Goal: Information Seeking & Learning: Learn about a topic

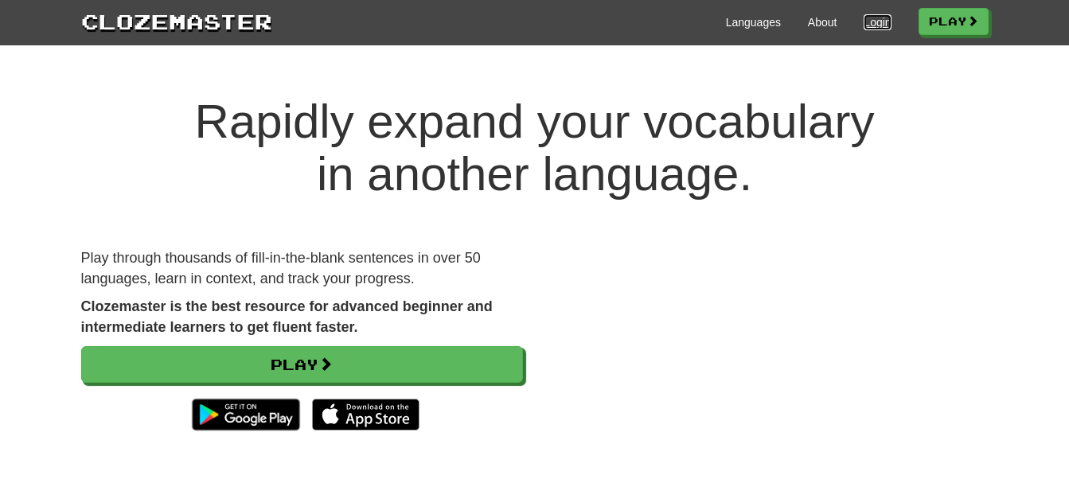
click at [873, 28] on link "Login" at bounding box center [877, 22] width 27 height 16
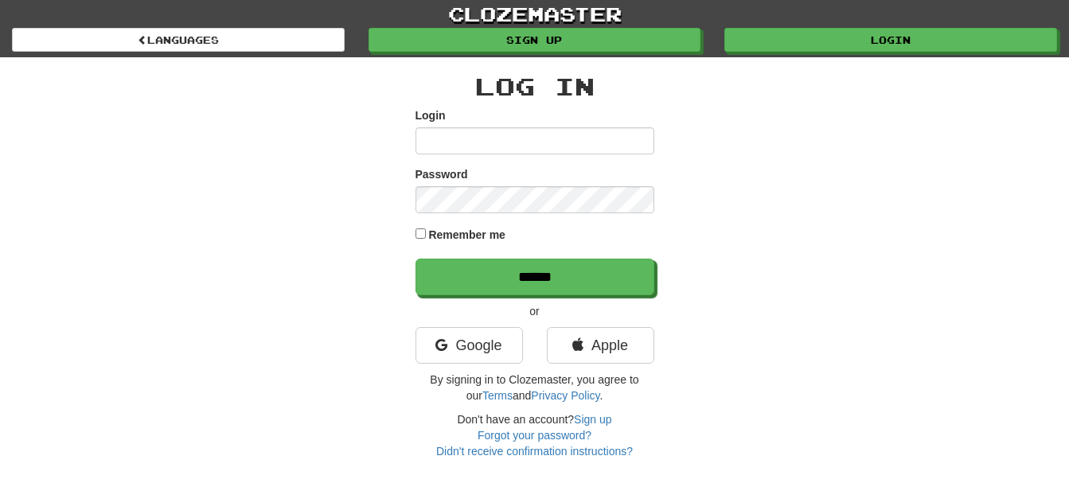
click at [518, 135] on input "Login" at bounding box center [534, 140] width 239 height 27
type input "**********"
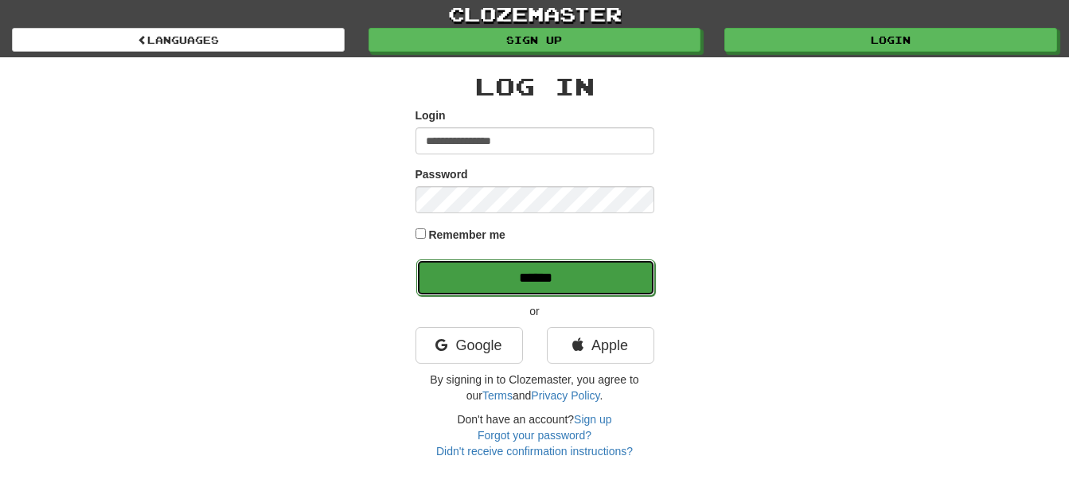
click at [538, 274] on input "******" at bounding box center [535, 277] width 239 height 37
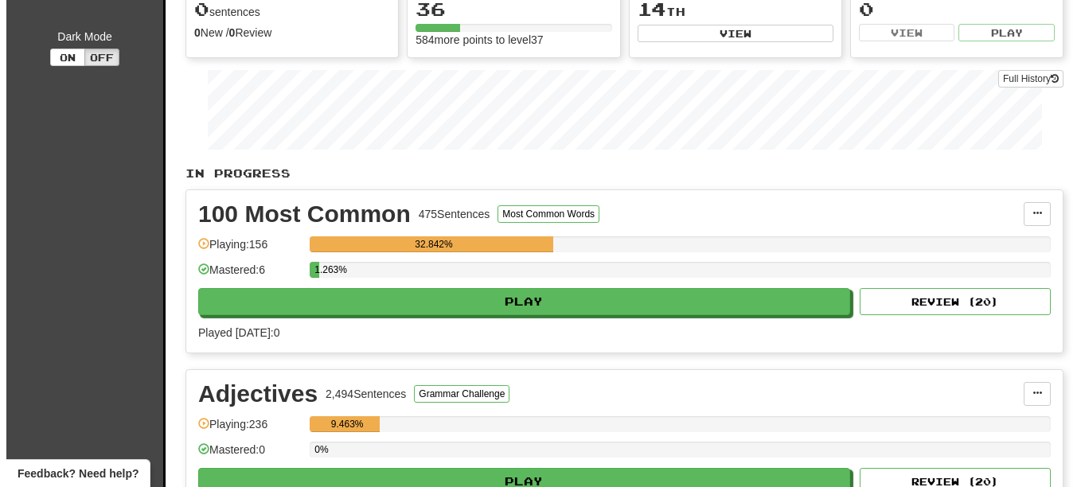
scroll to position [209, 0]
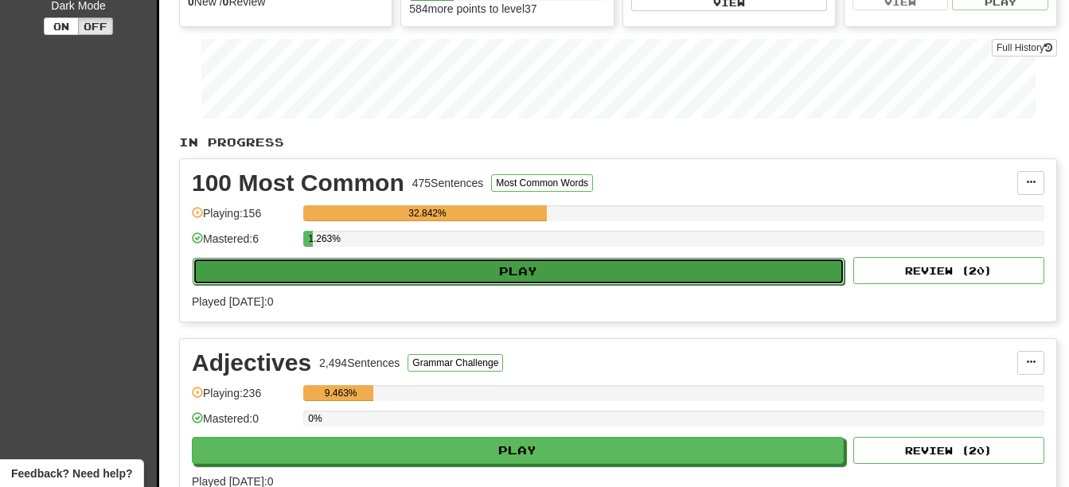
click at [538, 271] on button "Play" at bounding box center [519, 271] width 652 height 27
select select "**"
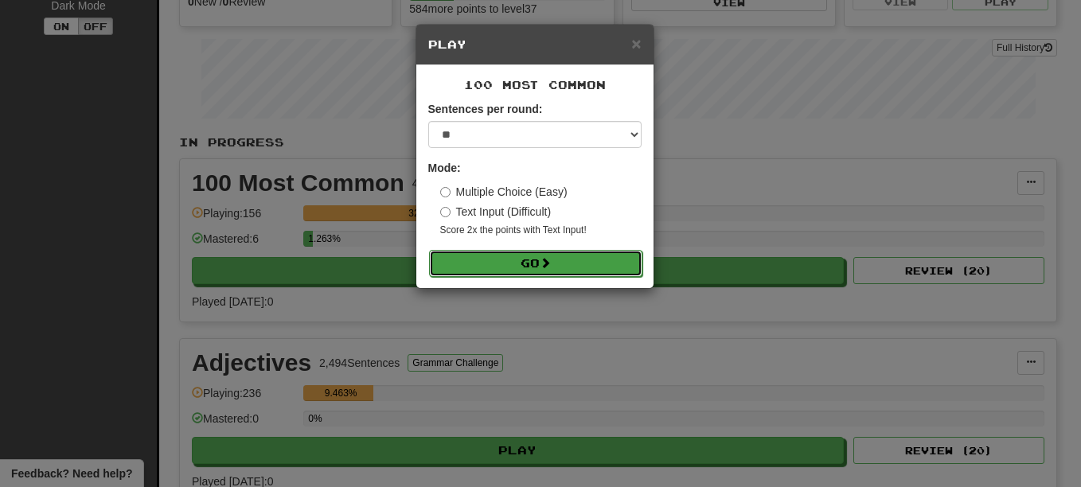
click at [543, 261] on span at bounding box center [545, 262] width 11 height 11
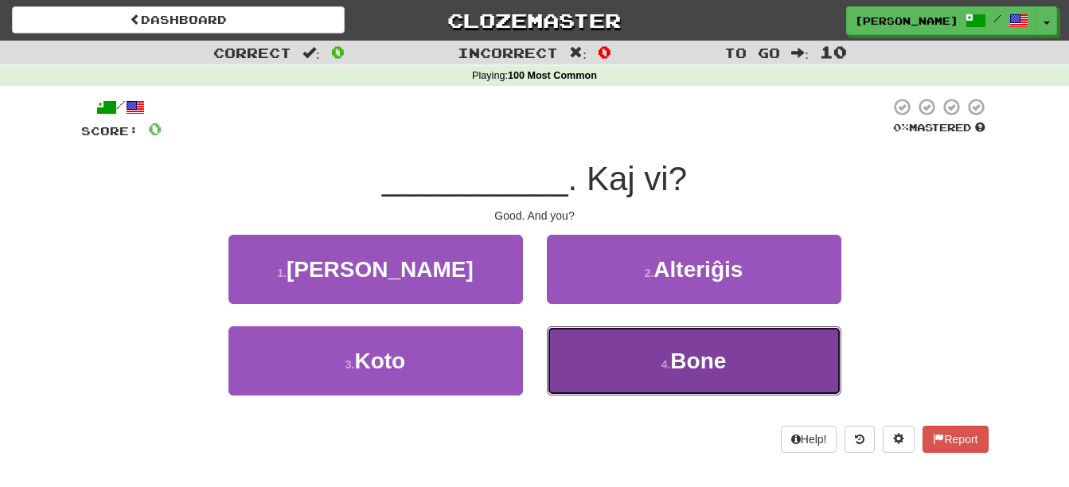
click at [656, 370] on button "4 . Bone" at bounding box center [694, 360] width 294 height 69
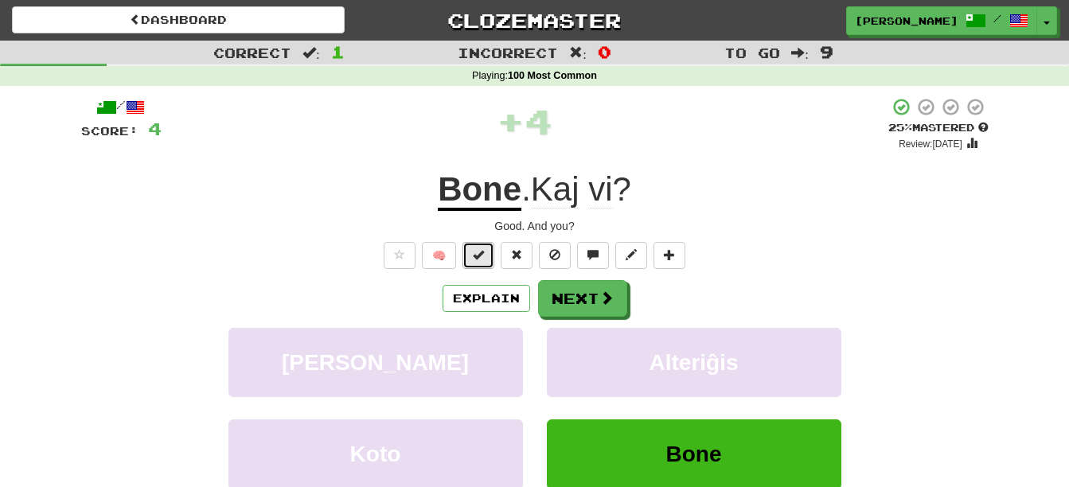
click at [476, 257] on span at bounding box center [478, 254] width 11 height 11
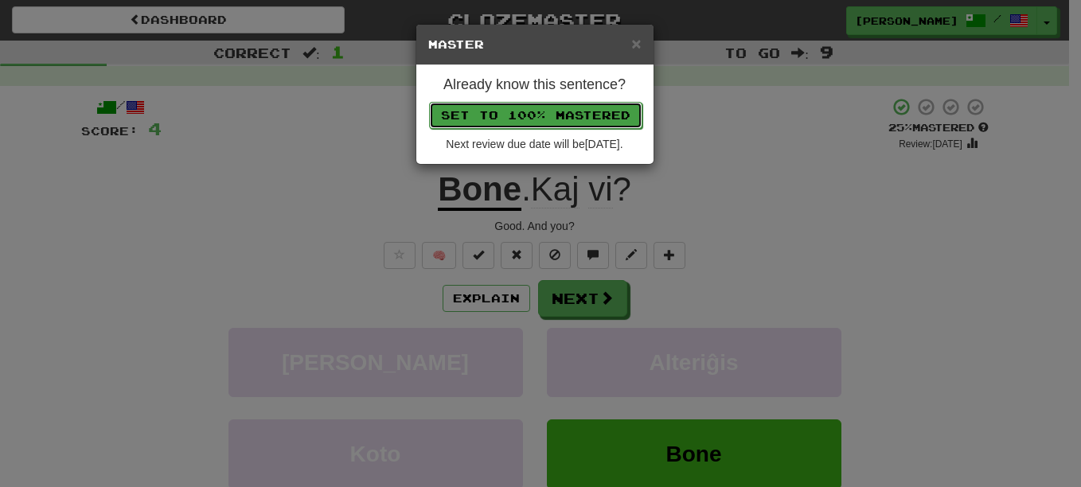
click at [510, 118] on button "Set to 100% Mastered" at bounding box center [535, 115] width 213 height 27
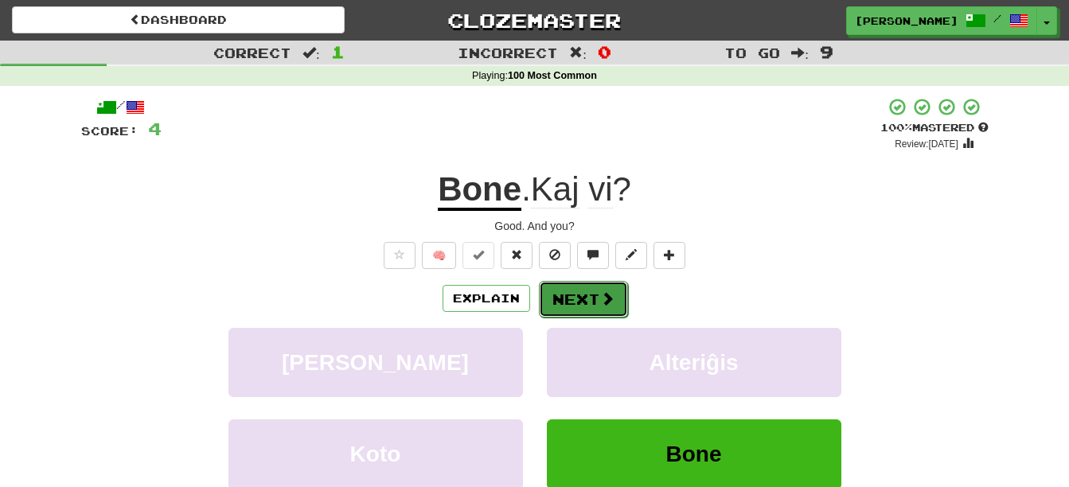
click at [583, 299] on button "Next" at bounding box center [583, 299] width 89 height 37
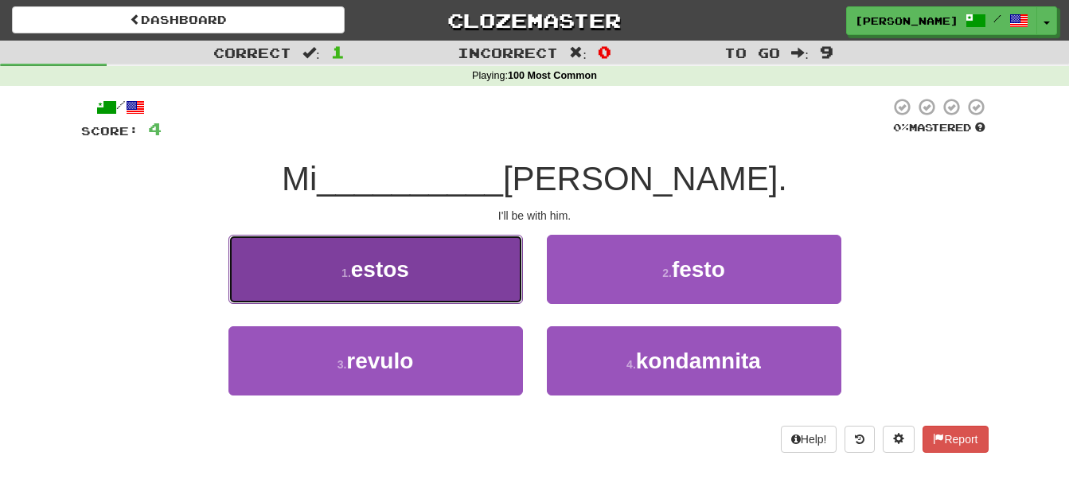
click at [442, 279] on button "1 . estos" at bounding box center [375, 269] width 294 height 69
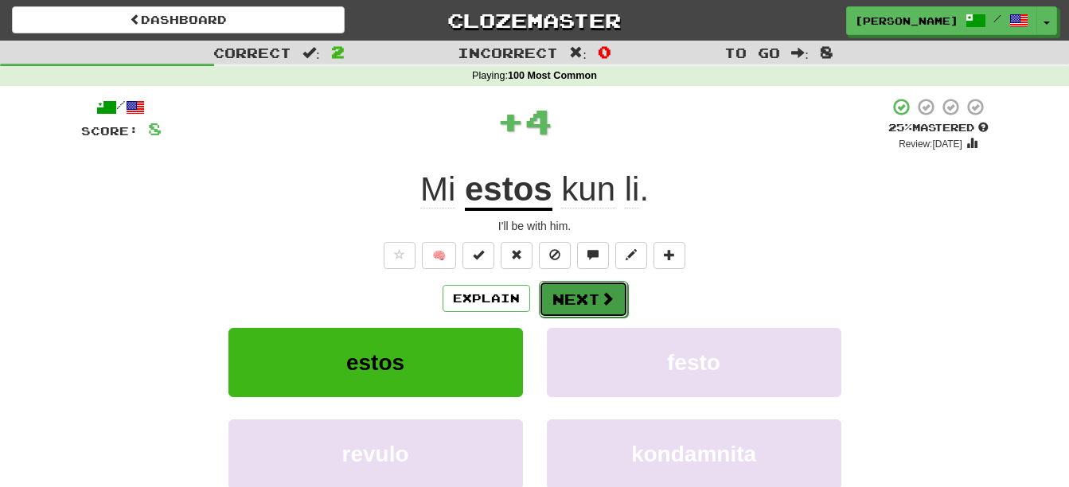
click at [577, 306] on button "Next" at bounding box center [583, 299] width 89 height 37
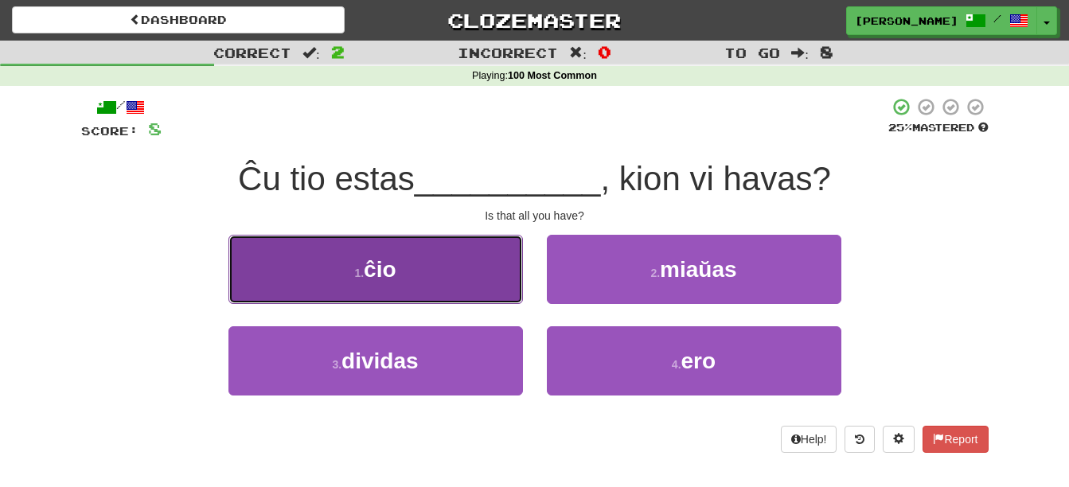
click at [431, 277] on button "1 . ĉio" at bounding box center [375, 269] width 294 height 69
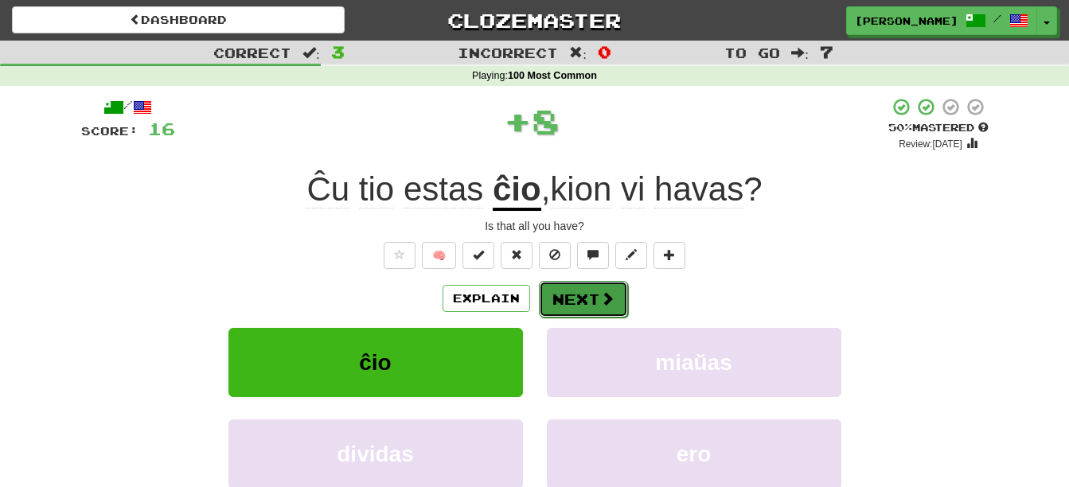
click at [581, 302] on button "Next" at bounding box center [583, 299] width 89 height 37
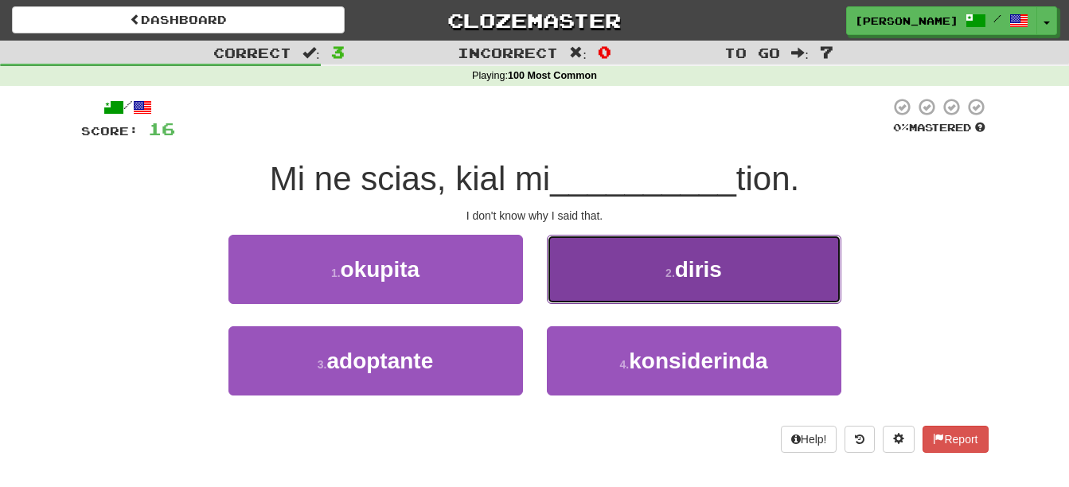
click at [645, 287] on button "2 . diris" at bounding box center [694, 269] width 294 height 69
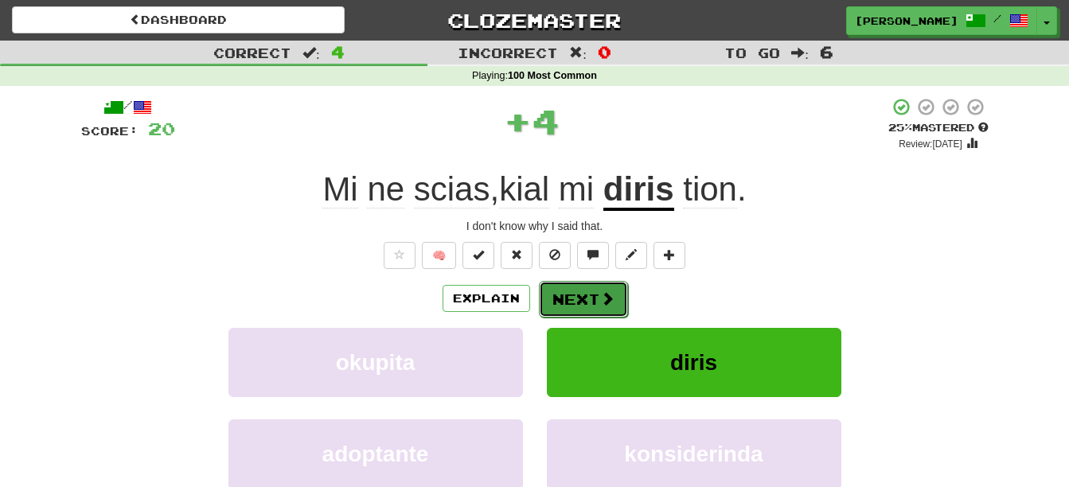
click at [589, 292] on button "Next" at bounding box center [583, 299] width 89 height 37
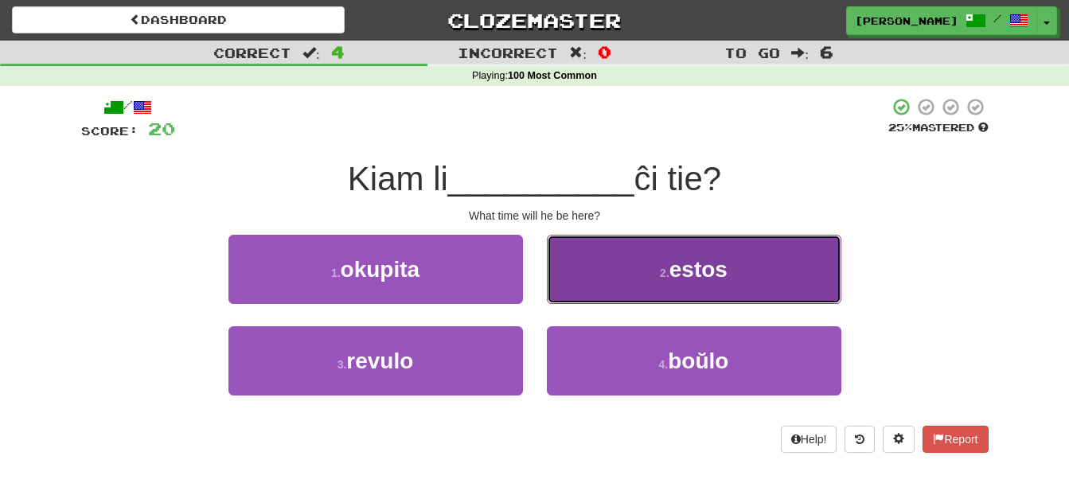
click at [622, 296] on button "2 . estos" at bounding box center [694, 269] width 294 height 69
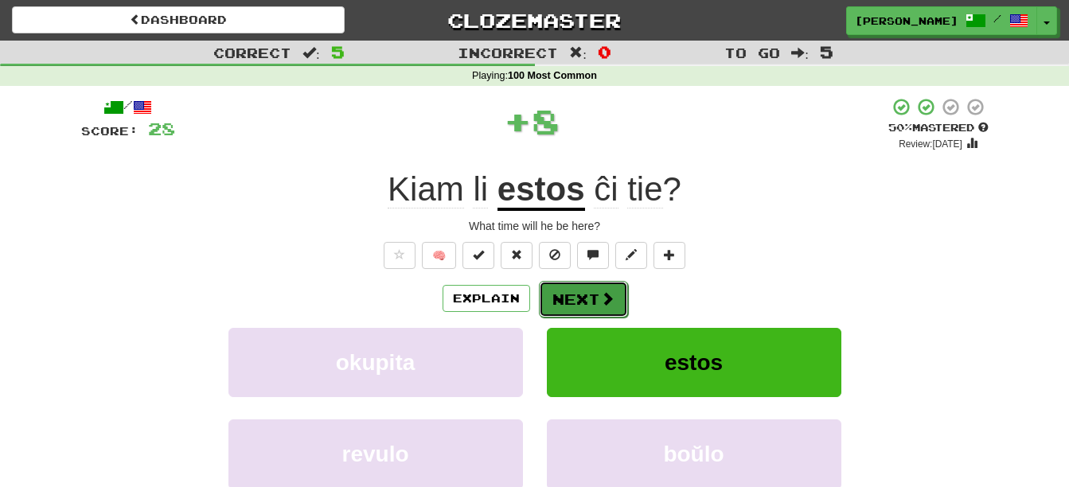
click at [578, 298] on button "Next" at bounding box center [583, 299] width 89 height 37
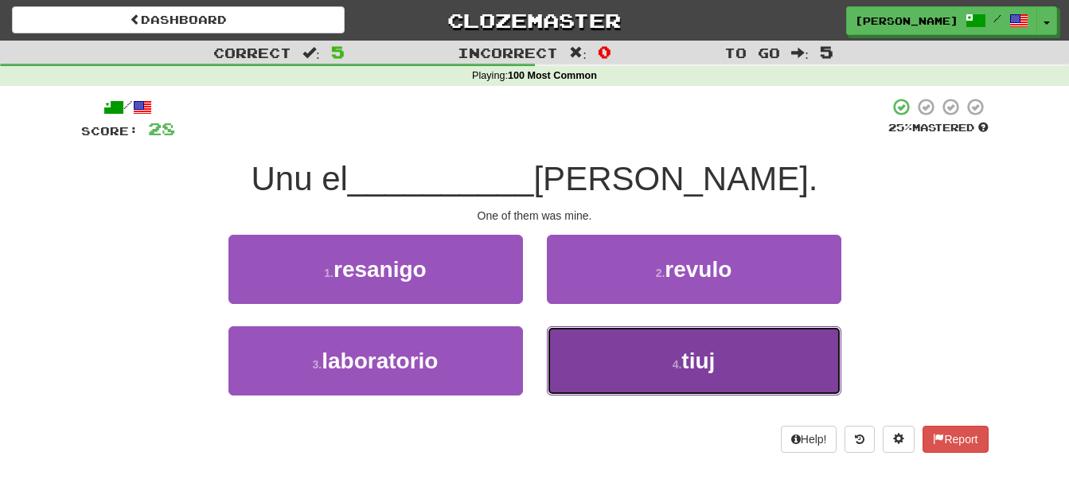
click at [582, 353] on button "4 . tiuj" at bounding box center [694, 360] width 294 height 69
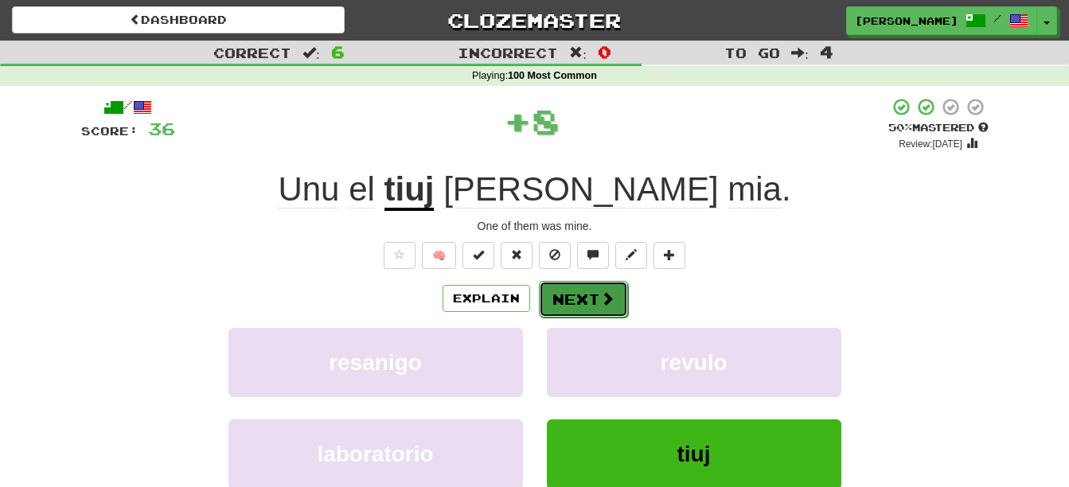
click at [574, 305] on button "Next" at bounding box center [583, 299] width 89 height 37
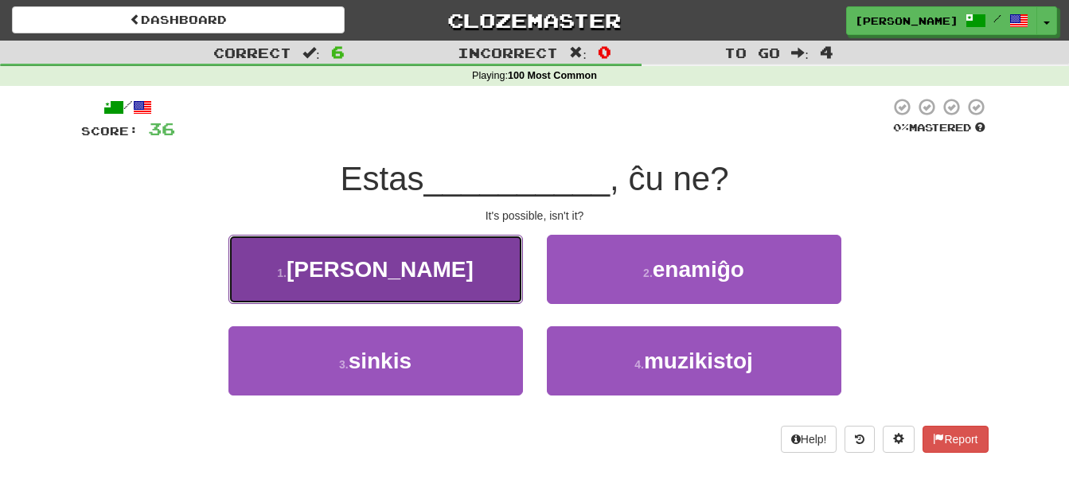
click at [483, 255] on button "1 . eble" at bounding box center [375, 269] width 294 height 69
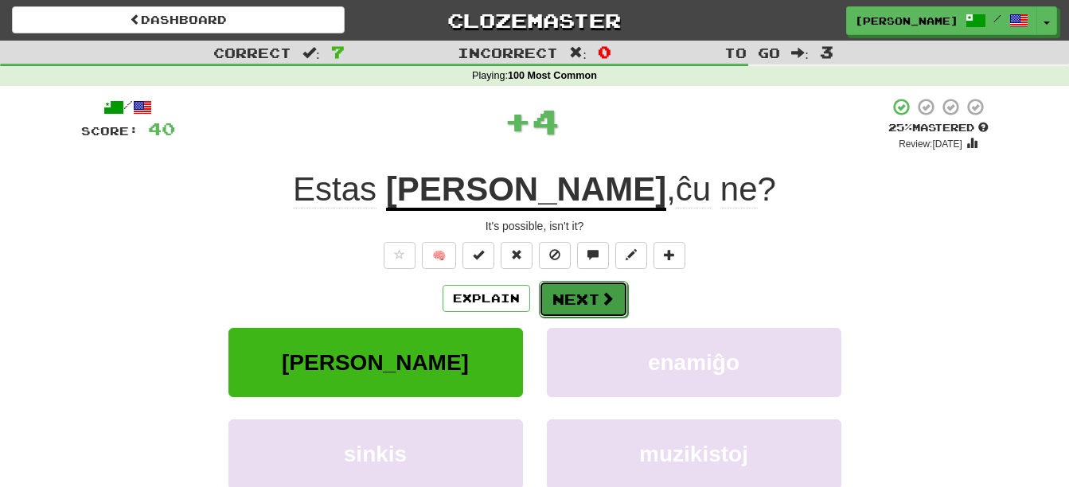
click at [583, 302] on button "Next" at bounding box center [583, 299] width 89 height 37
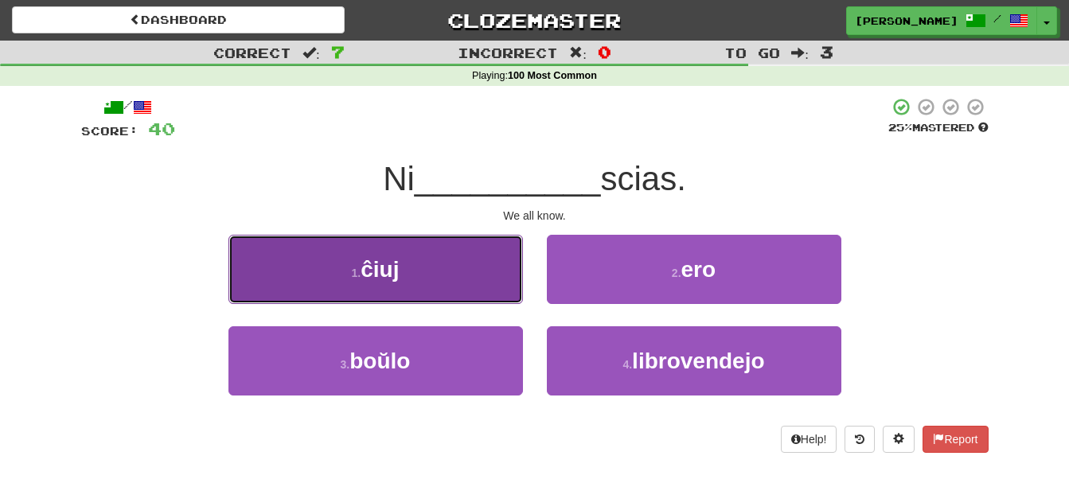
click at [471, 285] on button "1 . ĉiuj" at bounding box center [375, 269] width 294 height 69
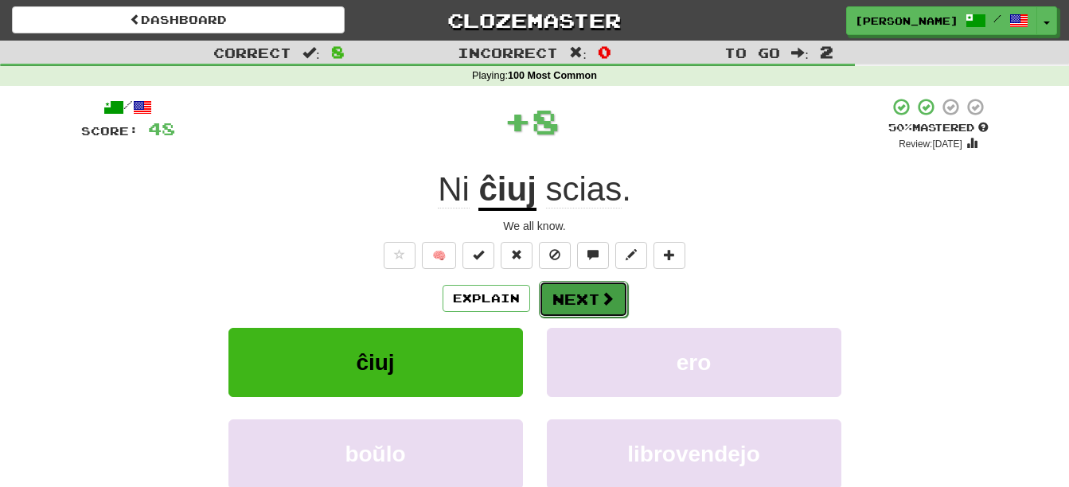
click at [558, 294] on button "Next" at bounding box center [583, 299] width 89 height 37
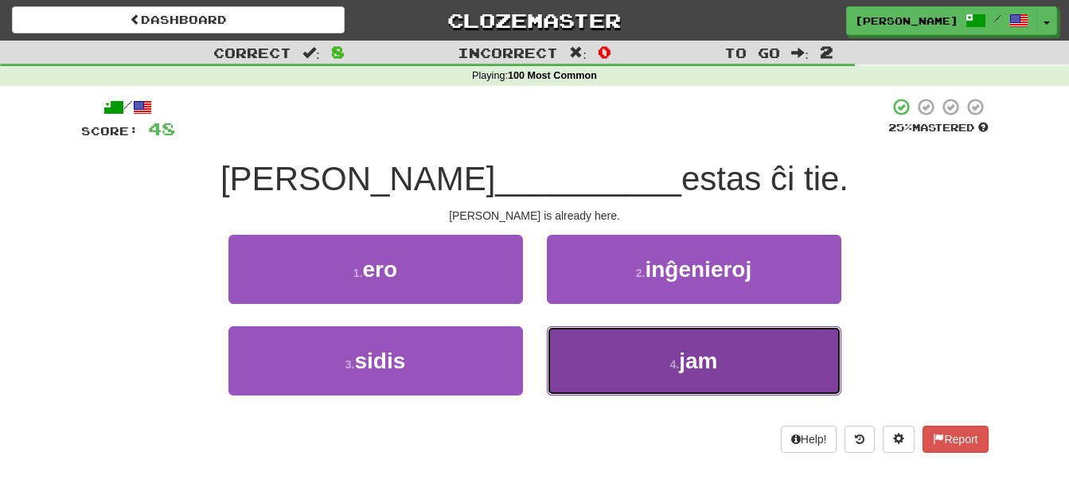
click at [622, 372] on button "4 . jam" at bounding box center [694, 360] width 294 height 69
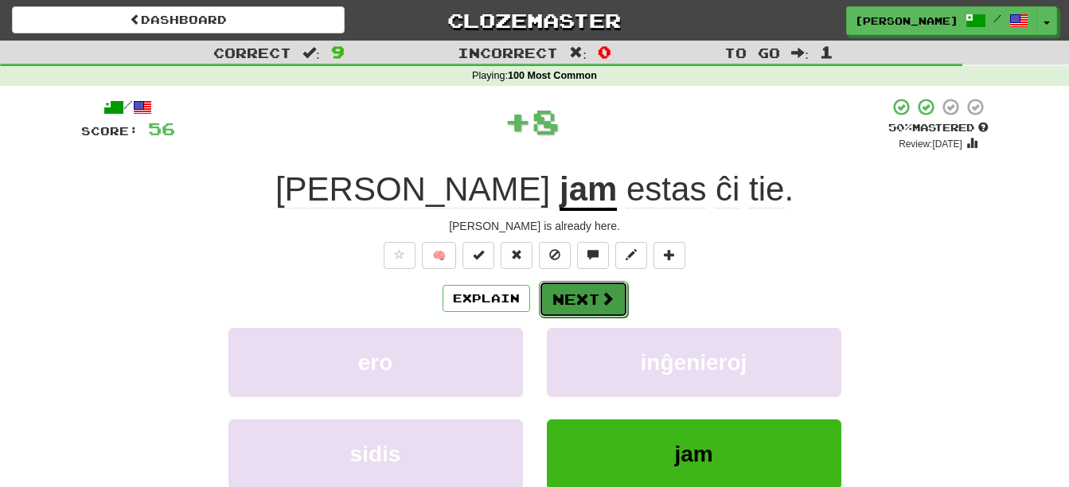
click at [559, 292] on button "Next" at bounding box center [583, 299] width 89 height 37
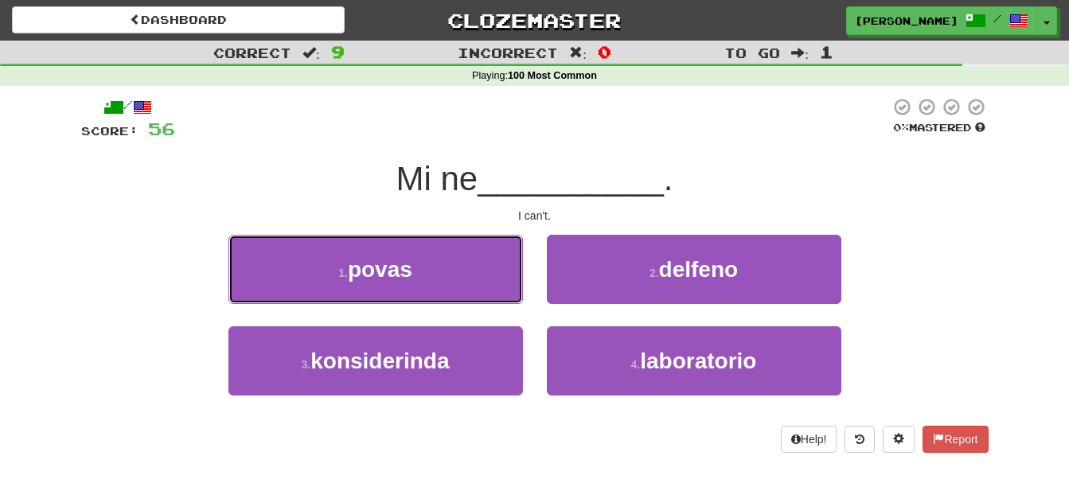
drag, startPoint x: 478, startPoint y: 262, endPoint x: 472, endPoint y: 271, distance: 11.1
click at [478, 261] on button "1 . povas" at bounding box center [375, 269] width 294 height 69
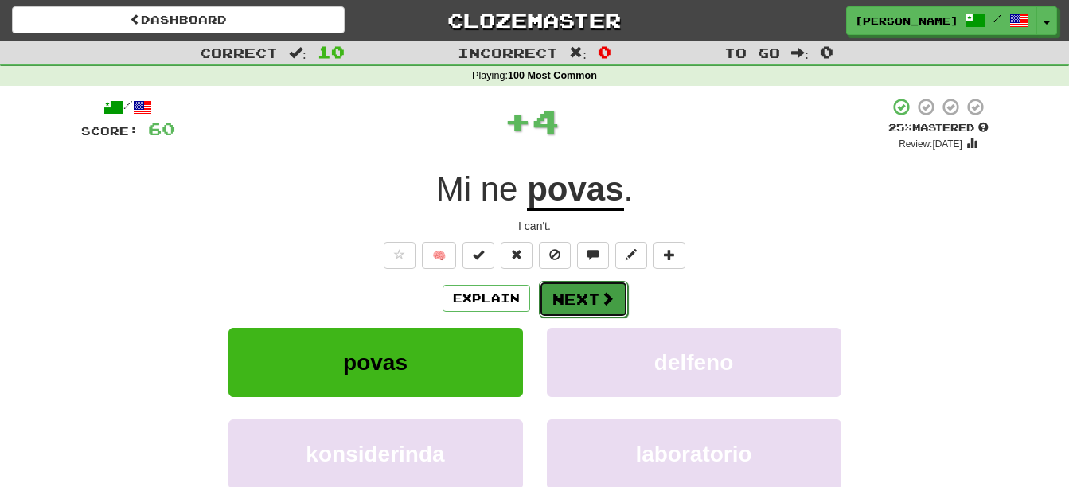
click at [563, 287] on button "Next" at bounding box center [583, 299] width 89 height 37
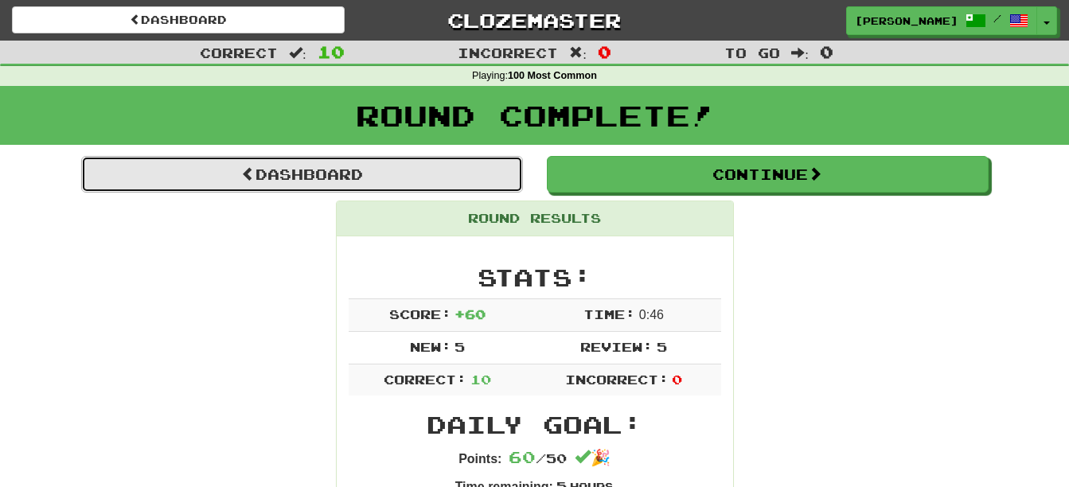
click at [434, 170] on link "Dashboard" at bounding box center [302, 174] width 442 height 37
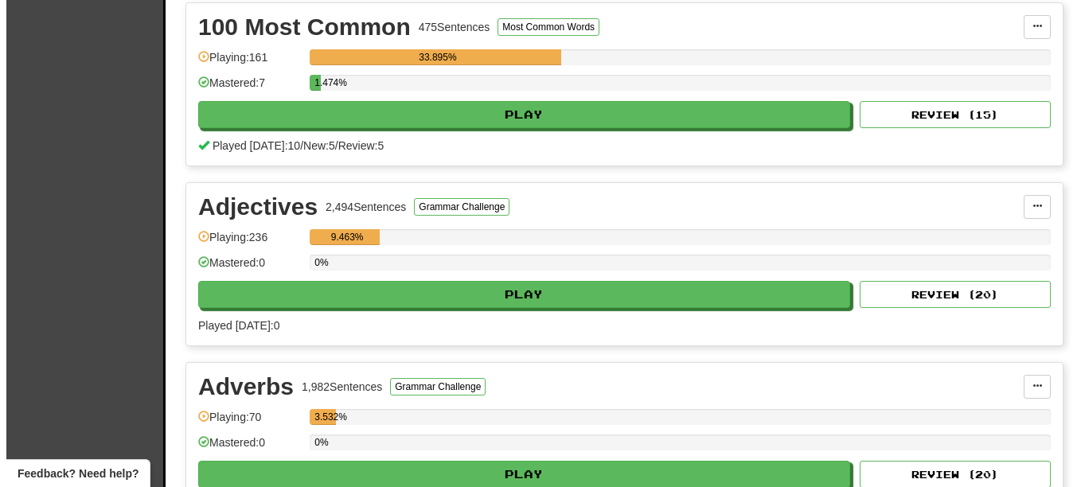
scroll to position [411, 0]
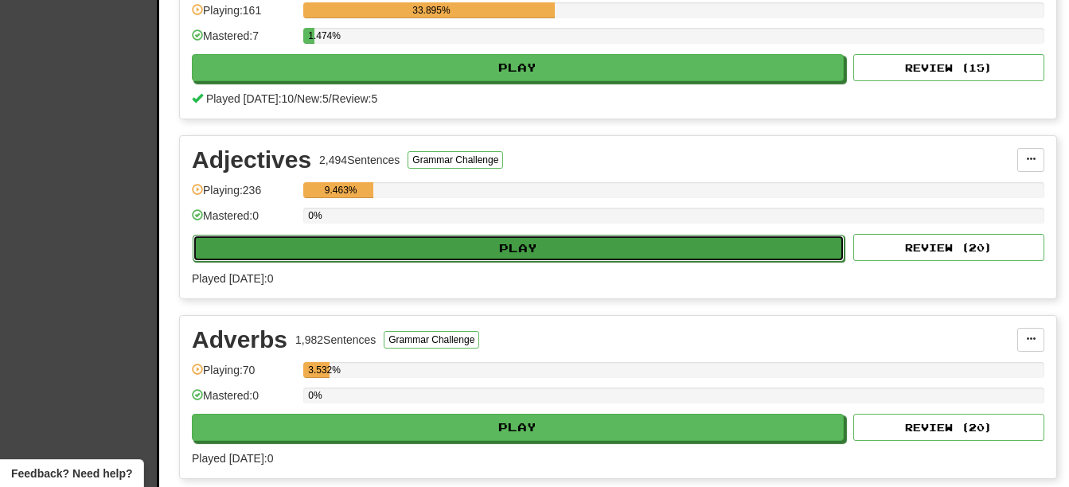
click at [615, 236] on button "Play" at bounding box center [519, 248] width 652 height 27
select select "**"
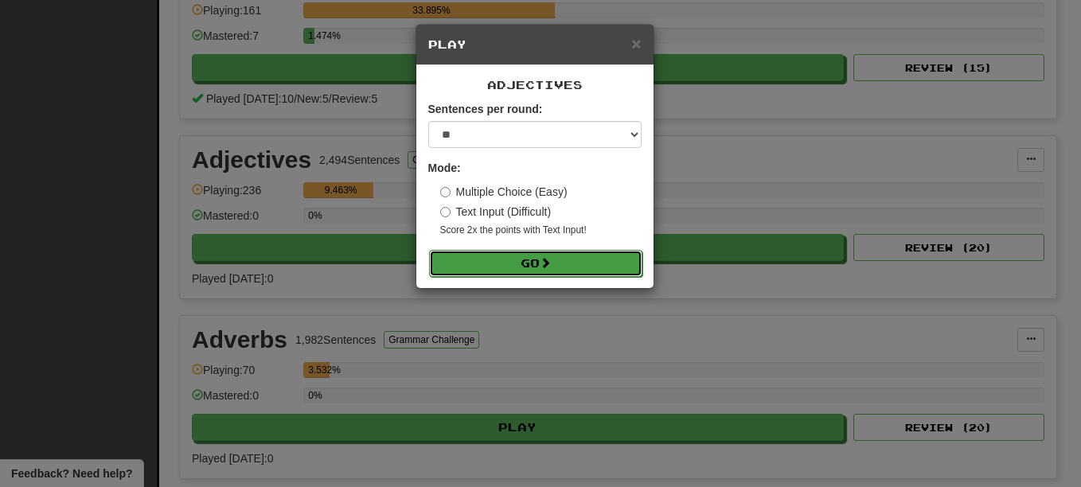
click at [586, 263] on button "Go" at bounding box center [535, 263] width 213 height 27
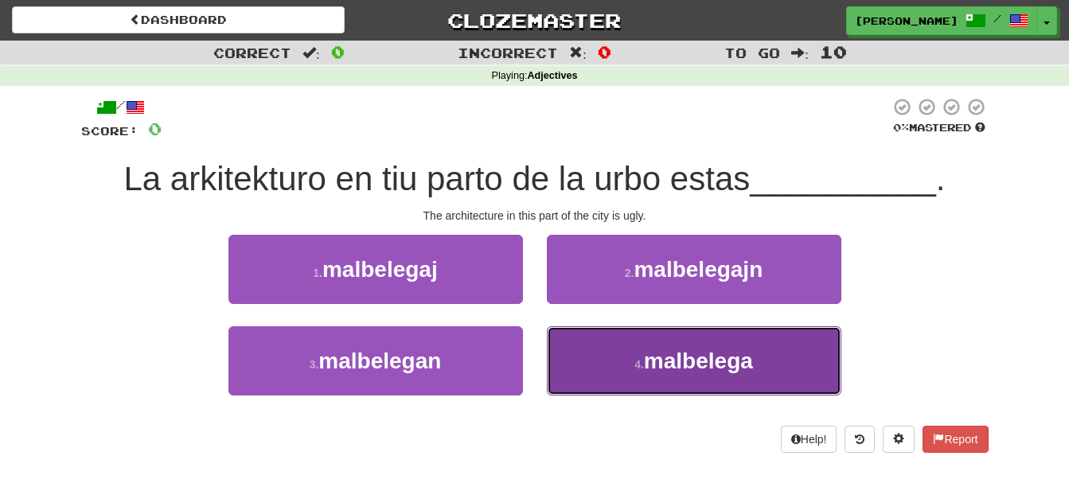
click at [573, 346] on button "4 . malbelega" at bounding box center [694, 360] width 294 height 69
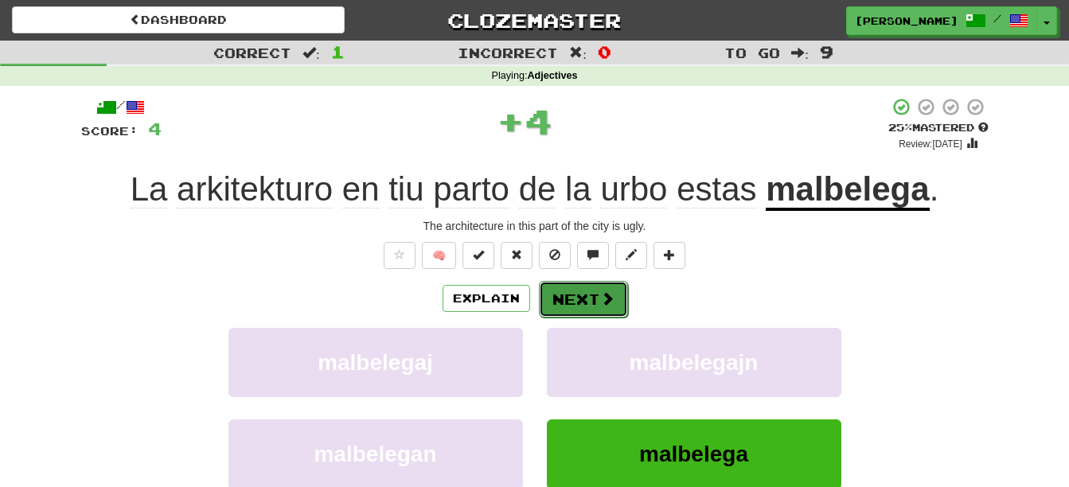
click at [592, 310] on button "Next" at bounding box center [583, 299] width 89 height 37
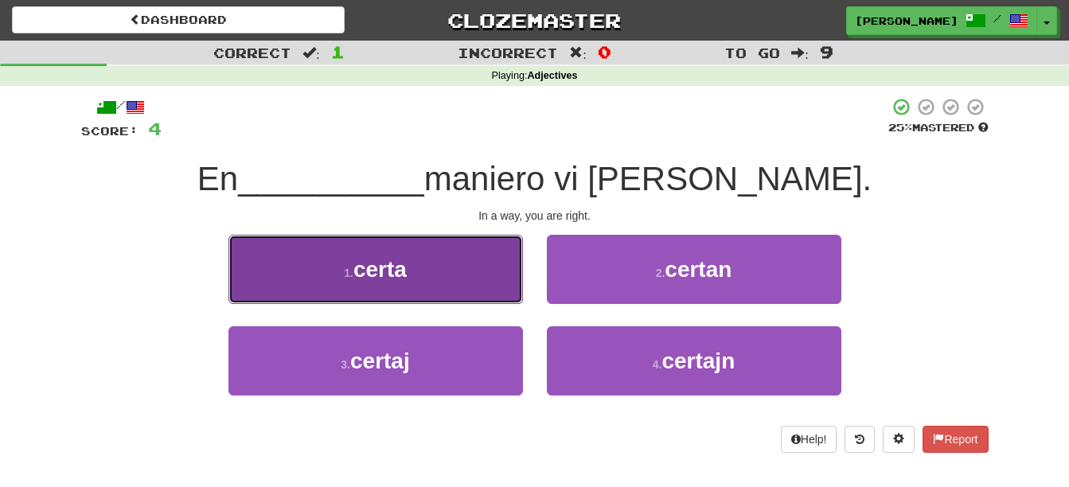
click at [437, 259] on button "1 . certa" at bounding box center [375, 269] width 294 height 69
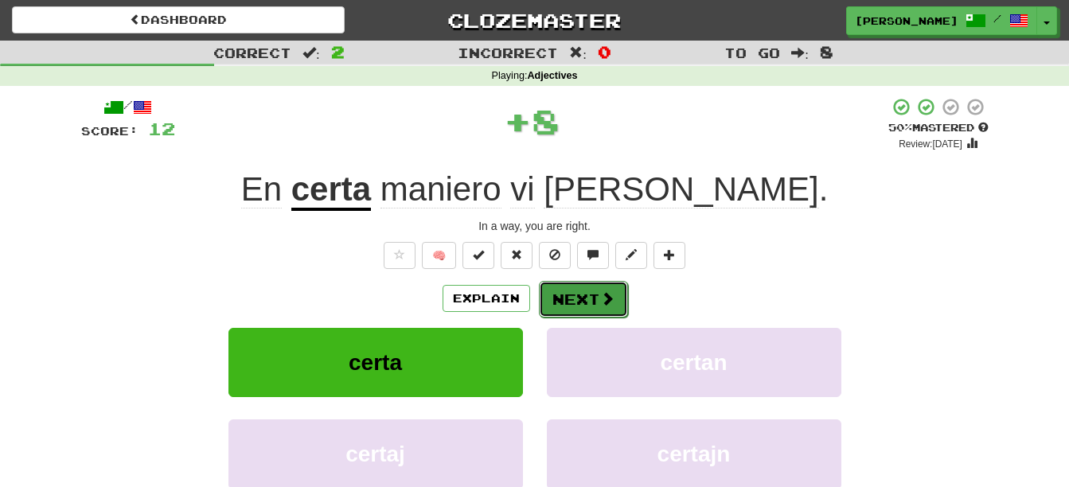
click at [574, 295] on button "Next" at bounding box center [583, 299] width 89 height 37
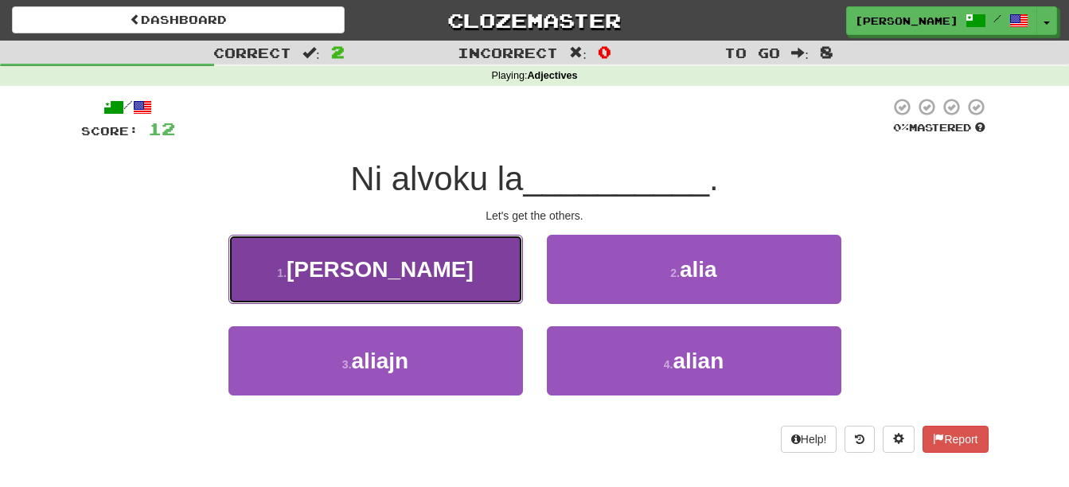
click at [460, 267] on button "1 . aliaj" at bounding box center [375, 269] width 294 height 69
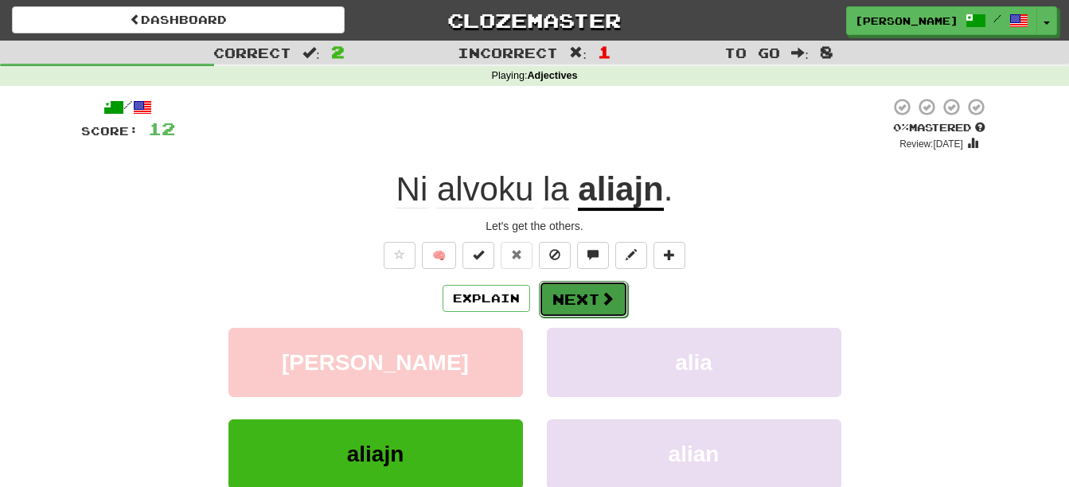
click at [590, 301] on button "Next" at bounding box center [583, 299] width 89 height 37
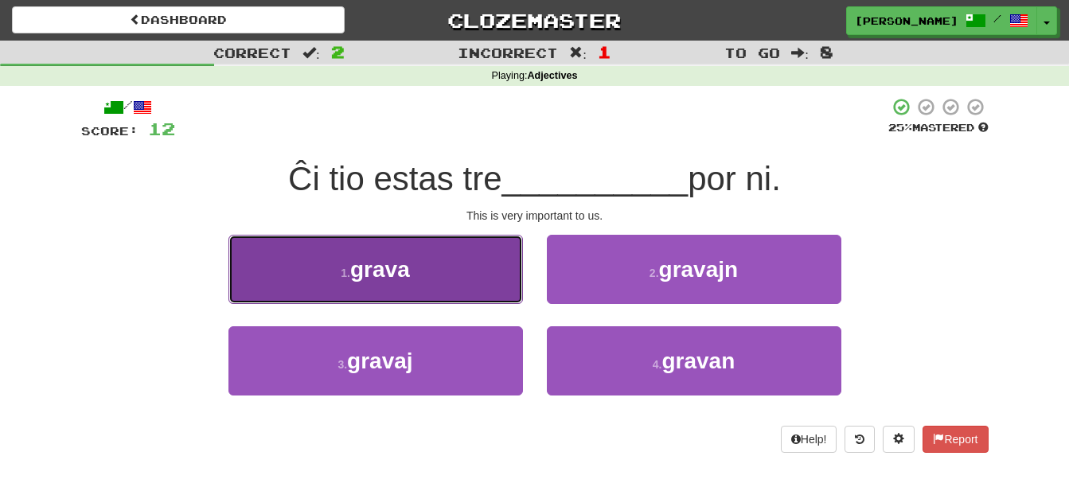
click at [486, 288] on button "1 . grava" at bounding box center [375, 269] width 294 height 69
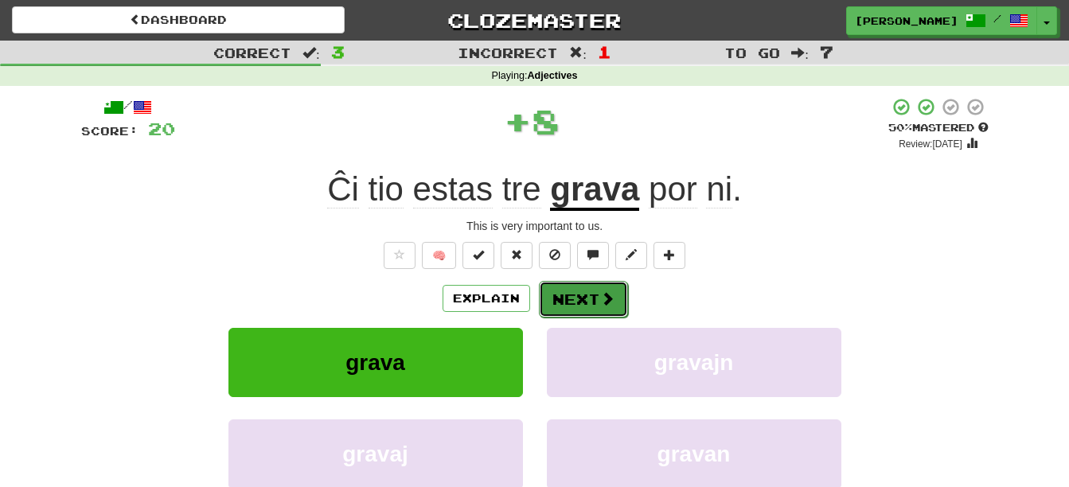
click at [603, 302] on span at bounding box center [607, 298] width 14 height 14
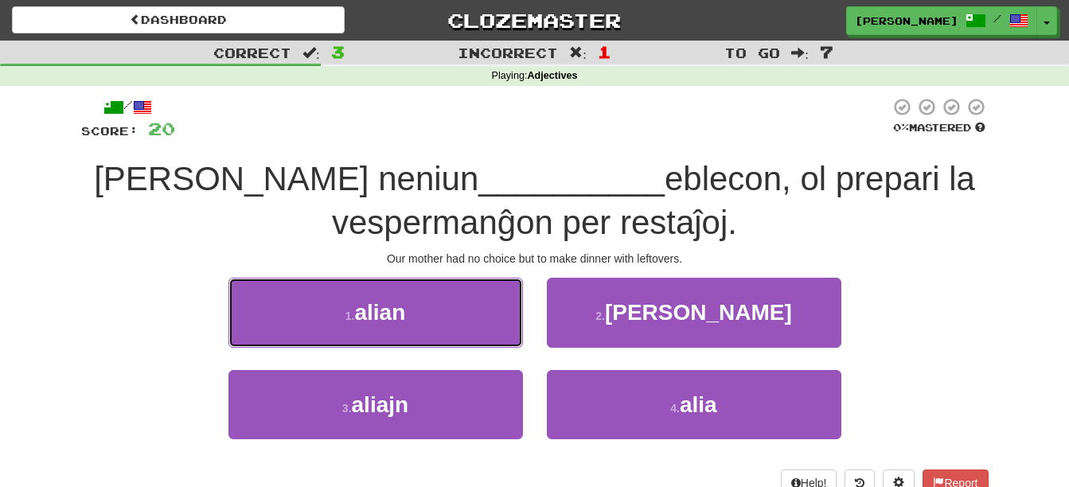
click at [482, 322] on button "1 . alian" at bounding box center [375, 312] width 294 height 69
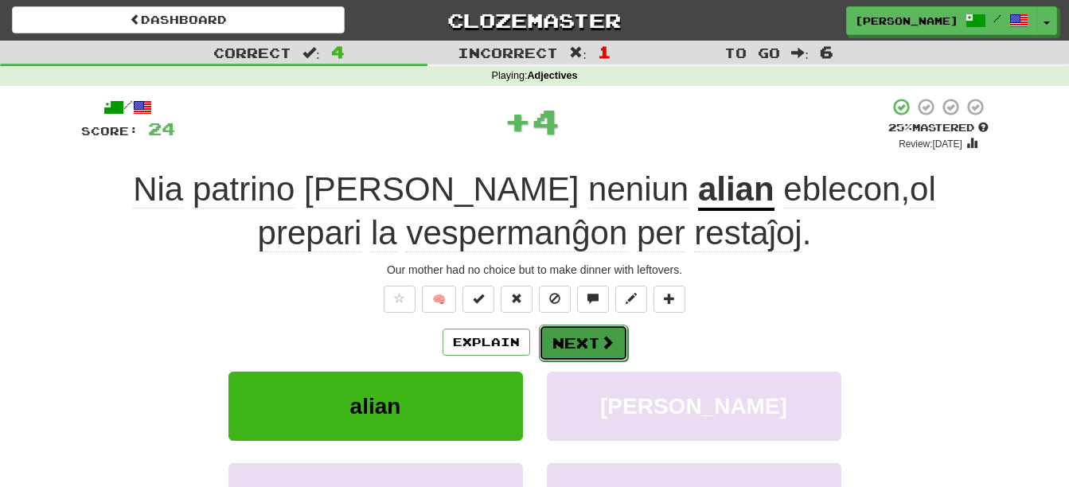
click at [585, 347] on button "Next" at bounding box center [583, 343] width 89 height 37
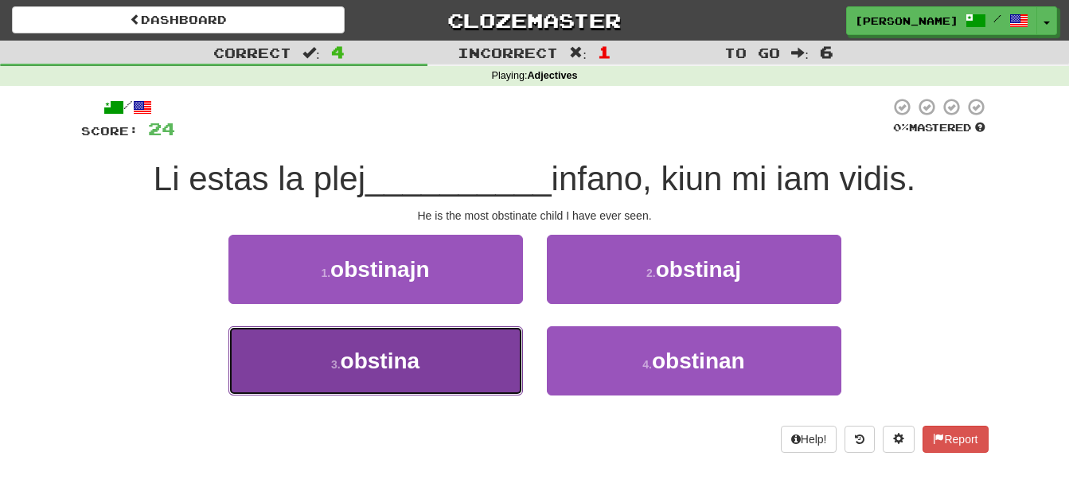
click at [437, 373] on button "3 . obstina" at bounding box center [375, 360] width 294 height 69
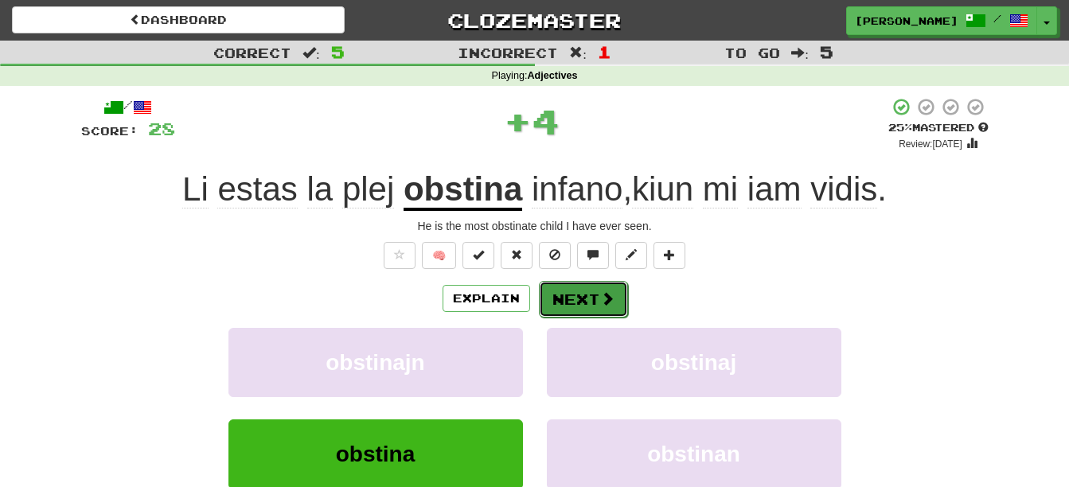
click at [583, 303] on button "Next" at bounding box center [583, 299] width 89 height 37
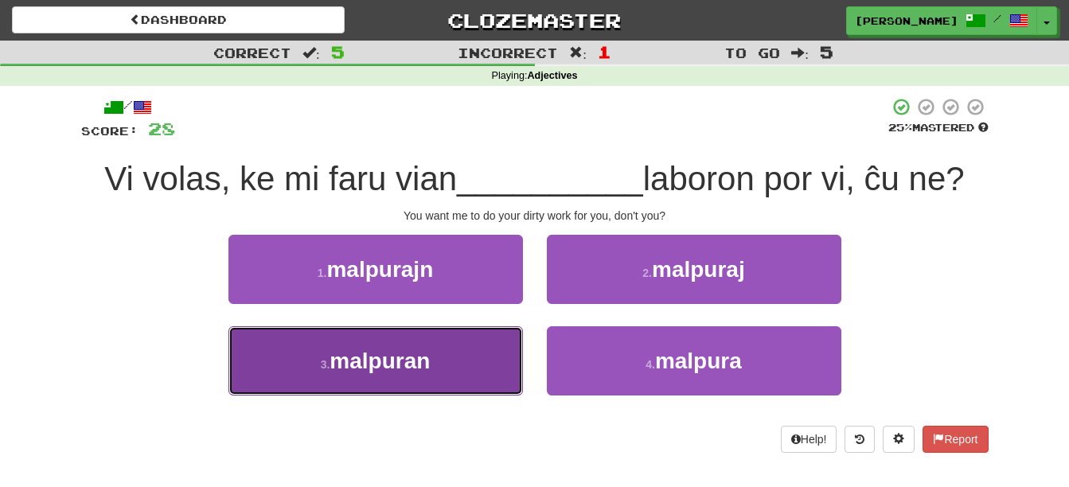
click at [489, 376] on button "3 . malpuran" at bounding box center [375, 360] width 294 height 69
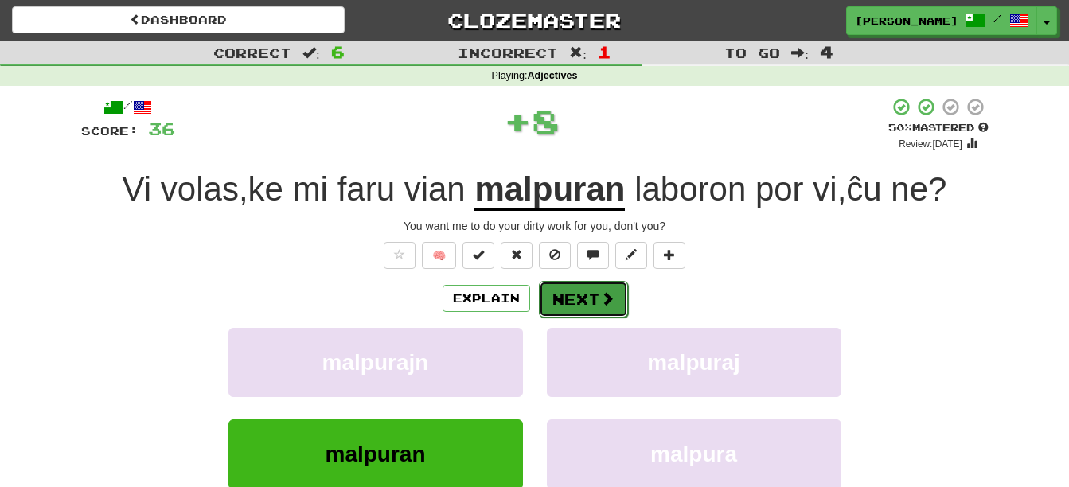
click at [583, 310] on button "Next" at bounding box center [583, 299] width 89 height 37
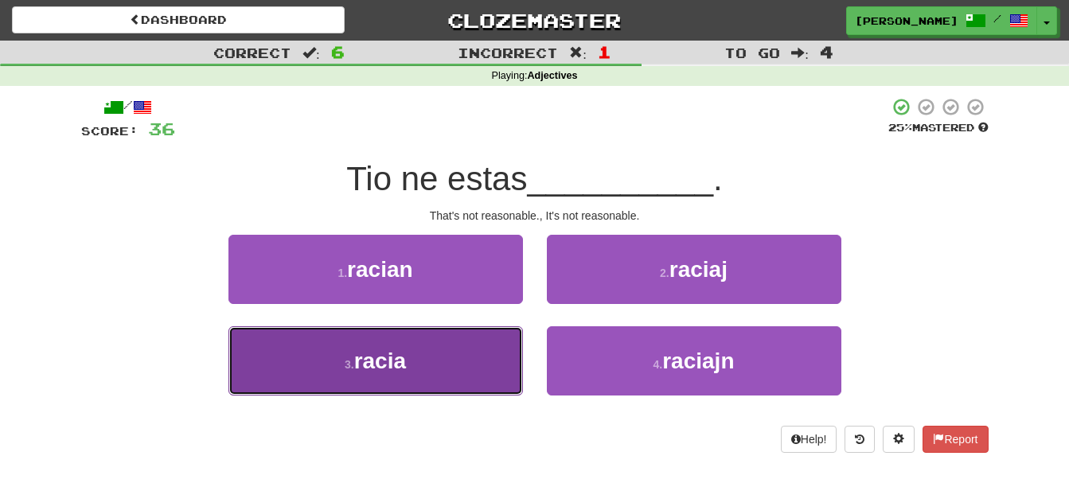
click at [493, 350] on button "3 . racia" at bounding box center [375, 360] width 294 height 69
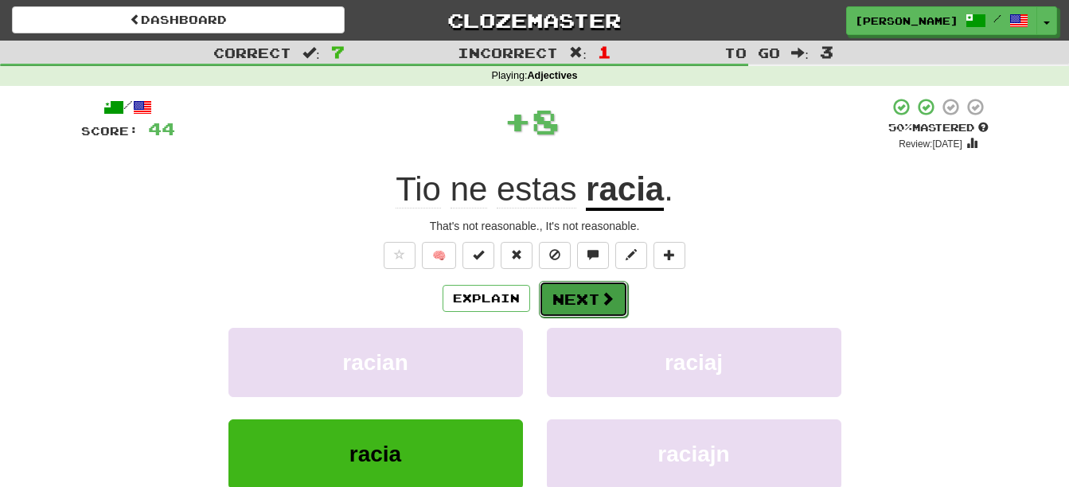
click at [590, 299] on button "Next" at bounding box center [583, 299] width 89 height 37
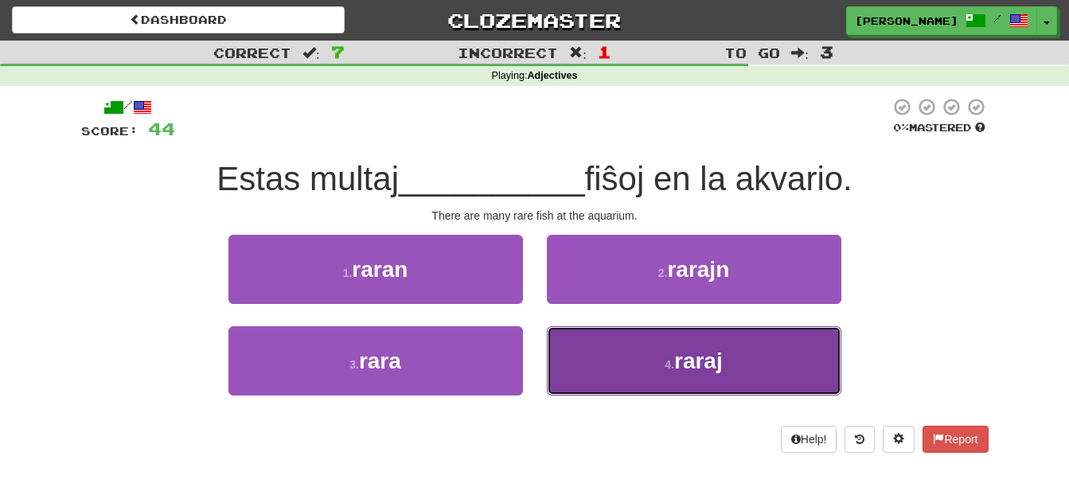
click at [595, 376] on button "4 . raraj" at bounding box center [694, 360] width 294 height 69
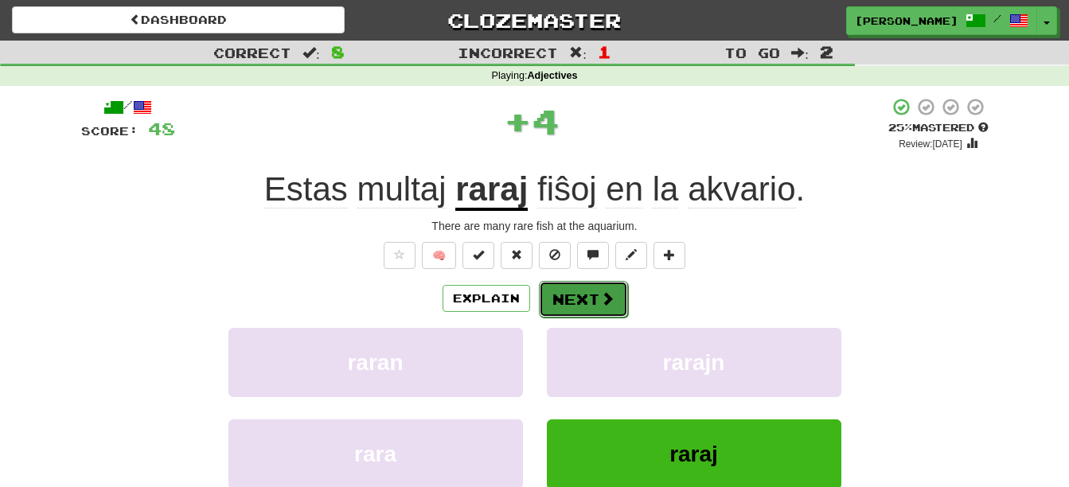
click at [583, 300] on button "Next" at bounding box center [583, 299] width 89 height 37
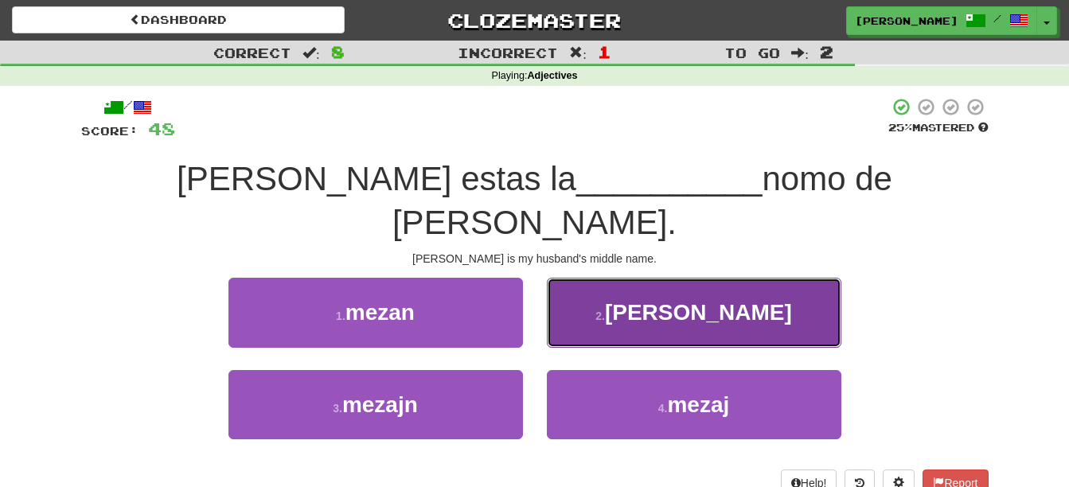
click at [614, 289] on button "2 . meza" at bounding box center [694, 312] width 294 height 69
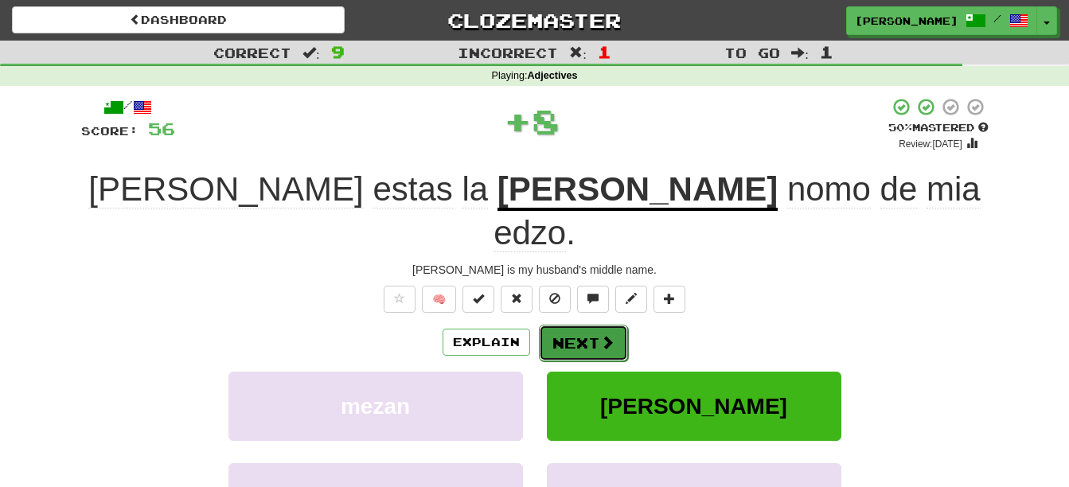
click at [604, 335] on span at bounding box center [607, 342] width 14 height 14
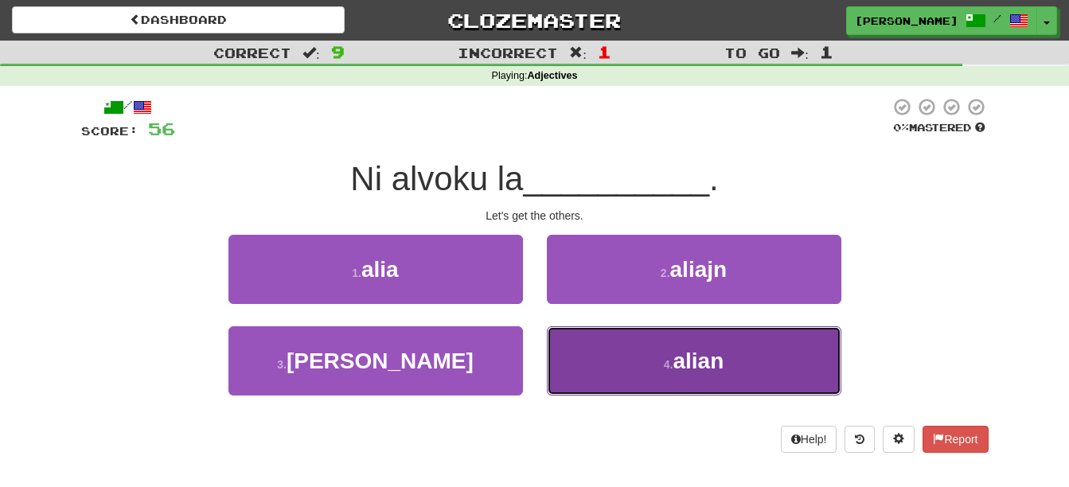
click at [583, 377] on button "4 . alian" at bounding box center [694, 360] width 294 height 69
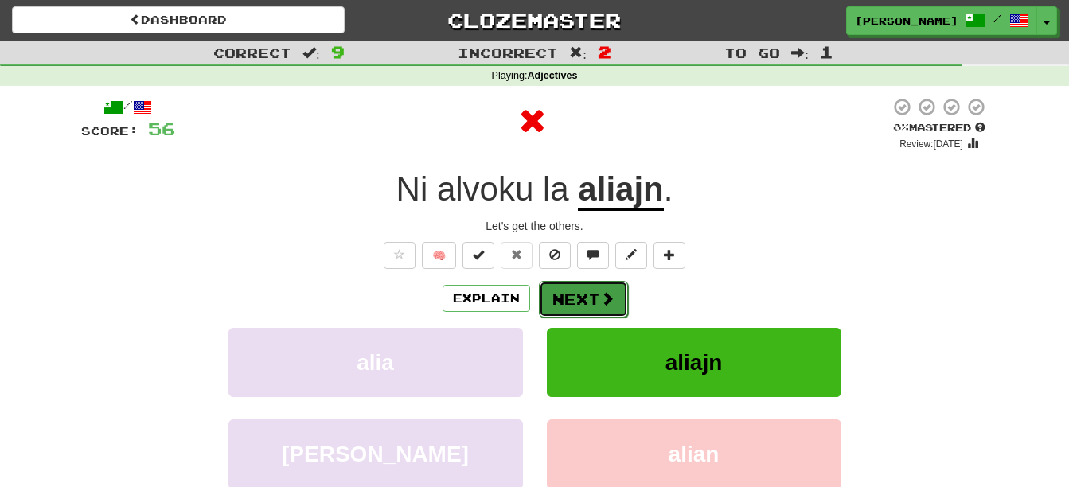
click at [587, 309] on button "Next" at bounding box center [583, 299] width 89 height 37
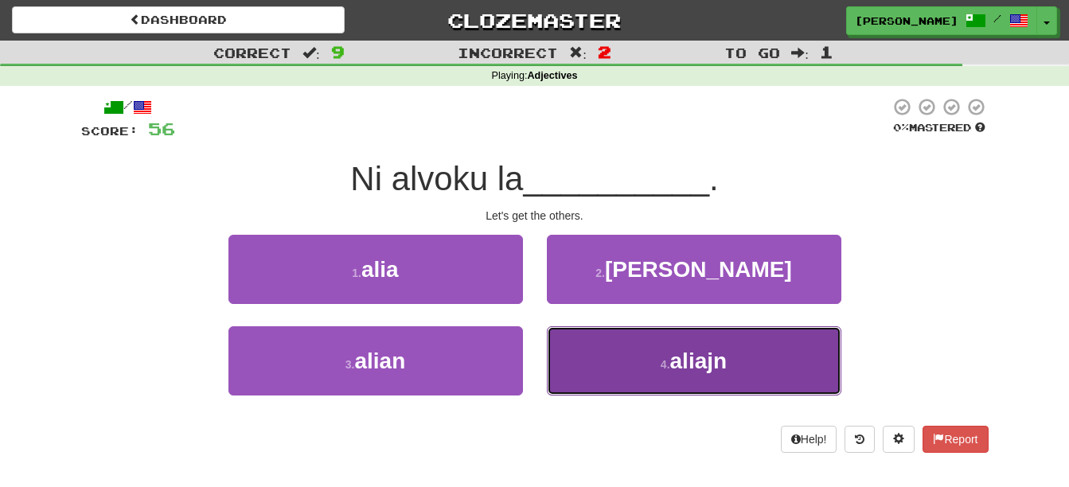
click at [622, 365] on button "4 . aliajn" at bounding box center [694, 360] width 294 height 69
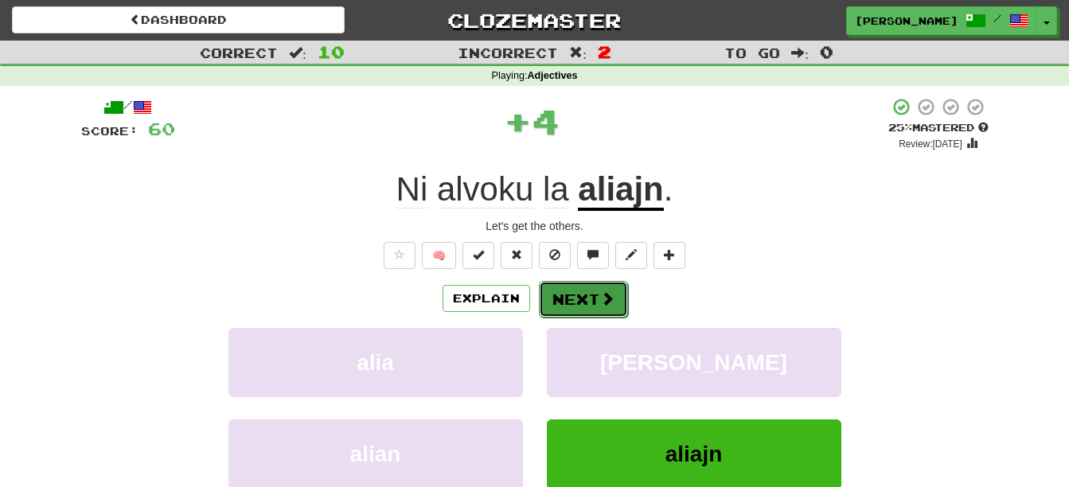
click at [590, 305] on button "Next" at bounding box center [583, 299] width 89 height 37
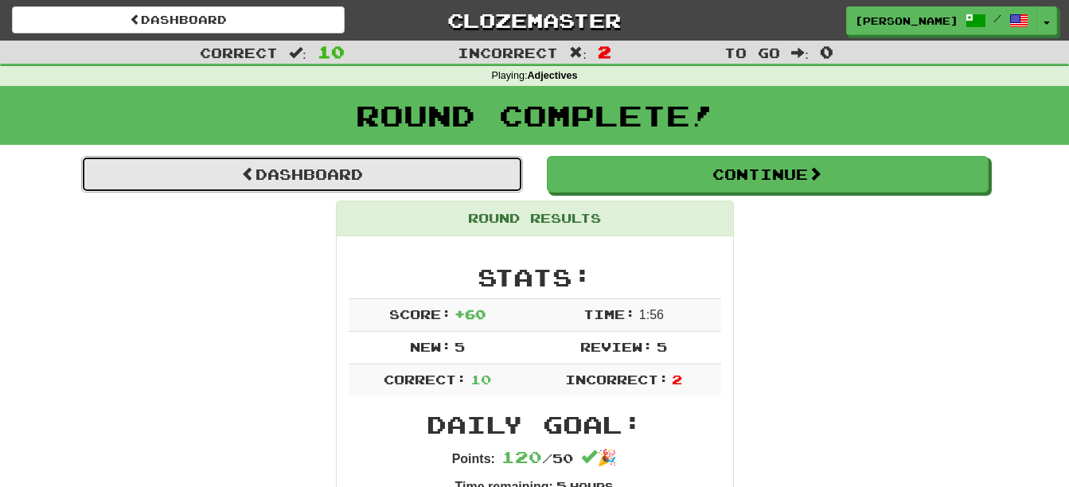
click at [395, 176] on link "Dashboard" at bounding box center [302, 174] width 442 height 37
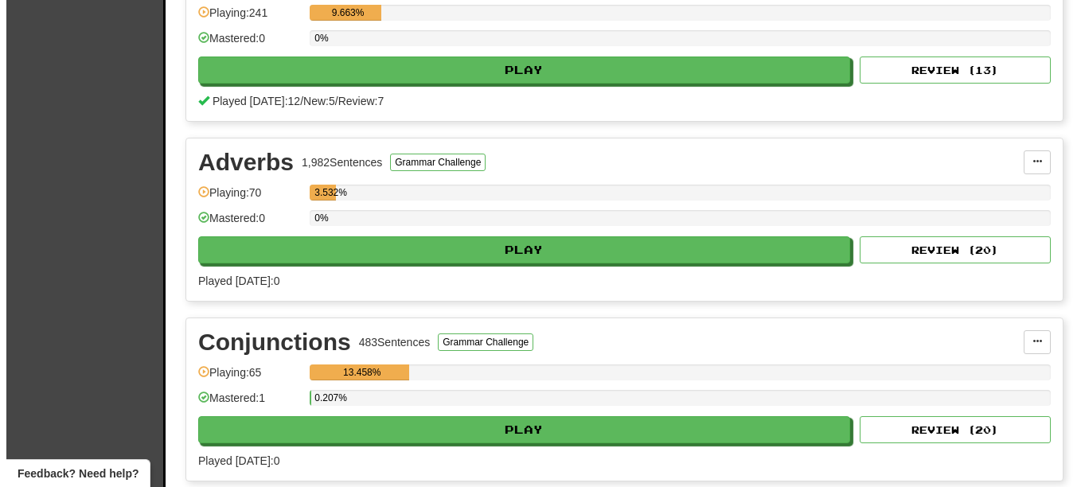
scroll to position [641, 0]
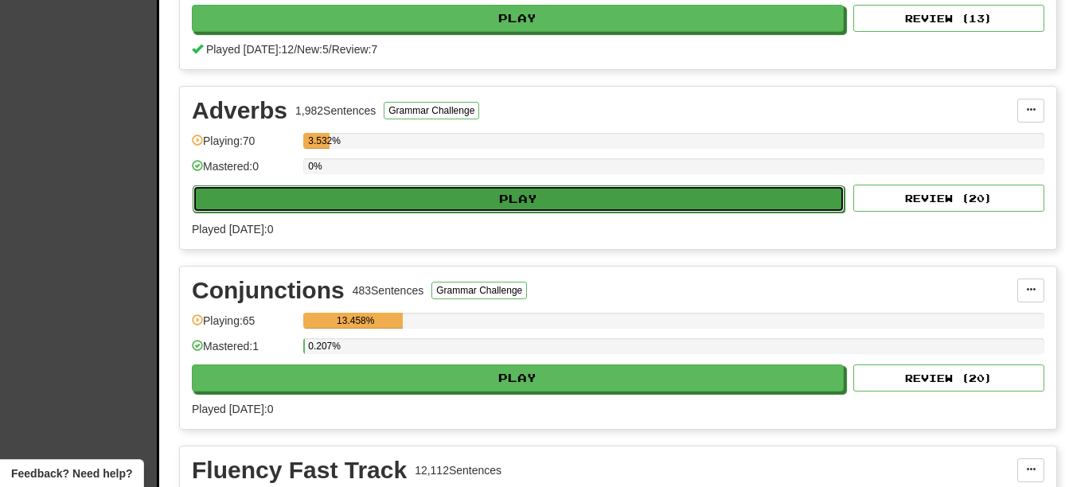
click at [618, 199] on button "Play" at bounding box center [519, 198] width 652 height 27
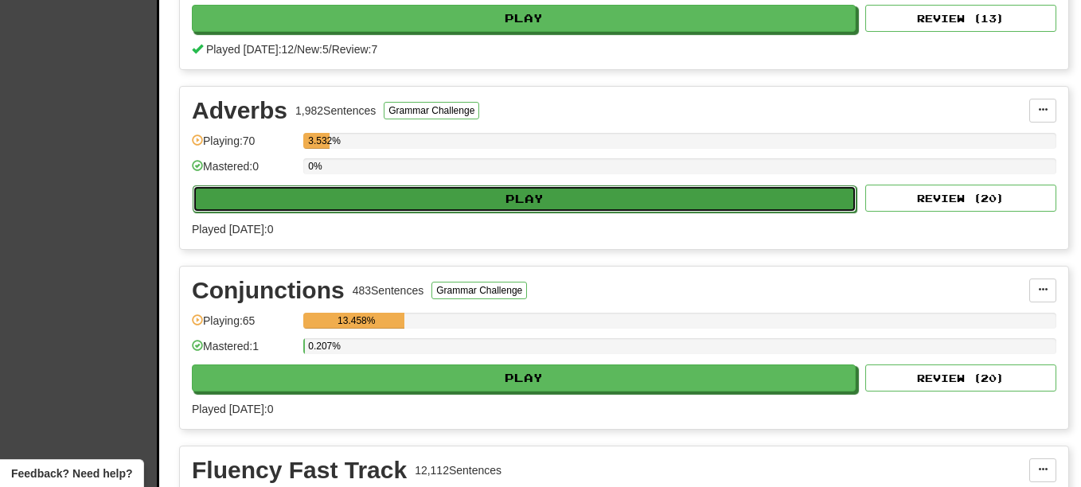
select select "**"
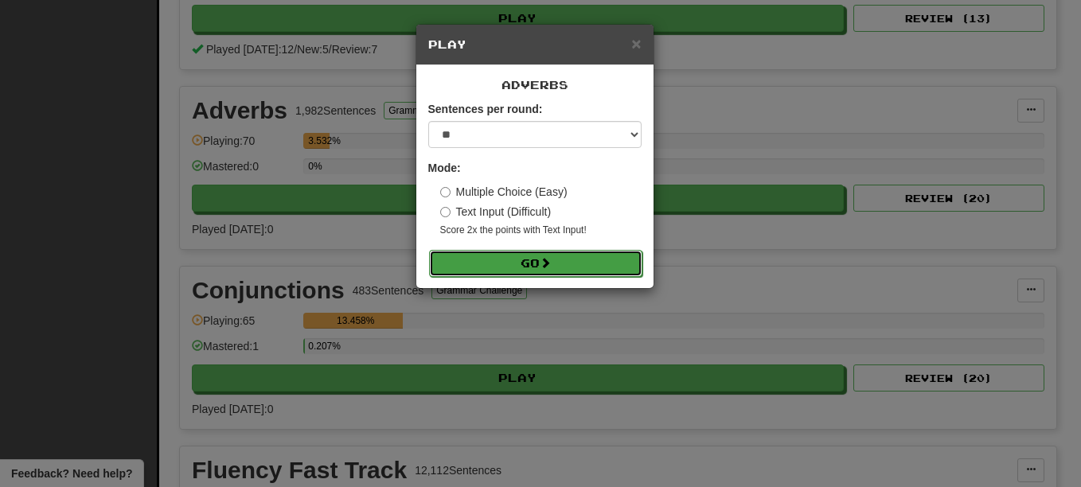
click at [568, 264] on button "Go" at bounding box center [535, 263] width 213 height 27
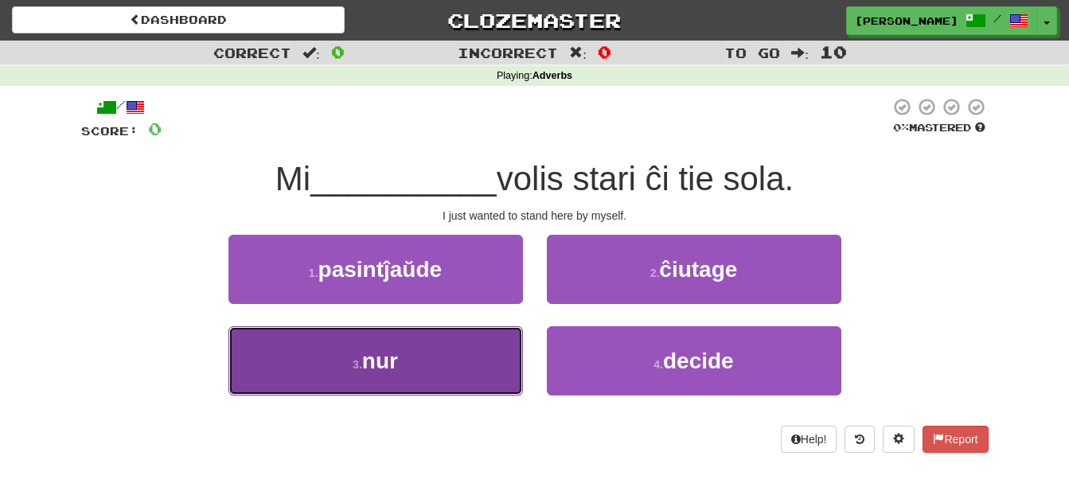
click at [367, 347] on button "3 . nur" at bounding box center [375, 360] width 294 height 69
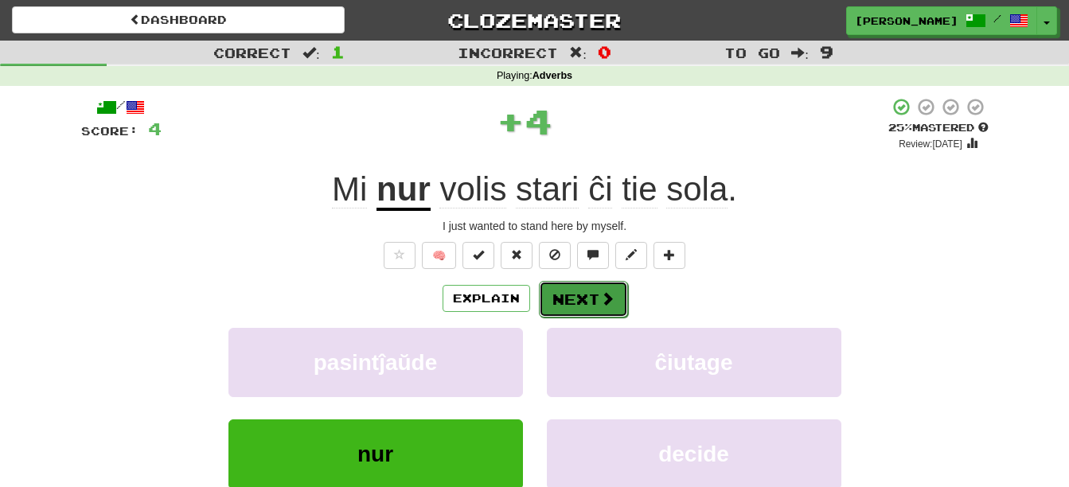
click at [584, 294] on button "Next" at bounding box center [583, 299] width 89 height 37
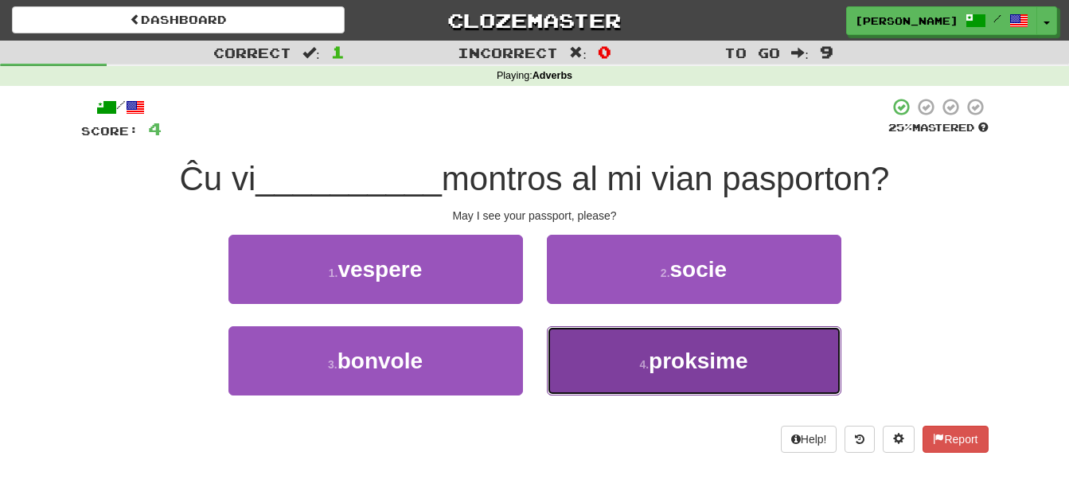
click at [625, 363] on button "4 . proksime" at bounding box center [694, 360] width 294 height 69
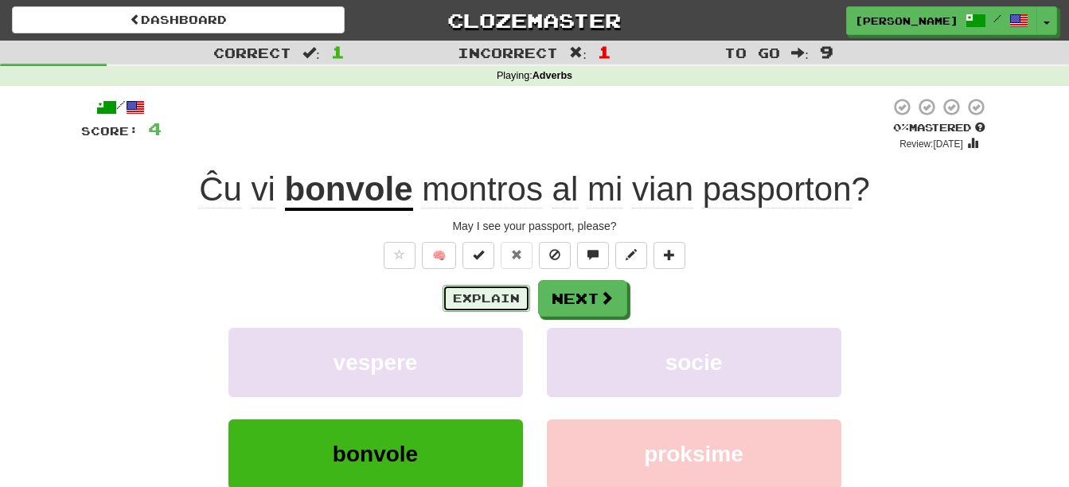
click at [479, 297] on button "Explain" at bounding box center [487, 298] width 88 height 27
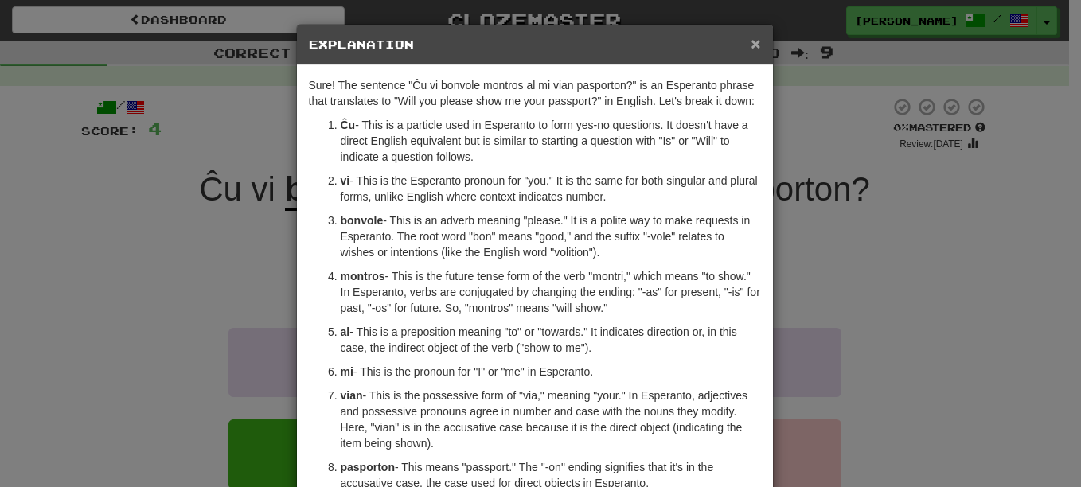
click at [752, 45] on span "×" at bounding box center [756, 43] width 10 height 18
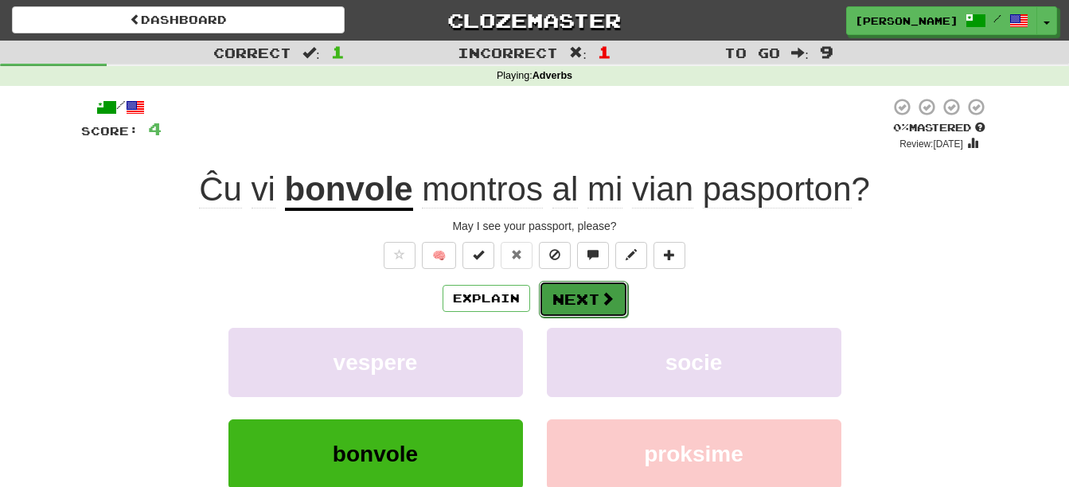
click at [605, 306] on span at bounding box center [607, 298] width 14 height 14
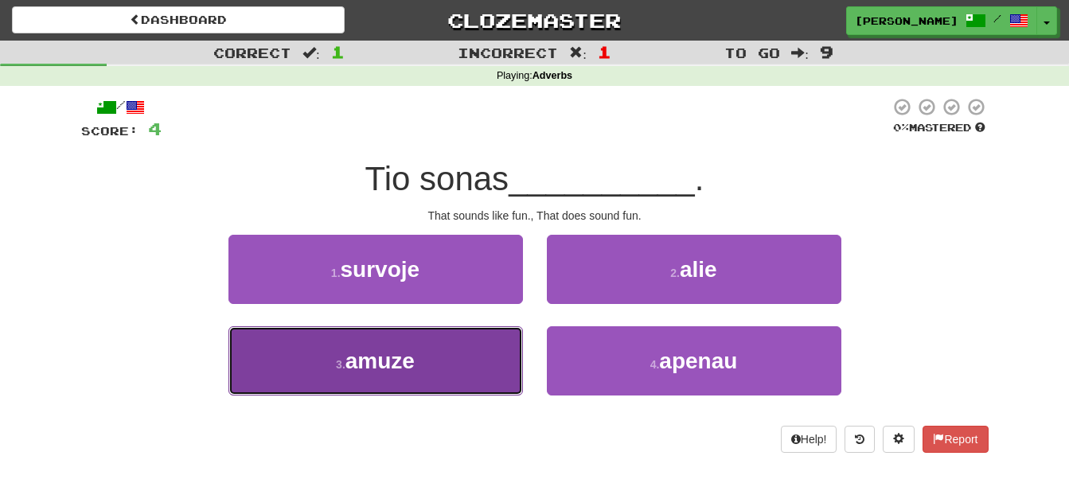
click at [376, 375] on button "3 . amuze" at bounding box center [375, 360] width 294 height 69
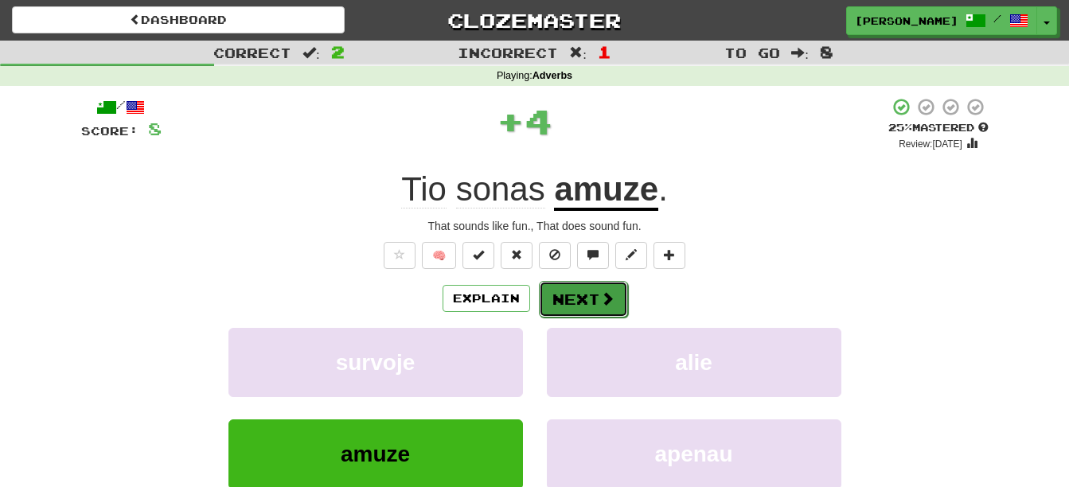
click at [579, 302] on button "Next" at bounding box center [583, 299] width 89 height 37
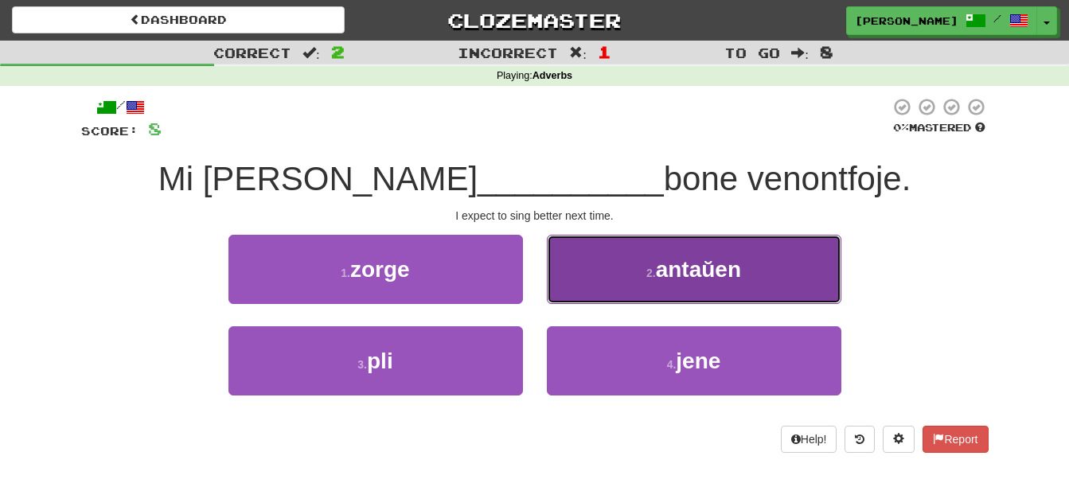
click at [603, 288] on button "2 . antaŭen" at bounding box center [694, 269] width 294 height 69
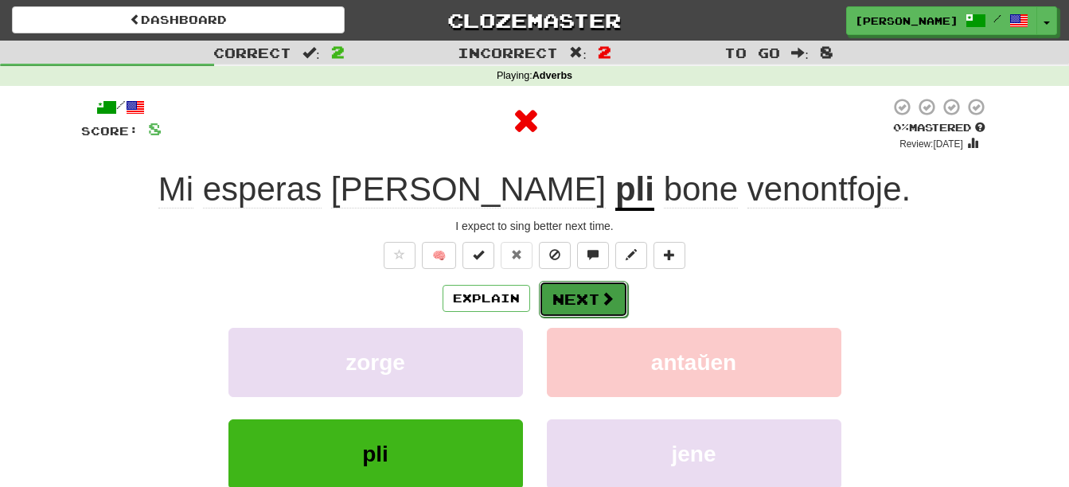
click at [582, 294] on button "Next" at bounding box center [583, 299] width 89 height 37
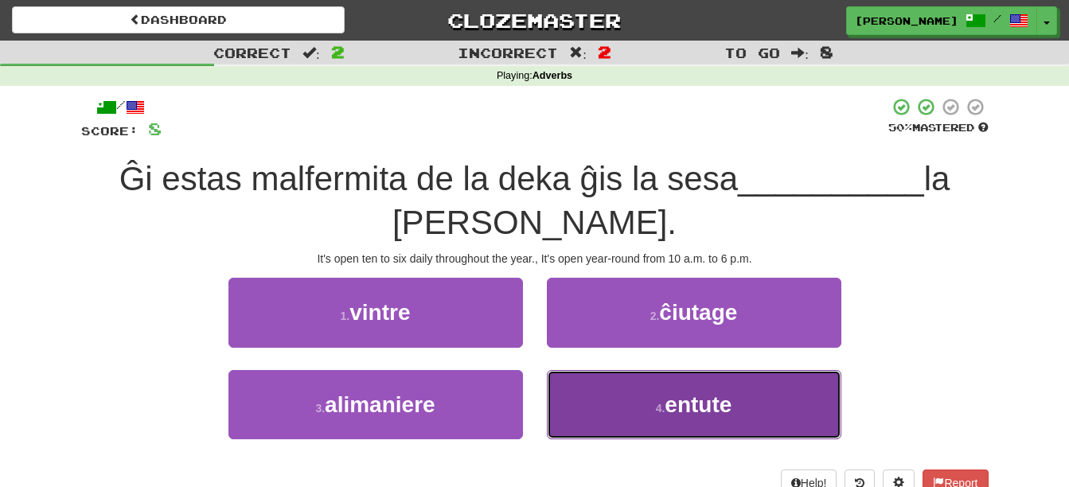
click at [579, 407] on button "4 . entute" at bounding box center [694, 404] width 294 height 69
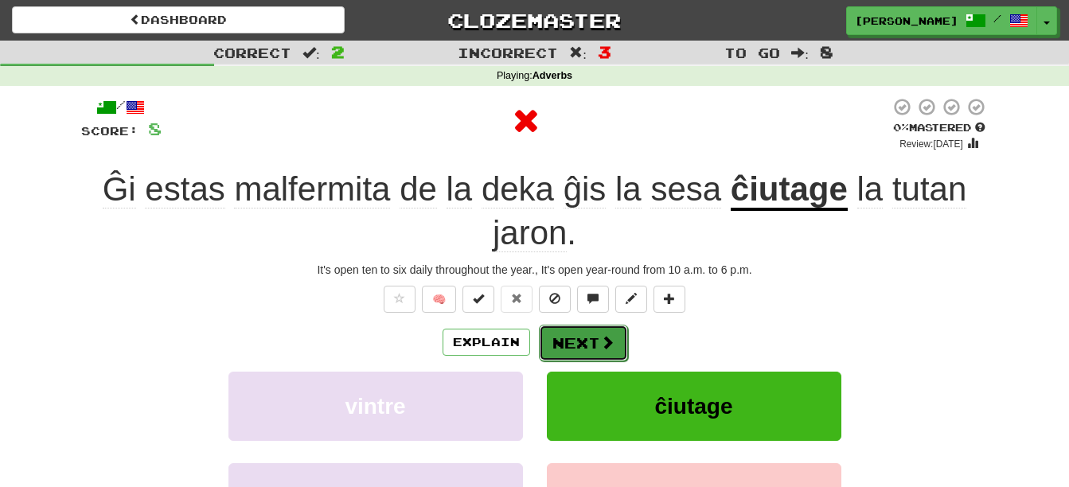
click at [596, 331] on button "Next" at bounding box center [583, 343] width 89 height 37
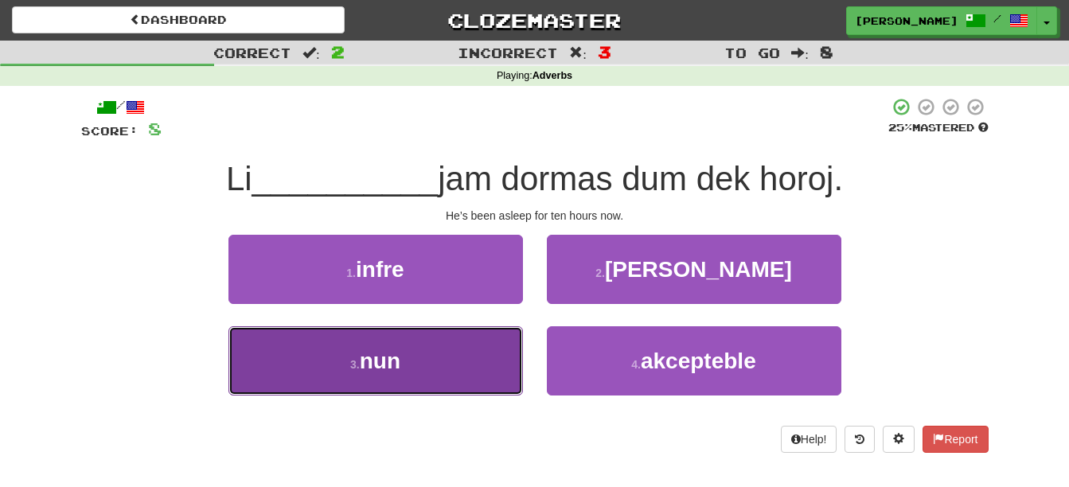
click at [443, 376] on button "3 . nun" at bounding box center [375, 360] width 294 height 69
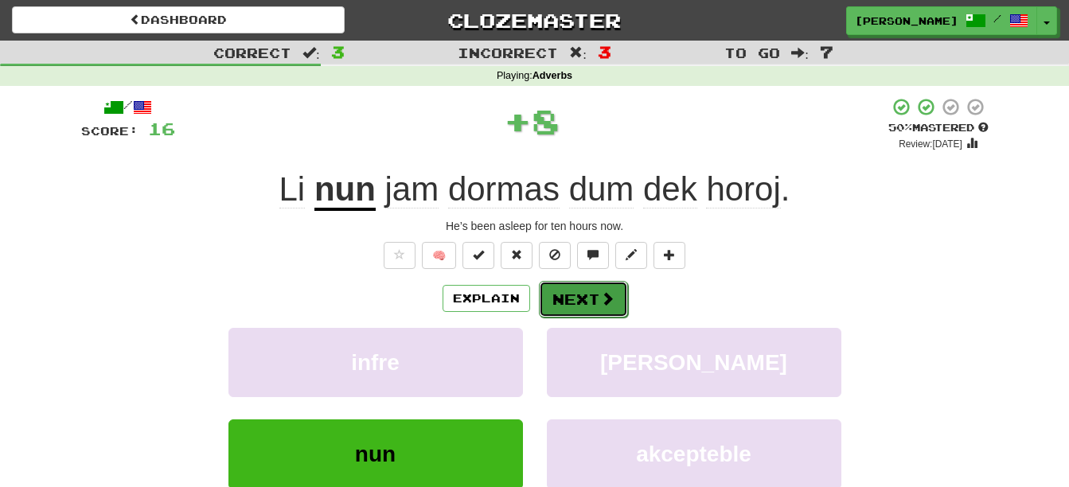
click at [604, 293] on span at bounding box center [607, 298] width 14 height 14
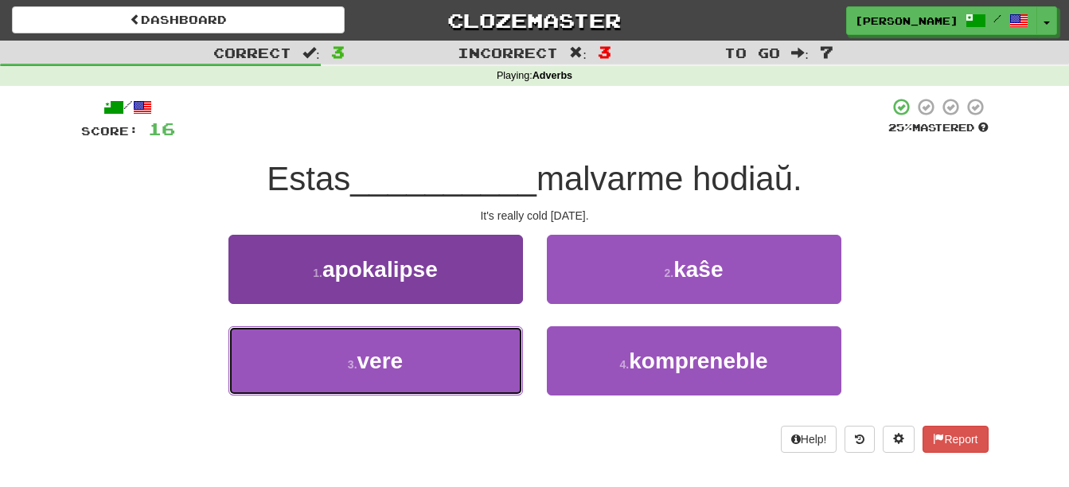
drag, startPoint x: 281, startPoint y: 353, endPoint x: 280, endPoint y: 363, distance: 10.4
click at [280, 353] on button "3 . vere" at bounding box center [375, 360] width 294 height 69
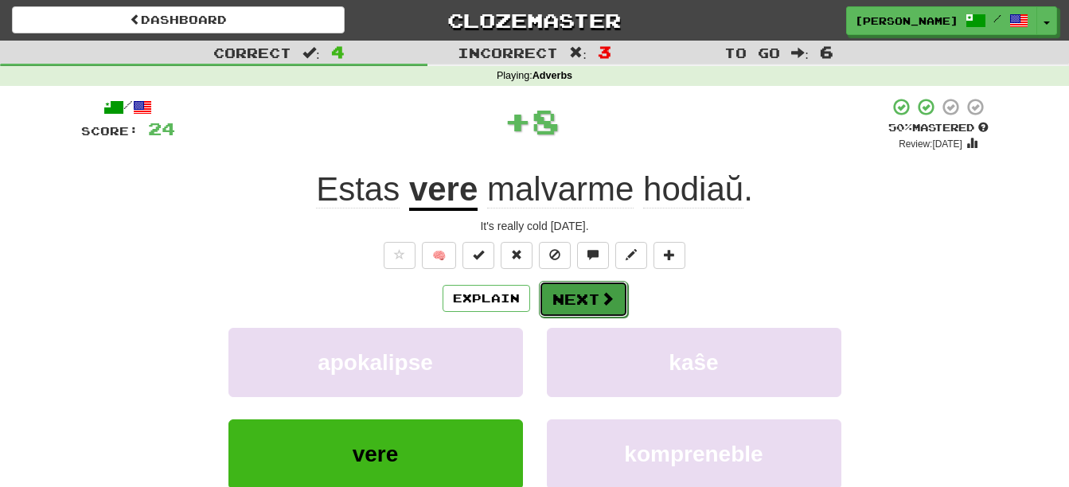
click at [599, 308] on button "Next" at bounding box center [583, 299] width 89 height 37
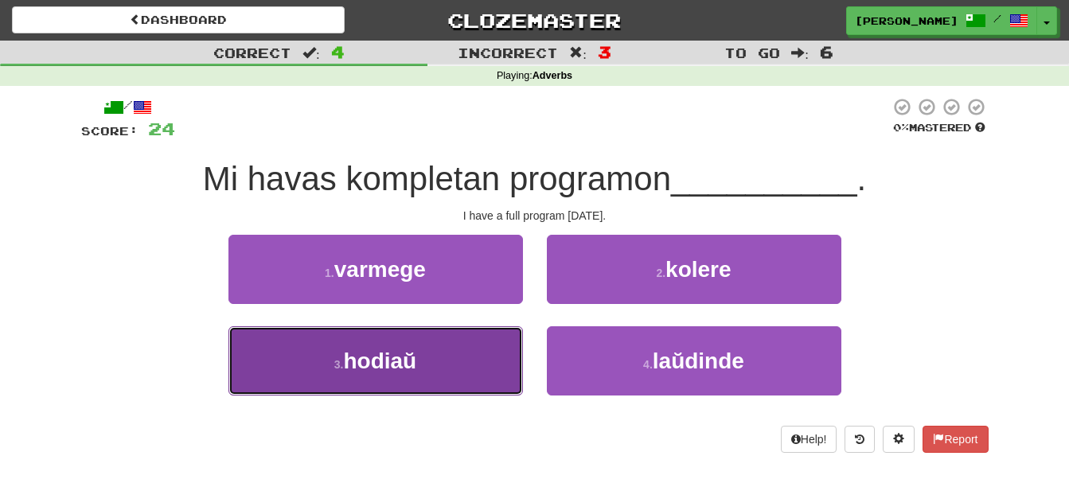
click at [447, 372] on button "3 . hodiaŭ" at bounding box center [375, 360] width 294 height 69
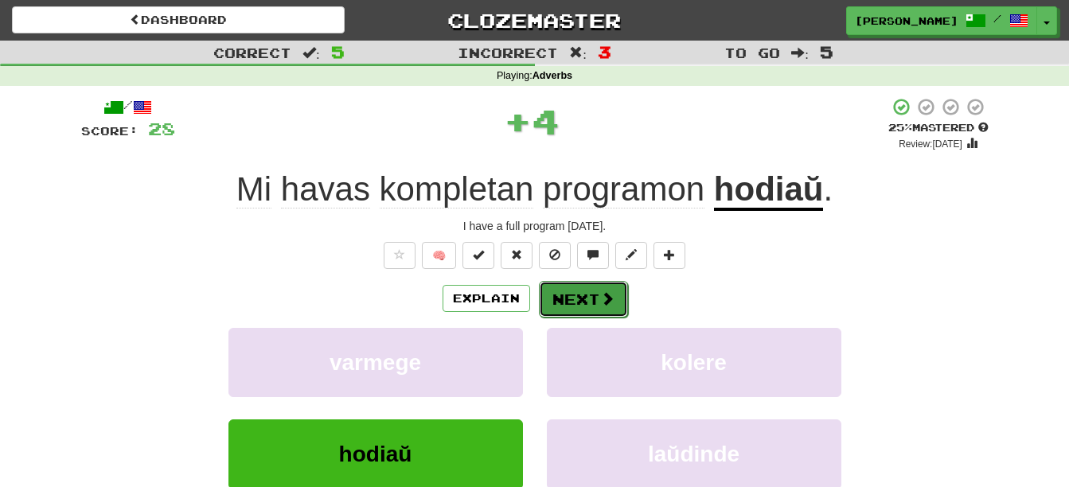
click at [574, 293] on button "Next" at bounding box center [583, 299] width 89 height 37
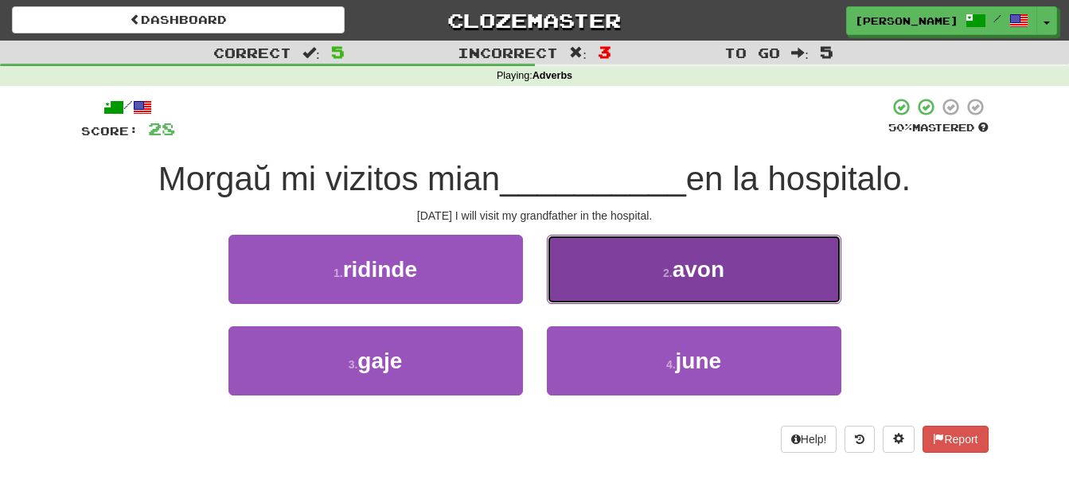
click at [689, 285] on button "2 . avon" at bounding box center [694, 269] width 294 height 69
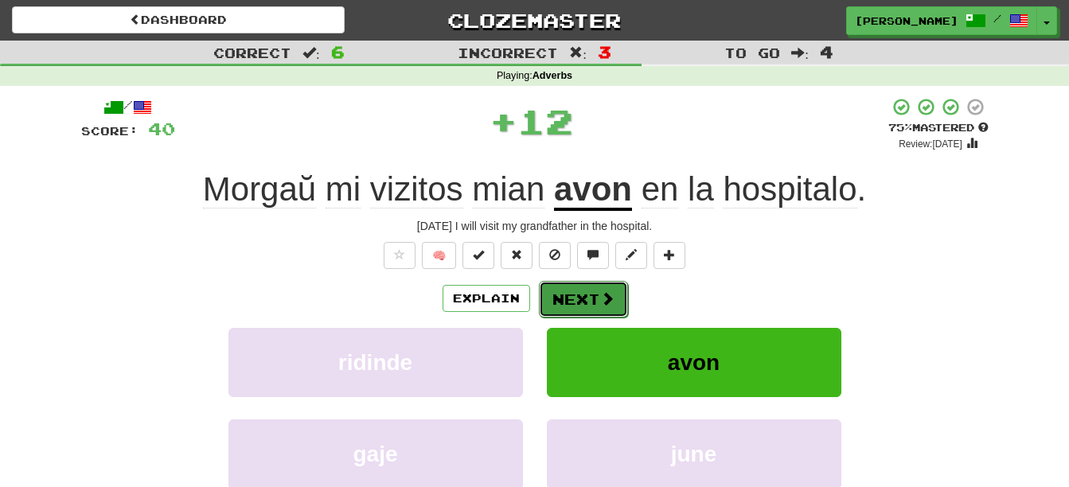
click at [600, 301] on span at bounding box center [607, 298] width 14 height 14
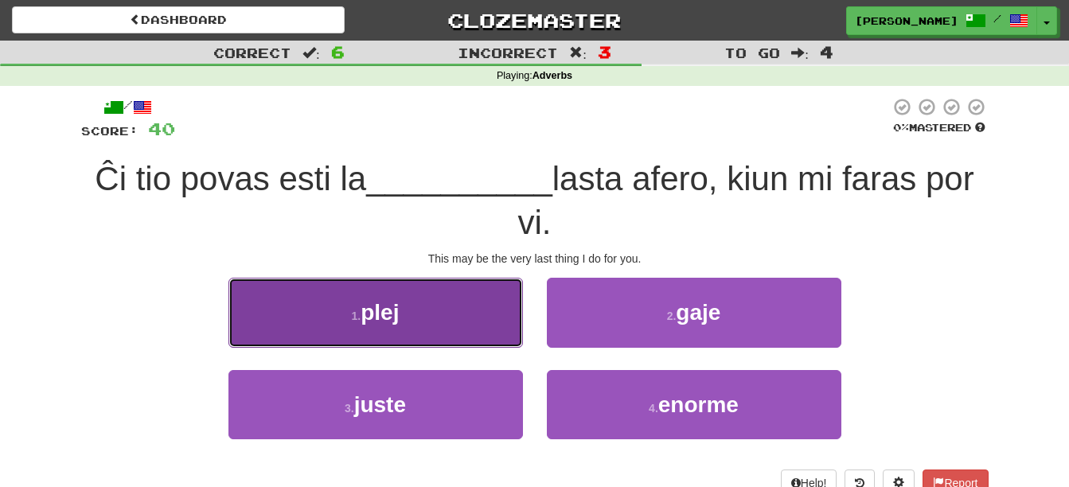
click at [458, 324] on button "1 . plej" at bounding box center [375, 312] width 294 height 69
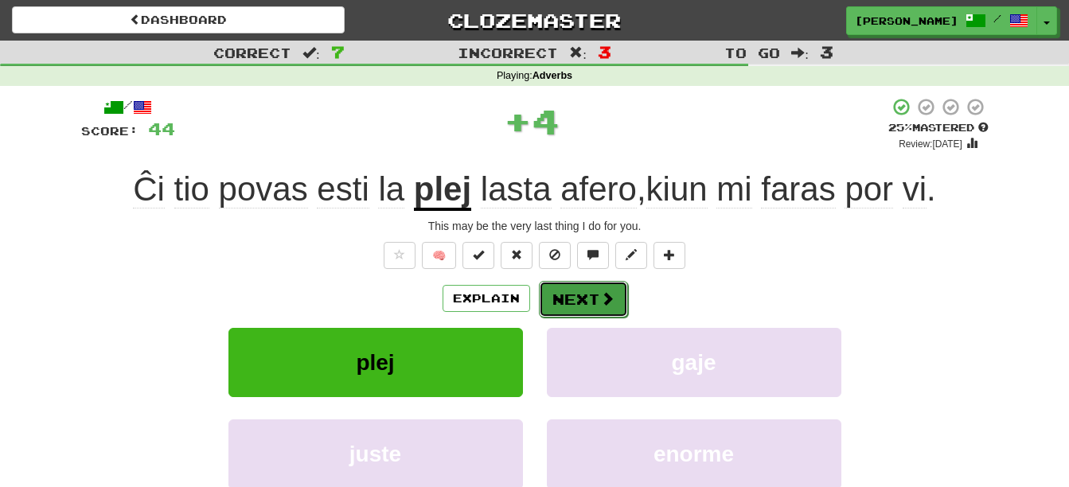
click at [598, 289] on button "Next" at bounding box center [583, 299] width 89 height 37
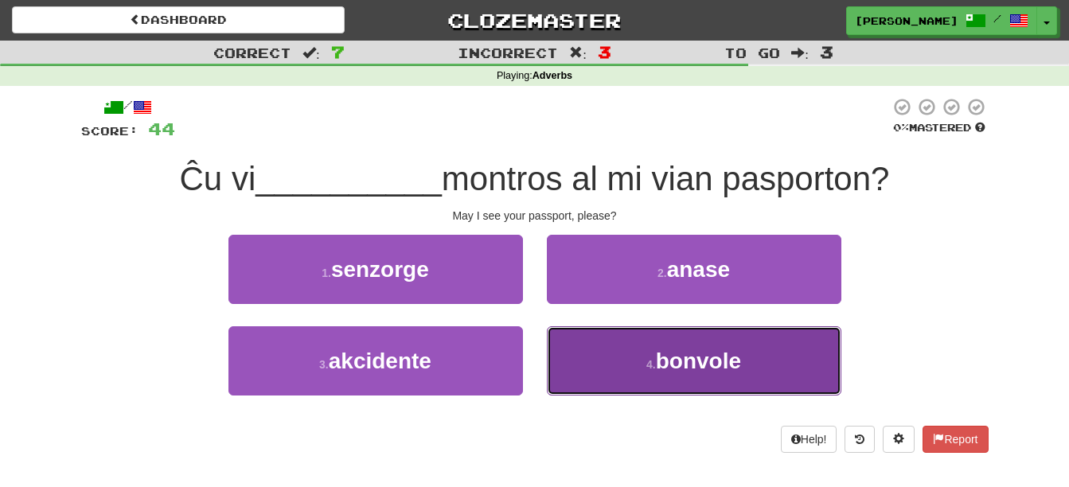
click at [677, 380] on button "4 . bonvole" at bounding box center [694, 360] width 294 height 69
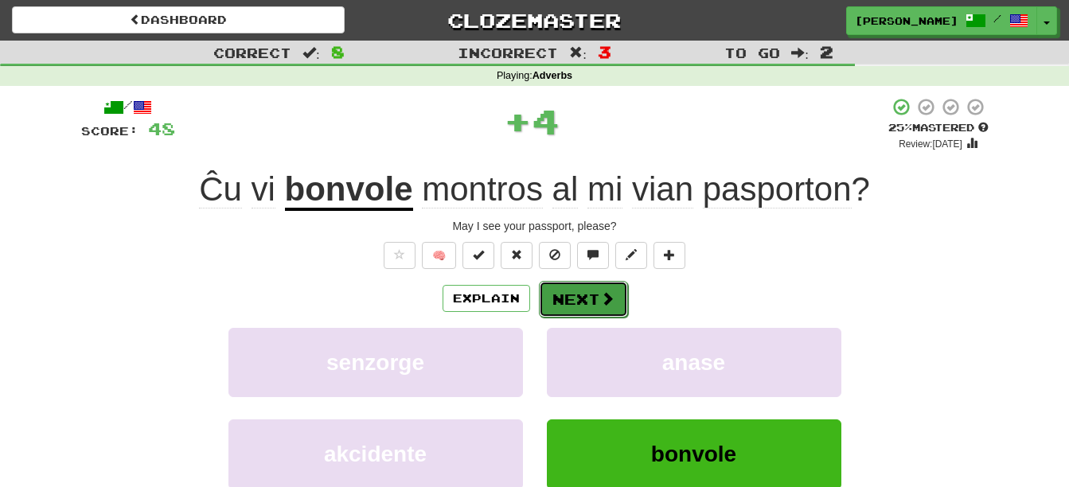
click at [595, 307] on button "Next" at bounding box center [583, 299] width 89 height 37
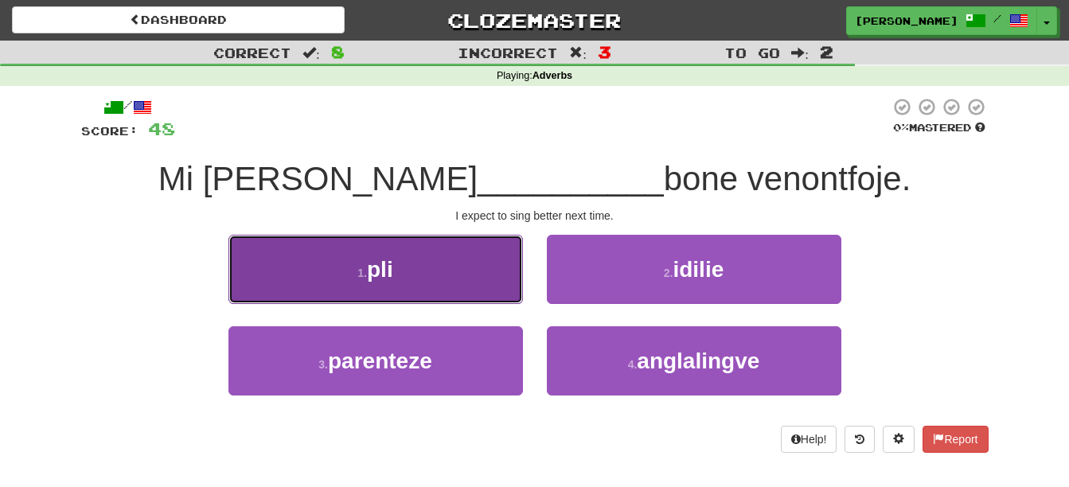
click at [454, 291] on button "1 . pli" at bounding box center [375, 269] width 294 height 69
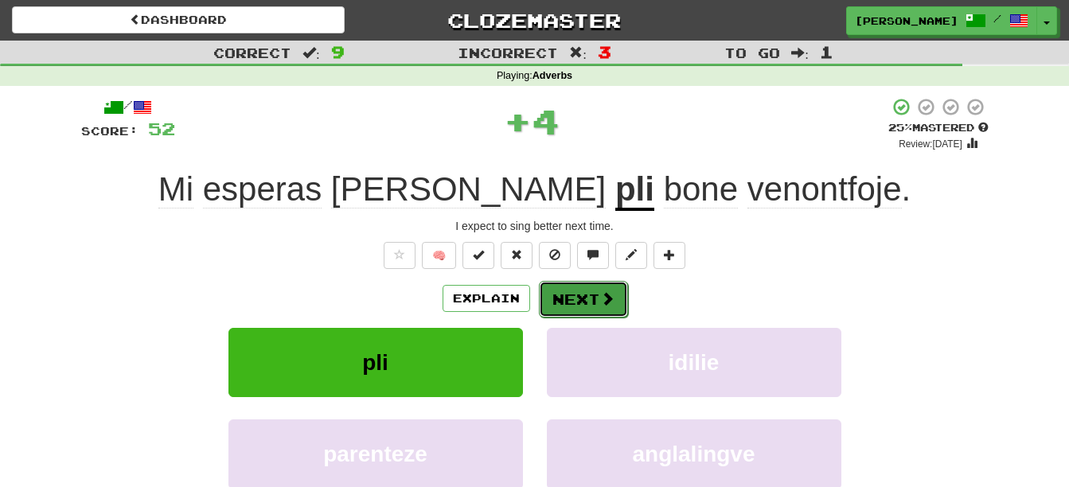
click at [600, 304] on span at bounding box center [607, 298] width 14 height 14
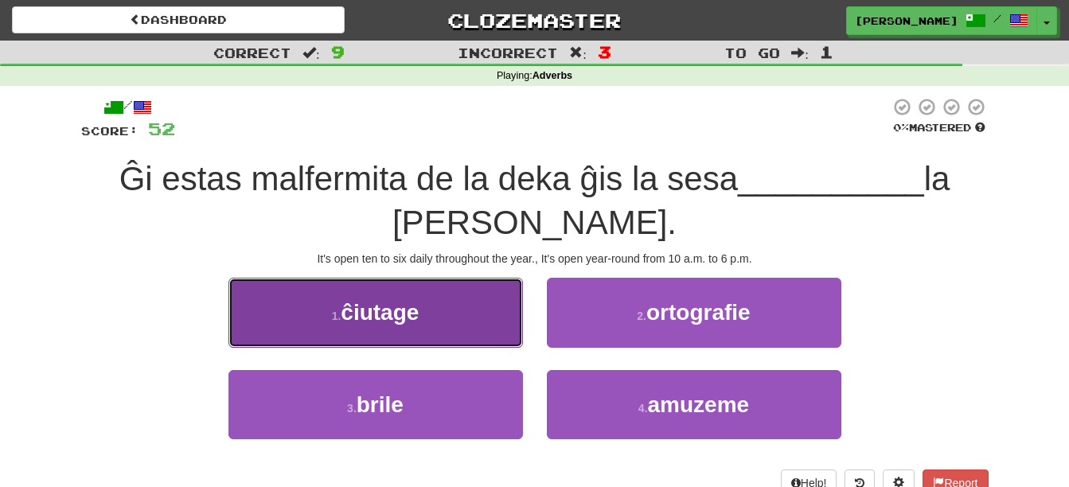
click at [446, 311] on button "1 . ĉiutage" at bounding box center [375, 312] width 294 height 69
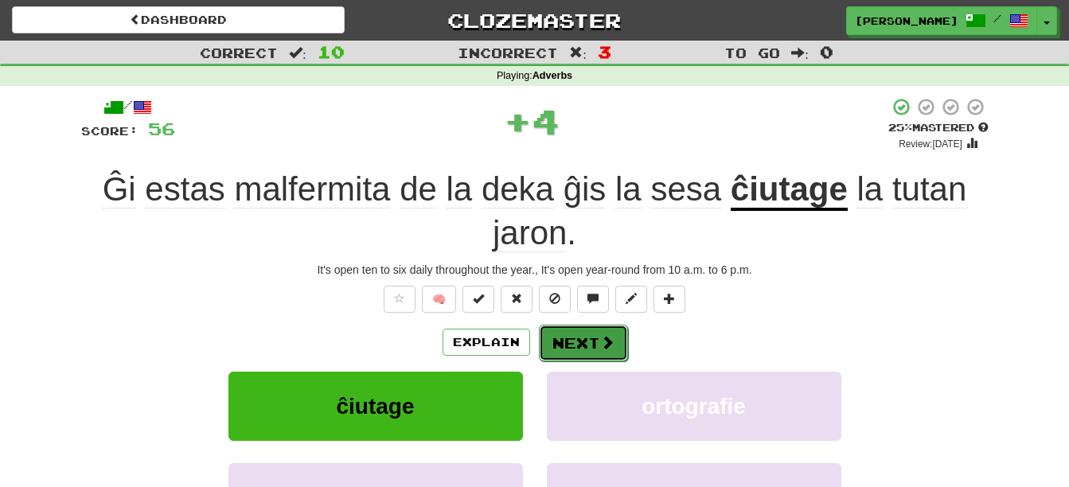
click at [575, 337] on button "Next" at bounding box center [583, 343] width 89 height 37
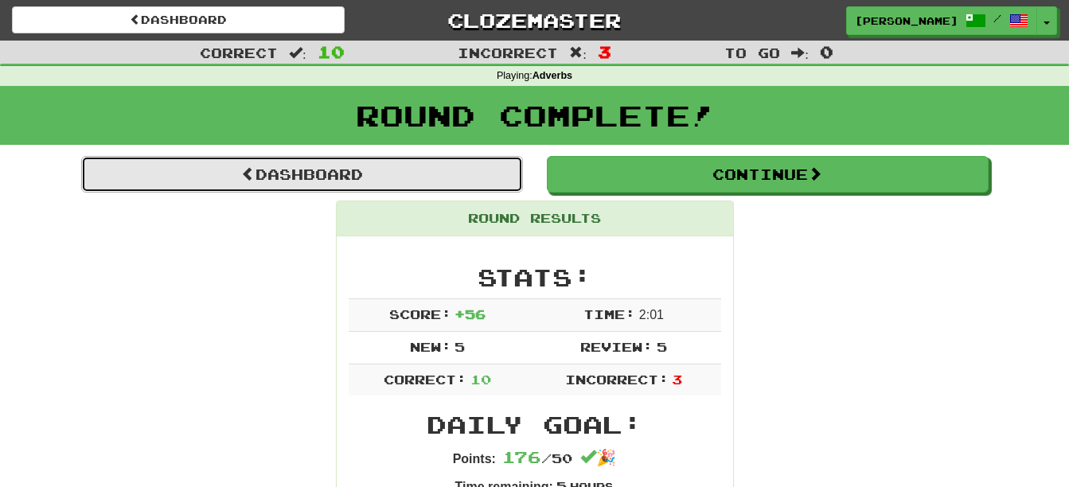
click at [473, 178] on link "Dashboard" at bounding box center [302, 174] width 442 height 37
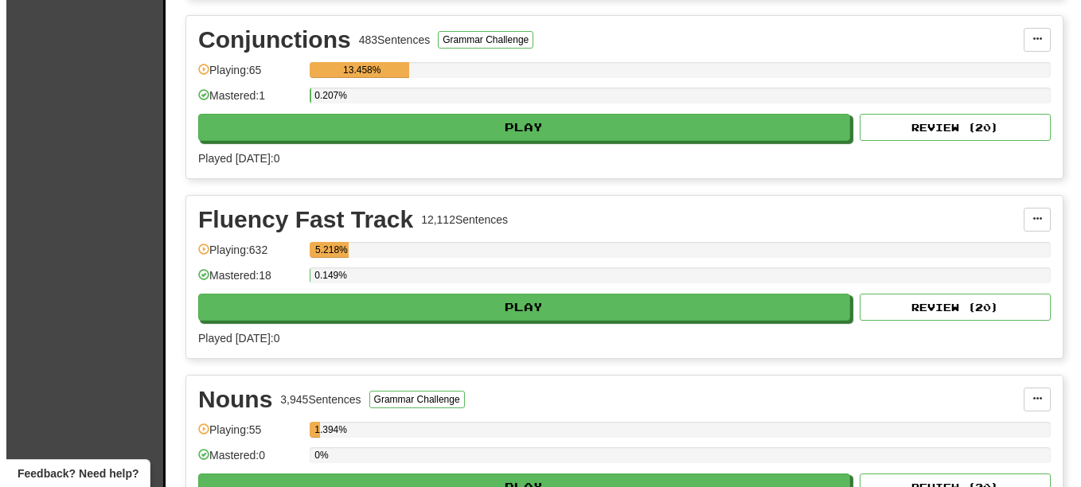
scroll to position [896, 0]
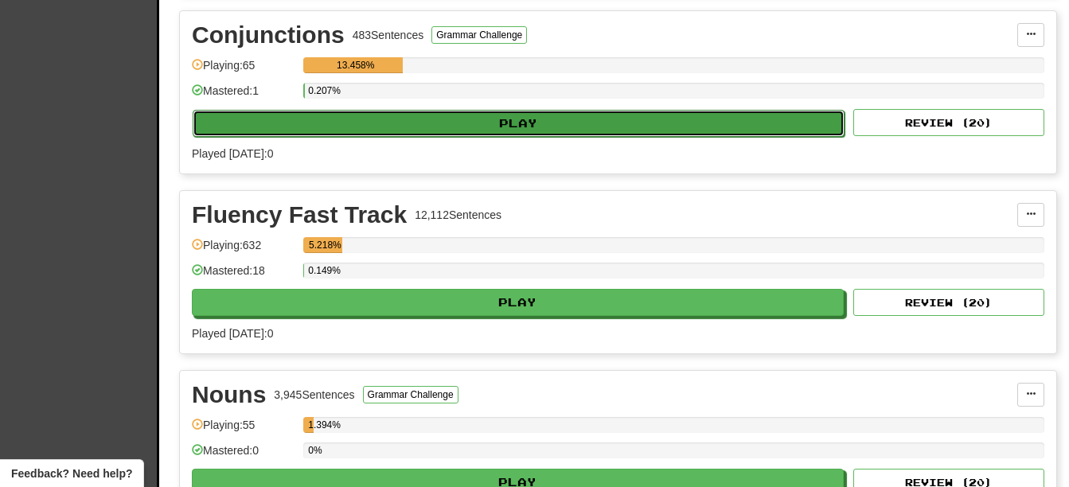
click at [552, 124] on button "Play" at bounding box center [519, 123] width 652 height 27
select select "**"
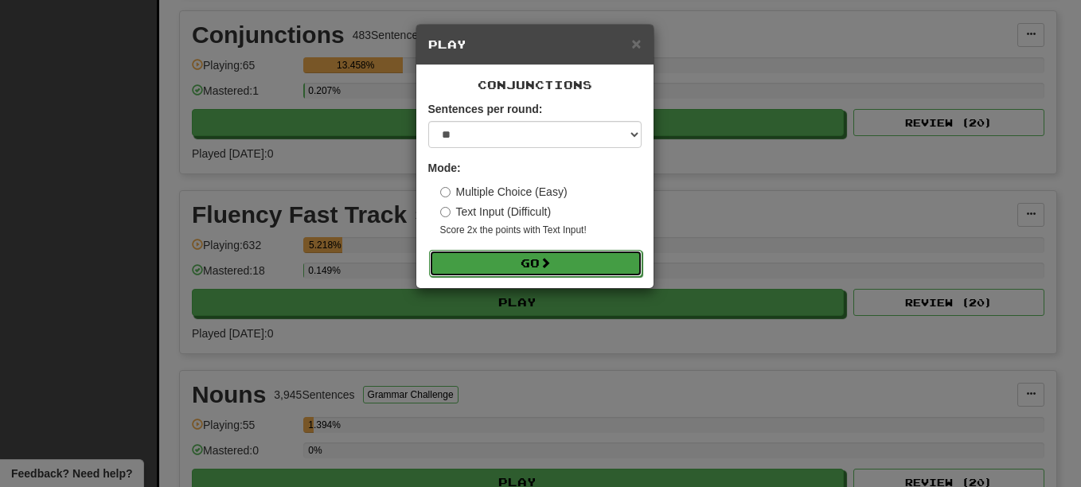
click at [586, 266] on button "Go" at bounding box center [535, 263] width 213 height 27
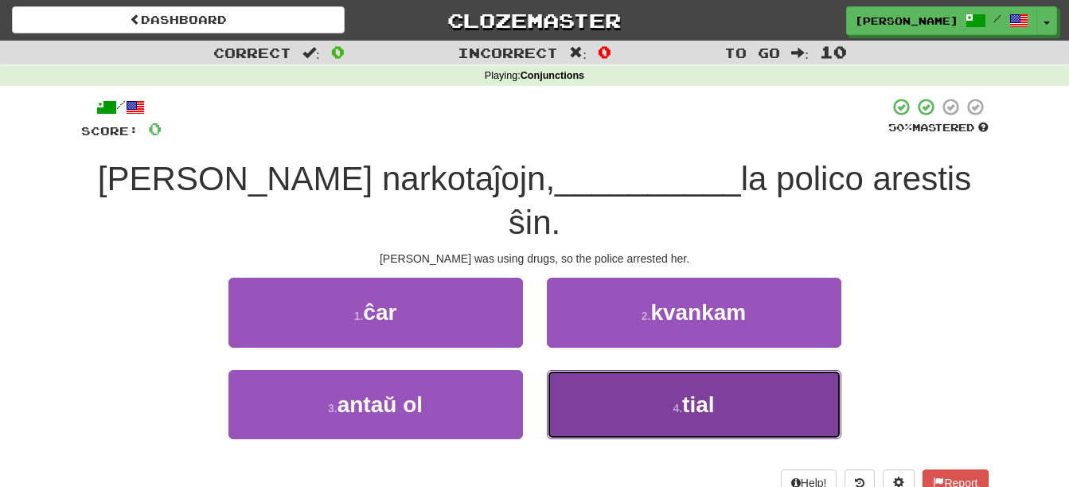
click at [628, 370] on button "4 . tial" at bounding box center [694, 404] width 294 height 69
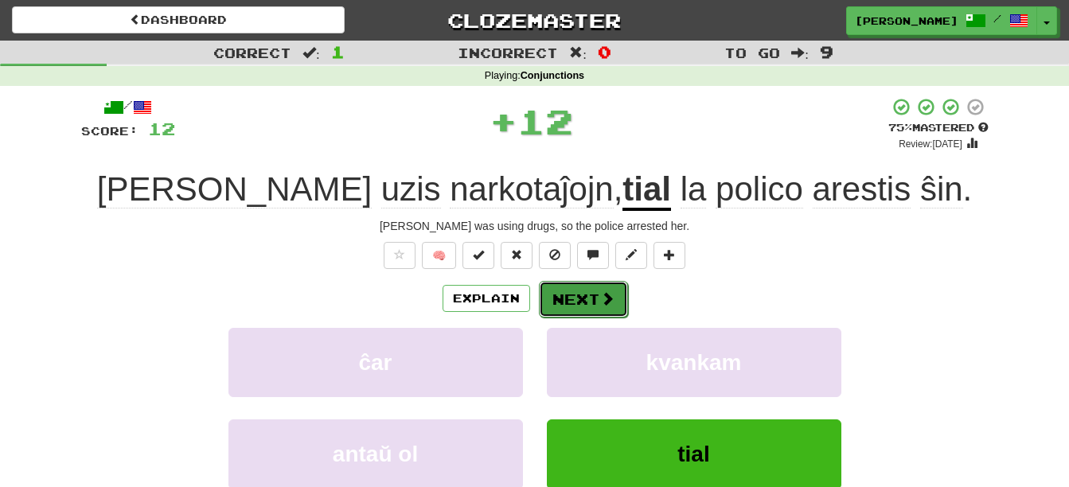
click at [610, 298] on span at bounding box center [607, 298] width 14 height 14
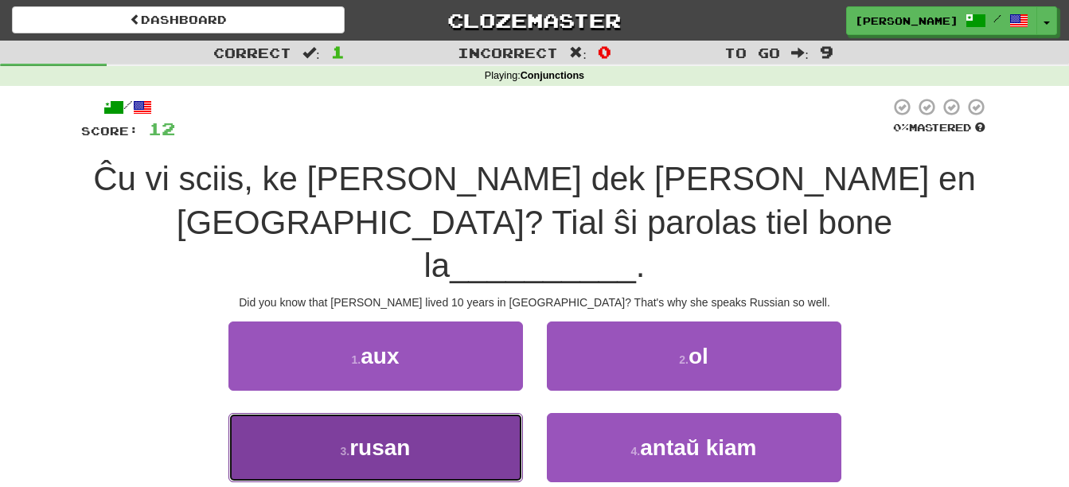
click at [454, 413] on button "3 . [GEOGRAPHIC_DATA]" at bounding box center [375, 447] width 294 height 69
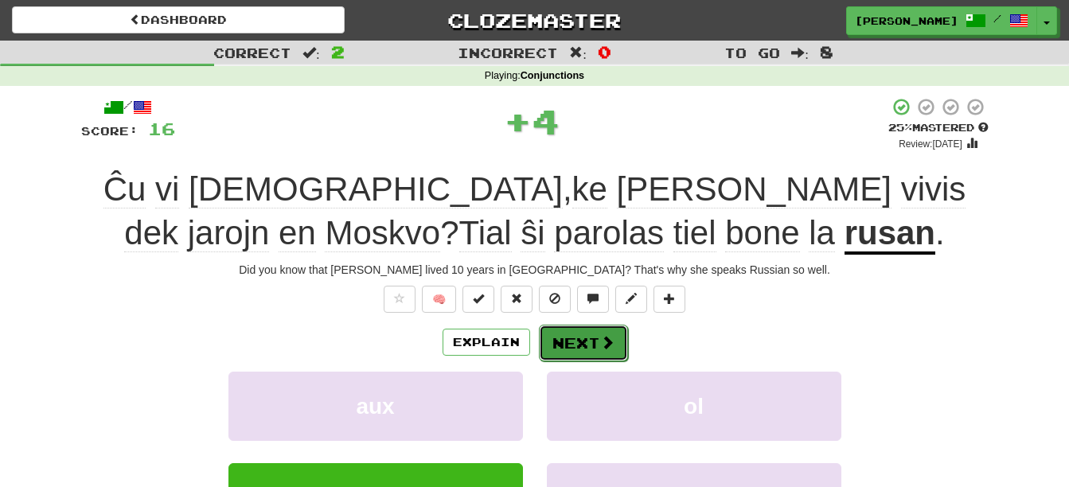
click at [580, 341] on button "Next" at bounding box center [583, 343] width 89 height 37
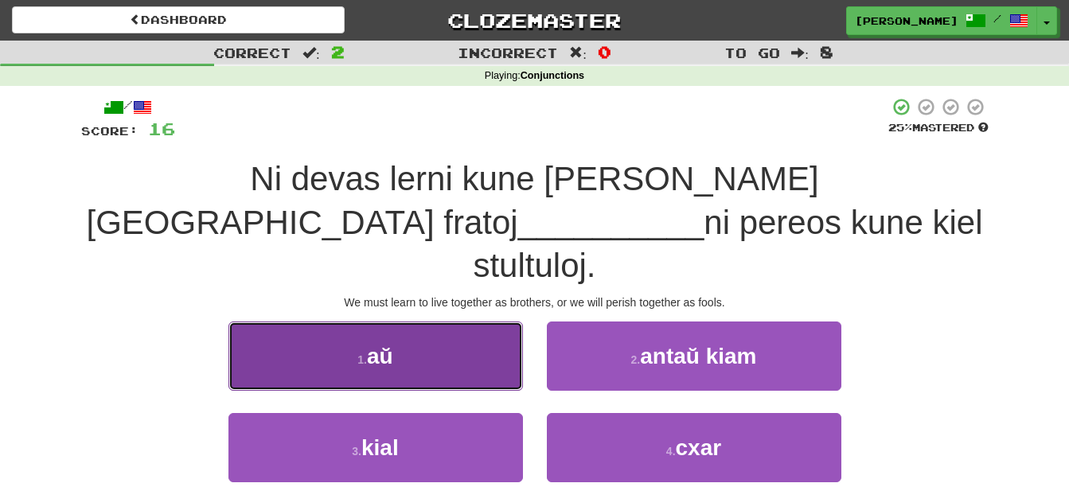
click at [484, 325] on button "1 . aŭ" at bounding box center [375, 356] width 294 height 69
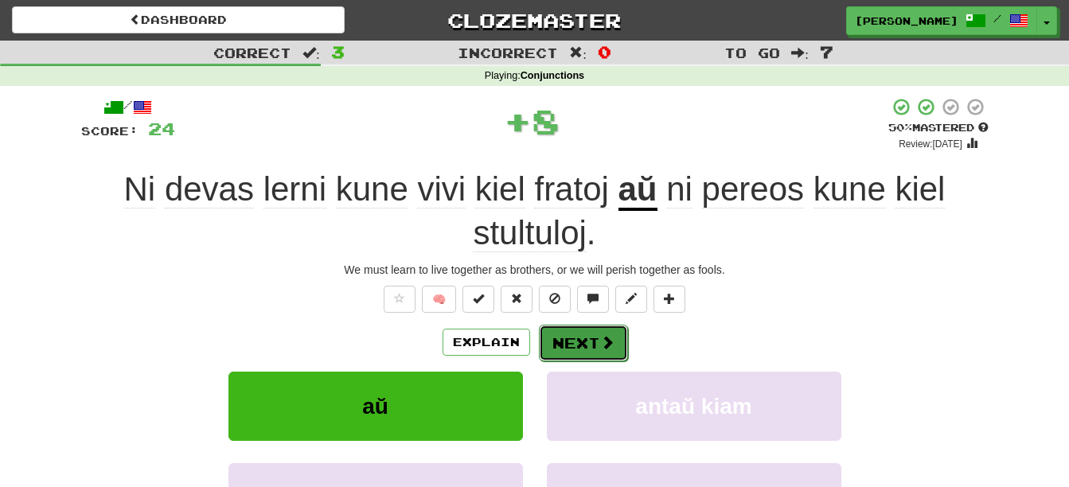
click at [591, 343] on button "Next" at bounding box center [583, 343] width 89 height 37
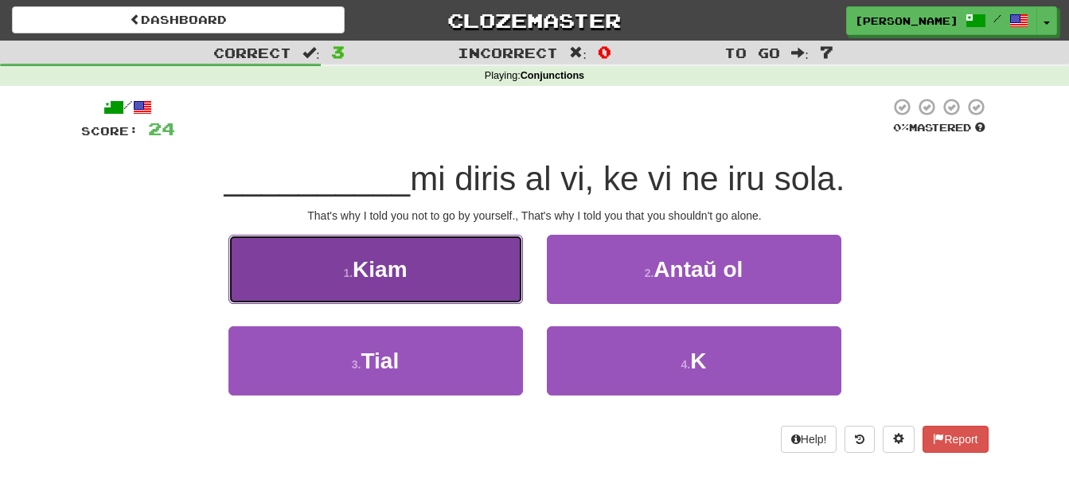
click at [384, 279] on span "Kiam" at bounding box center [380, 269] width 54 height 25
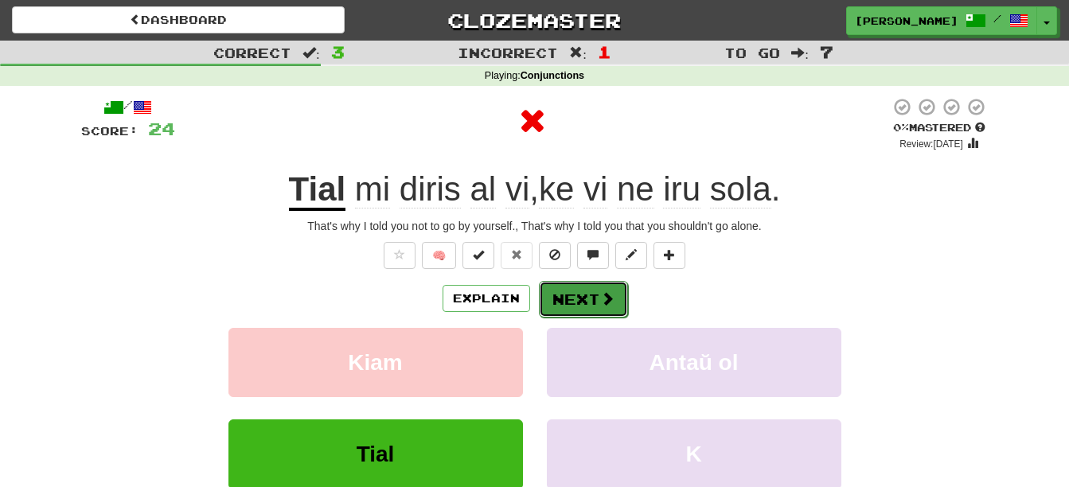
click at [572, 292] on button "Next" at bounding box center [583, 299] width 89 height 37
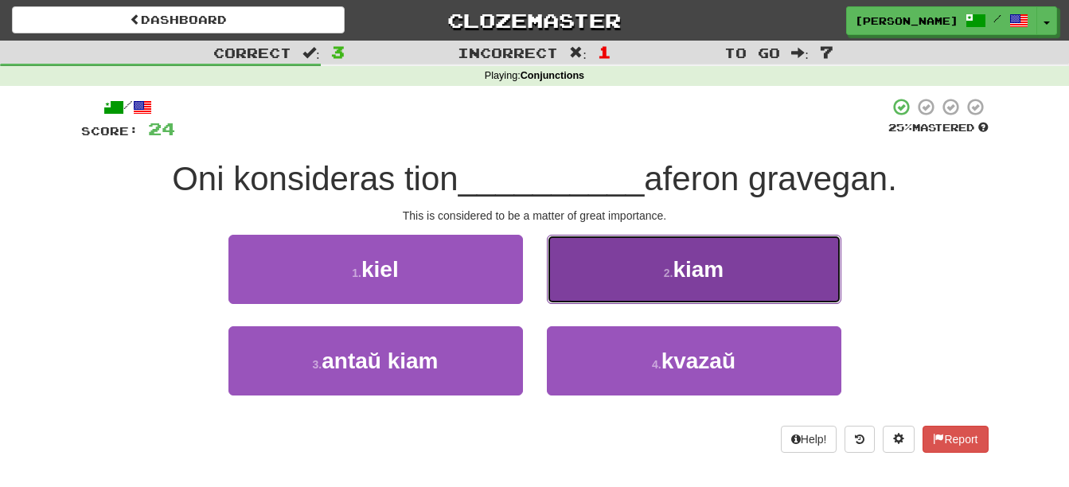
click at [620, 275] on button "2 . kiam" at bounding box center [694, 269] width 294 height 69
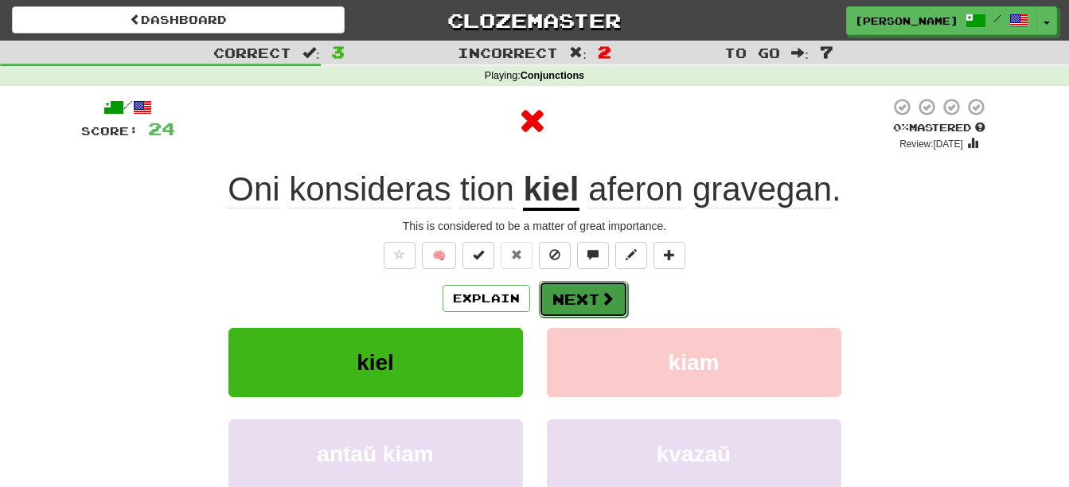
click at [595, 301] on button "Next" at bounding box center [583, 299] width 89 height 37
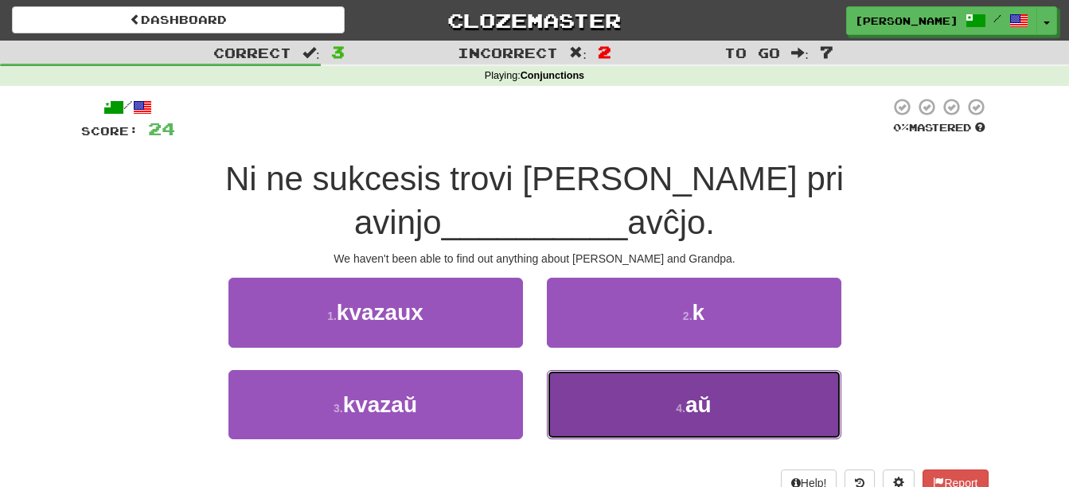
drag, startPoint x: 578, startPoint y: 355, endPoint x: 592, endPoint y: 377, distance: 26.5
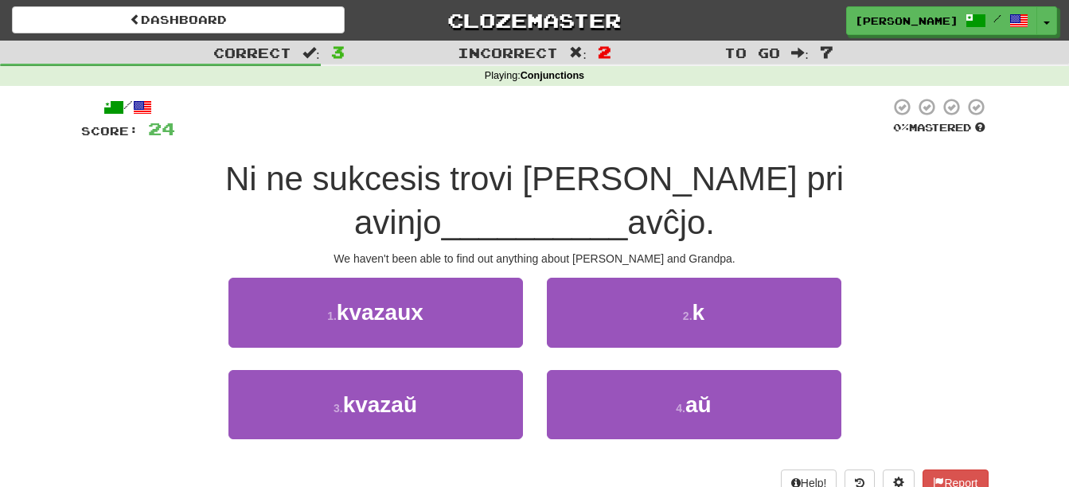
drag, startPoint x: 592, startPoint y: 377, endPoint x: 995, endPoint y: 384, distance: 402.8
click at [995, 384] on div "/ Score: 24 0 % Mastered Ni ne sukcesis trovi ion ajn pri avinjo __________ avĉ…" at bounding box center [534, 302] width 931 height 432
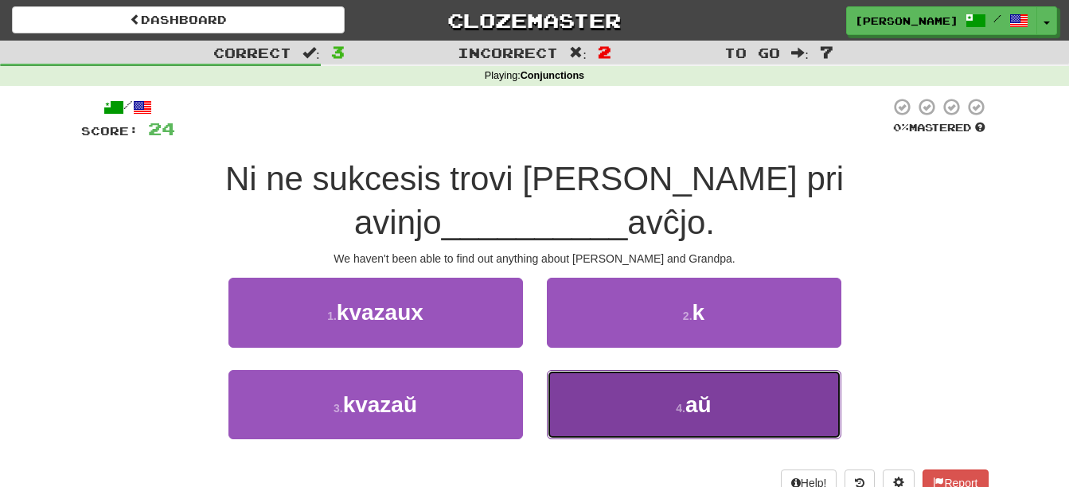
click at [735, 370] on button "4 . aŭ" at bounding box center [694, 404] width 294 height 69
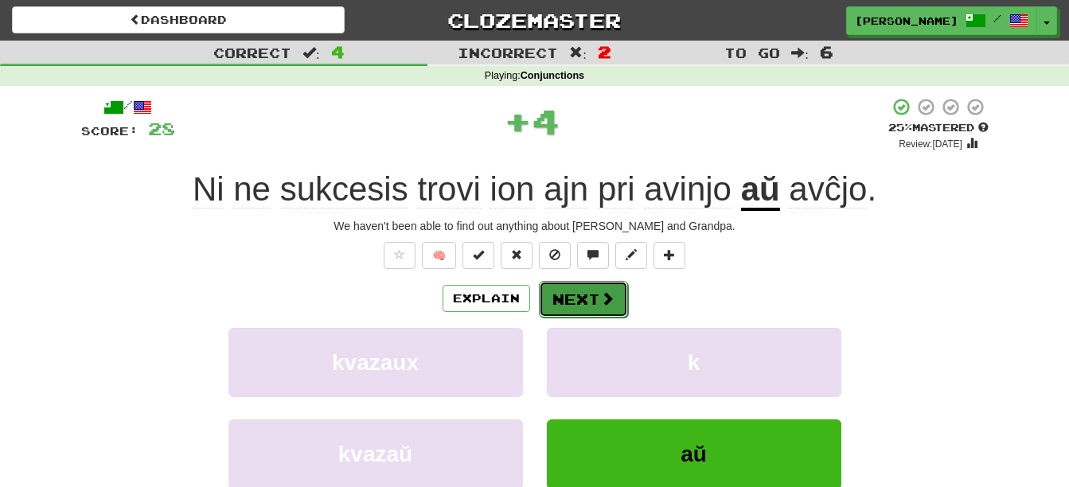
click at [601, 301] on span at bounding box center [607, 298] width 14 height 14
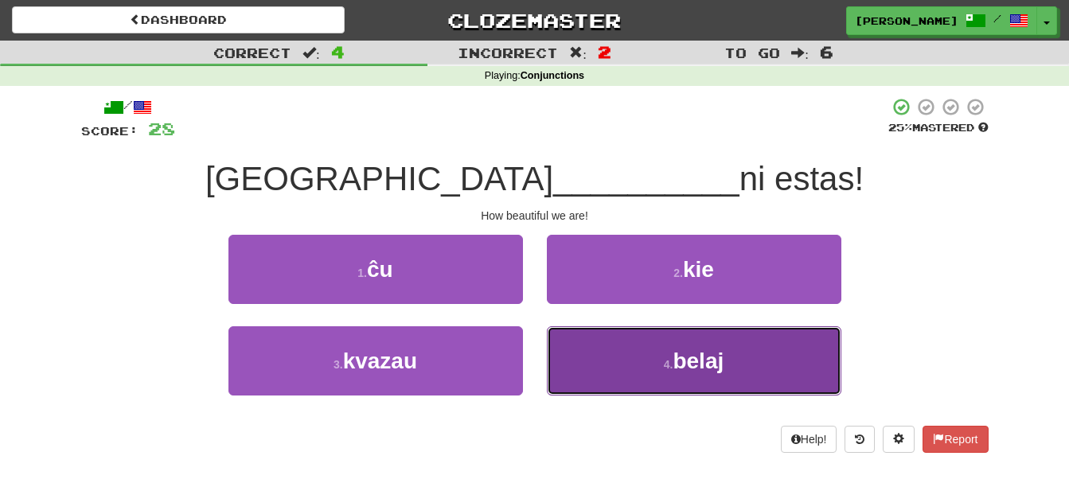
click at [639, 356] on button "4 . belaj" at bounding box center [694, 360] width 294 height 69
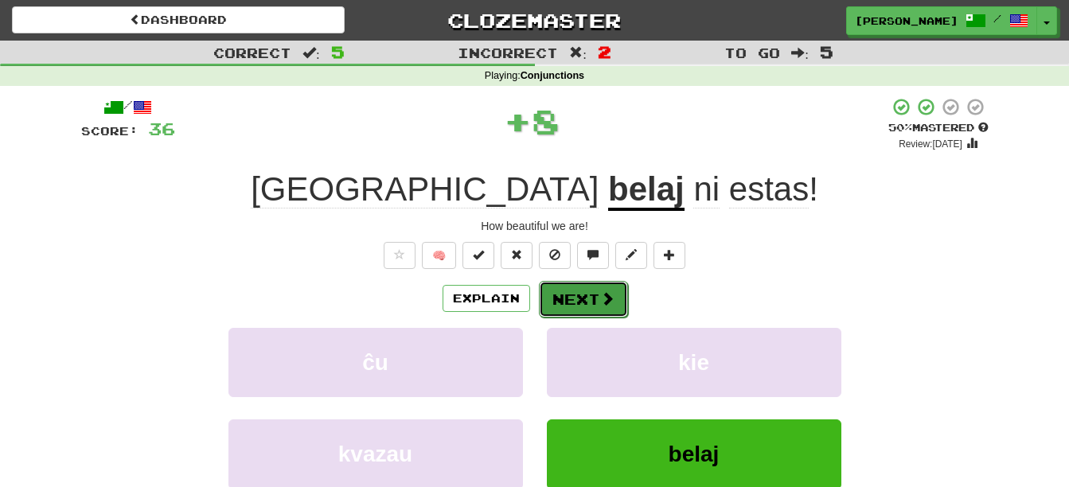
click at [618, 289] on button "Next" at bounding box center [583, 299] width 89 height 37
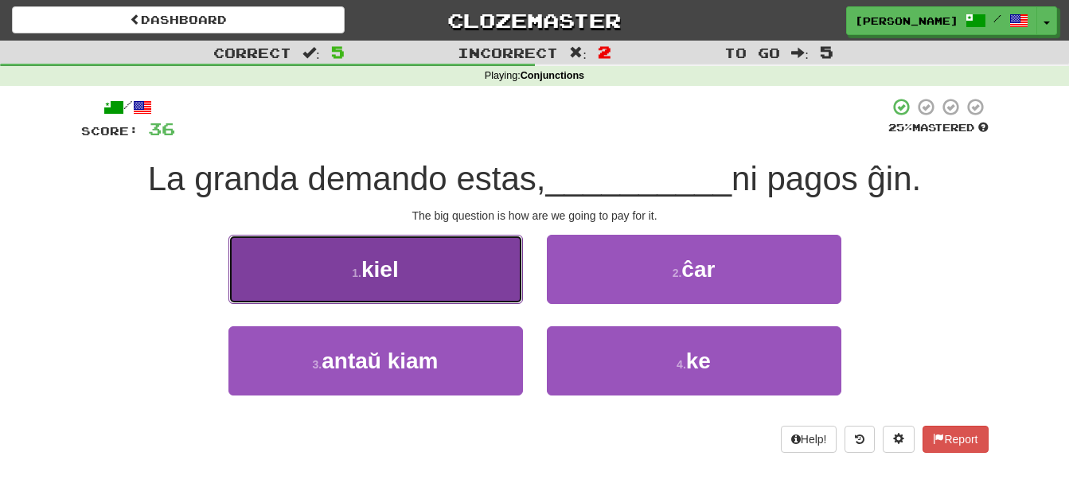
click at [432, 279] on button "1 . kiel" at bounding box center [375, 269] width 294 height 69
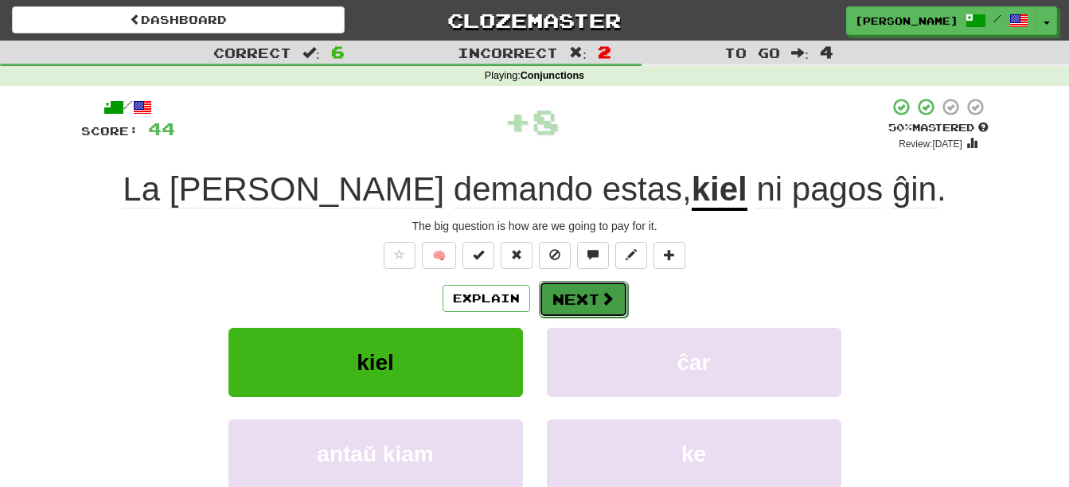
drag, startPoint x: 591, startPoint y: 291, endPoint x: 590, endPoint y: 305, distance: 14.4
click at [590, 305] on button "Next" at bounding box center [583, 299] width 89 height 37
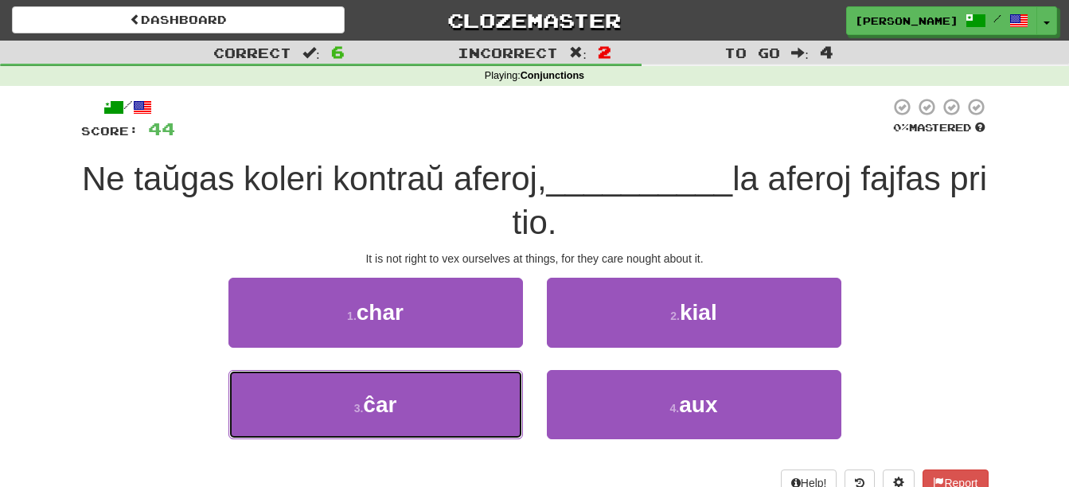
click at [444, 415] on button "3 . ĉar" at bounding box center [375, 404] width 294 height 69
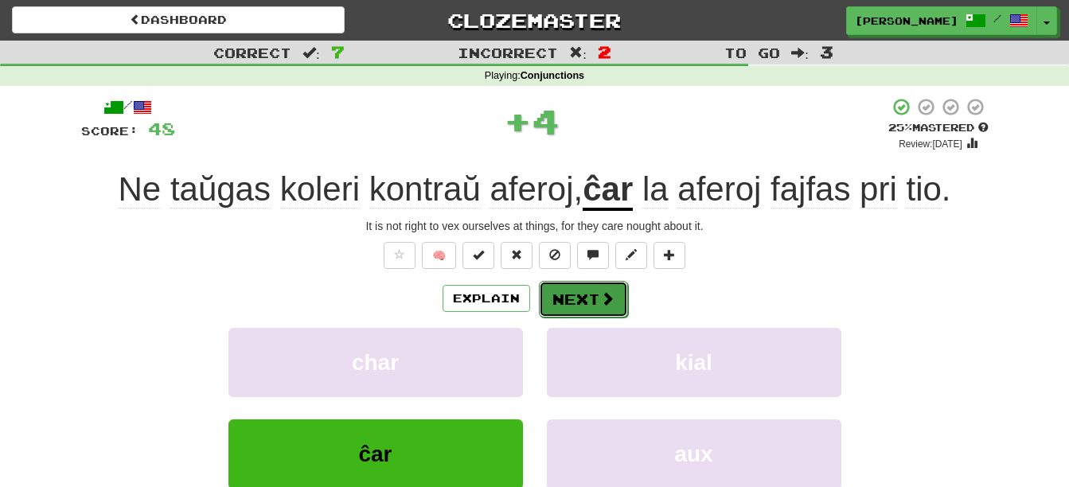
click at [571, 294] on button "Next" at bounding box center [583, 299] width 89 height 37
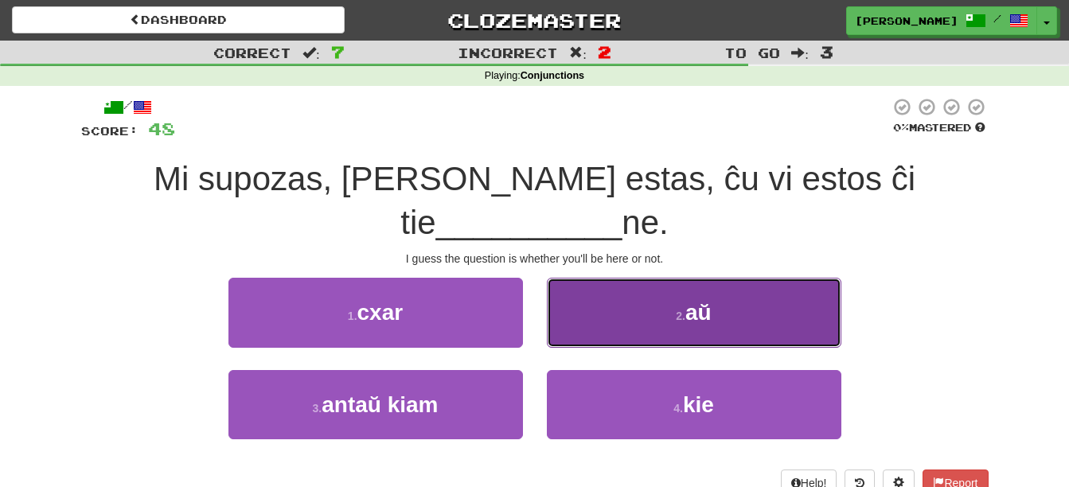
click at [567, 334] on button "2 . aŭ" at bounding box center [694, 312] width 294 height 69
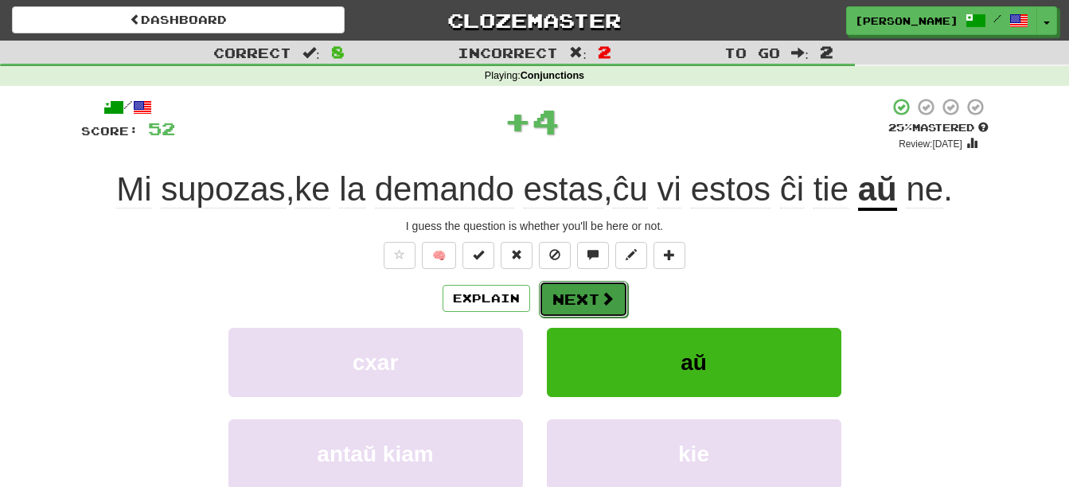
click at [578, 290] on button "Next" at bounding box center [583, 299] width 89 height 37
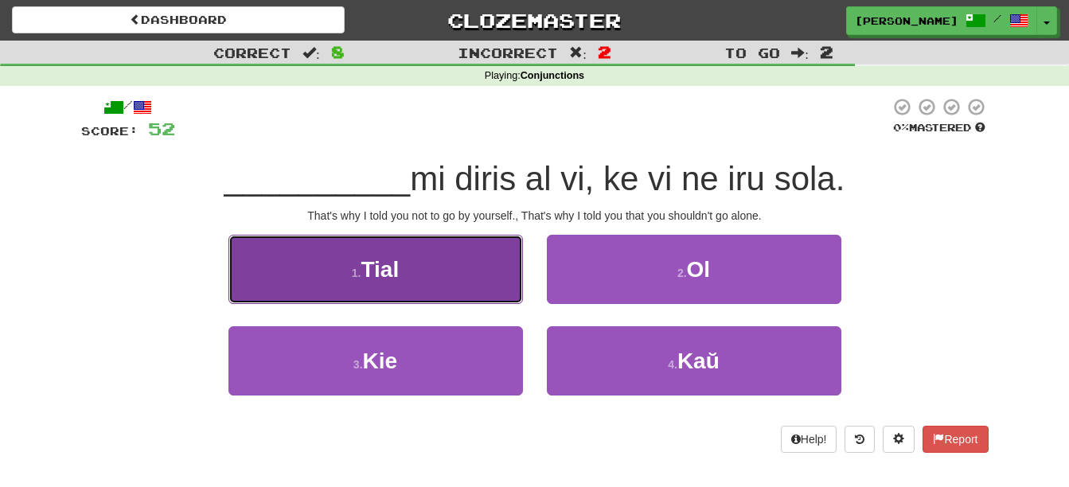
click at [471, 270] on button "1 . Tial" at bounding box center [375, 269] width 294 height 69
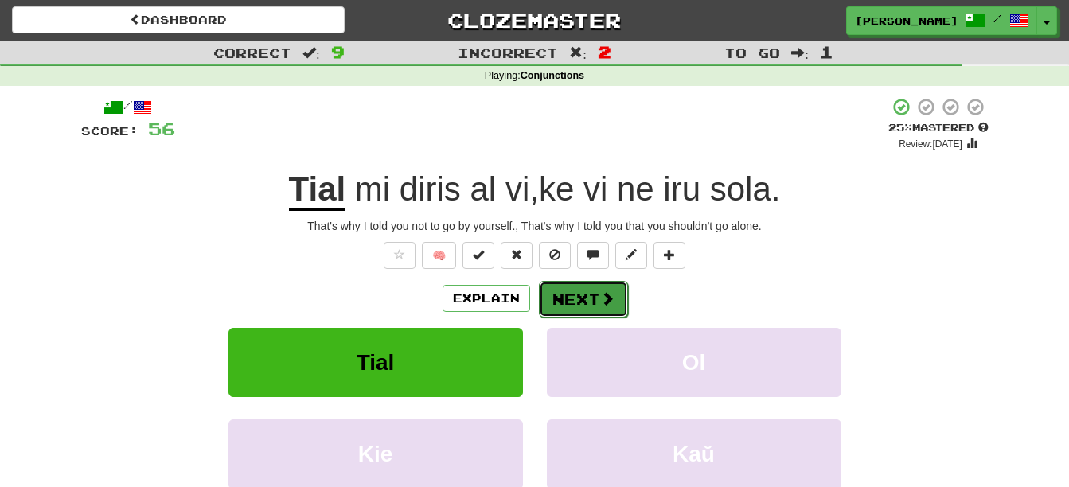
click at [570, 303] on button "Next" at bounding box center [583, 299] width 89 height 37
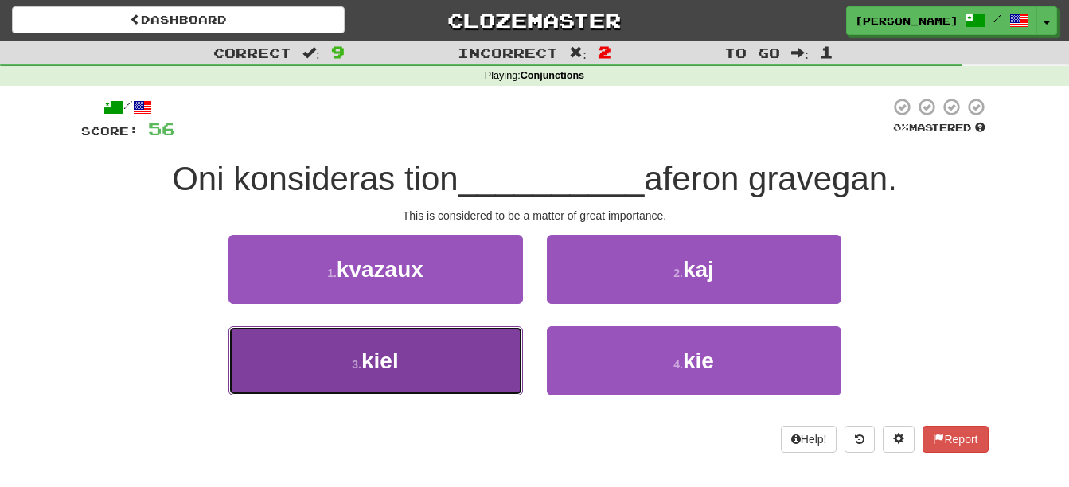
click at [438, 369] on button "3 . kiel" at bounding box center [375, 360] width 294 height 69
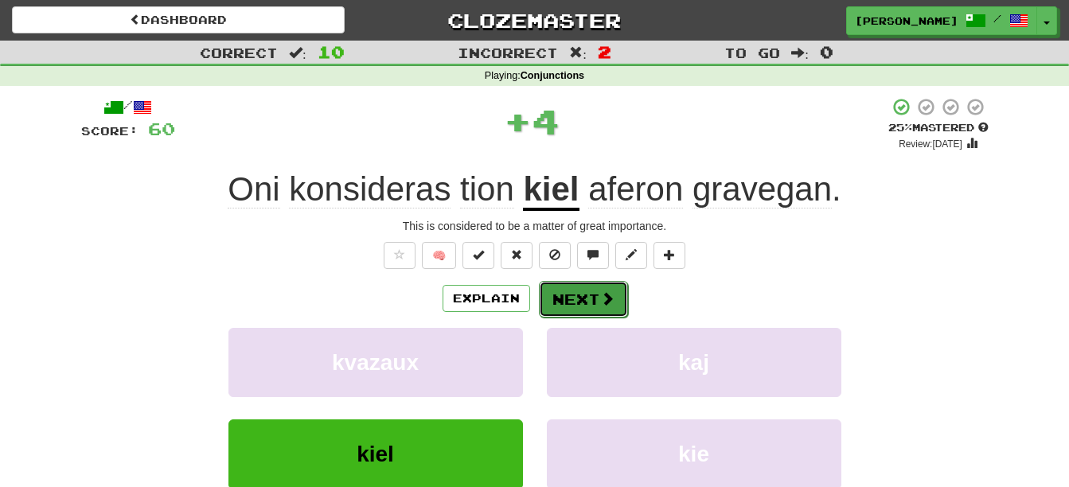
click at [596, 298] on button "Next" at bounding box center [583, 299] width 89 height 37
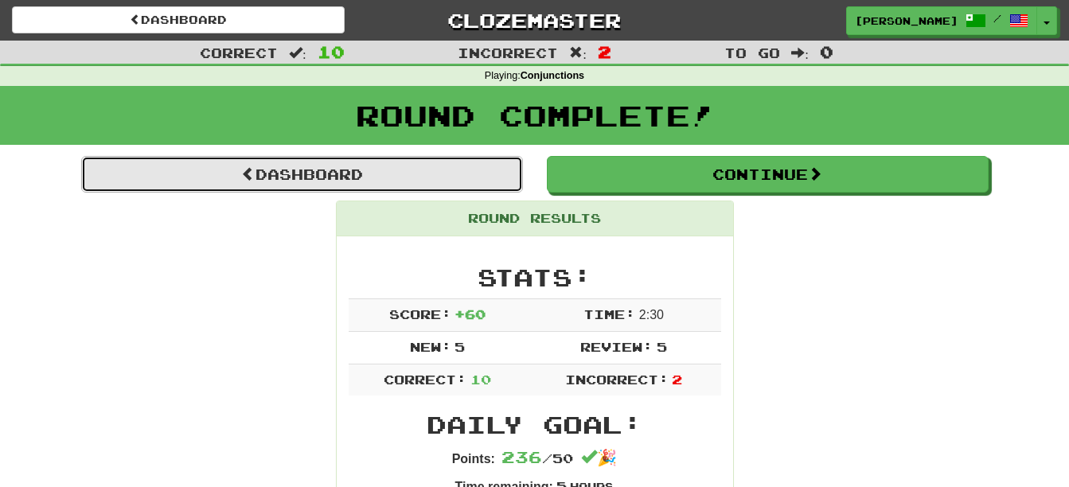
click at [461, 169] on link "Dashboard" at bounding box center [302, 174] width 442 height 37
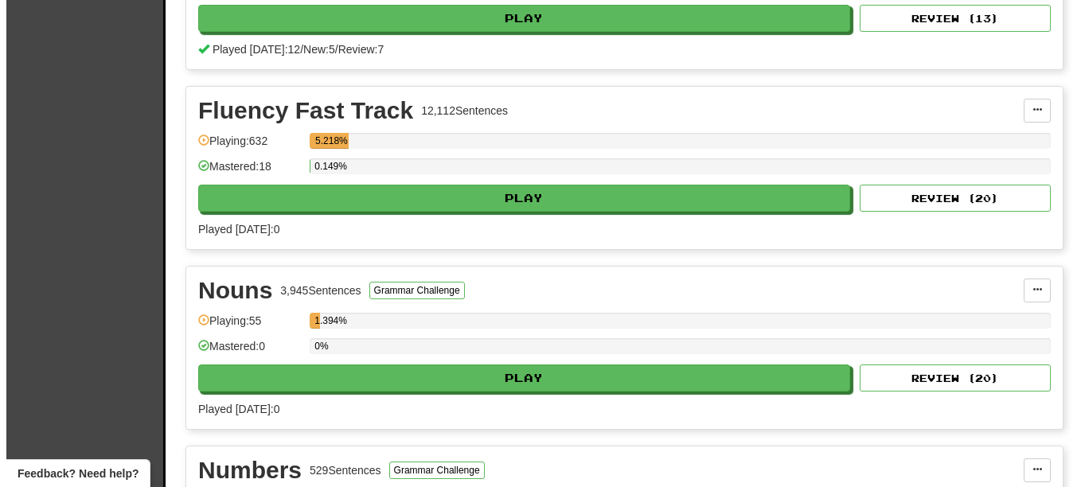
scroll to position [1032, 0]
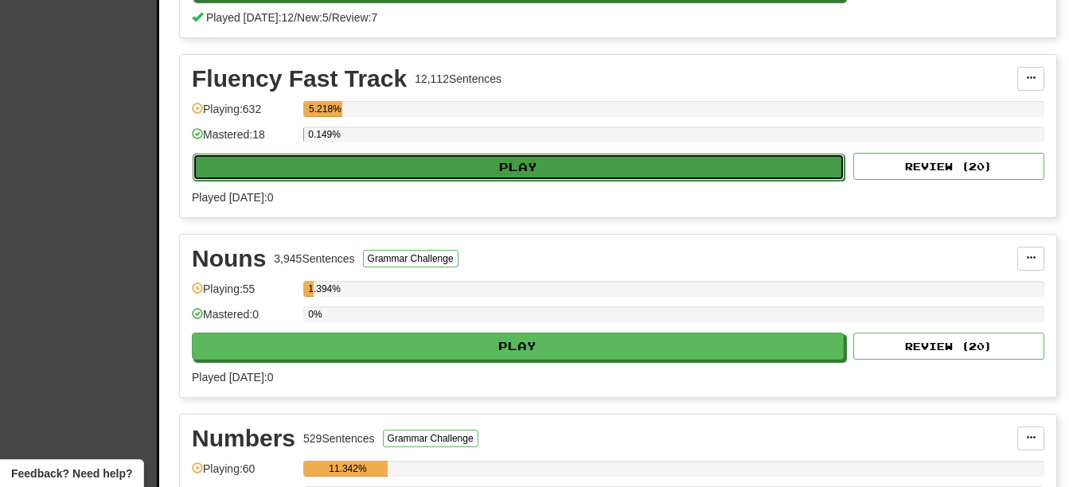
click at [665, 158] on button "Play" at bounding box center [519, 167] width 652 height 27
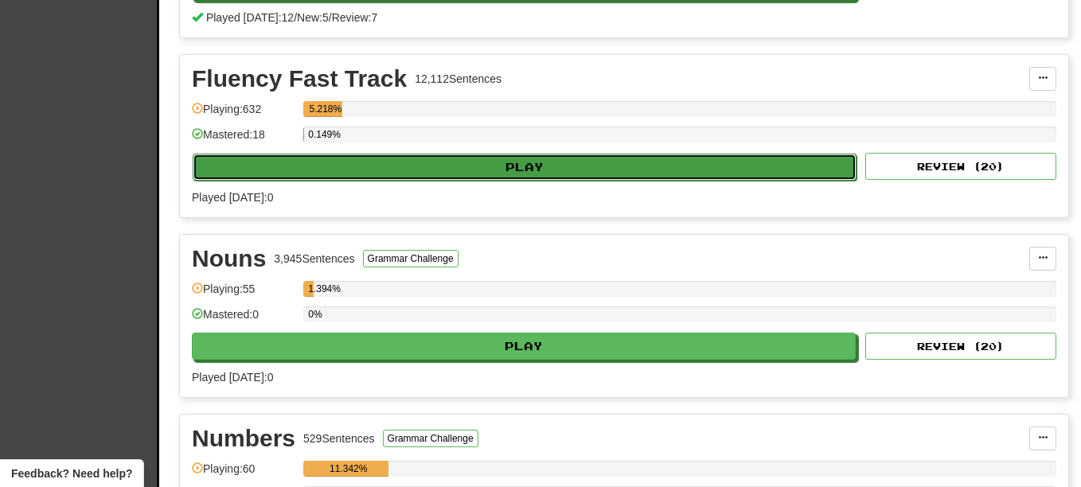
select select "**"
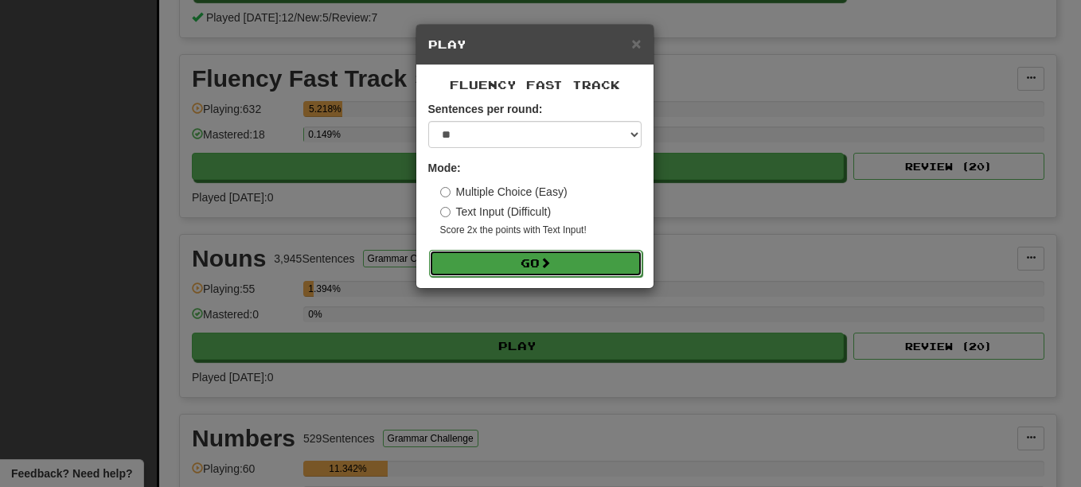
click at [561, 268] on button "Go" at bounding box center [535, 263] width 213 height 27
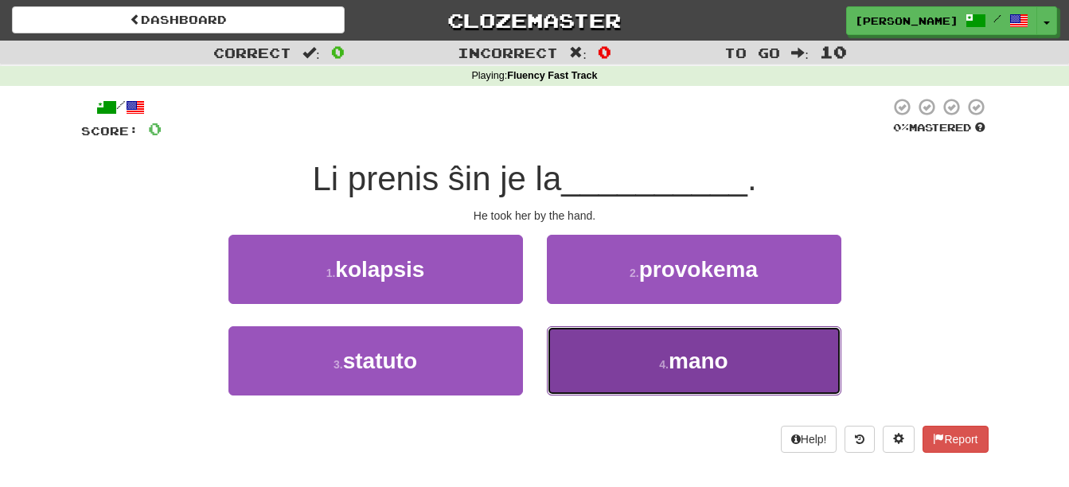
click at [645, 381] on button "4 . mano" at bounding box center [694, 360] width 294 height 69
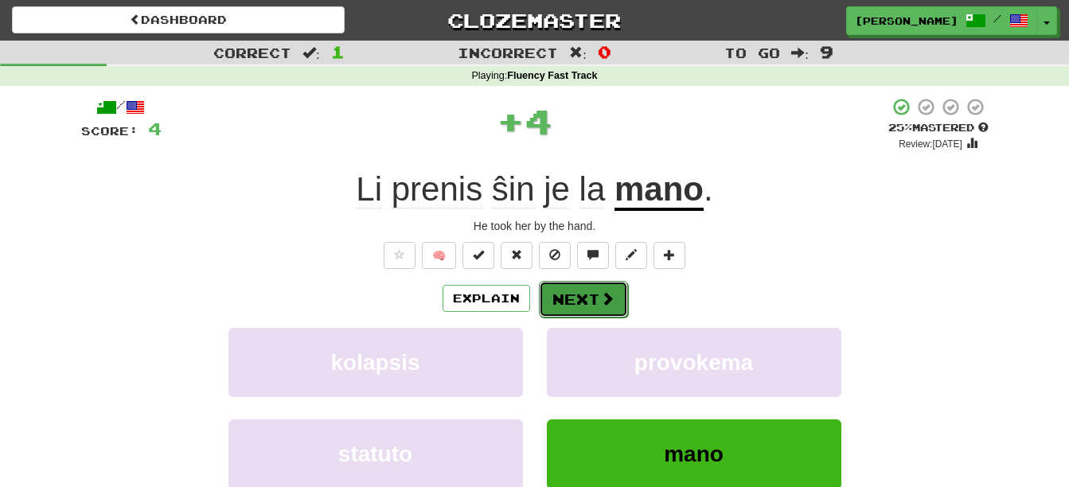
click at [607, 300] on span at bounding box center [607, 298] width 14 height 14
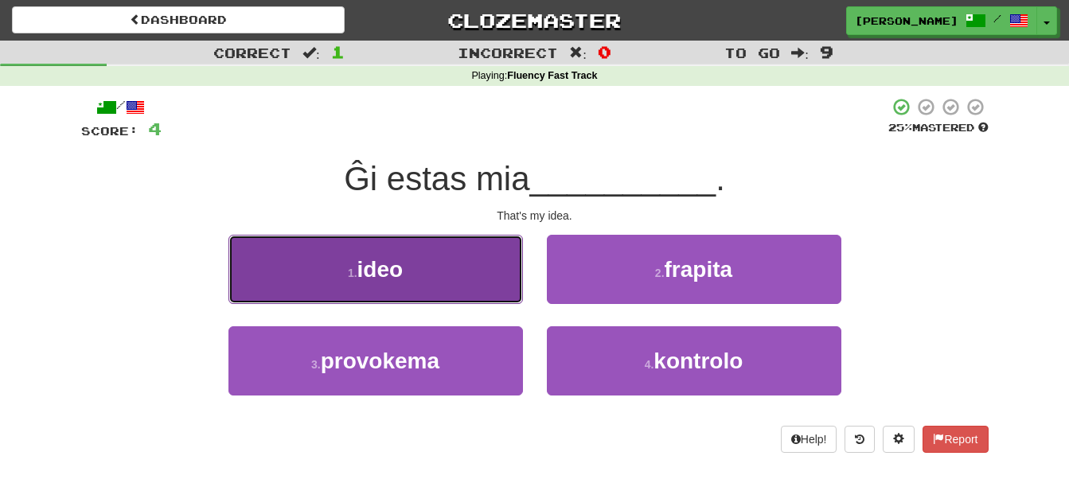
click at [476, 280] on button "1 . ideo" at bounding box center [375, 269] width 294 height 69
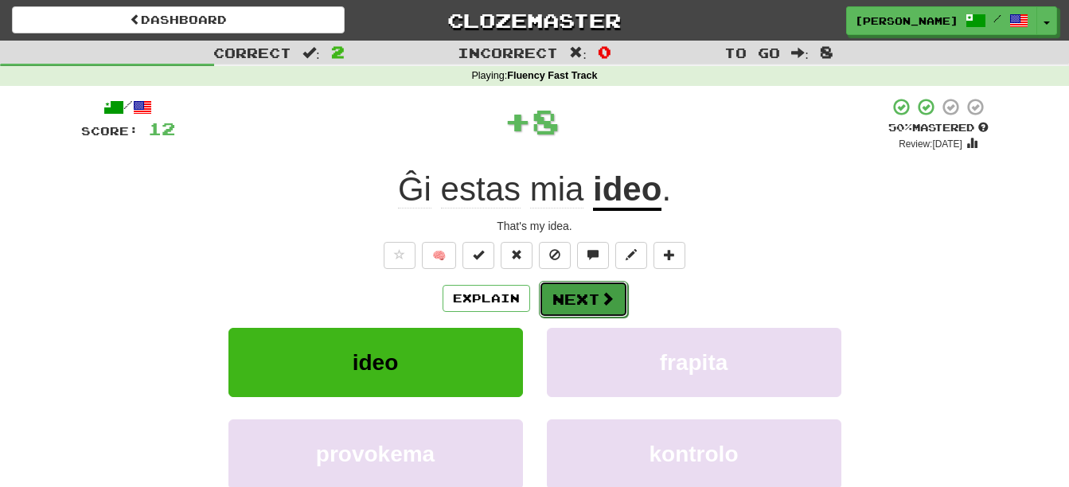
click at [600, 299] on span at bounding box center [607, 298] width 14 height 14
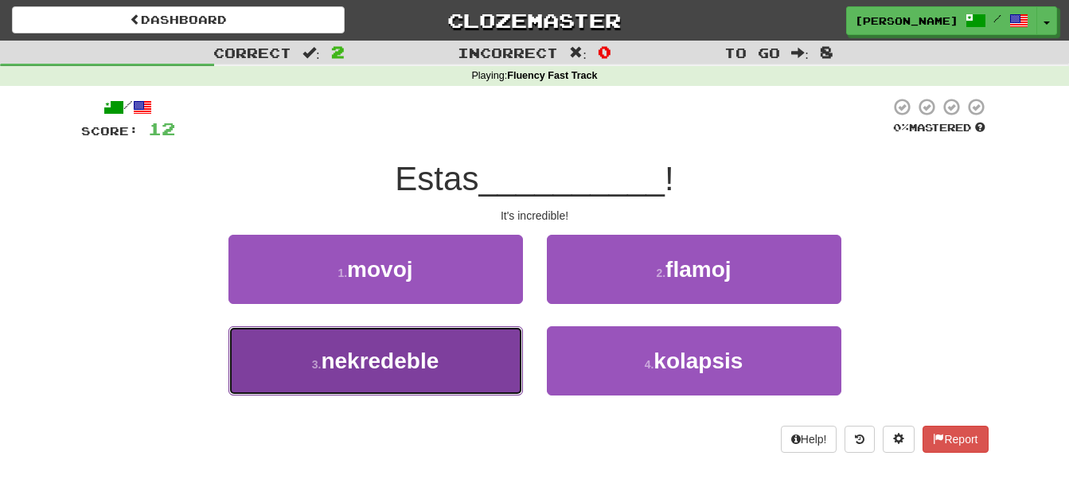
click at [462, 358] on button "3 . nekredeble" at bounding box center [375, 360] width 294 height 69
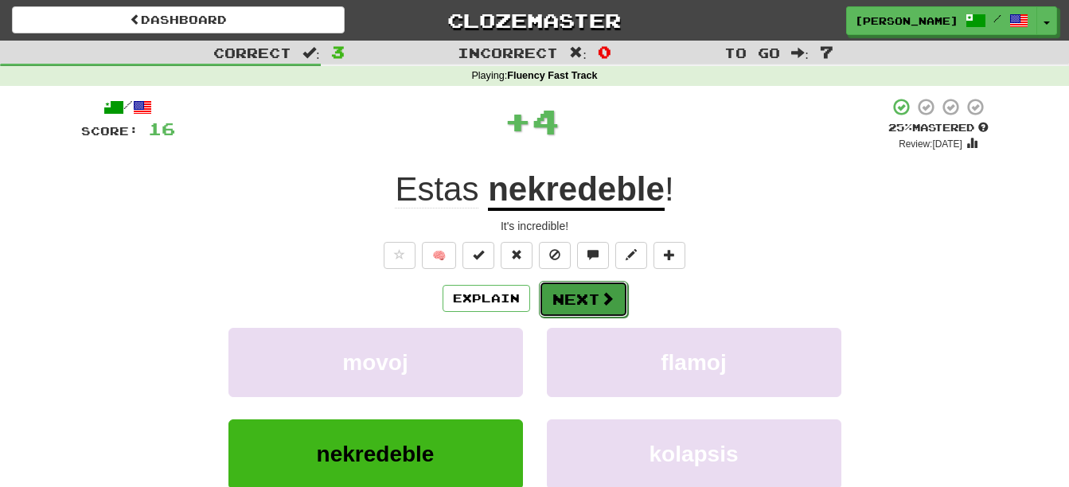
click at [600, 304] on span at bounding box center [607, 298] width 14 height 14
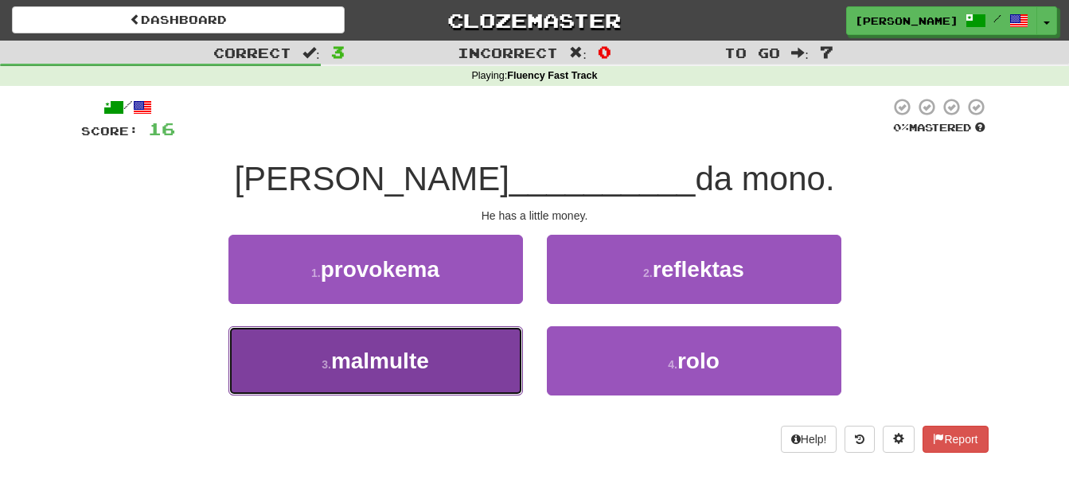
click at [457, 357] on button "3 . malmulte" at bounding box center [375, 360] width 294 height 69
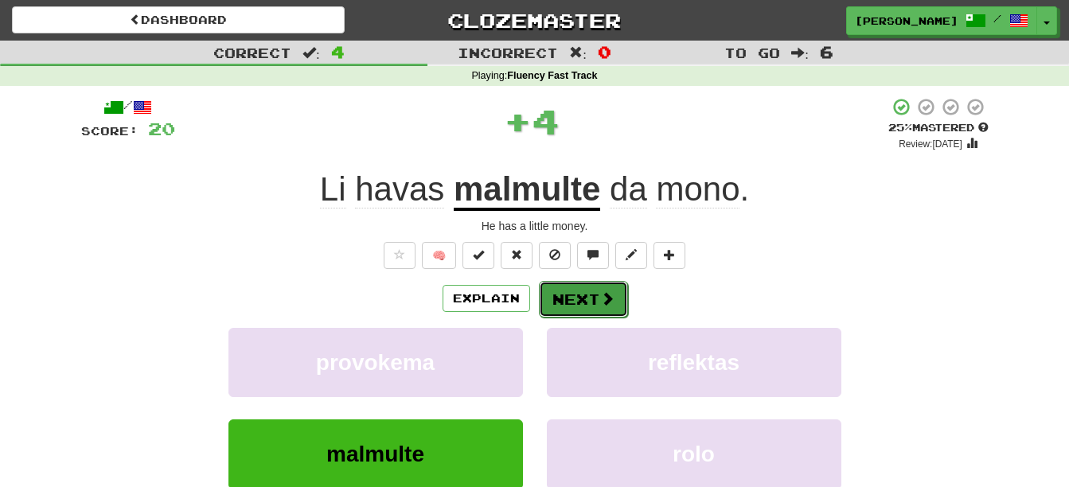
click at [595, 289] on button "Next" at bounding box center [583, 299] width 89 height 37
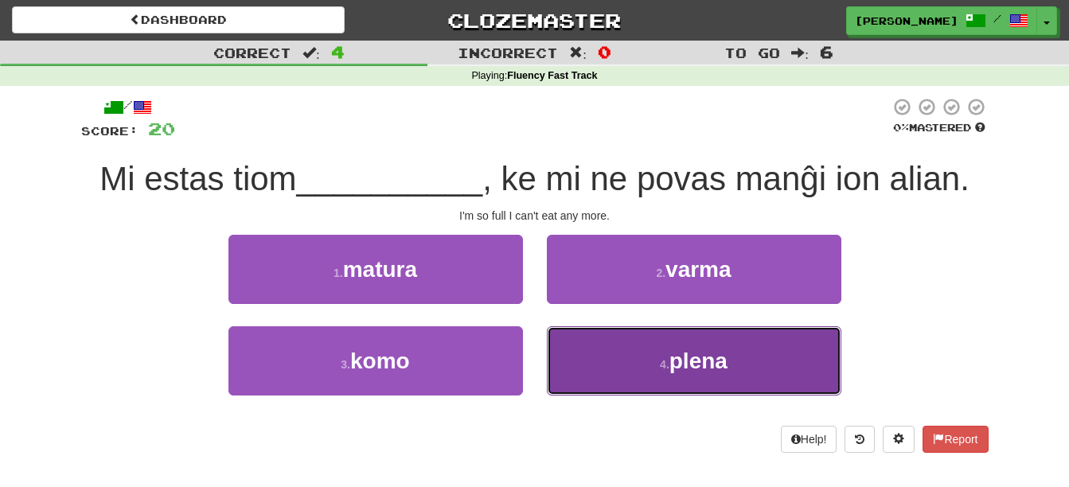
click at [579, 361] on button "4 . plena" at bounding box center [694, 360] width 294 height 69
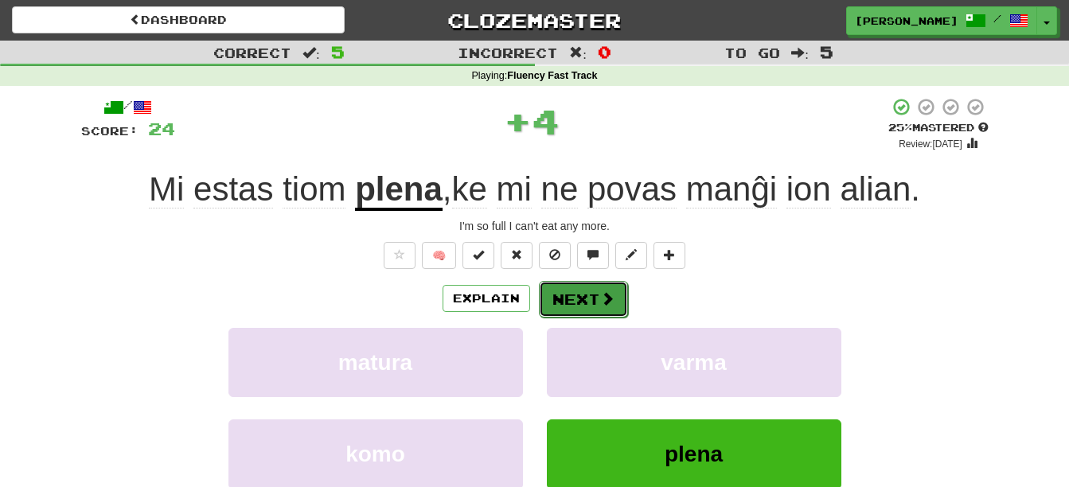
click at [580, 301] on button "Next" at bounding box center [583, 299] width 89 height 37
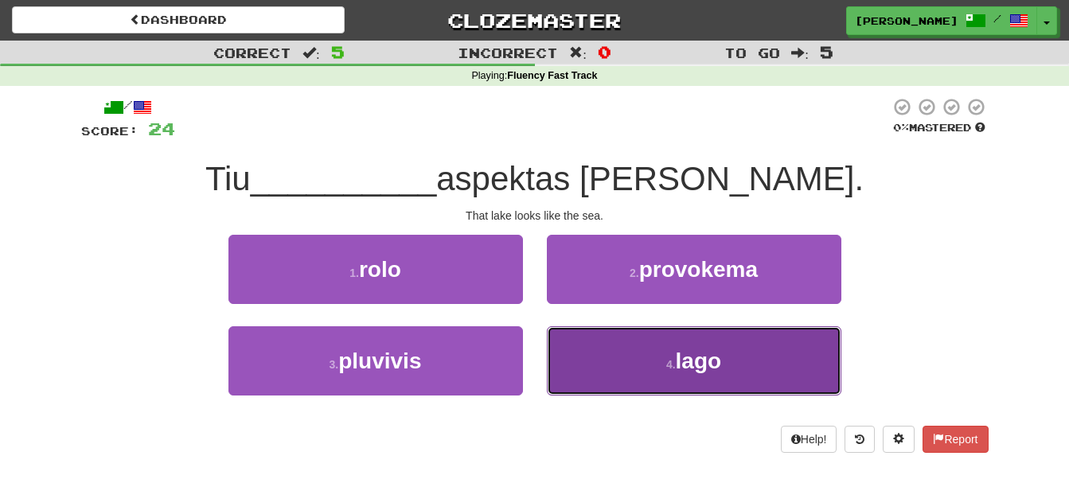
click at [662, 372] on button "4 . lago" at bounding box center [694, 360] width 294 height 69
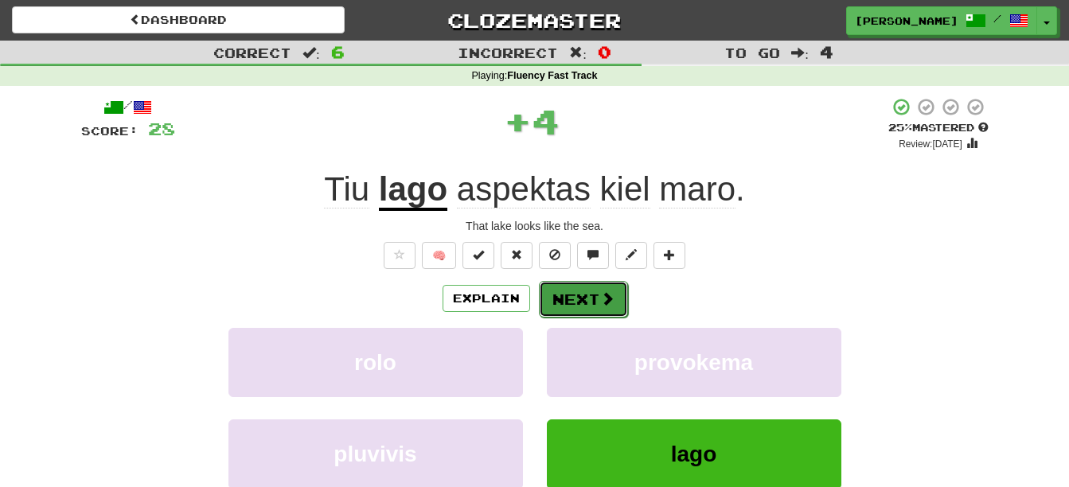
click at [603, 291] on span at bounding box center [607, 298] width 14 height 14
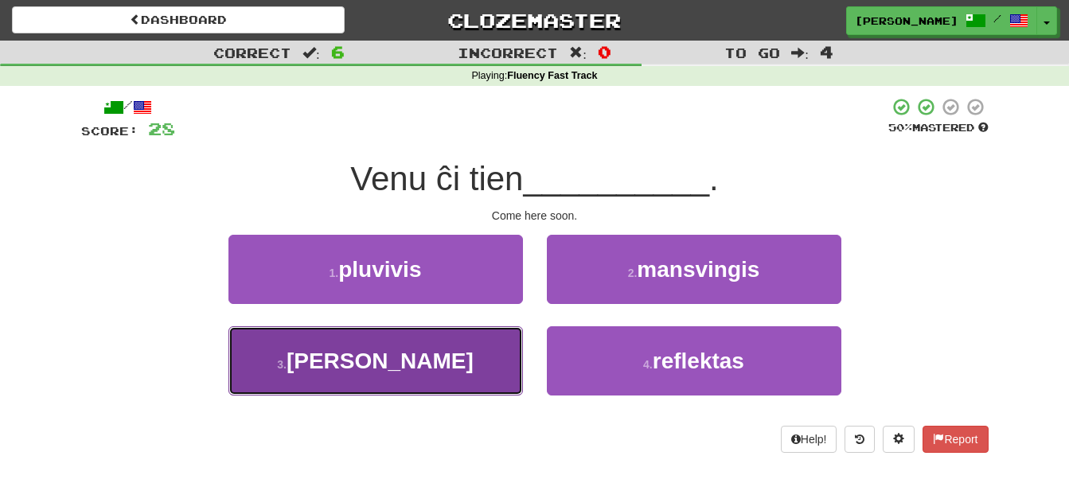
click at [462, 370] on button "3 . baldaŭ" at bounding box center [375, 360] width 294 height 69
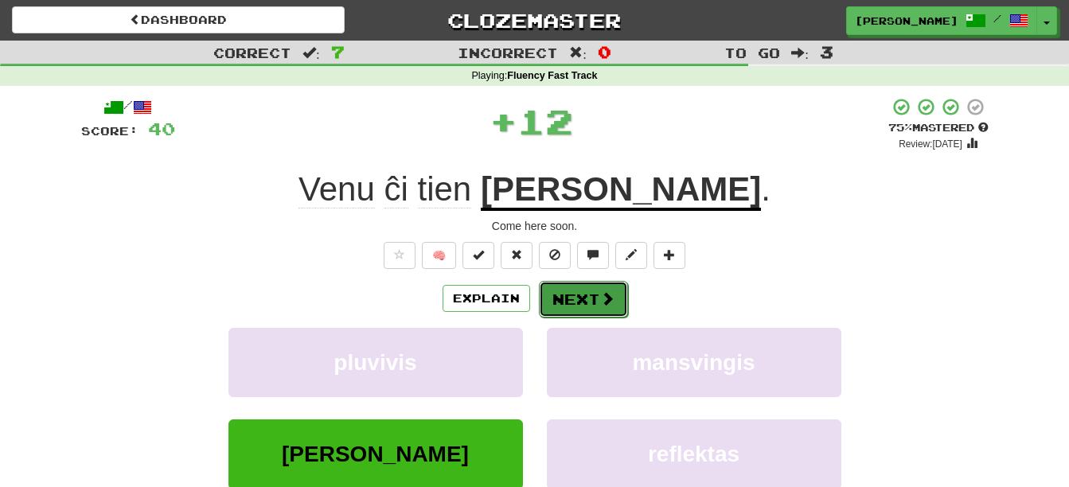
click at [616, 297] on button "Next" at bounding box center [583, 299] width 89 height 37
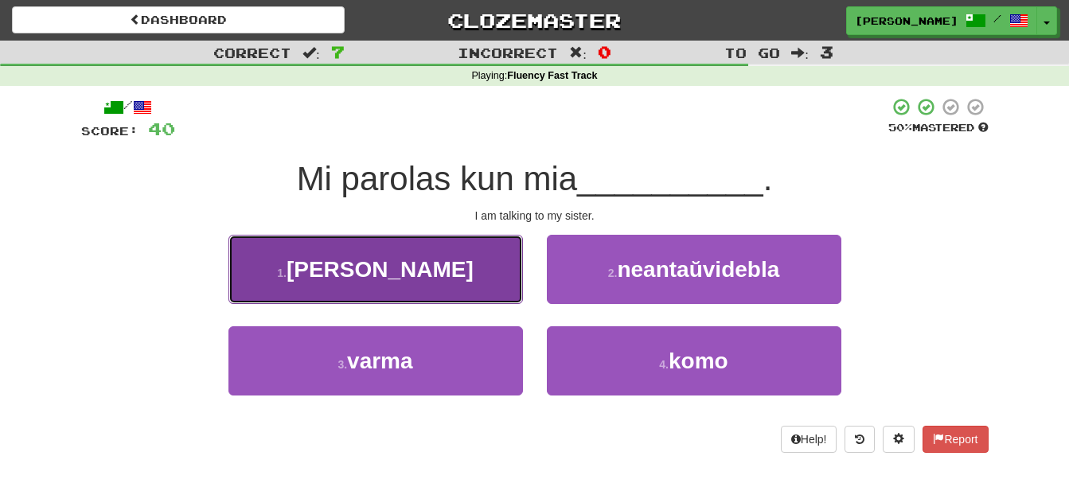
click at [475, 269] on button "1 . fratino" at bounding box center [375, 269] width 294 height 69
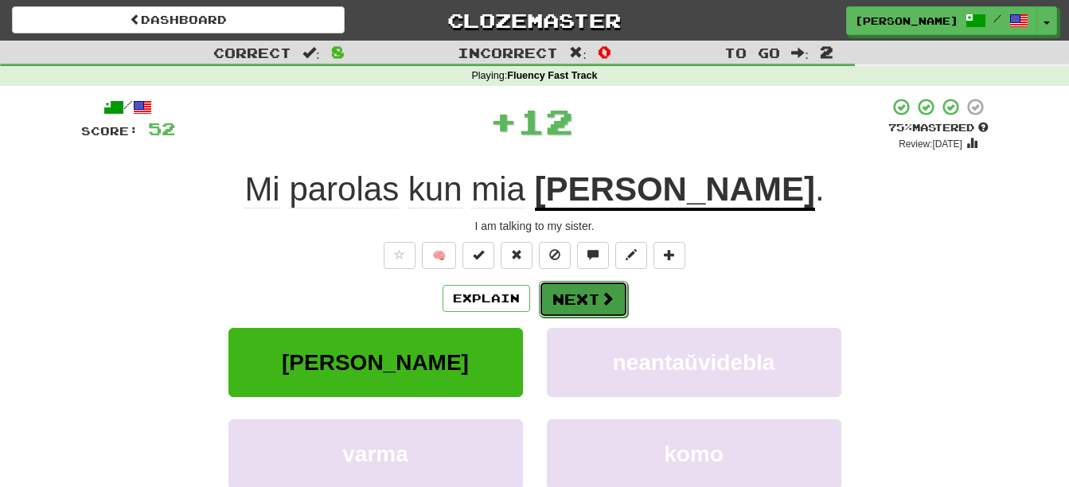
click at [567, 296] on button "Next" at bounding box center [583, 299] width 89 height 37
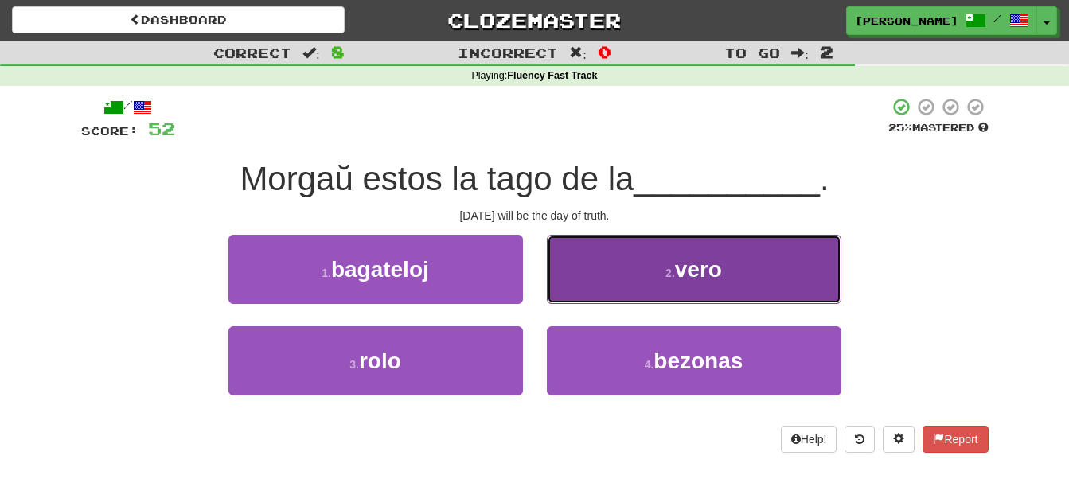
click at [637, 285] on button "2 . vero" at bounding box center [694, 269] width 294 height 69
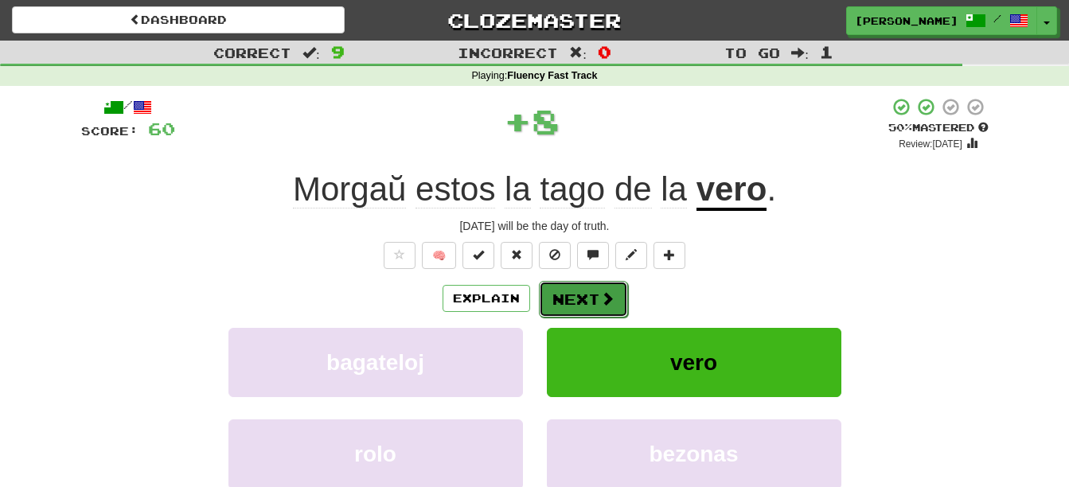
click at [581, 295] on button "Next" at bounding box center [583, 299] width 89 height 37
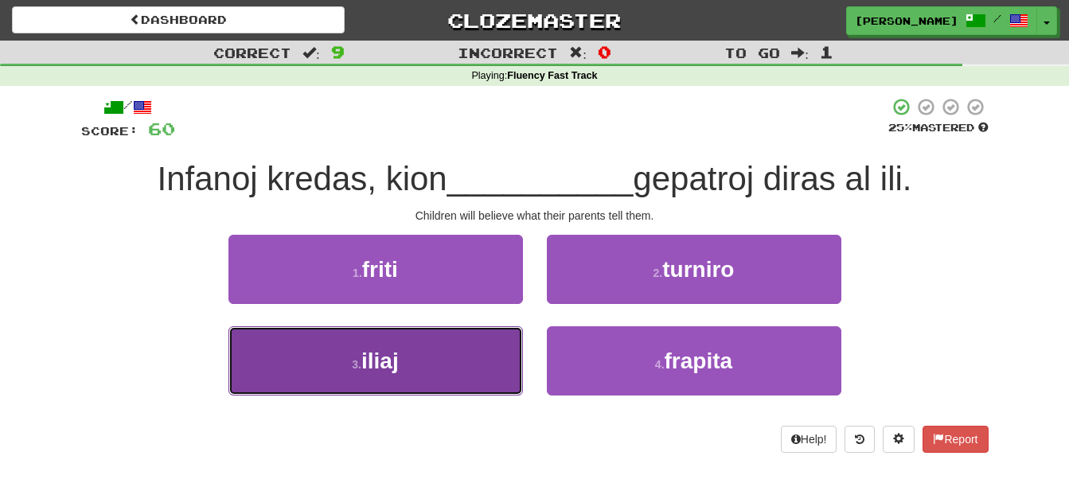
click at [461, 375] on button "3 . iliaj" at bounding box center [375, 360] width 294 height 69
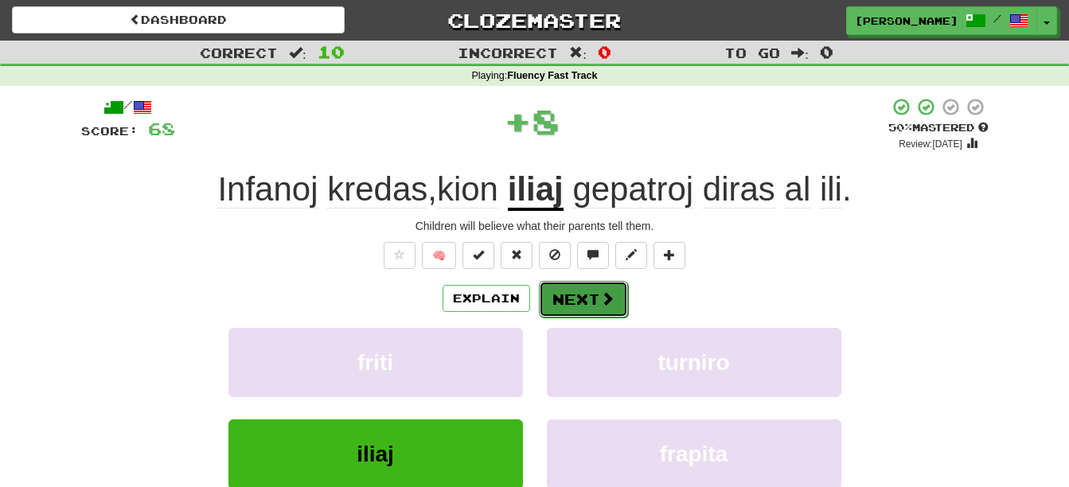
click at [584, 300] on button "Next" at bounding box center [583, 299] width 89 height 37
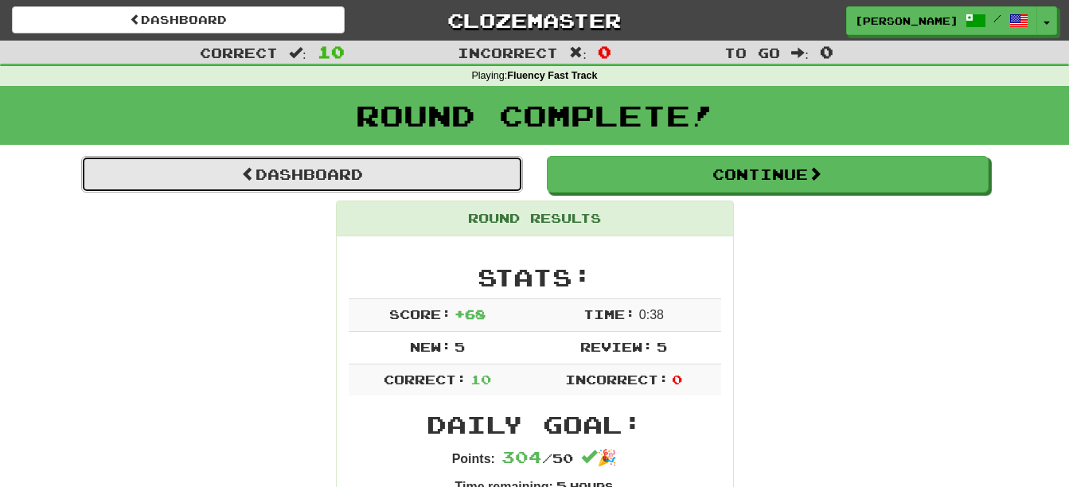
click at [421, 184] on link "Dashboard" at bounding box center [302, 174] width 442 height 37
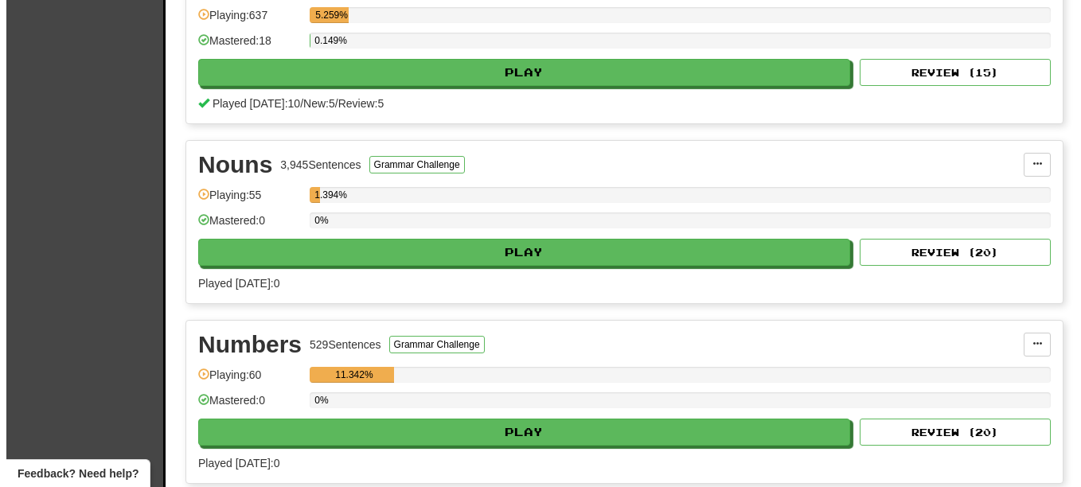
scroll to position [1184, 0]
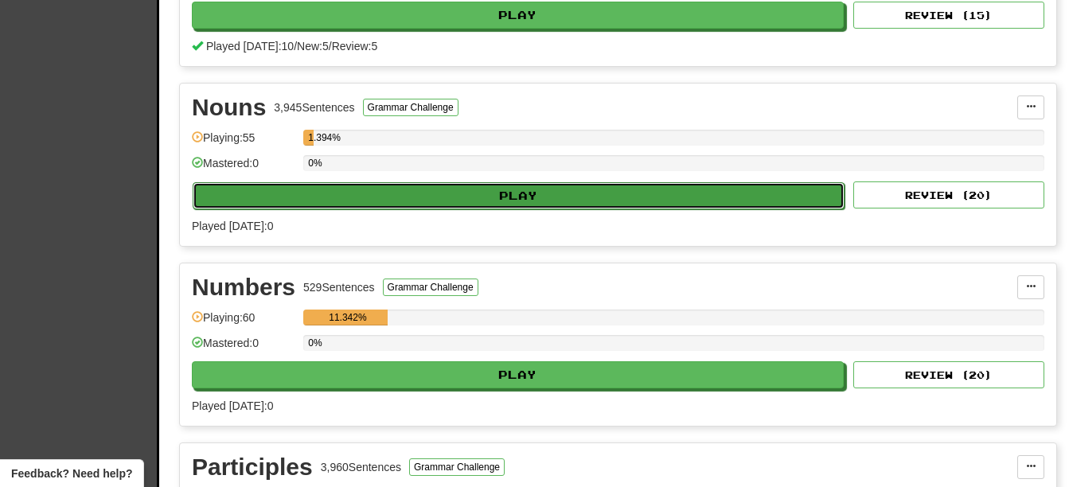
click at [568, 189] on button "Play" at bounding box center [519, 195] width 652 height 27
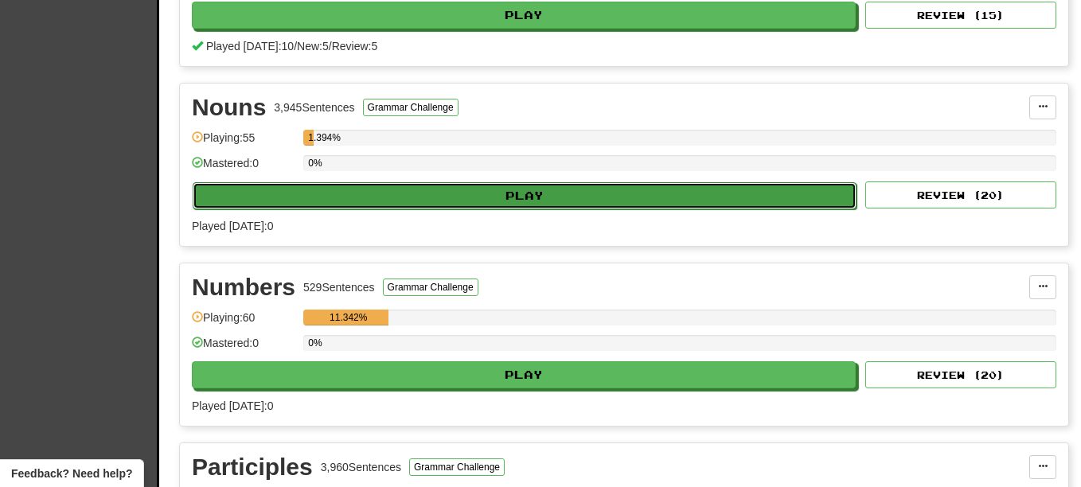
select select "**"
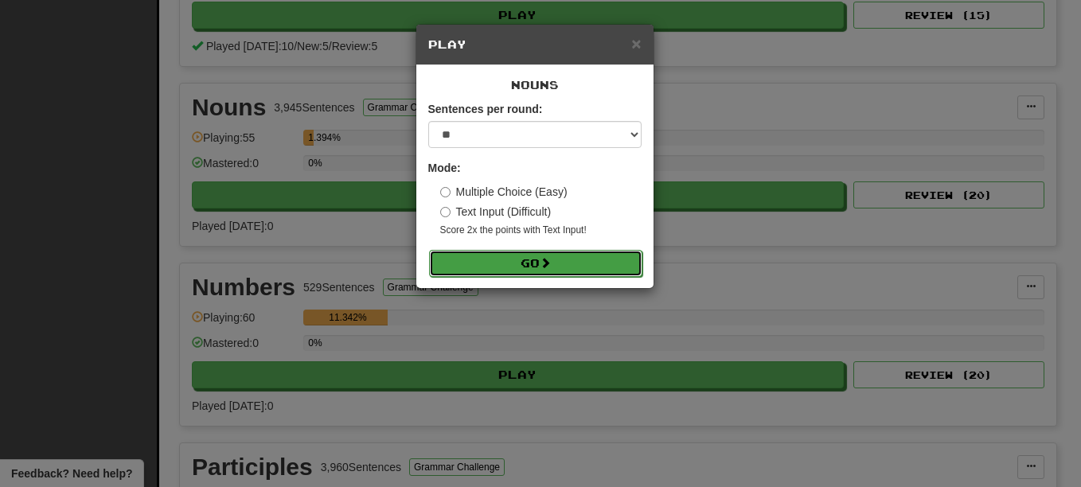
click at [583, 254] on button "Go" at bounding box center [535, 263] width 213 height 27
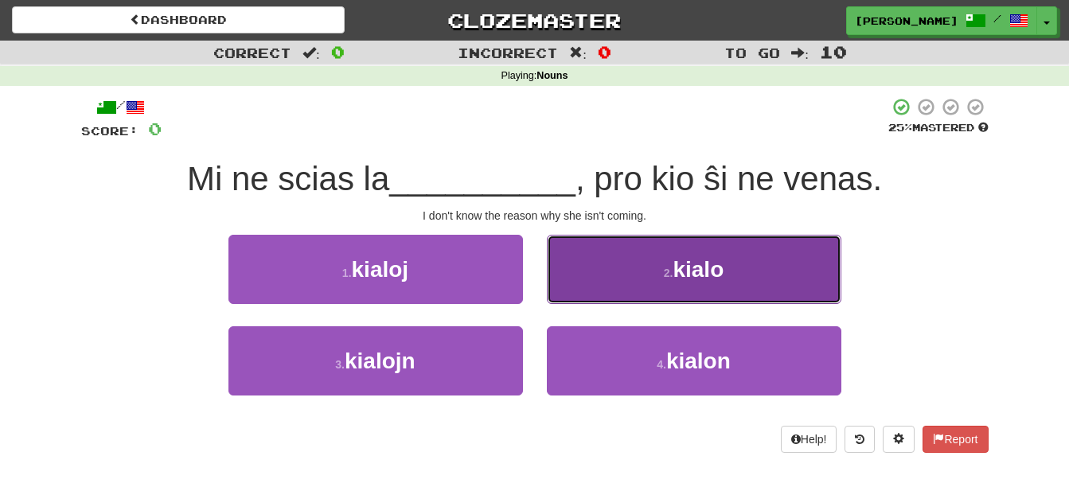
click at [727, 275] on button "2 . kialo" at bounding box center [694, 269] width 294 height 69
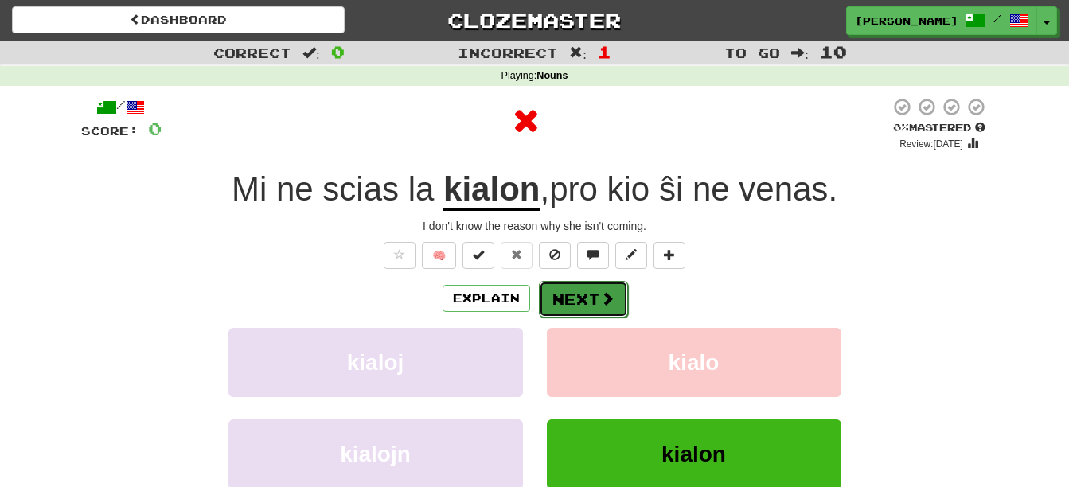
click at [580, 292] on button "Next" at bounding box center [583, 299] width 89 height 37
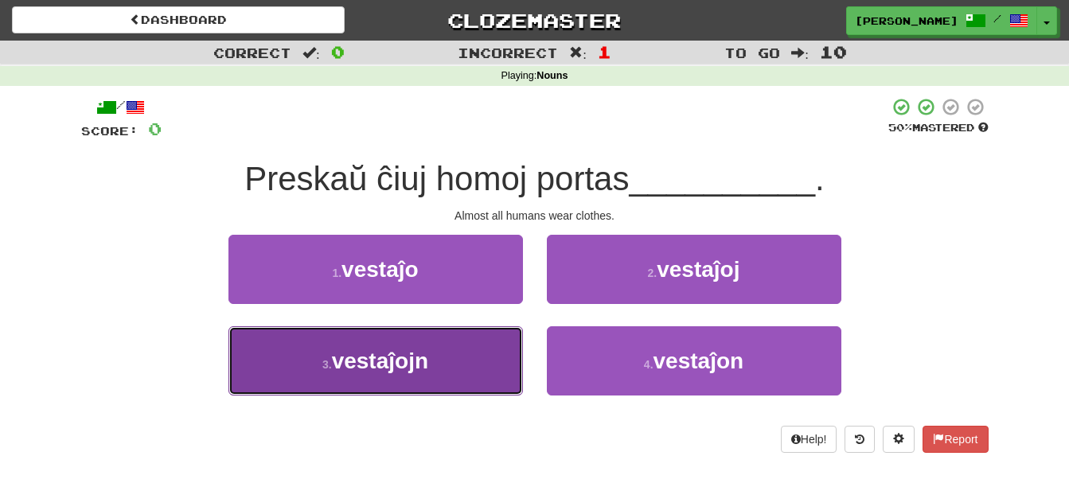
click at [464, 362] on button "3 . vestaĵojn" at bounding box center [375, 360] width 294 height 69
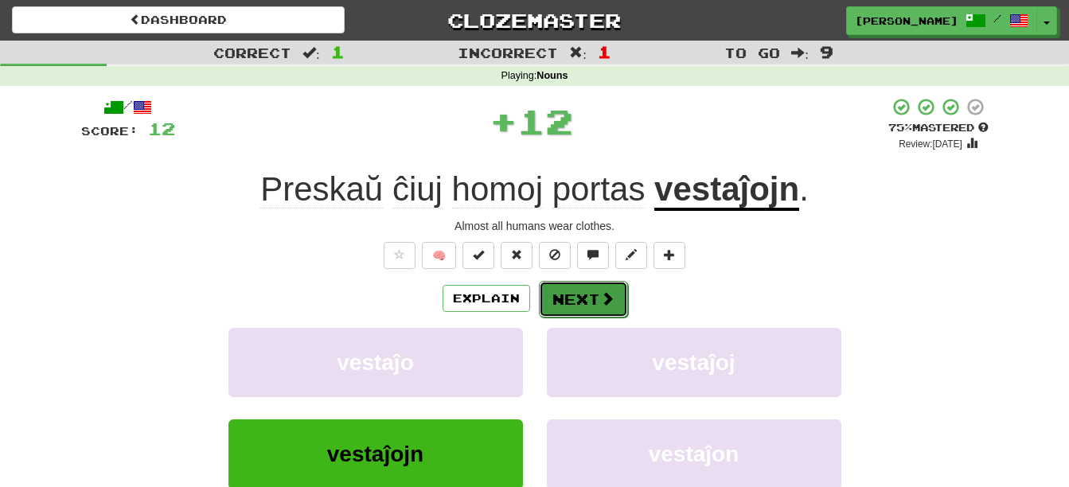
click at [571, 302] on button "Next" at bounding box center [583, 299] width 89 height 37
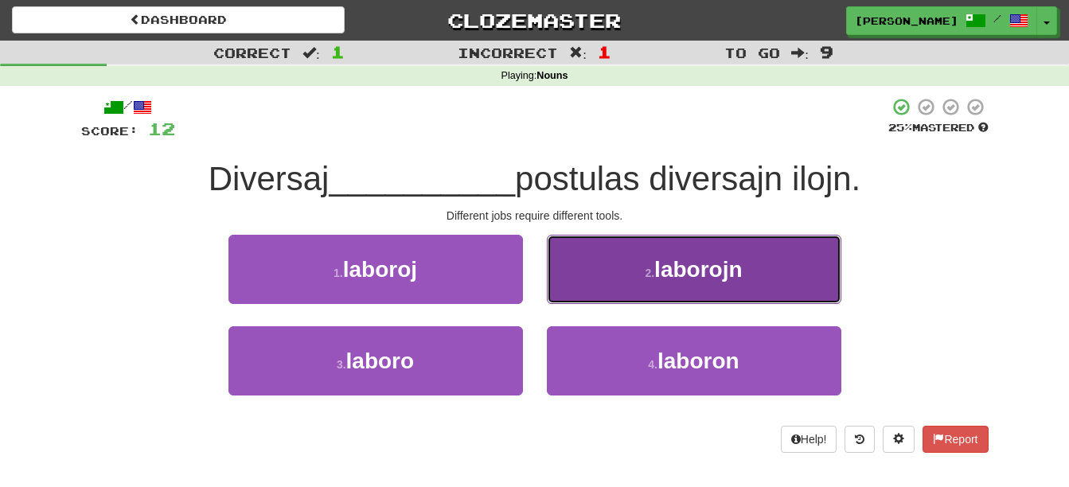
click at [613, 264] on button "2 . laborojn" at bounding box center [694, 269] width 294 height 69
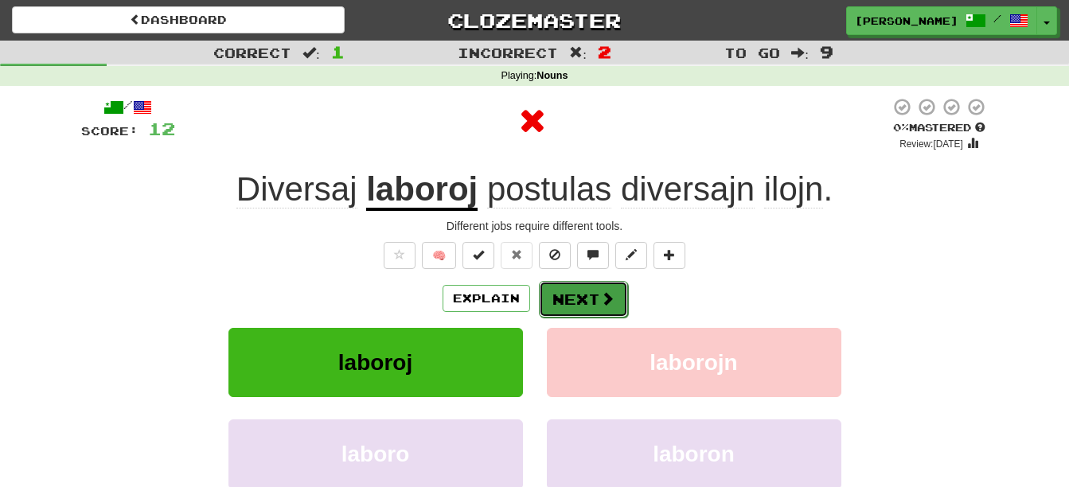
click at [596, 289] on button "Next" at bounding box center [583, 299] width 89 height 37
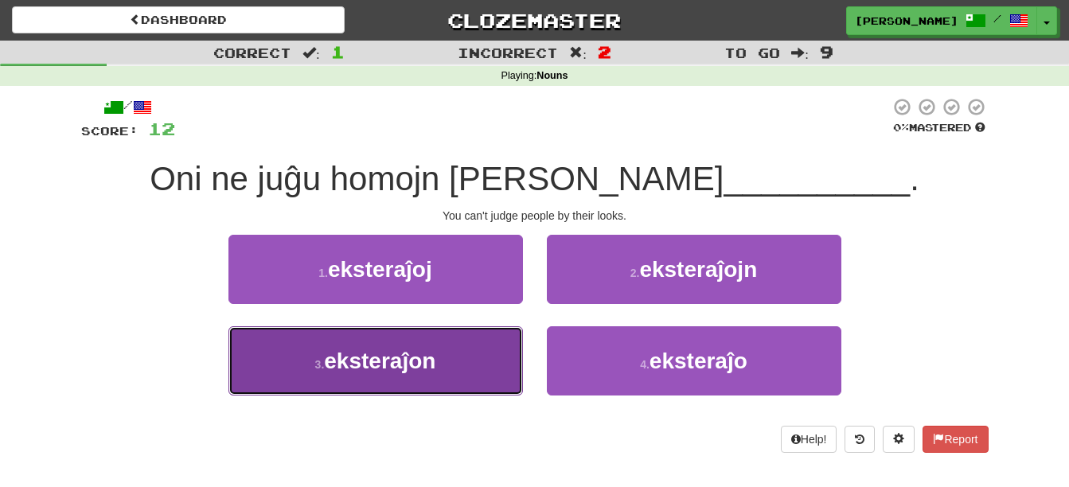
click at [462, 357] on button "3 . eksteraĵon" at bounding box center [375, 360] width 294 height 69
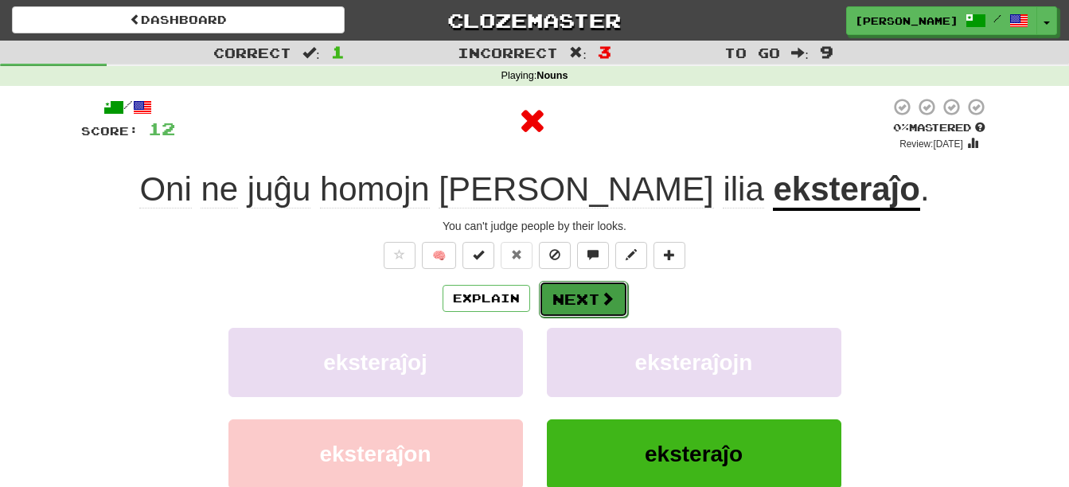
click at [575, 295] on button "Next" at bounding box center [583, 299] width 89 height 37
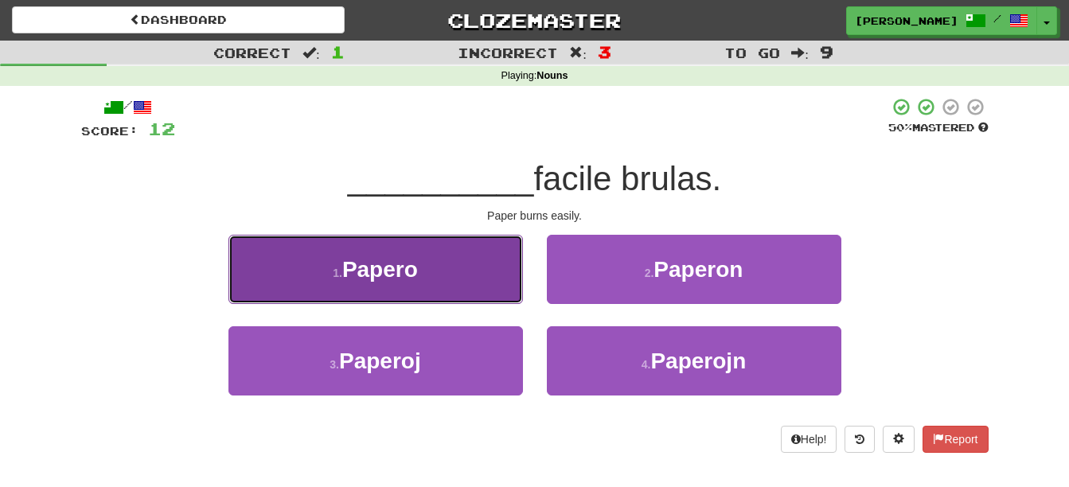
click at [495, 283] on button "1 . Papero" at bounding box center [375, 269] width 294 height 69
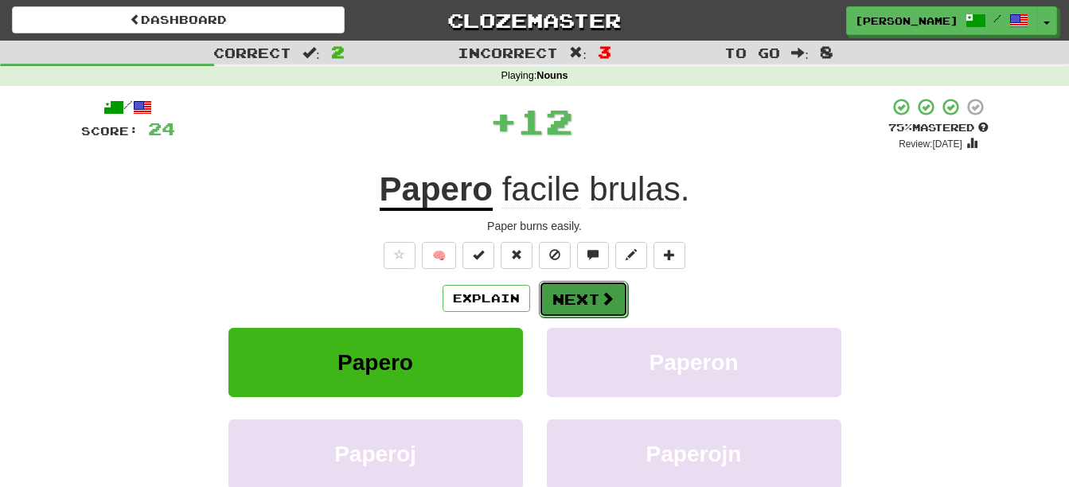
click at [580, 291] on button "Next" at bounding box center [583, 299] width 89 height 37
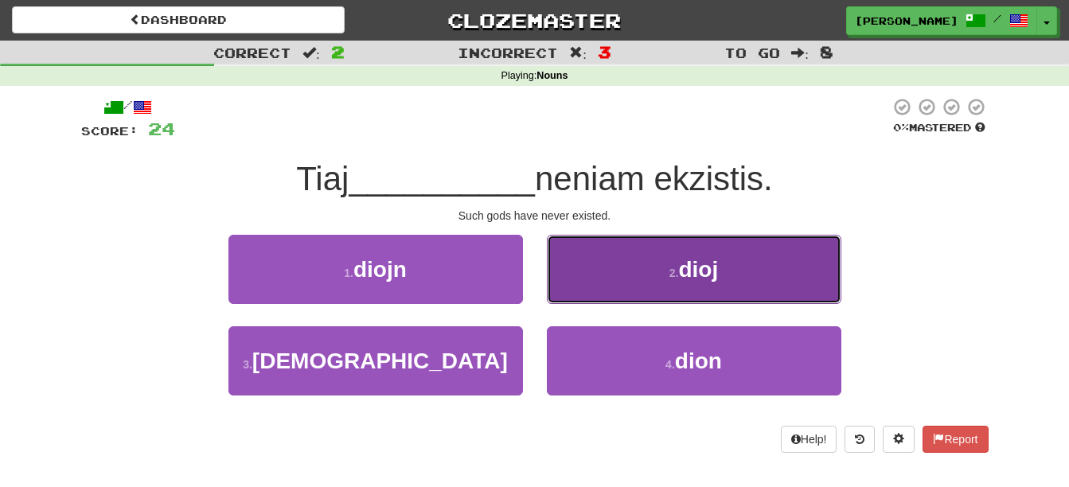
click at [601, 288] on button "2 . dioj" at bounding box center [694, 269] width 294 height 69
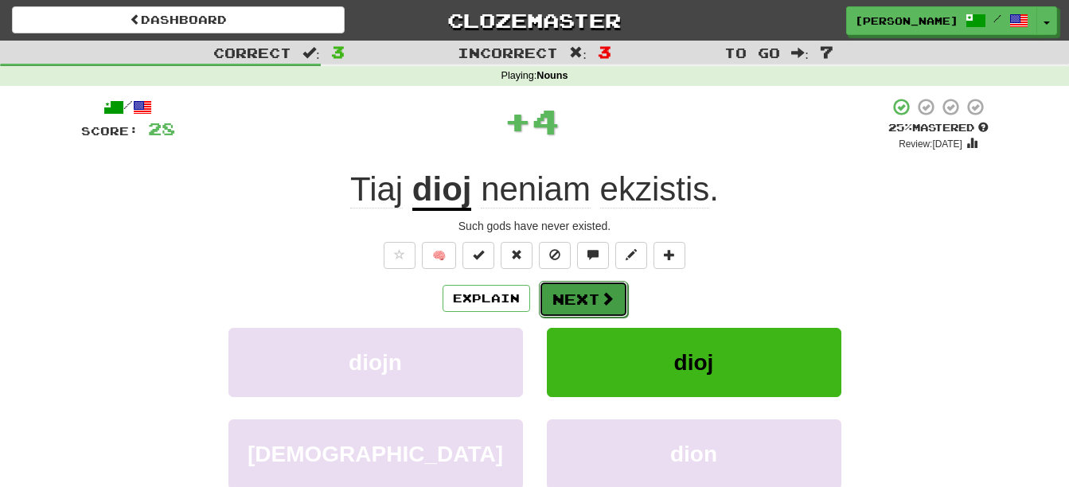
click at [598, 290] on button "Next" at bounding box center [583, 299] width 89 height 37
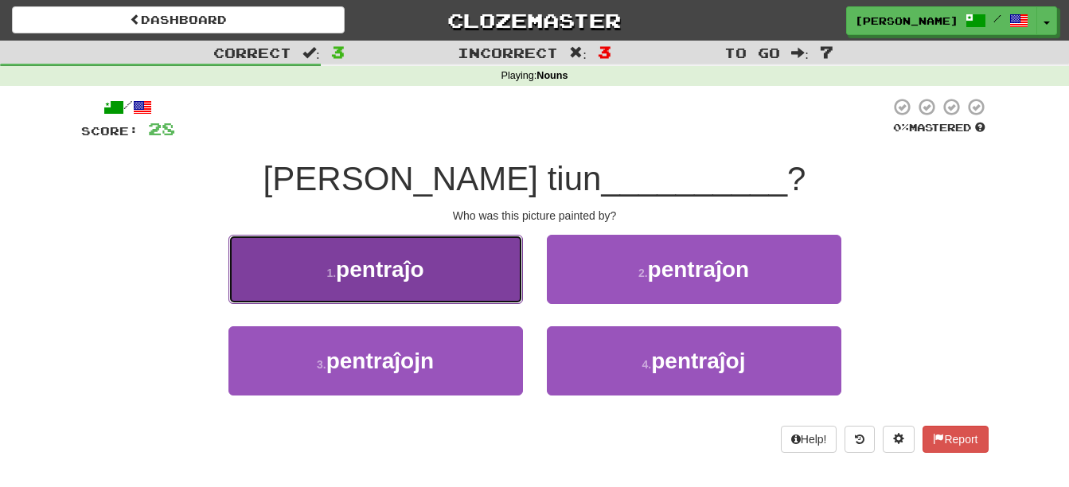
click at [503, 271] on button "1 . pentraĵo" at bounding box center [375, 269] width 294 height 69
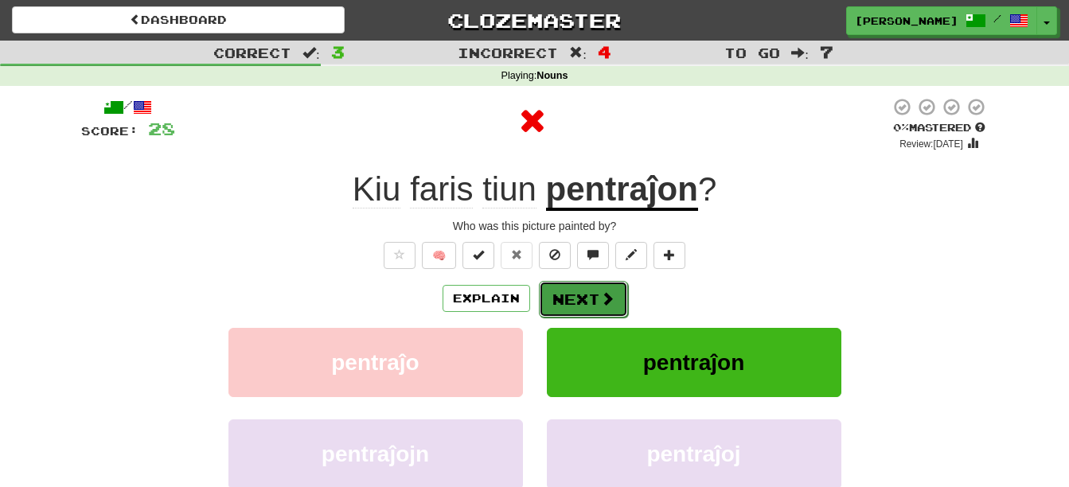
click at [567, 284] on button "Next" at bounding box center [583, 299] width 89 height 37
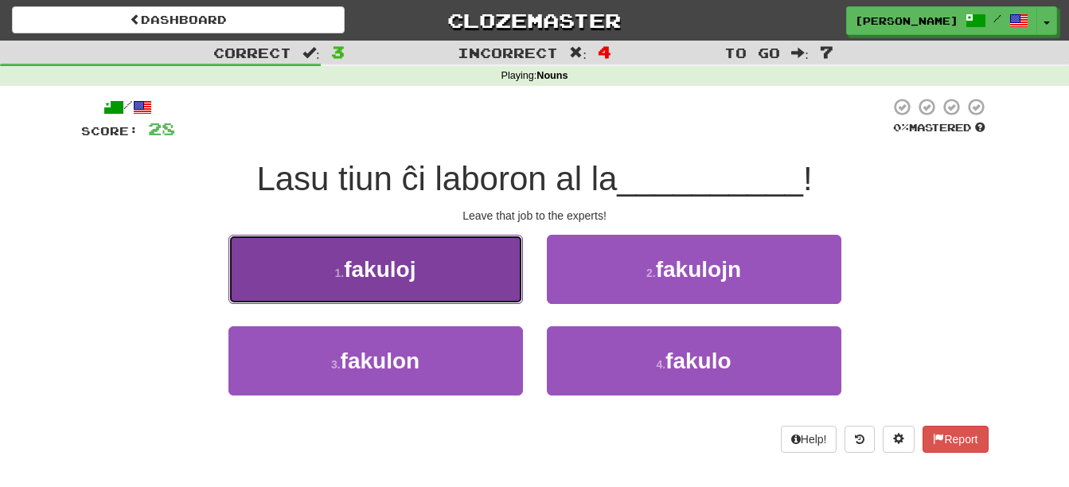
click at [500, 283] on button "1 . fakuloj" at bounding box center [375, 269] width 294 height 69
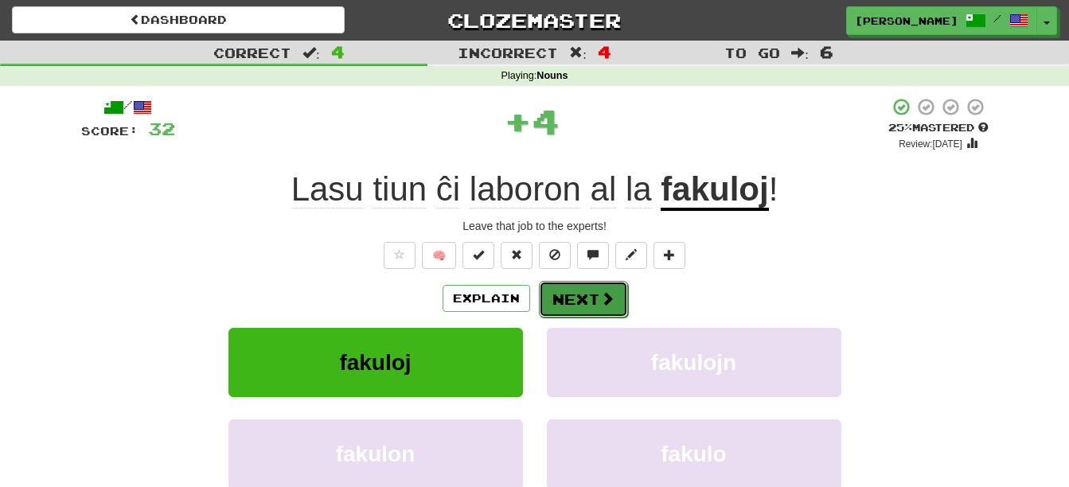
click at [567, 287] on button "Next" at bounding box center [583, 299] width 89 height 37
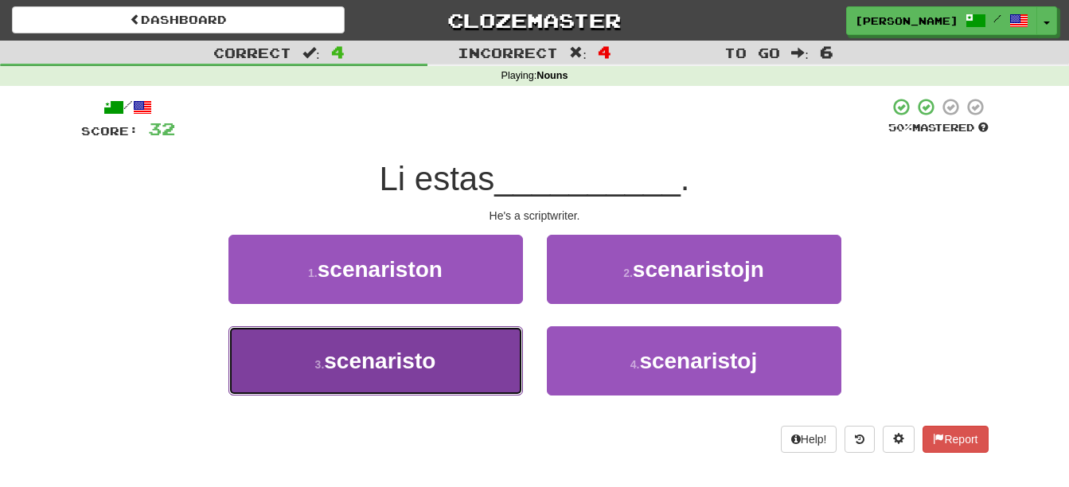
click at [482, 380] on button "3 . scenaristo" at bounding box center [375, 360] width 294 height 69
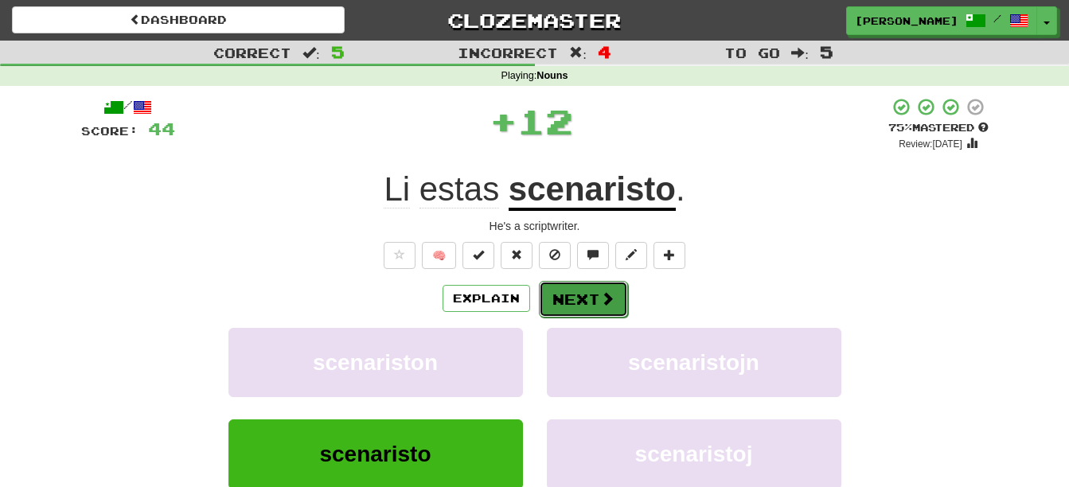
click at [571, 293] on button "Next" at bounding box center [583, 299] width 89 height 37
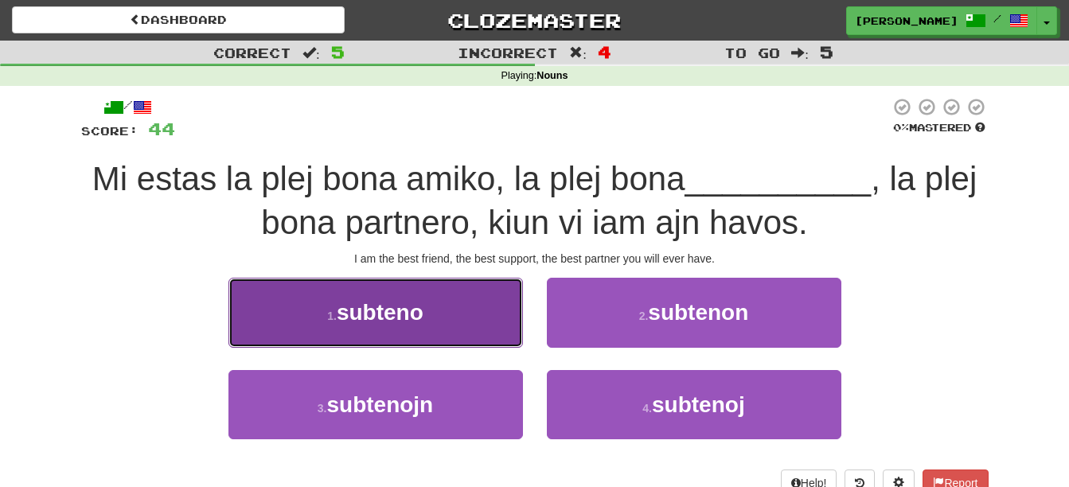
click at [433, 322] on button "1 . subteno" at bounding box center [375, 312] width 294 height 69
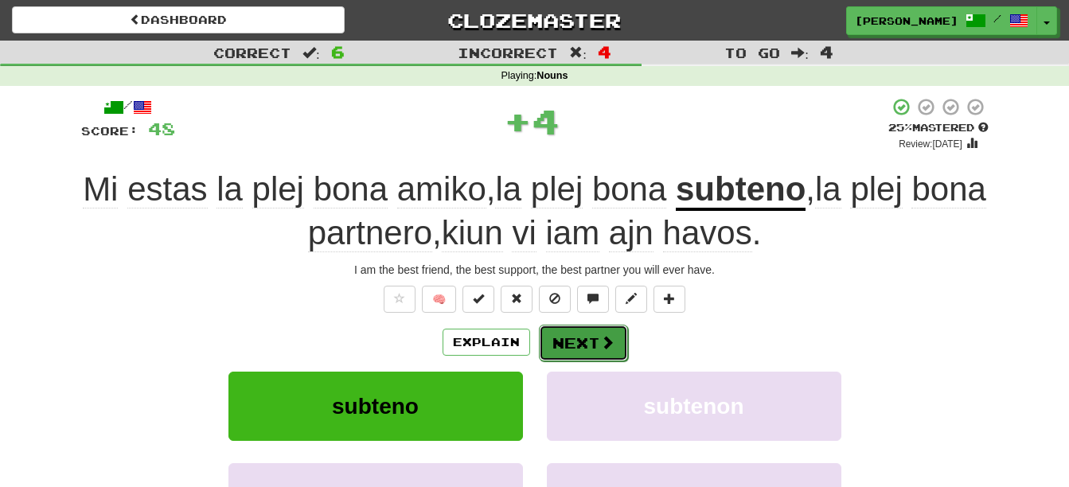
click at [587, 337] on button "Next" at bounding box center [583, 343] width 89 height 37
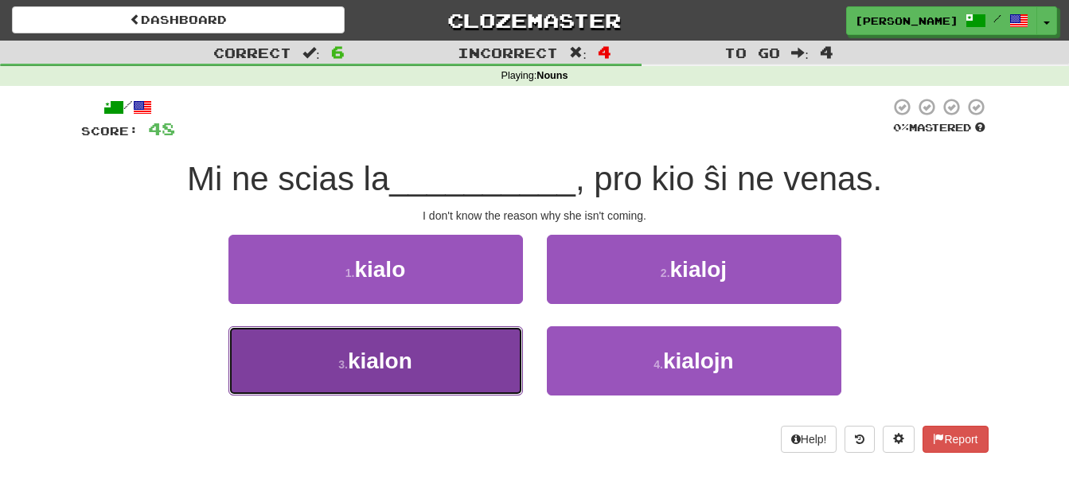
click at [431, 373] on button "3 . kialon" at bounding box center [375, 360] width 294 height 69
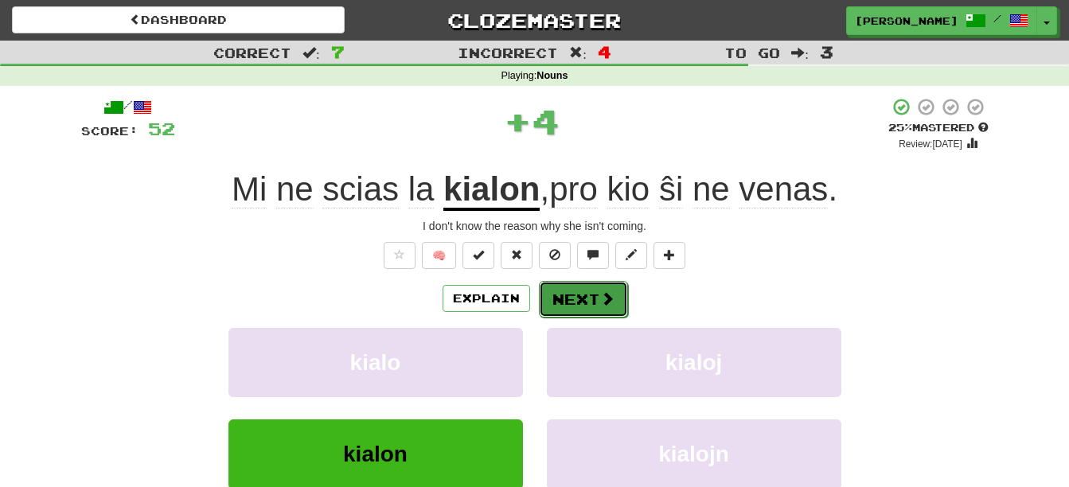
click at [610, 304] on span at bounding box center [607, 298] width 14 height 14
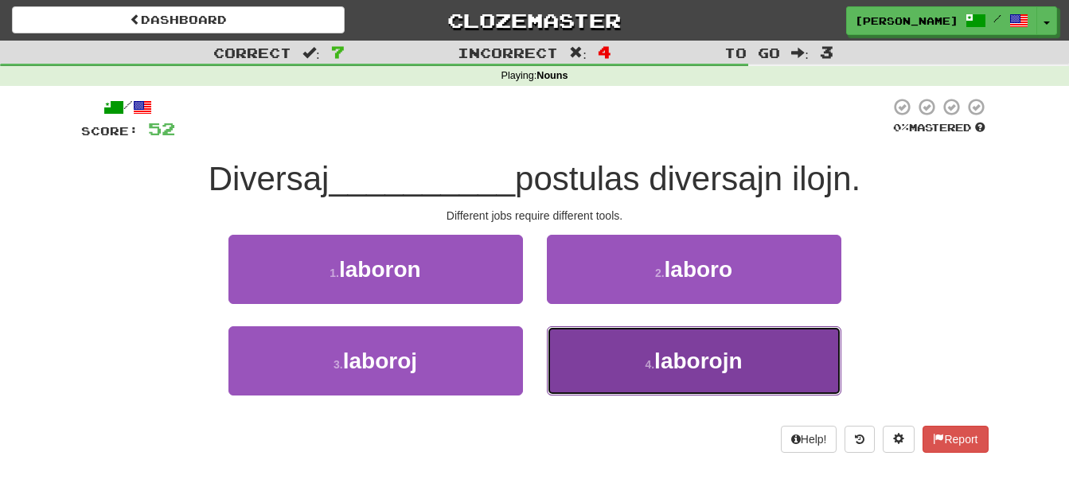
click at [603, 370] on button "4 . laborojn" at bounding box center [694, 360] width 294 height 69
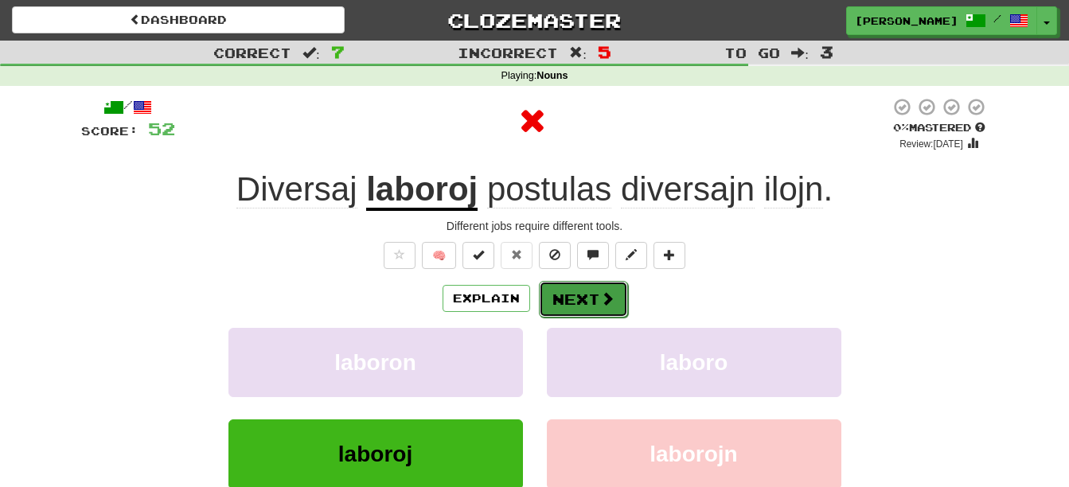
click at [579, 289] on button "Next" at bounding box center [583, 299] width 89 height 37
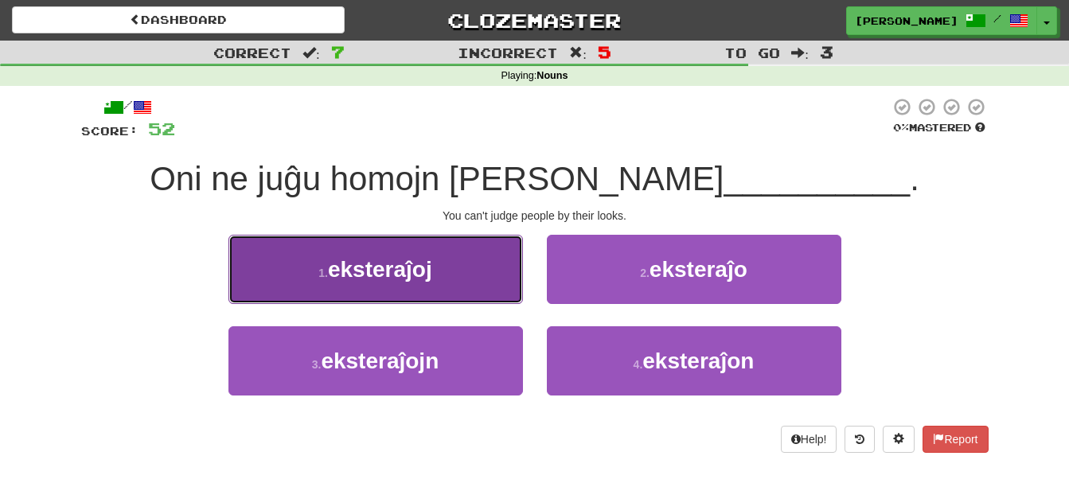
click at [393, 279] on span "eksteraĵoj" at bounding box center [380, 269] width 104 height 25
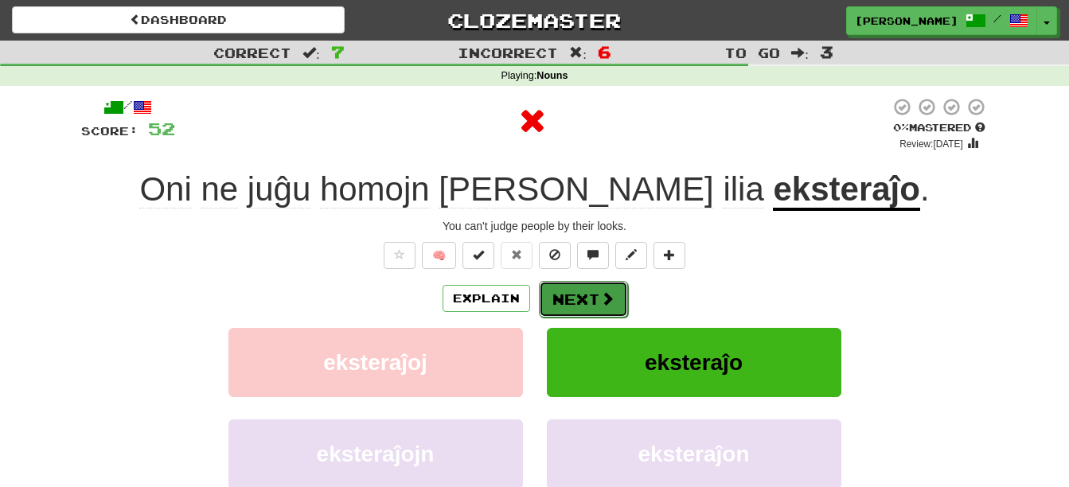
click at [587, 298] on button "Next" at bounding box center [583, 299] width 89 height 37
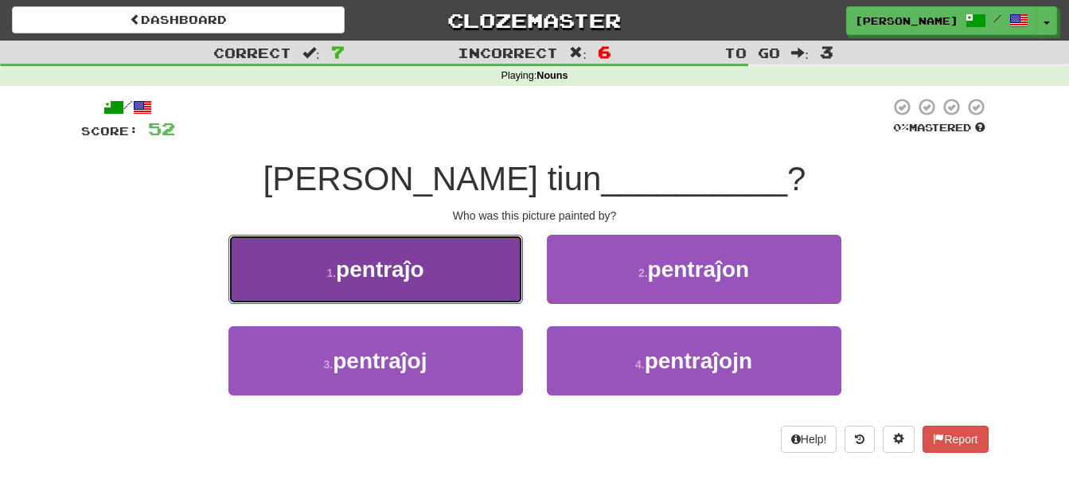
click at [486, 289] on button "1 . pentraĵo" at bounding box center [375, 269] width 294 height 69
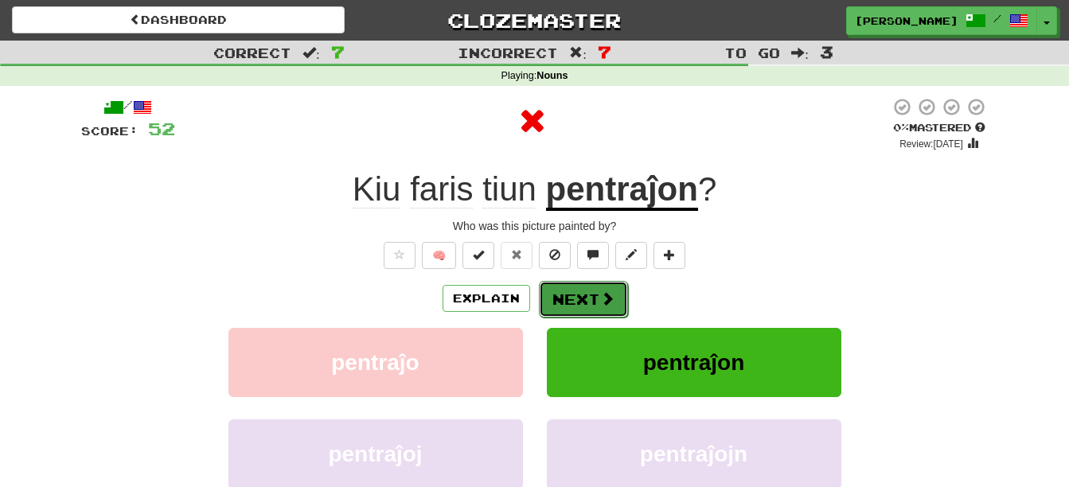
click at [587, 287] on button "Next" at bounding box center [583, 299] width 89 height 37
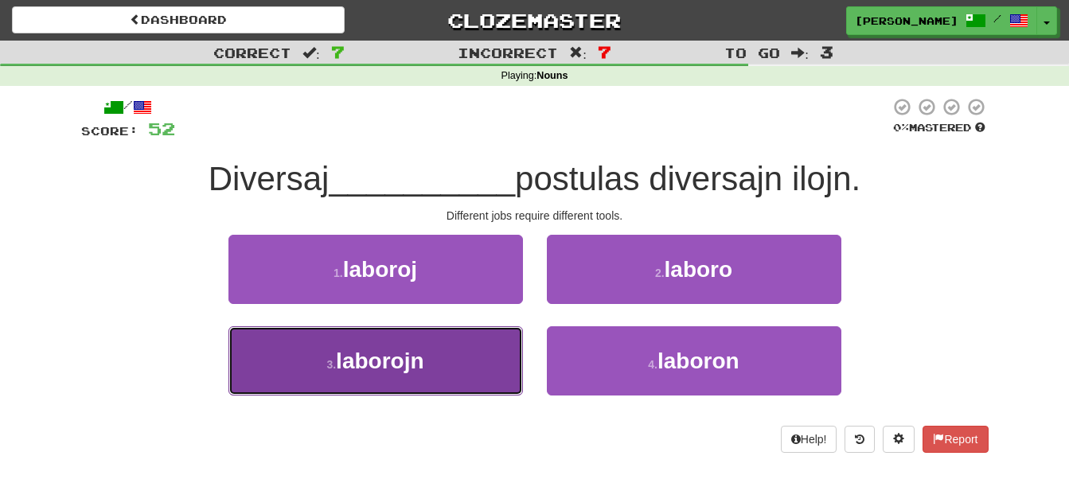
click at [470, 360] on button "3 . laborojn" at bounding box center [375, 360] width 294 height 69
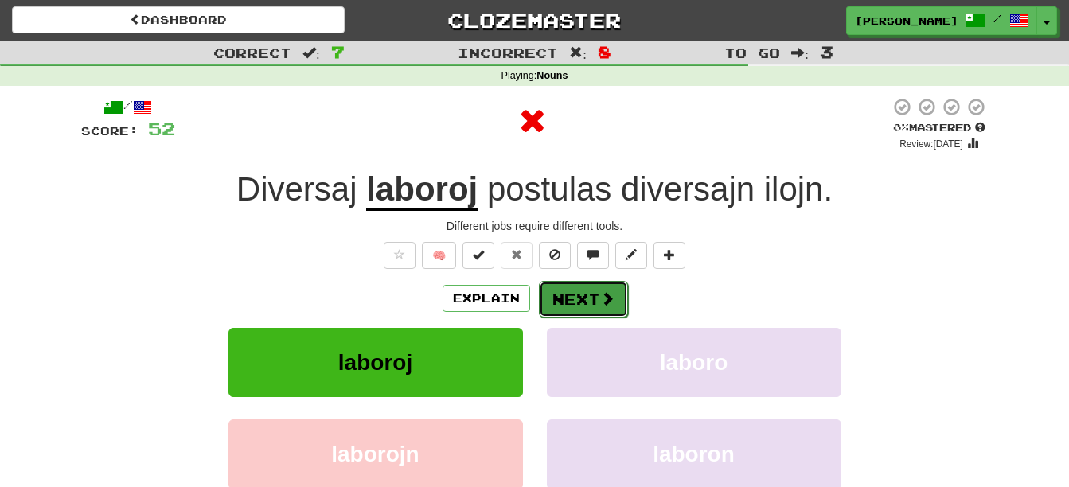
click at [571, 297] on button "Next" at bounding box center [583, 299] width 89 height 37
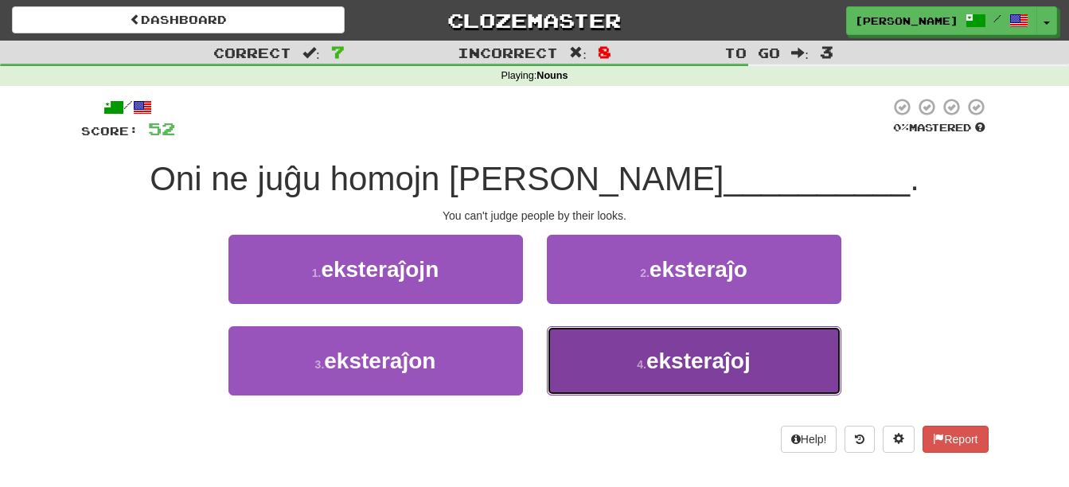
click at [624, 369] on button "4 . eksteraĵoj" at bounding box center [694, 360] width 294 height 69
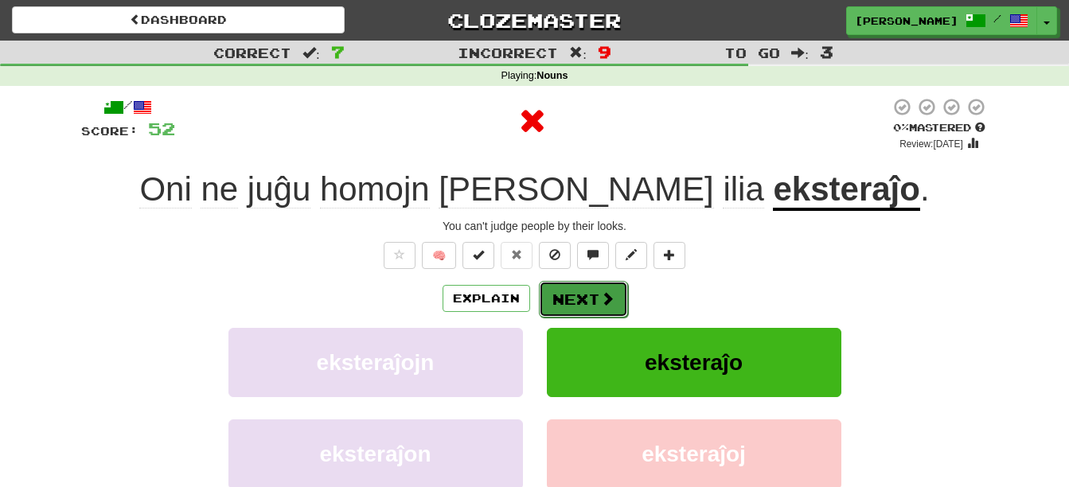
click at [586, 304] on button "Next" at bounding box center [583, 299] width 89 height 37
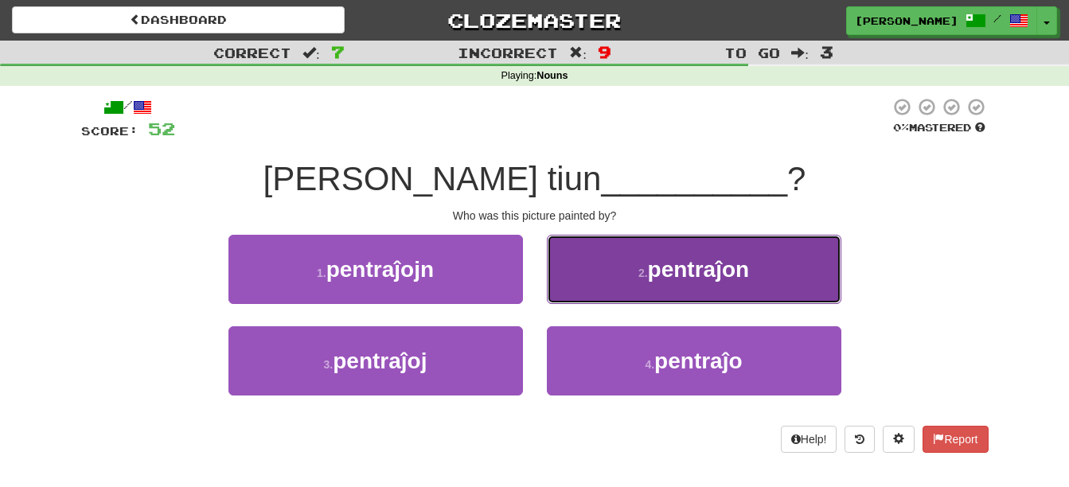
click at [618, 279] on button "2 . pentraĵon" at bounding box center [694, 269] width 294 height 69
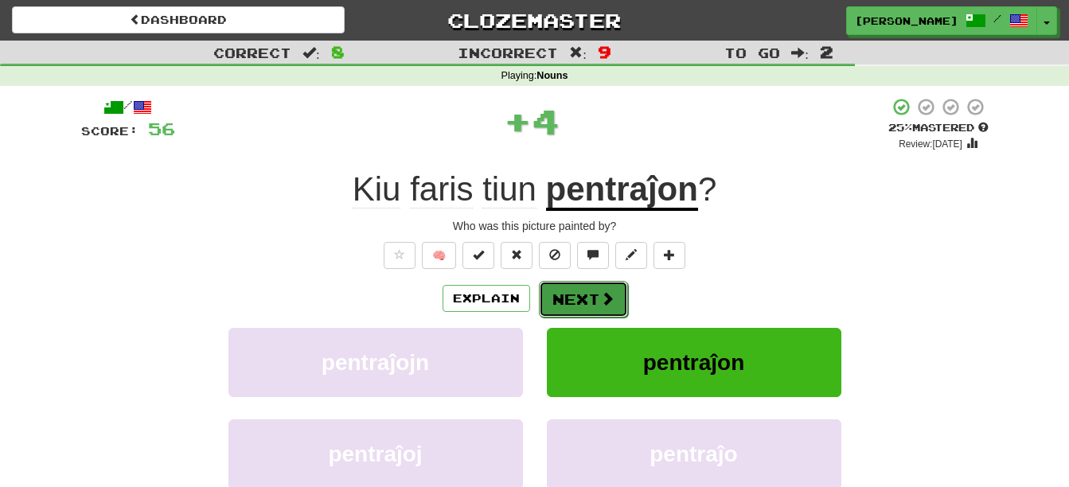
click at [584, 304] on button "Next" at bounding box center [583, 299] width 89 height 37
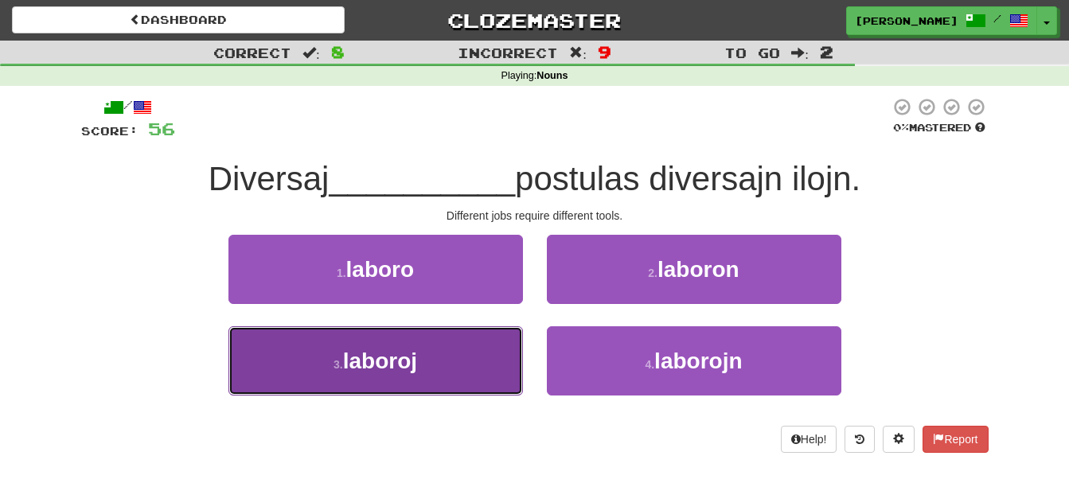
click at [470, 365] on button "3 . laboroj" at bounding box center [375, 360] width 294 height 69
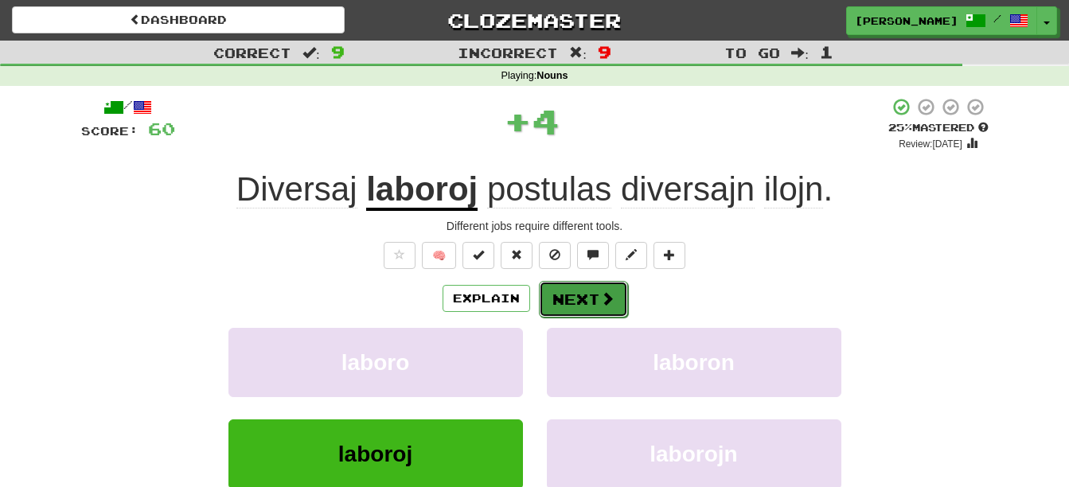
click at [579, 301] on button "Next" at bounding box center [583, 299] width 89 height 37
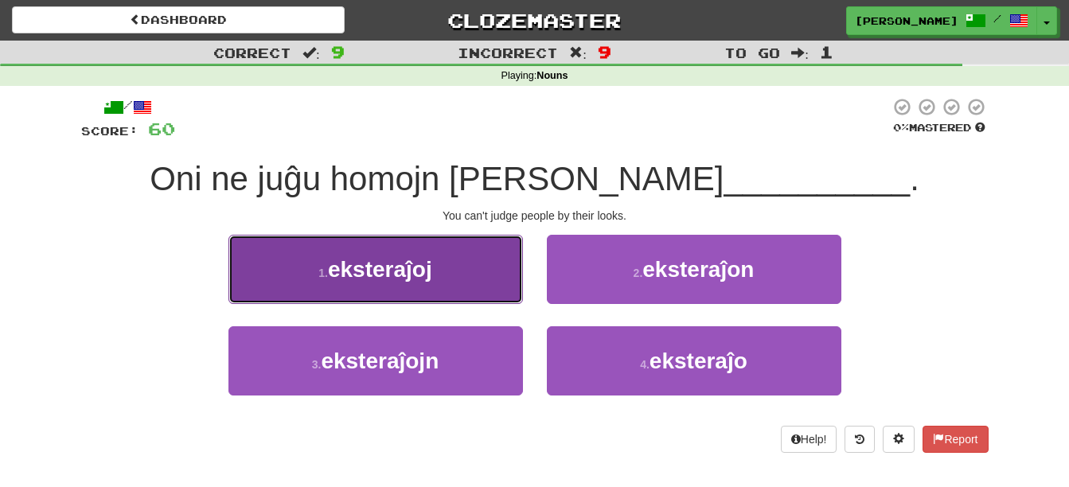
click at [440, 269] on button "1 . eksteraĵoj" at bounding box center [375, 269] width 294 height 69
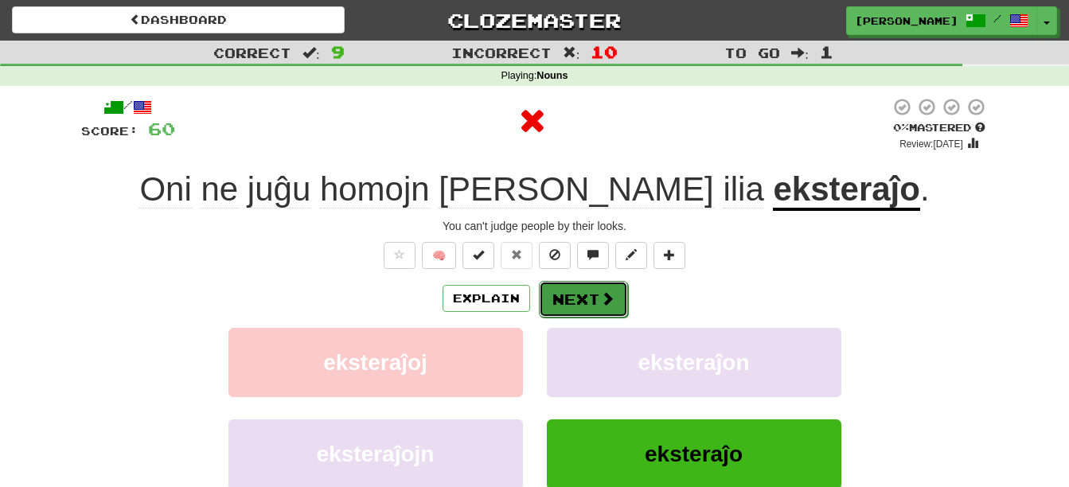
click at [594, 297] on button "Next" at bounding box center [583, 299] width 89 height 37
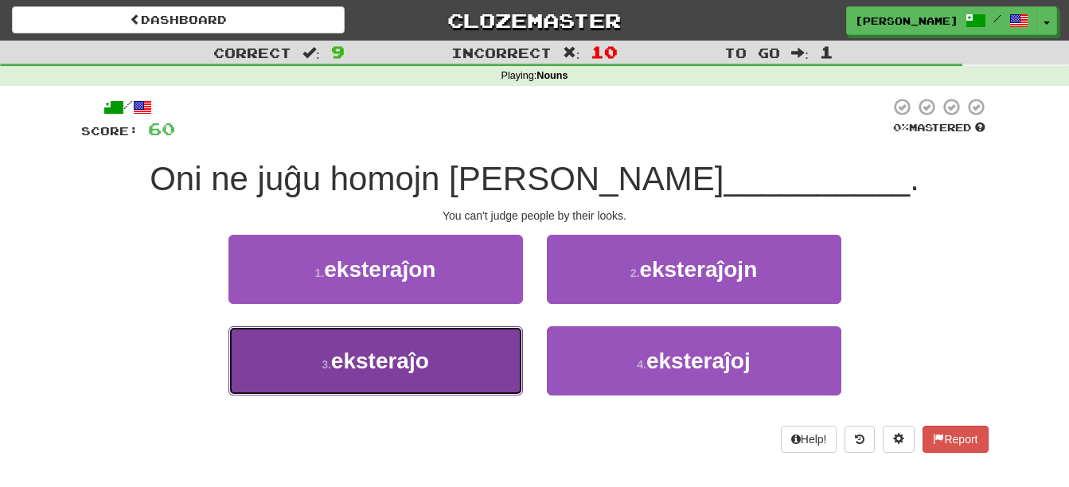
click at [461, 362] on button "3 . eksteraĵo" at bounding box center [375, 360] width 294 height 69
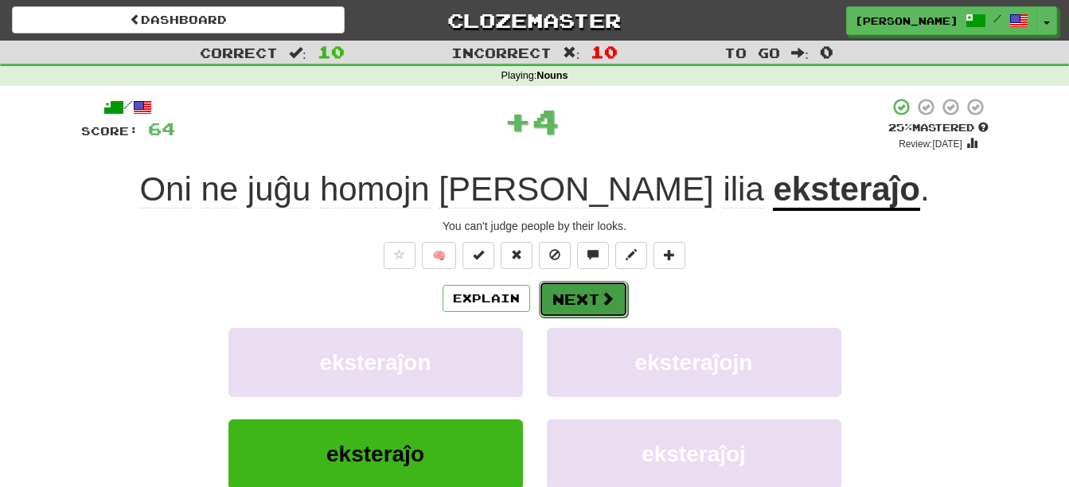
click at [576, 305] on button "Next" at bounding box center [583, 299] width 89 height 37
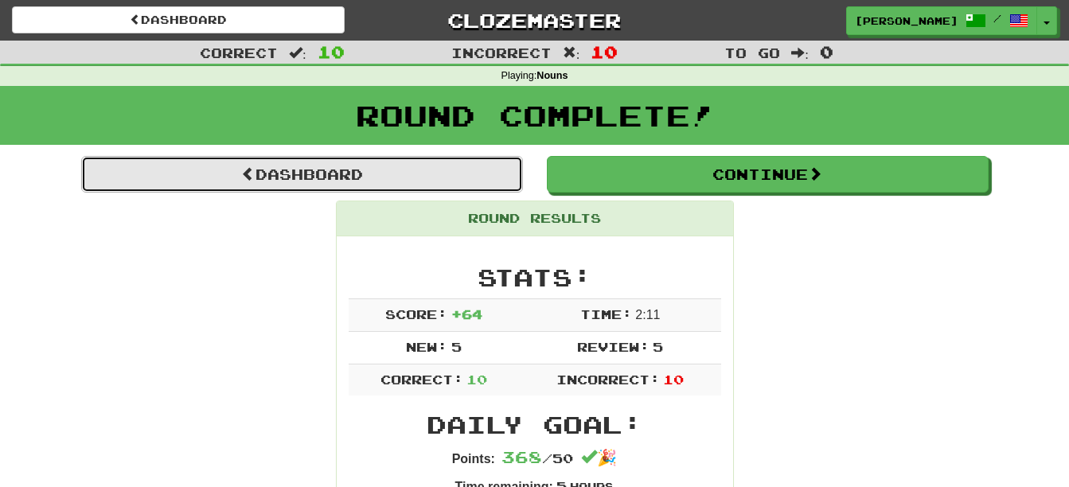
click at [441, 175] on link "Dashboard" at bounding box center [302, 174] width 442 height 37
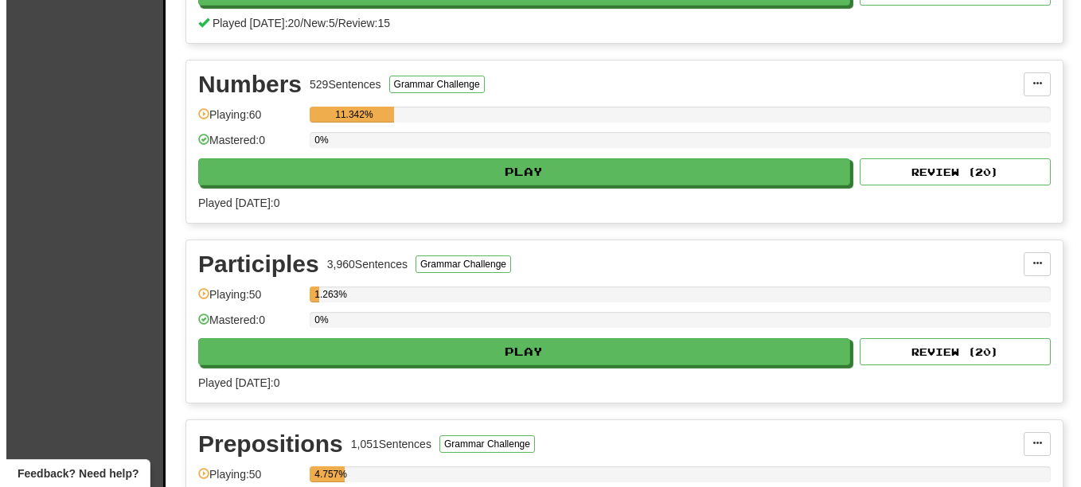
scroll to position [1397, 0]
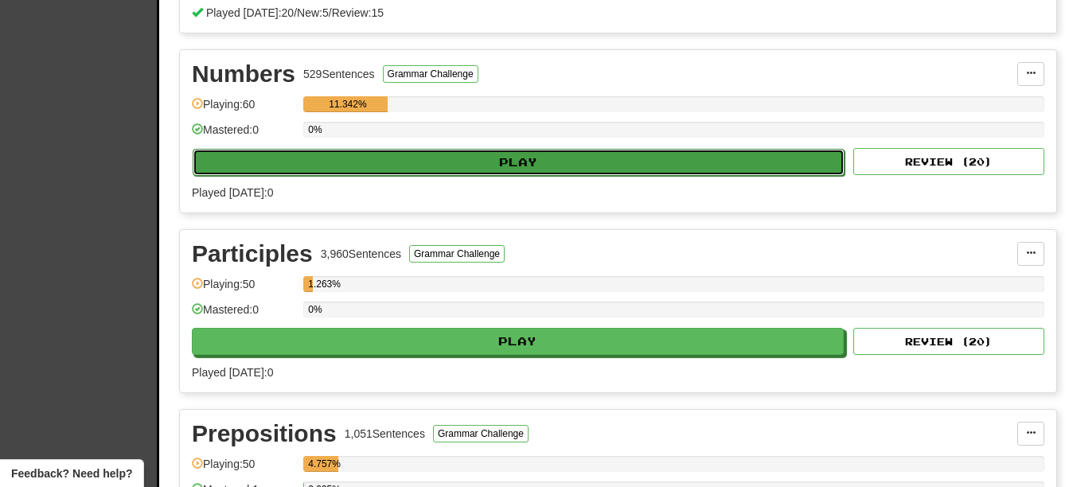
click at [678, 155] on button "Play" at bounding box center [519, 162] width 652 height 27
select select "**"
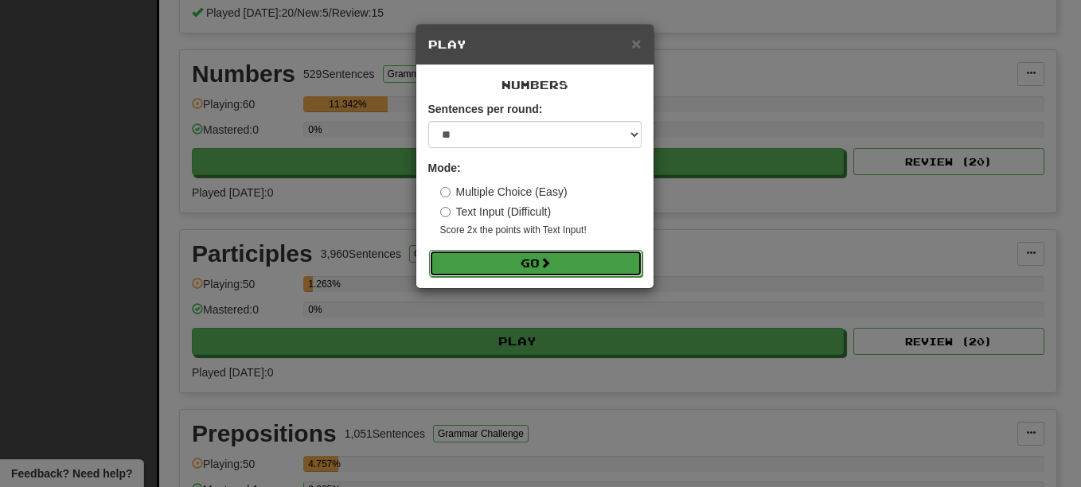
click at [571, 268] on button "Go" at bounding box center [535, 263] width 213 height 27
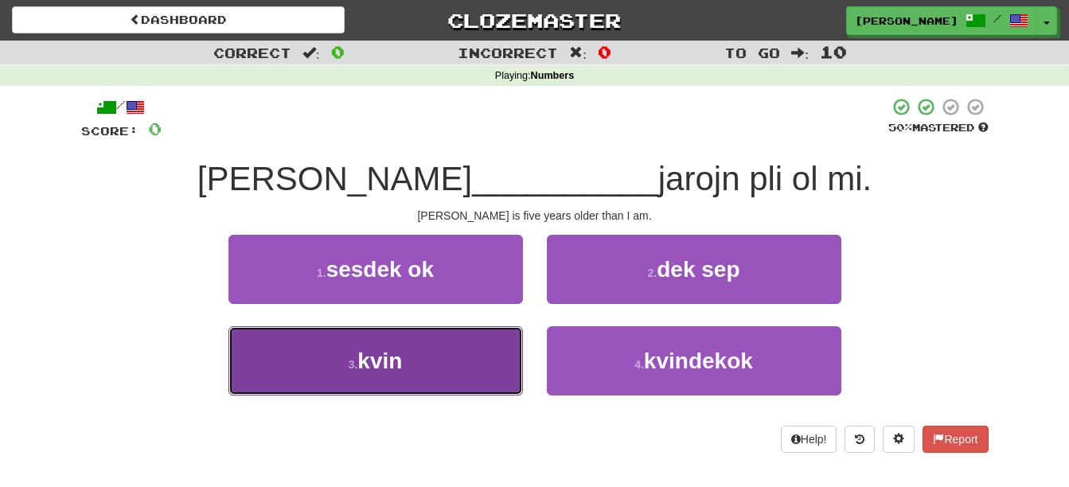
click at [438, 364] on button "3 . kvin" at bounding box center [375, 360] width 294 height 69
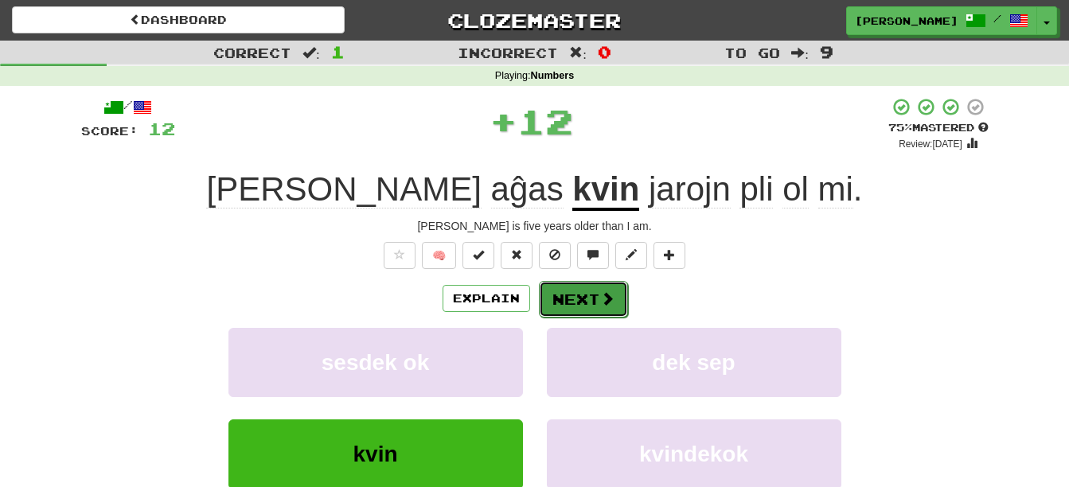
click at [596, 298] on button "Next" at bounding box center [583, 299] width 89 height 37
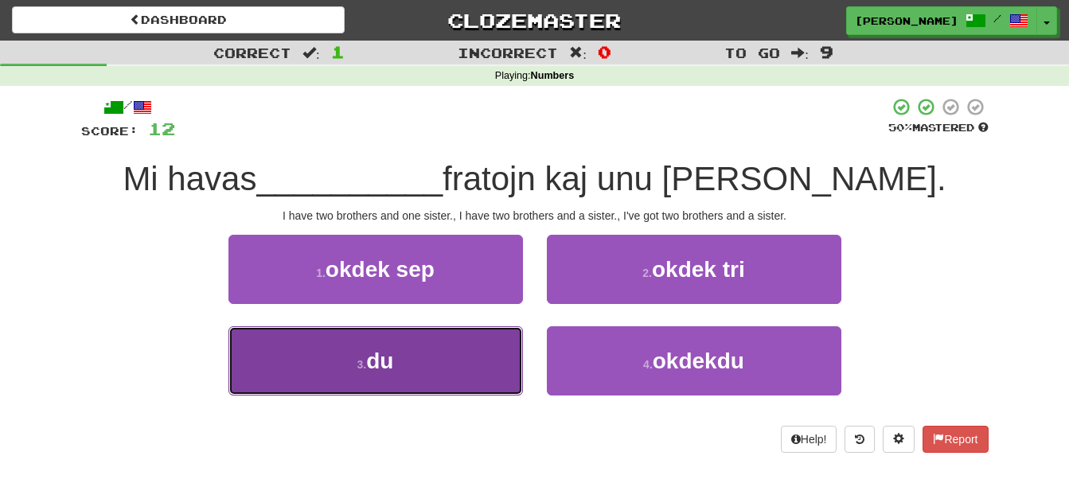
click at [461, 356] on button "3 . du" at bounding box center [375, 360] width 294 height 69
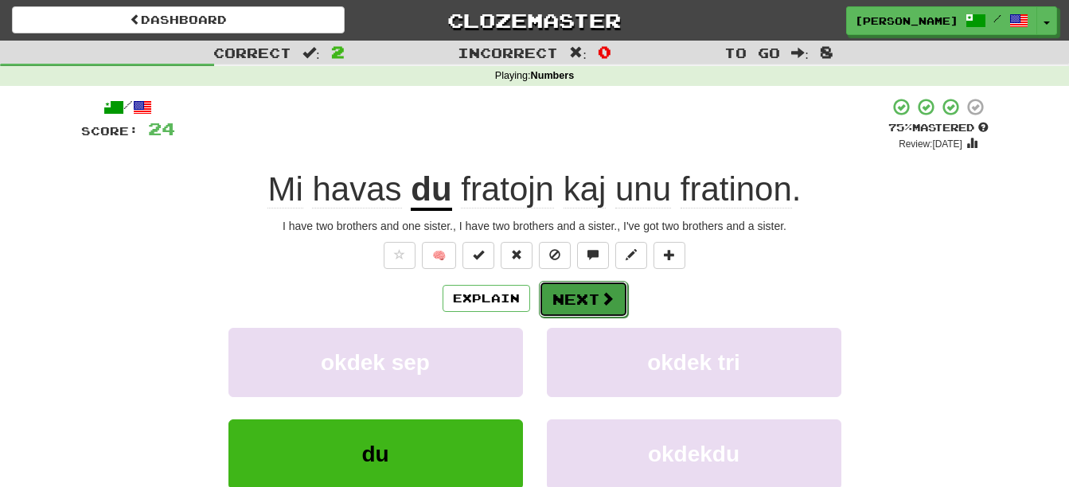
click at [610, 295] on span at bounding box center [607, 298] width 14 height 14
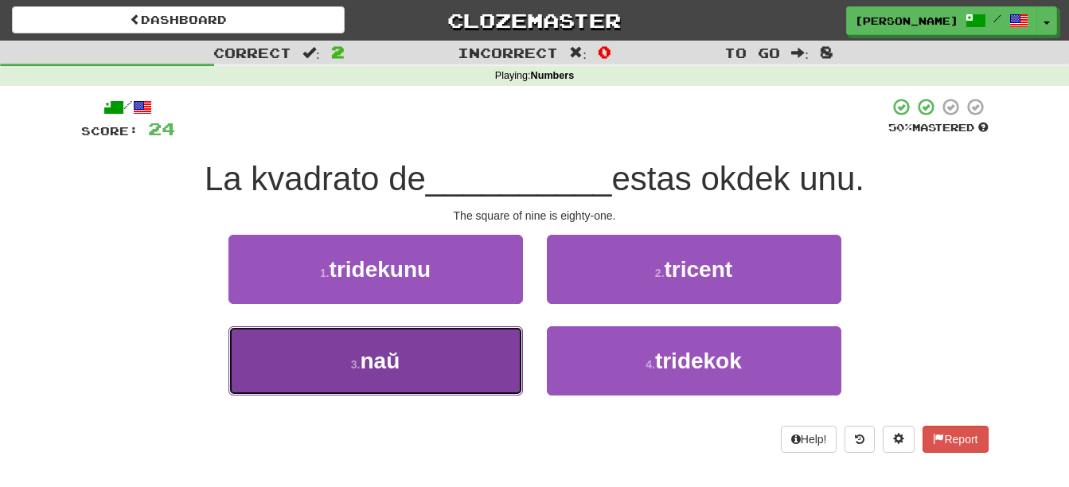
click at [469, 365] on button "3 . [GEOGRAPHIC_DATA]" at bounding box center [375, 360] width 294 height 69
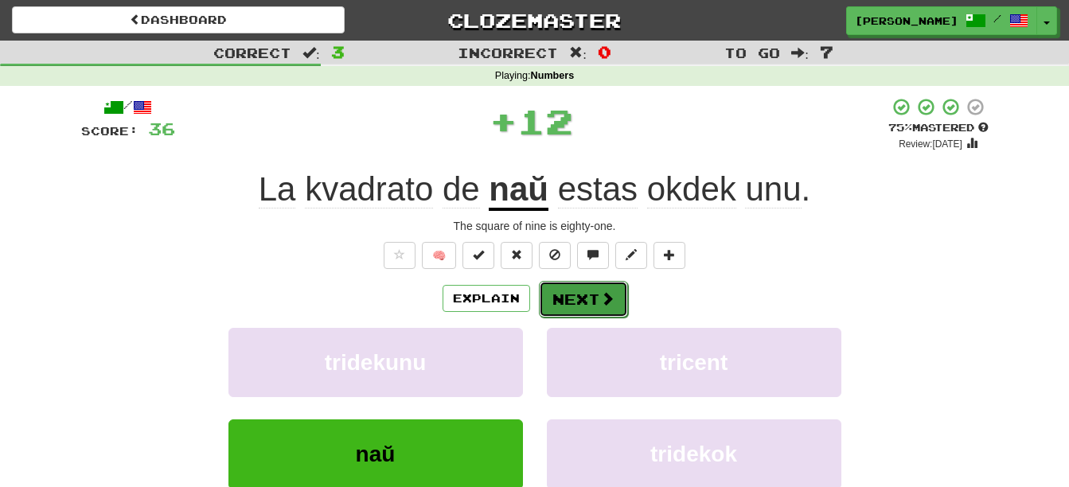
click at [593, 294] on button "Next" at bounding box center [583, 299] width 89 height 37
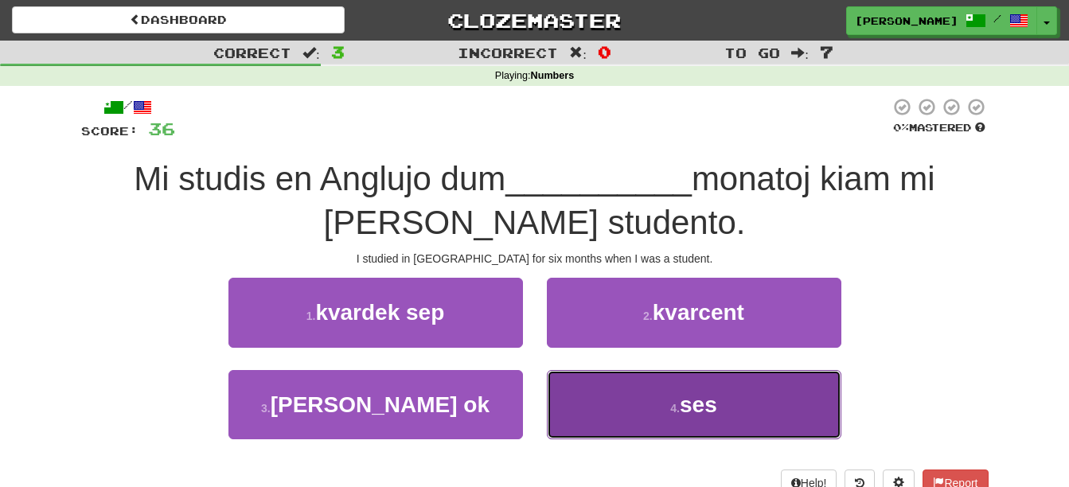
click at [626, 401] on button "4 . ses" at bounding box center [694, 404] width 294 height 69
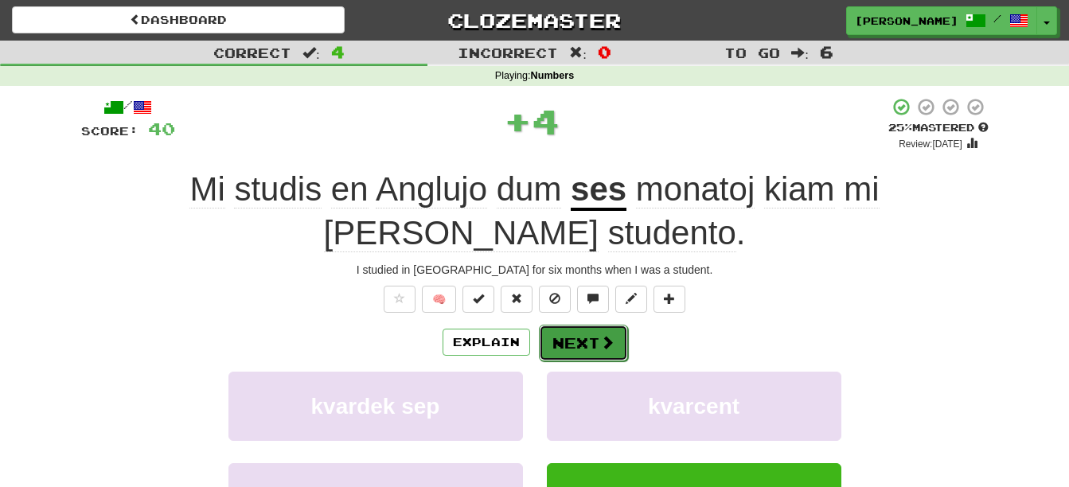
click at [606, 342] on span at bounding box center [607, 342] width 14 height 14
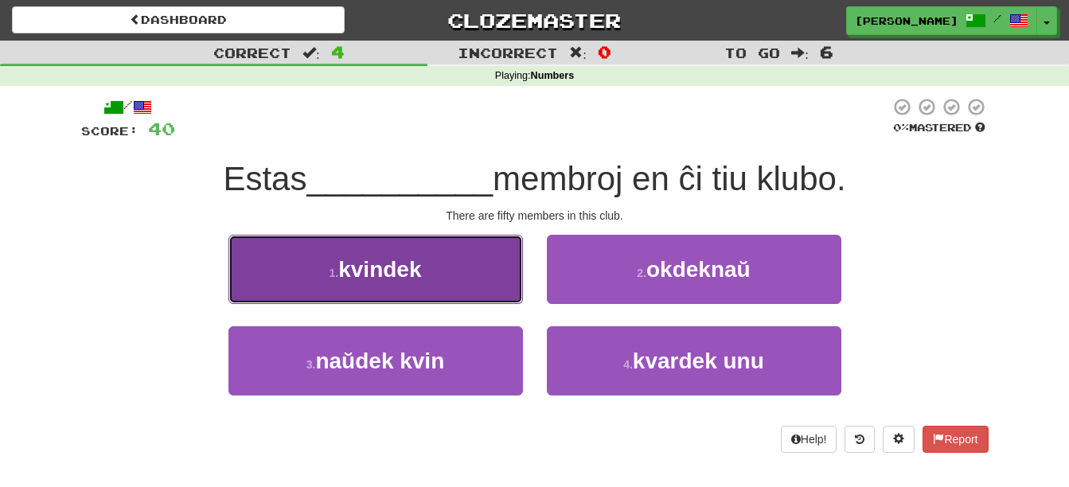
click at [484, 293] on button "1 . kvindek" at bounding box center [375, 269] width 294 height 69
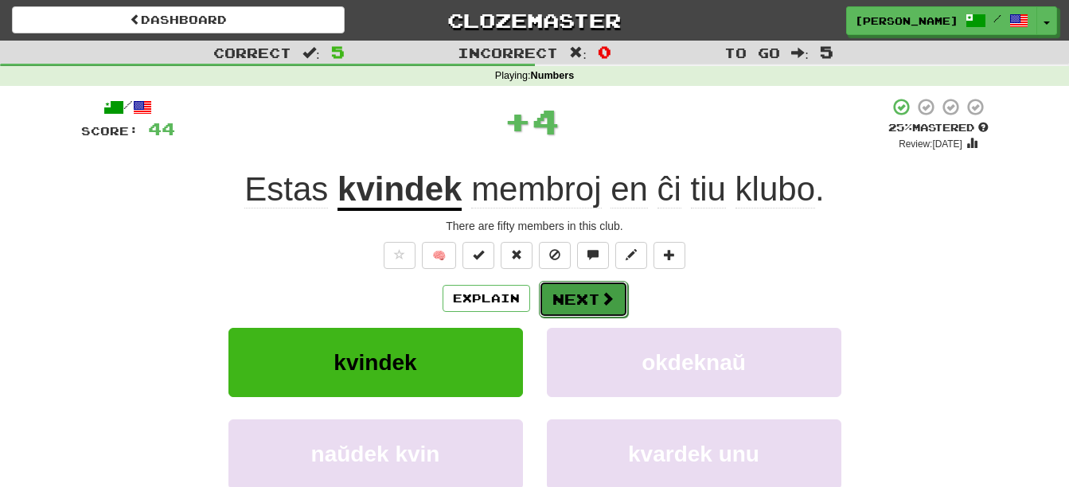
click at [584, 283] on button "Next" at bounding box center [583, 299] width 89 height 37
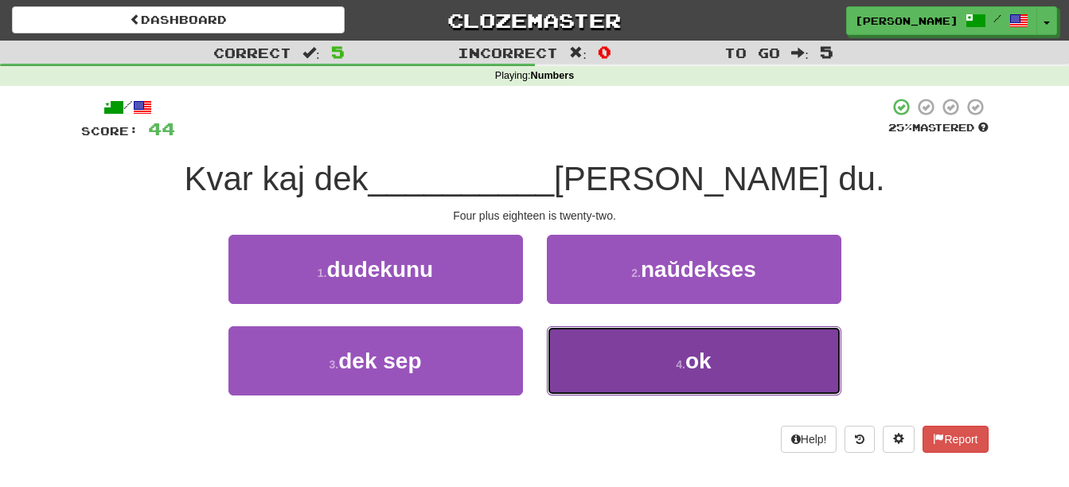
click at [638, 350] on button "4 . ok" at bounding box center [694, 360] width 294 height 69
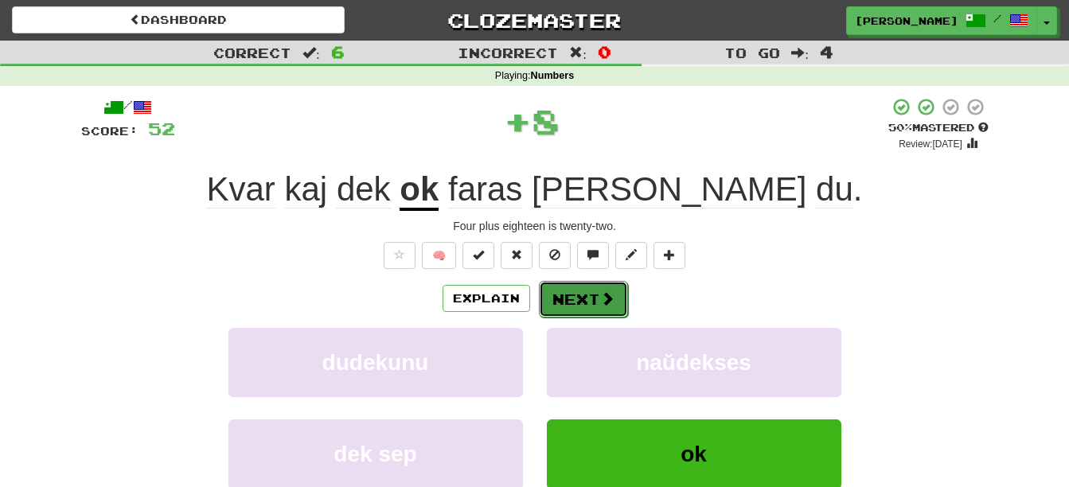
click at [591, 300] on button "Next" at bounding box center [583, 299] width 89 height 37
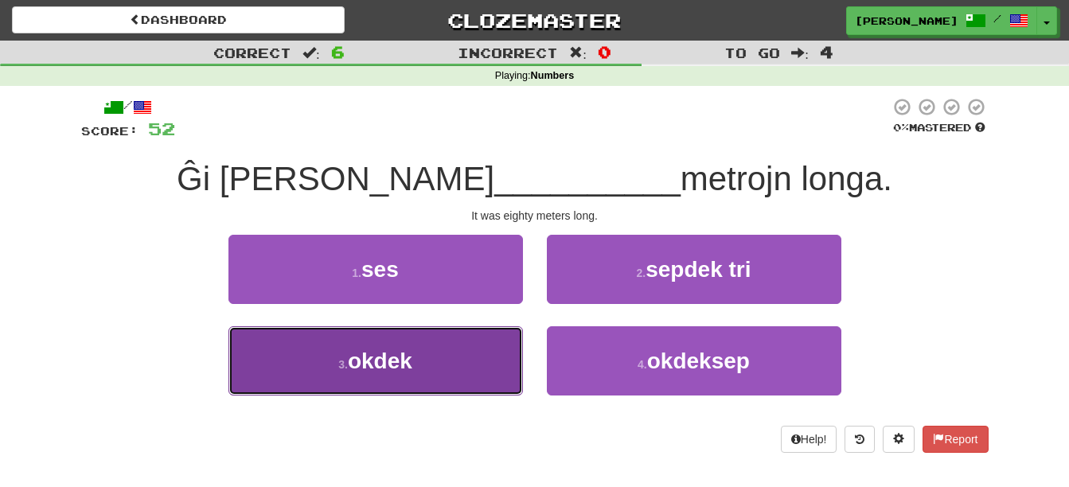
click at [465, 369] on button "3 . okdek" at bounding box center [375, 360] width 294 height 69
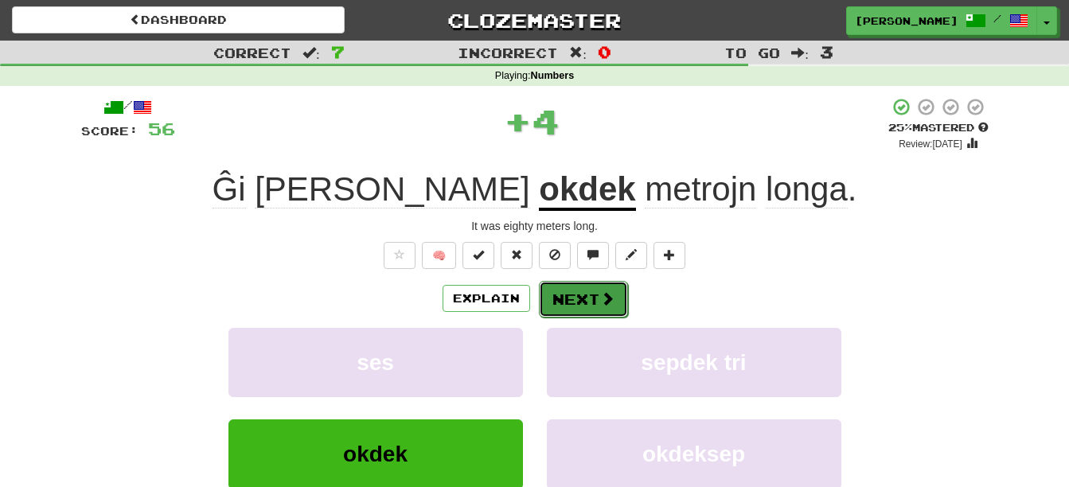
click at [600, 298] on span at bounding box center [607, 298] width 14 height 14
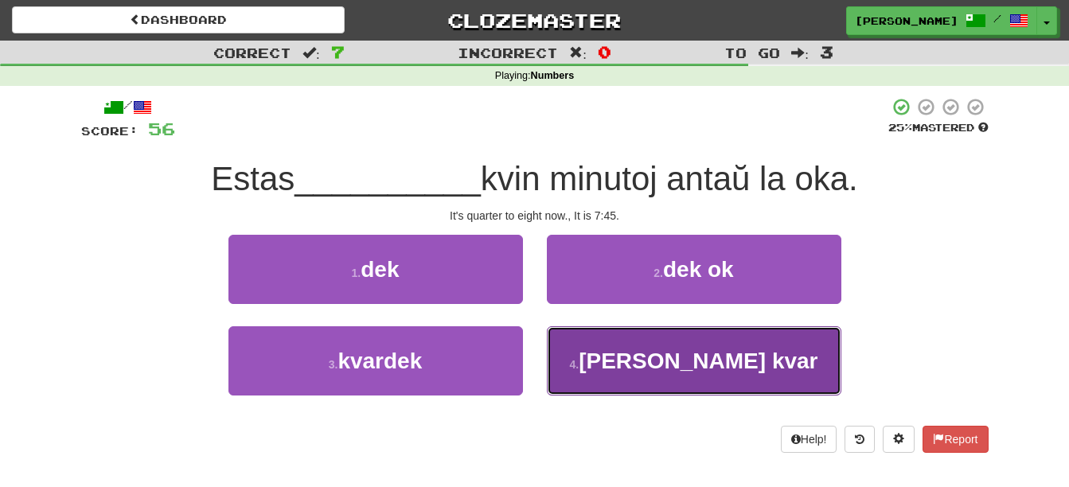
click at [575, 375] on button "4 . dudek kvar" at bounding box center [694, 360] width 294 height 69
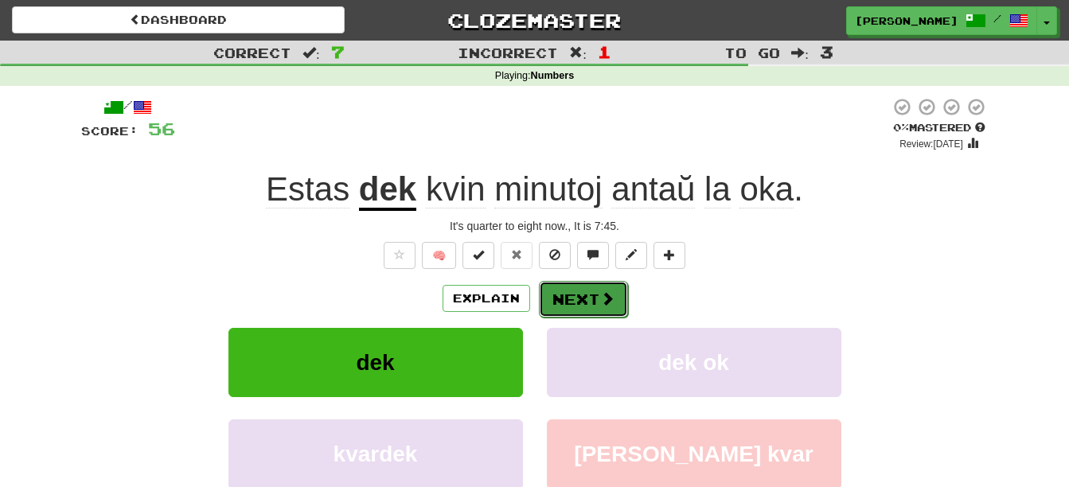
click at [607, 304] on span at bounding box center [607, 298] width 14 height 14
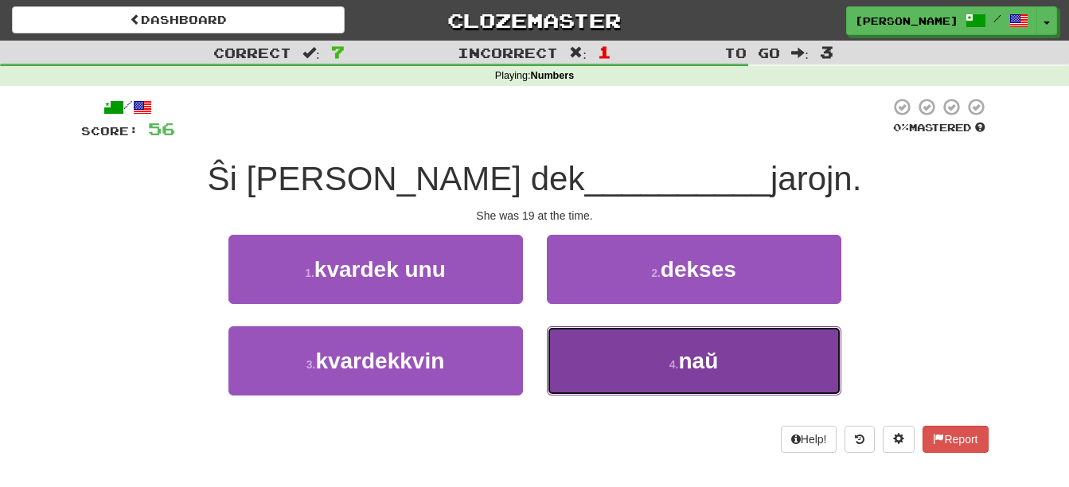
click at [636, 367] on button "4 . naŭ" at bounding box center [694, 360] width 294 height 69
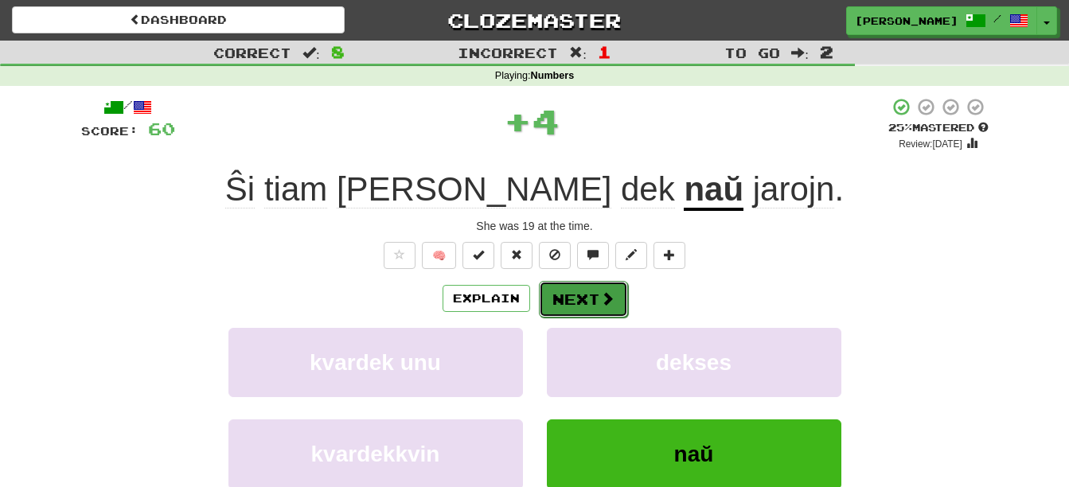
click at [587, 302] on button "Next" at bounding box center [583, 299] width 89 height 37
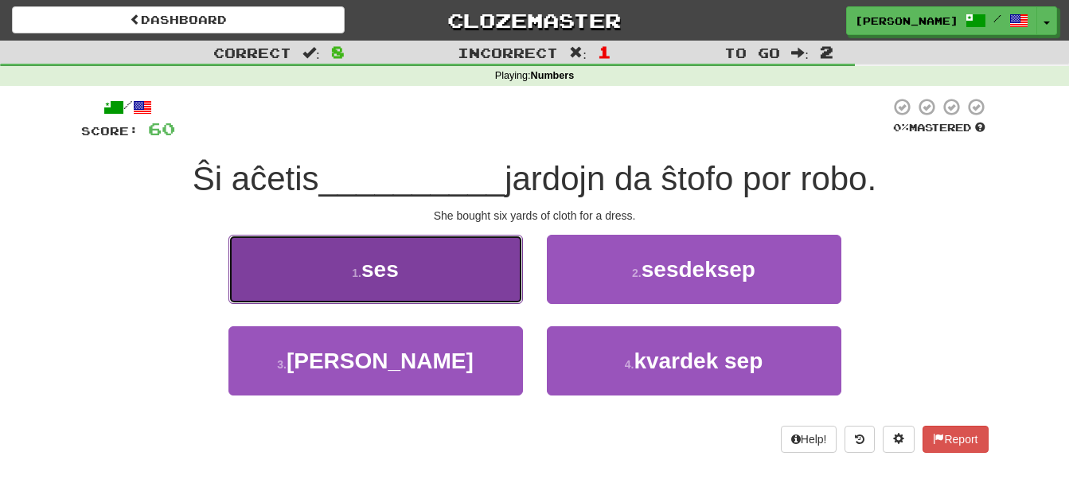
click at [443, 287] on button "1 . ses" at bounding box center [375, 269] width 294 height 69
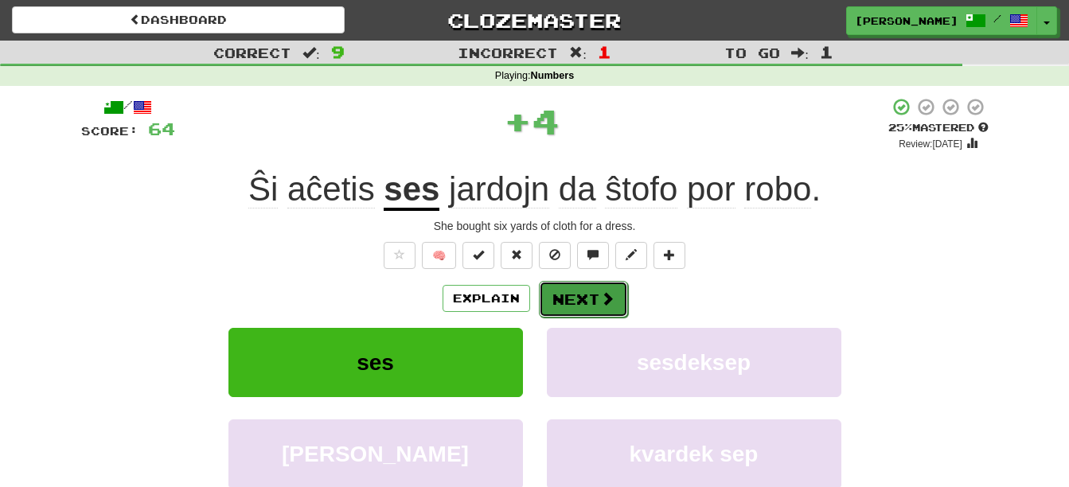
click at [587, 297] on button "Next" at bounding box center [583, 299] width 89 height 37
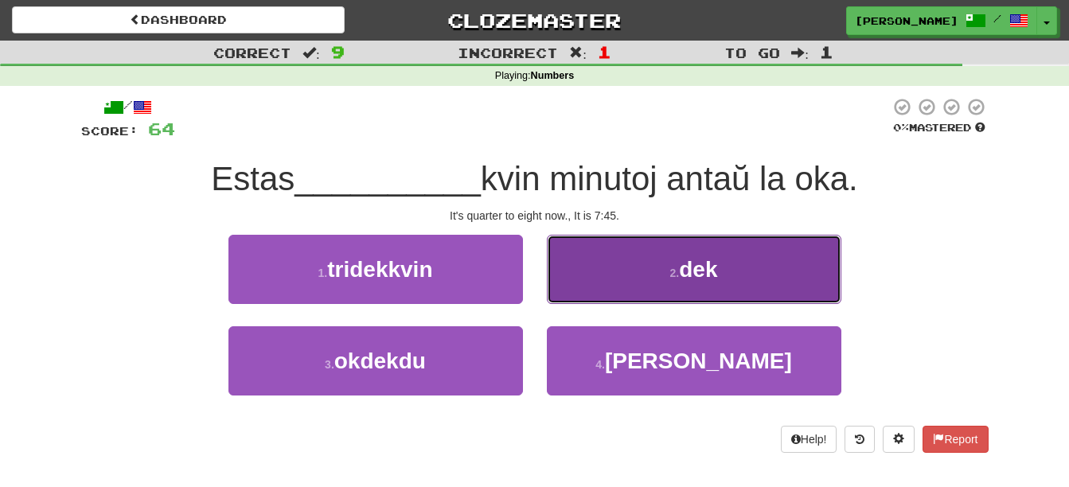
click at [607, 292] on button "2 . dek" at bounding box center [694, 269] width 294 height 69
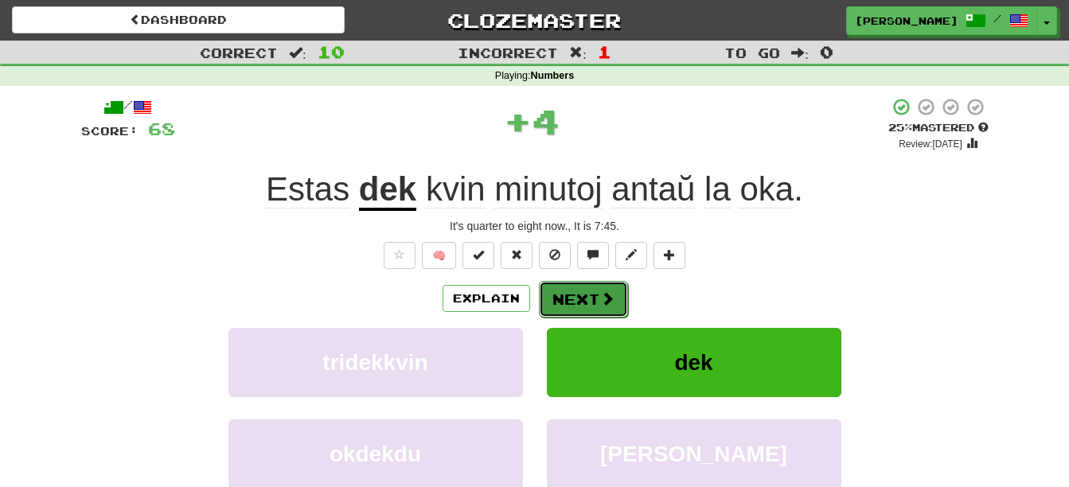
click at [600, 299] on span at bounding box center [607, 298] width 14 height 14
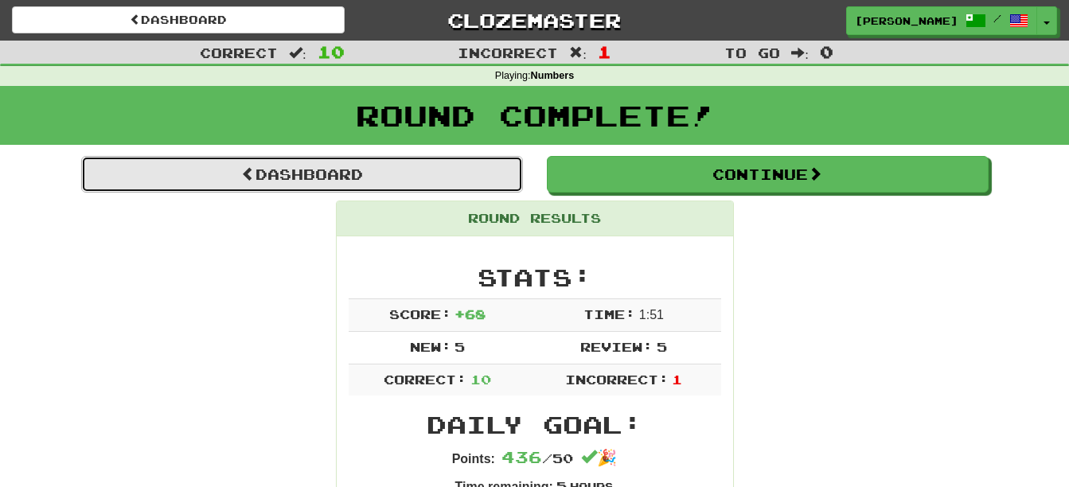
click at [431, 185] on link "Dashboard" at bounding box center [302, 174] width 442 height 37
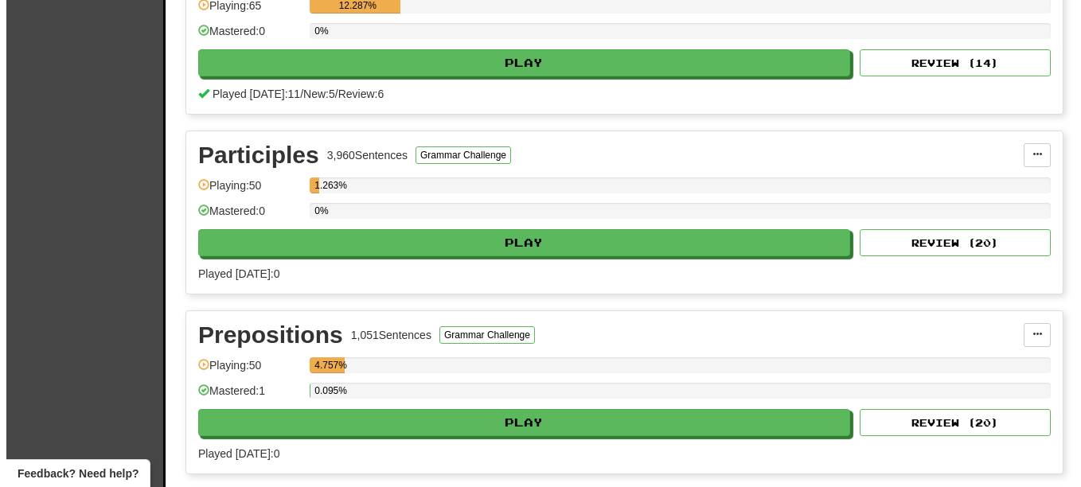
scroll to position [1454, 0]
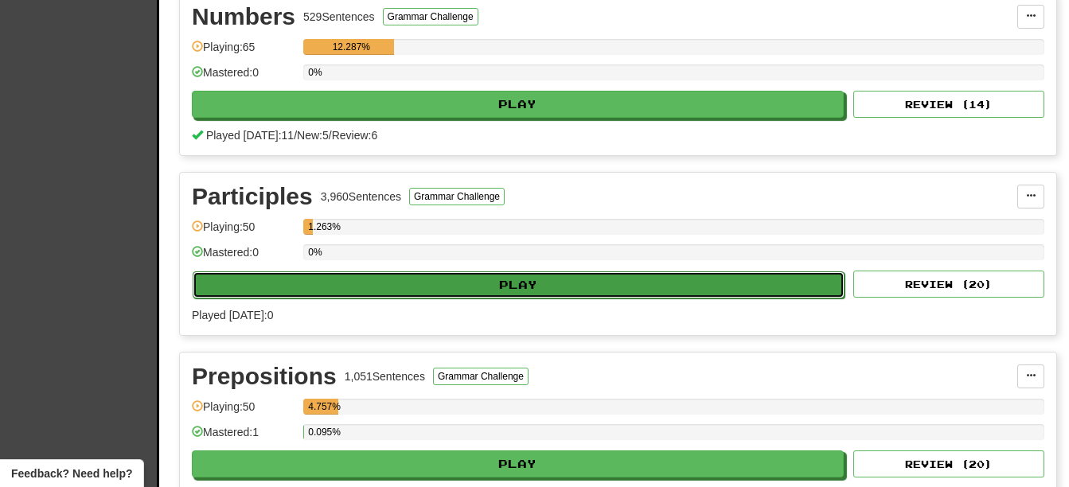
click at [581, 283] on button "Play" at bounding box center [519, 284] width 652 height 27
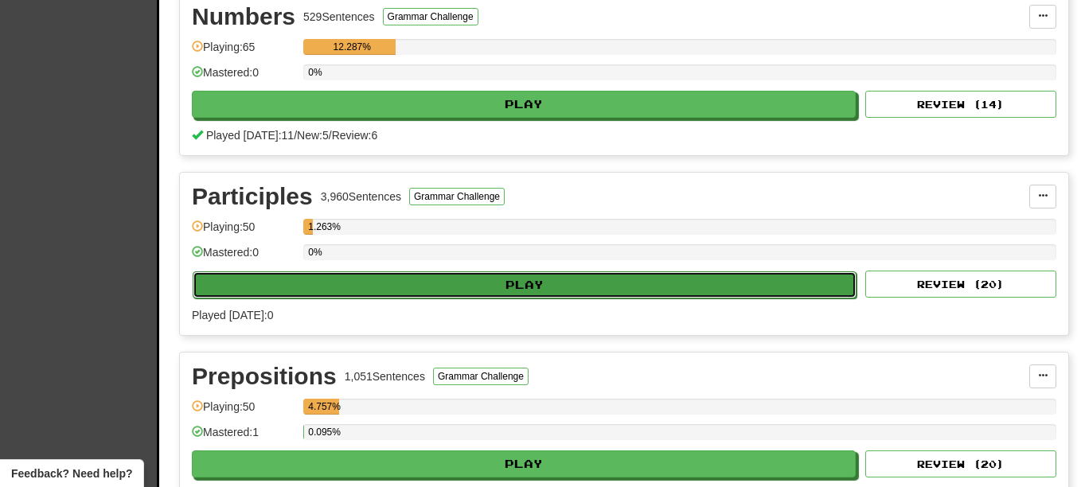
select select "**"
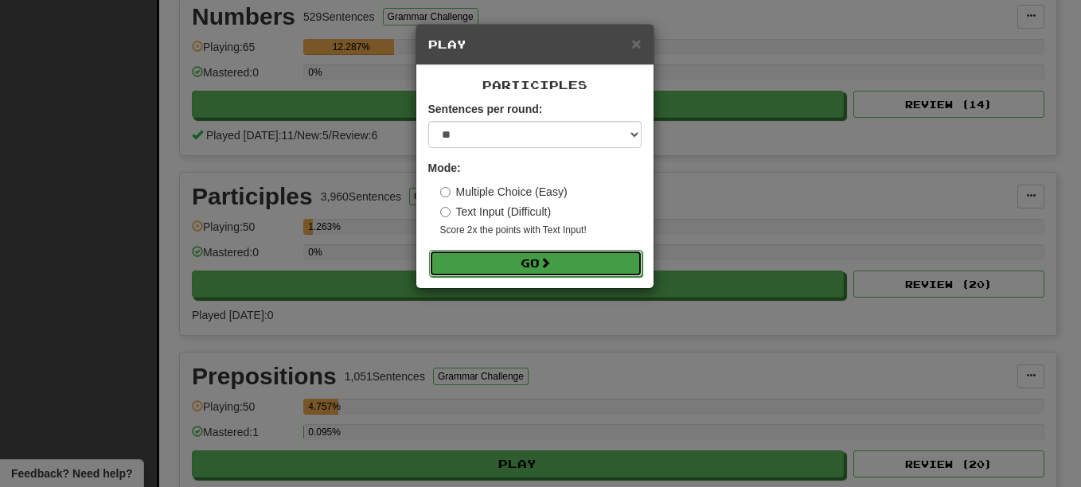
click at [588, 260] on button "Go" at bounding box center [535, 263] width 213 height 27
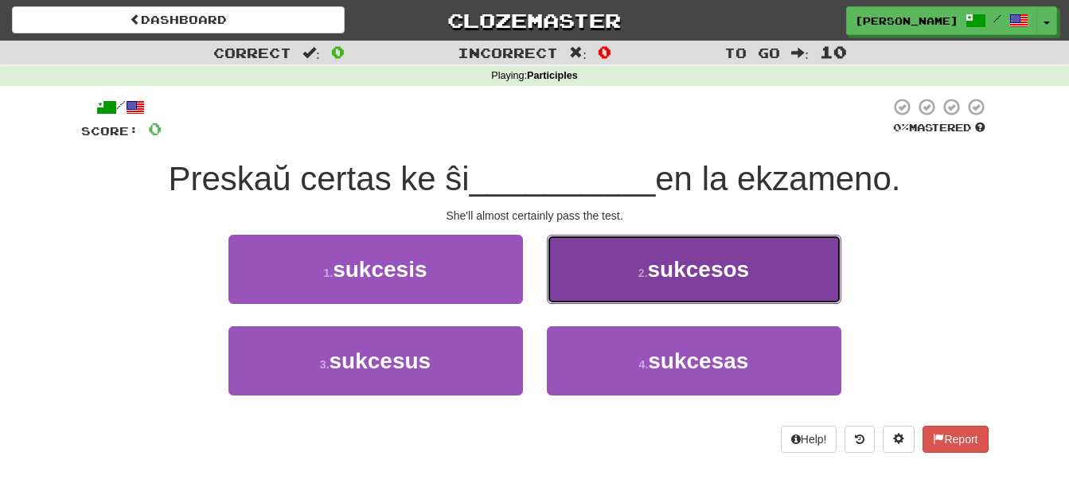
click at [653, 259] on span "sukcesos" at bounding box center [699, 269] width 102 height 25
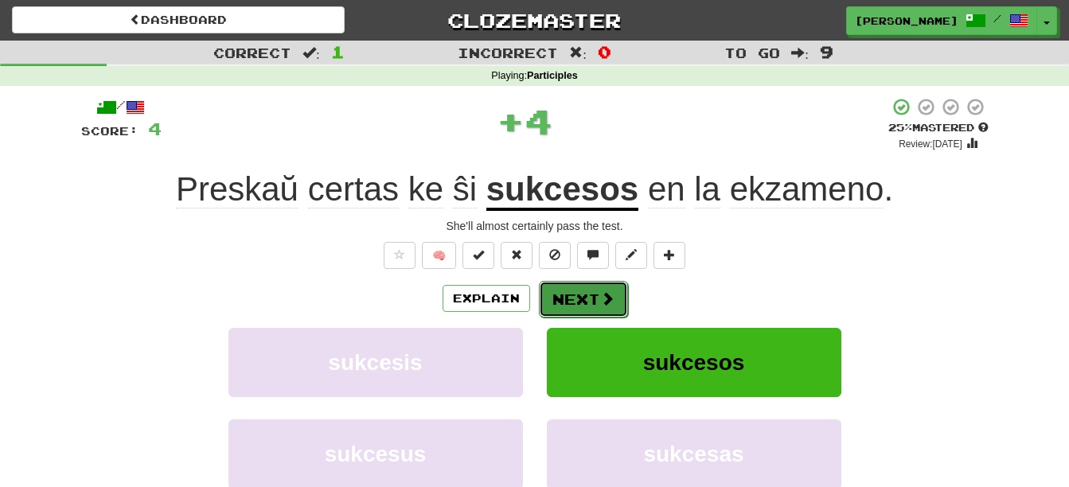
click at [584, 298] on button "Next" at bounding box center [583, 299] width 89 height 37
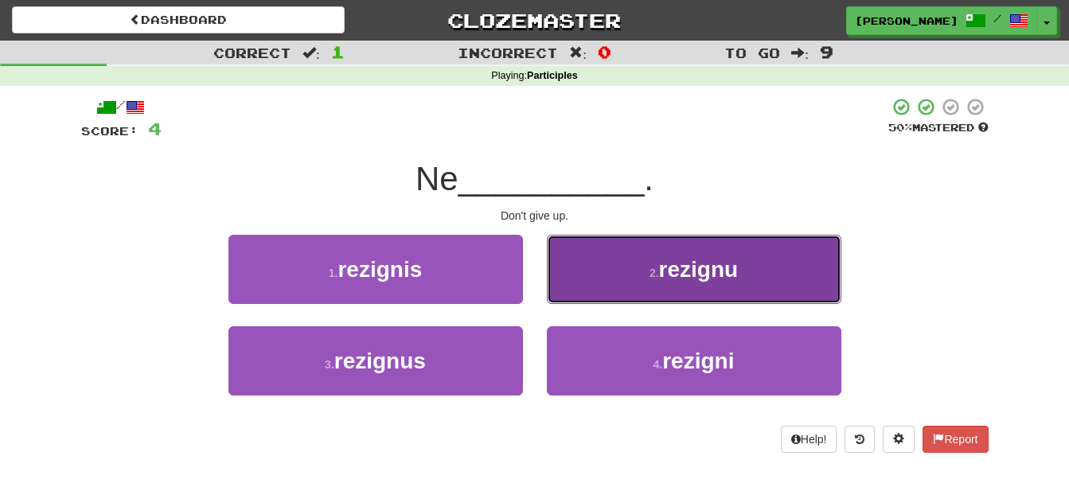
click at [632, 280] on button "2 . rezignu" at bounding box center [694, 269] width 294 height 69
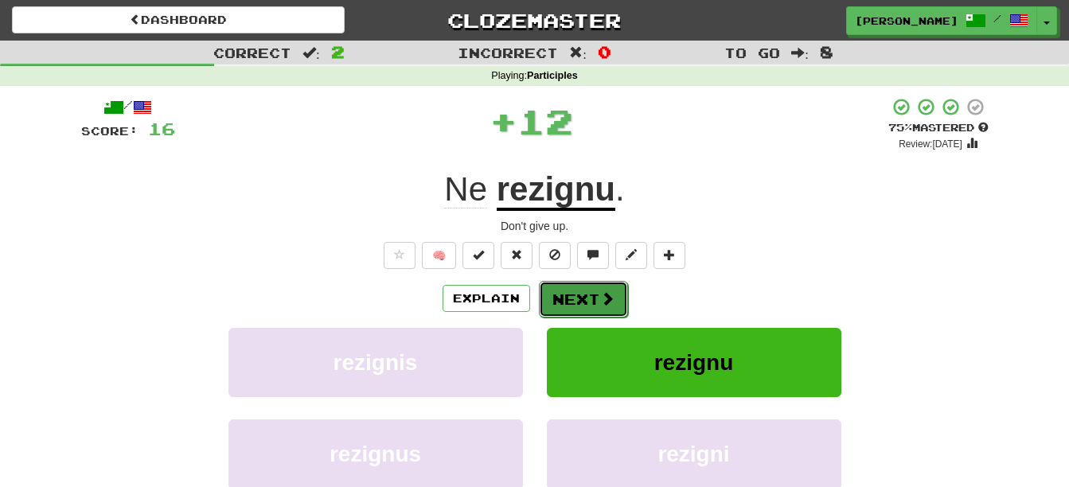
click at [588, 287] on button "Next" at bounding box center [583, 299] width 89 height 37
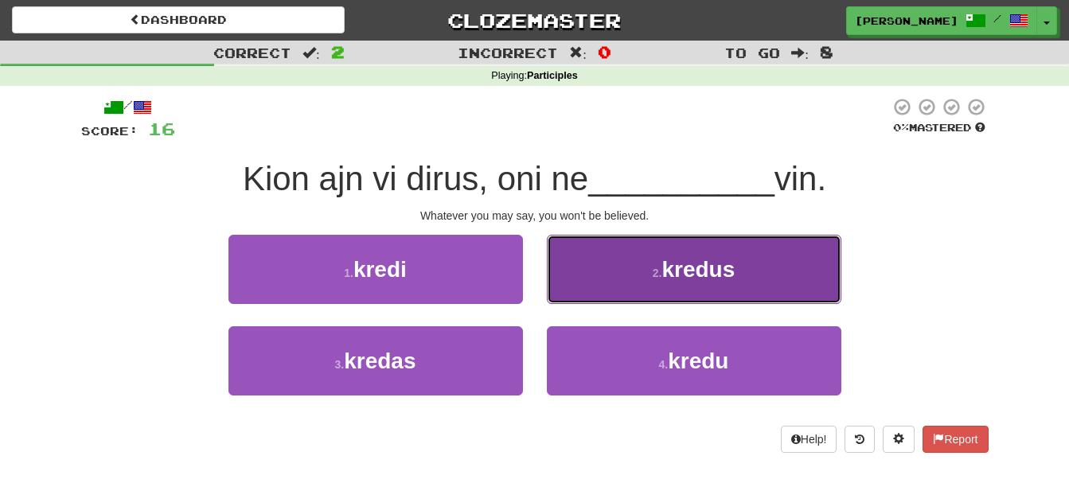
click at [614, 283] on button "2 . kredus" at bounding box center [694, 269] width 294 height 69
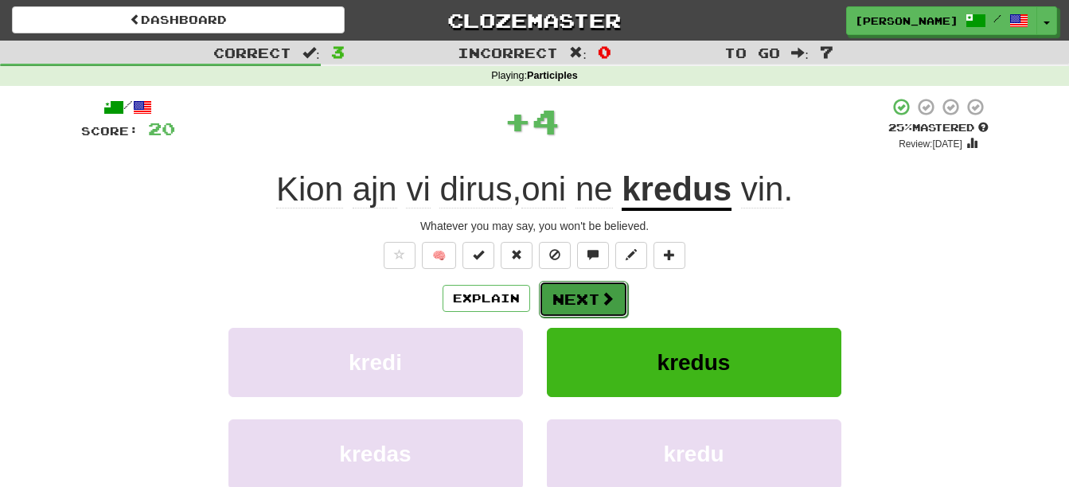
click at [602, 301] on span at bounding box center [607, 298] width 14 height 14
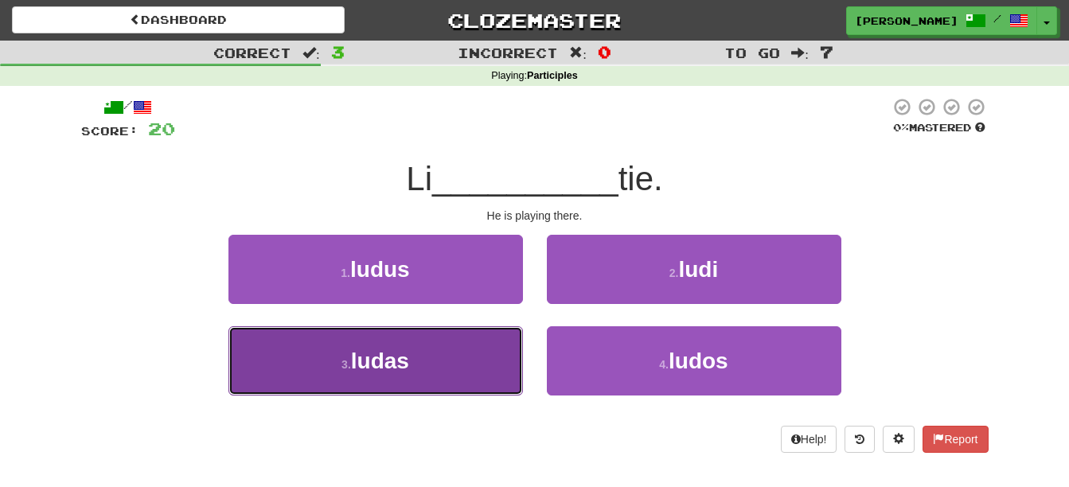
click at [439, 360] on button "3 . ludas" at bounding box center [375, 360] width 294 height 69
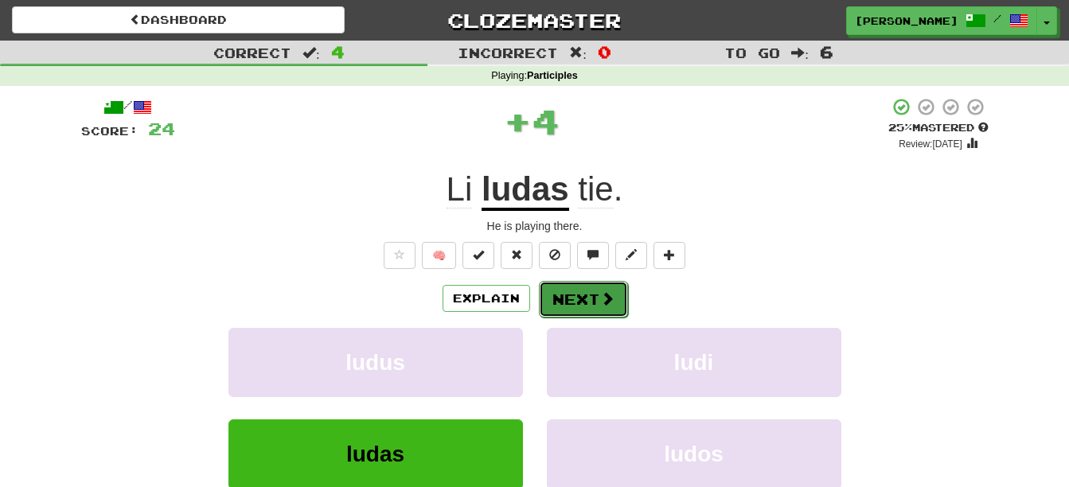
click at [580, 298] on button "Next" at bounding box center [583, 299] width 89 height 37
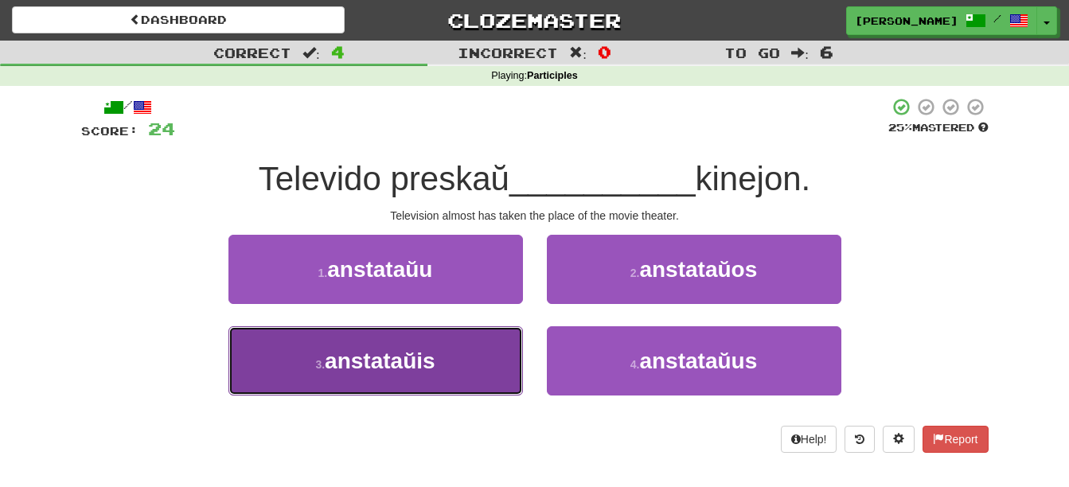
click at [423, 379] on button "3 . anstataŭis" at bounding box center [375, 360] width 294 height 69
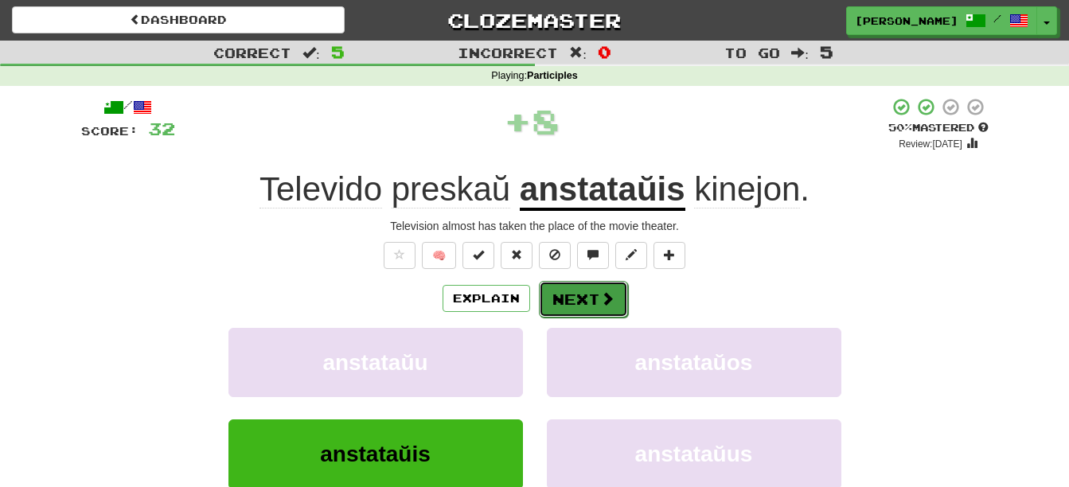
click at [596, 304] on button "Next" at bounding box center [583, 299] width 89 height 37
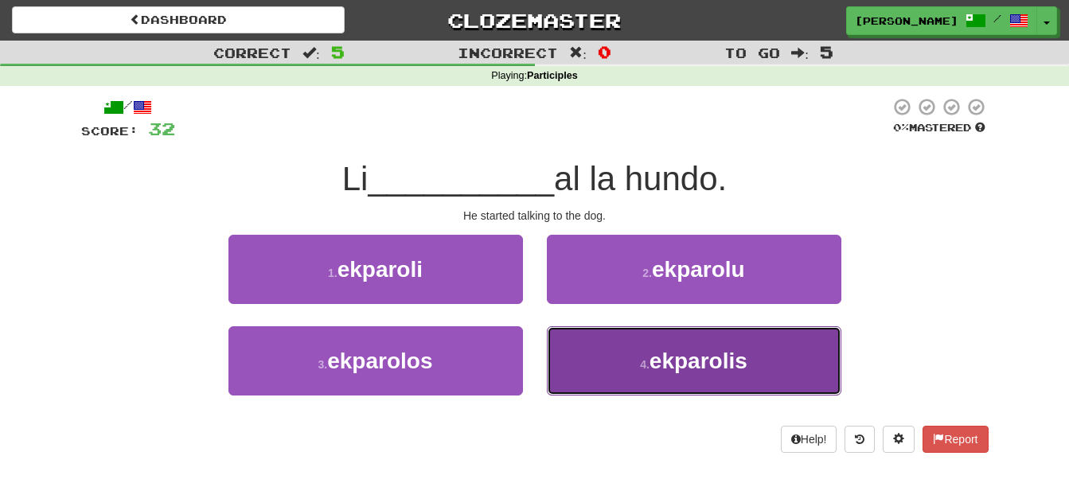
click at [592, 364] on button "4 . ekparolis" at bounding box center [694, 360] width 294 height 69
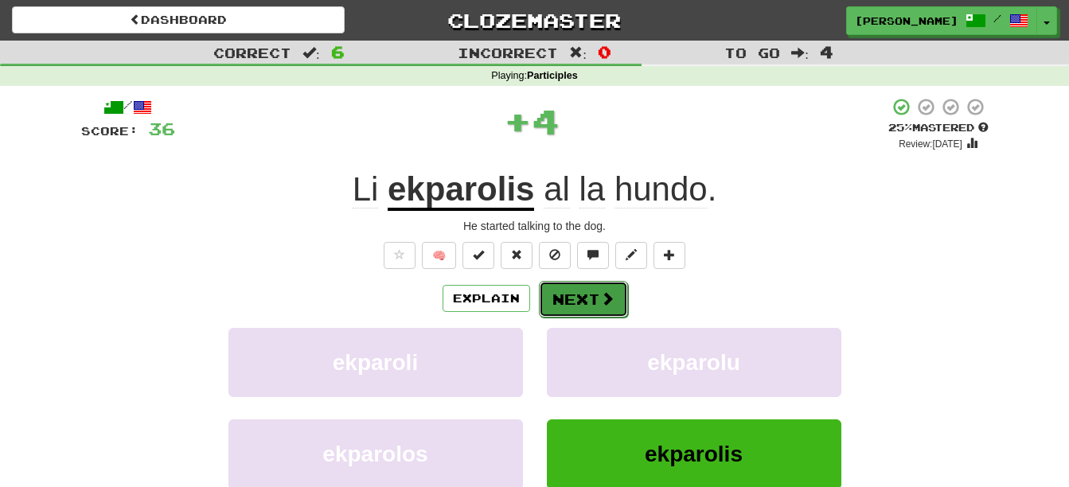
click at [583, 291] on button "Next" at bounding box center [583, 299] width 89 height 37
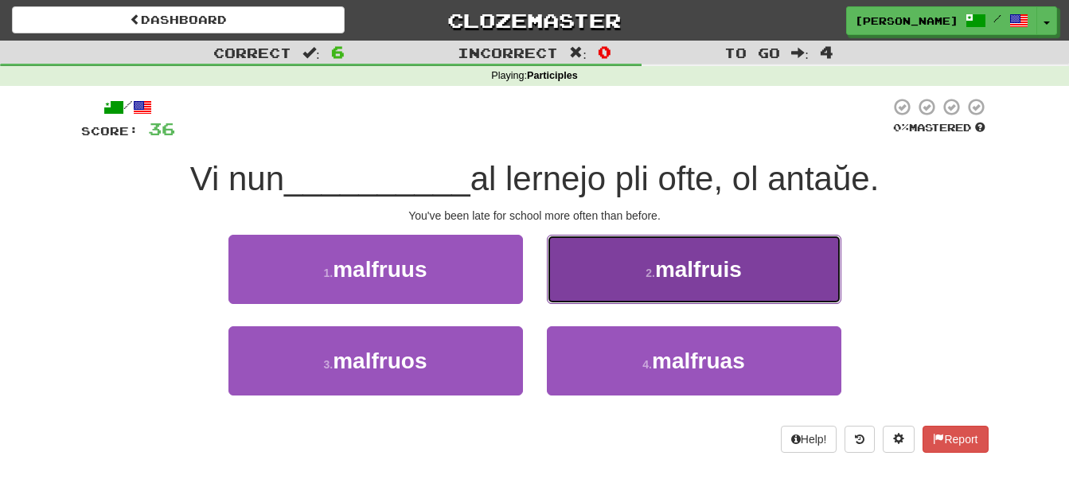
click at [647, 263] on button "2 . malfruis" at bounding box center [694, 269] width 294 height 69
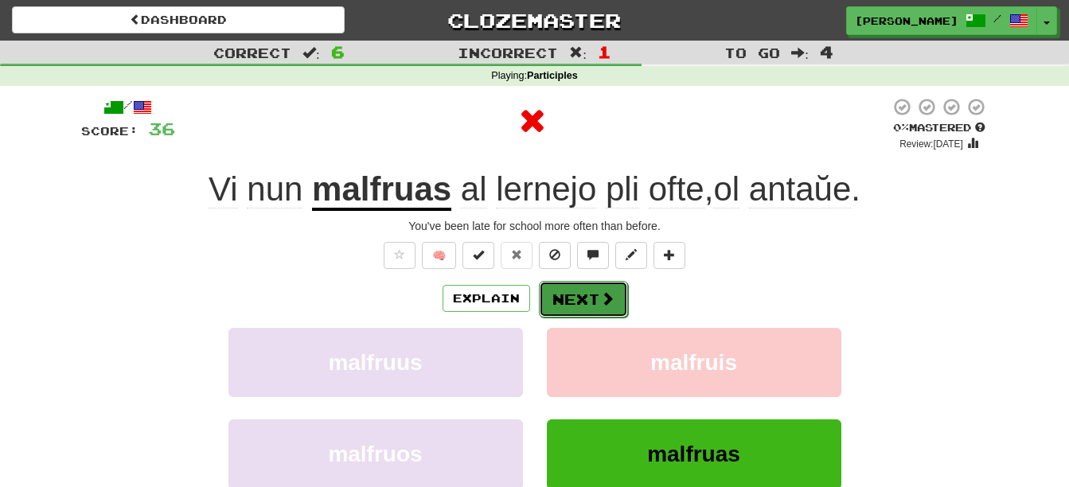
click at [582, 293] on button "Next" at bounding box center [583, 299] width 89 height 37
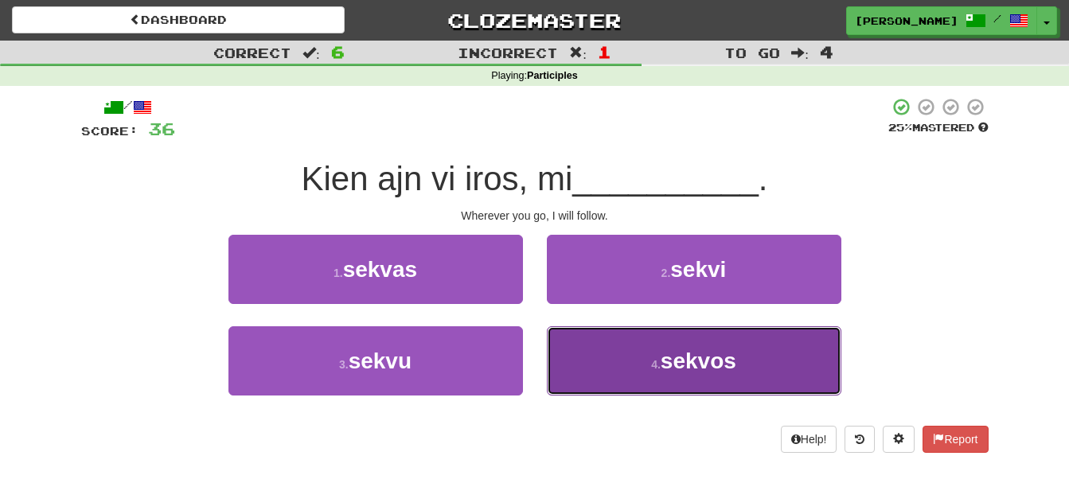
click at [633, 367] on button "4 . sekvos" at bounding box center [694, 360] width 294 height 69
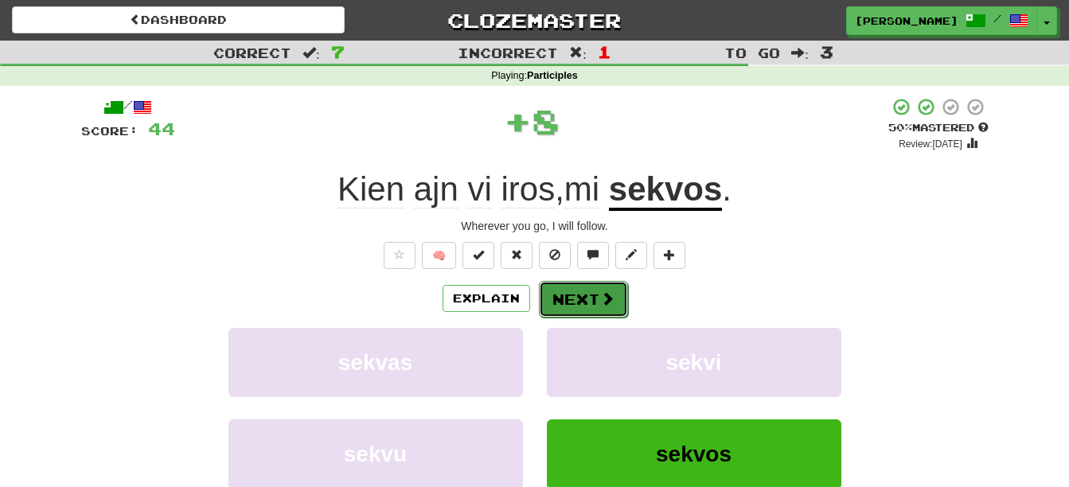
click at [611, 299] on span at bounding box center [607, 298] width 14 height 14
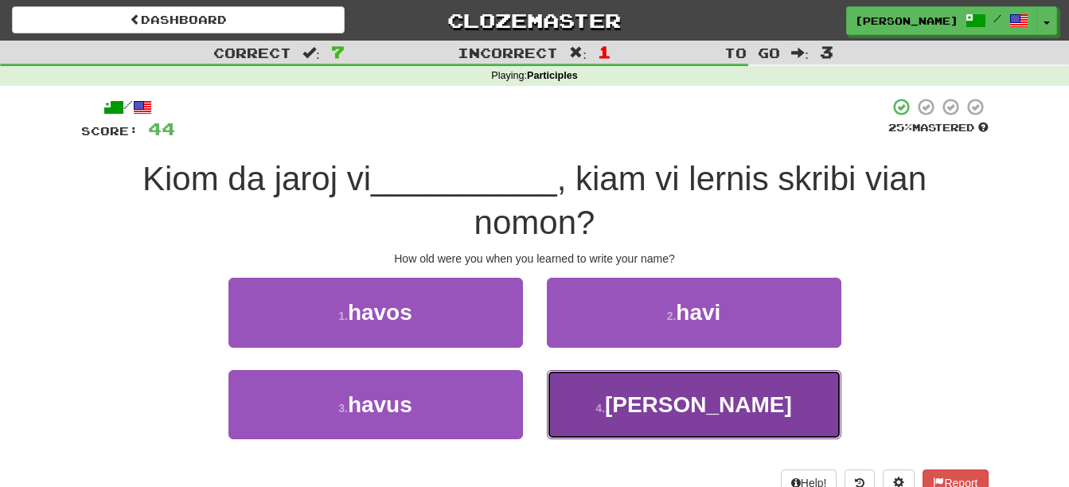
click at [774, 412] on button "4 . [PERSON_NAME]" at bounding box center [694, 404] width 294 height 69
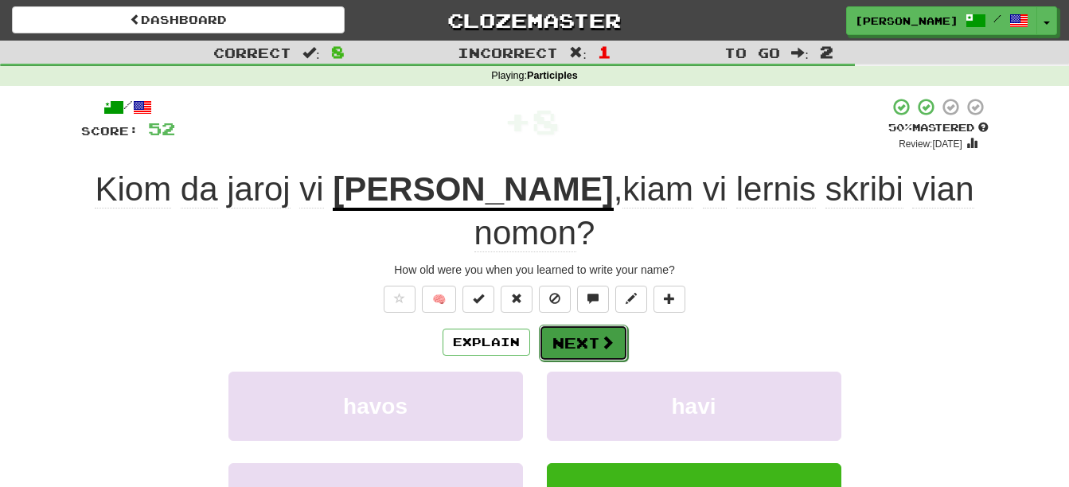
click at [606, 335] on span at bounding box center [607, 342] width 14 height 14
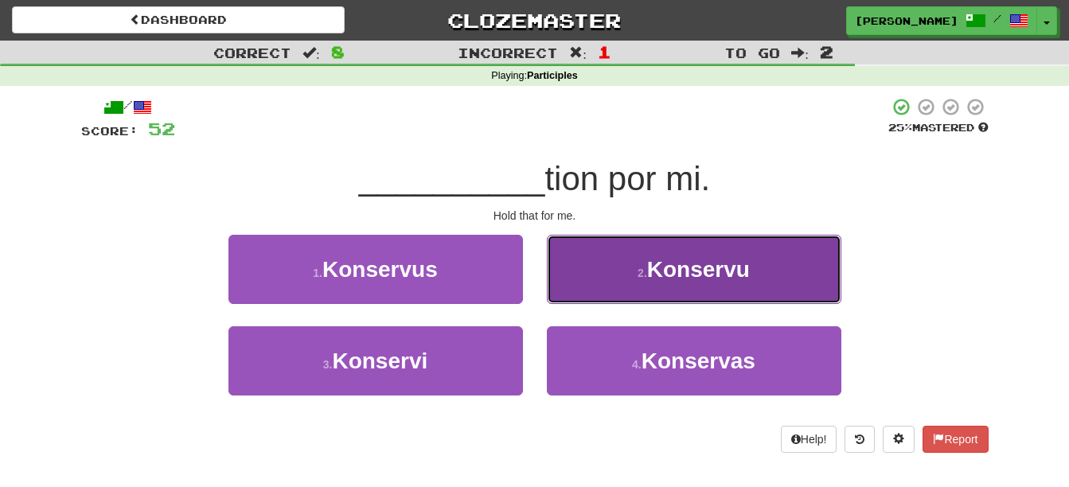
click at [755, 269] on button "2 . Konservu" at bounding box center [694, 269] width 294 height 69
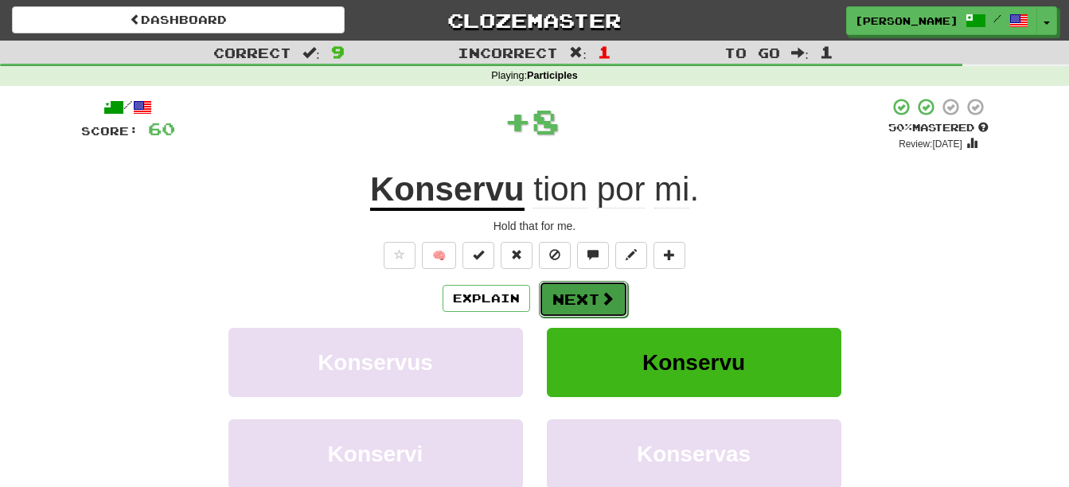
click at [579, 290] on button "Next" at bounding box center [583, 299] width 89 height 37
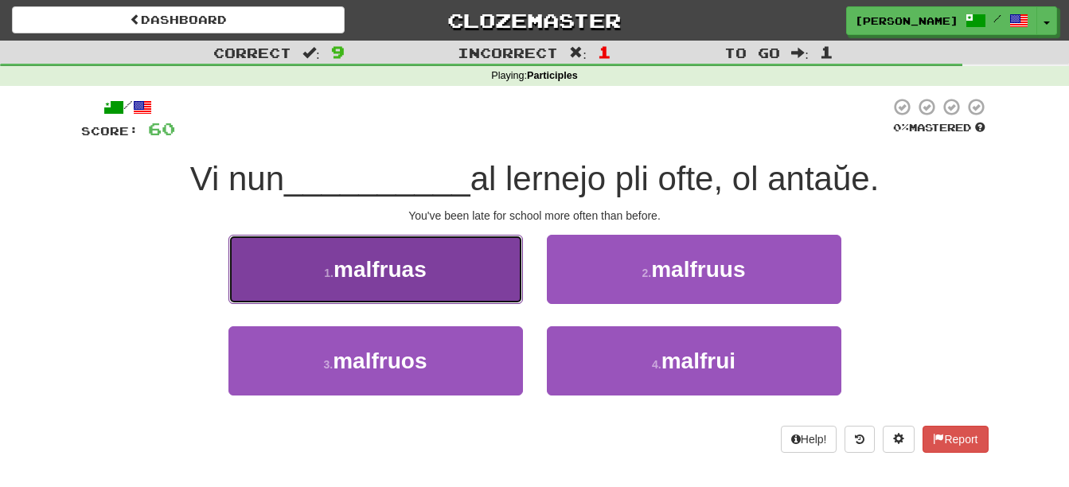
click at [486, 292] on button "1 . malfruas" at bounding box center [375, 269] width 294 height 69
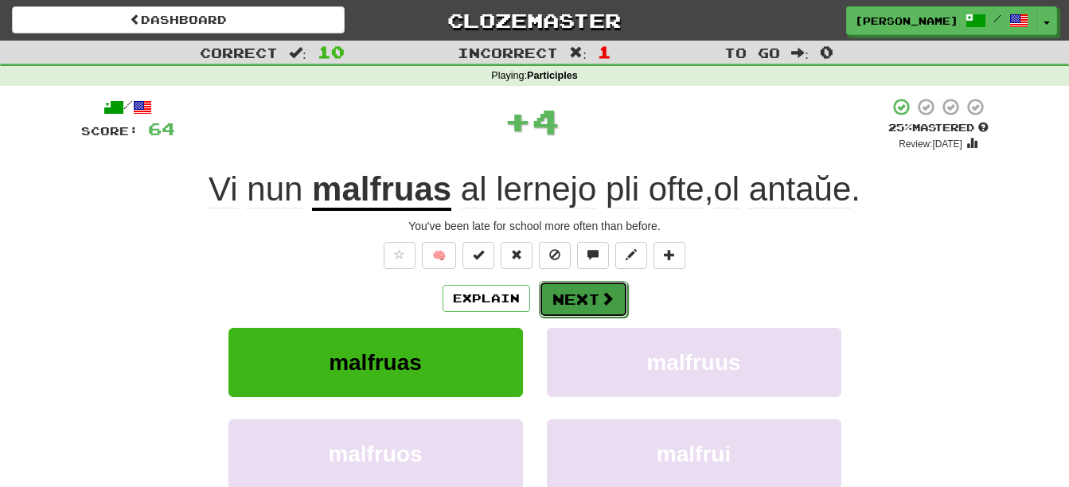
click at [601, 291] on span at bounding box center [607, 298] width 14 height 14
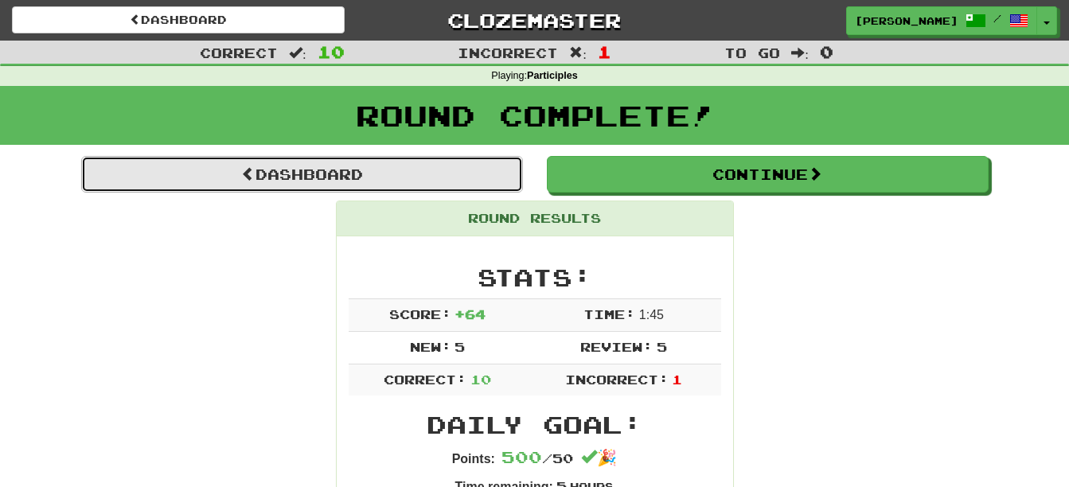
click at [384, 176] on link "Dashboard" at bounding box center [302, 174] width 442 height 37
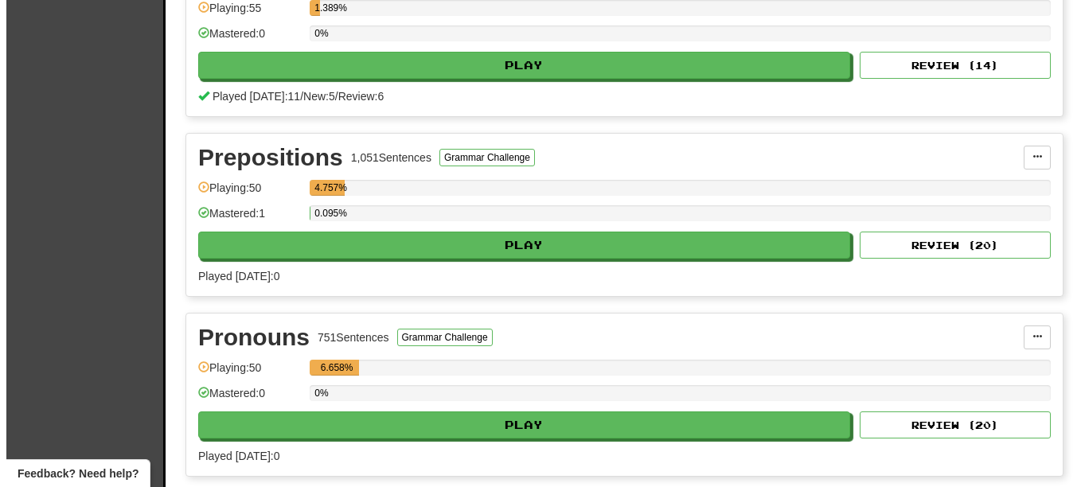
scroll to position [1741, 0]
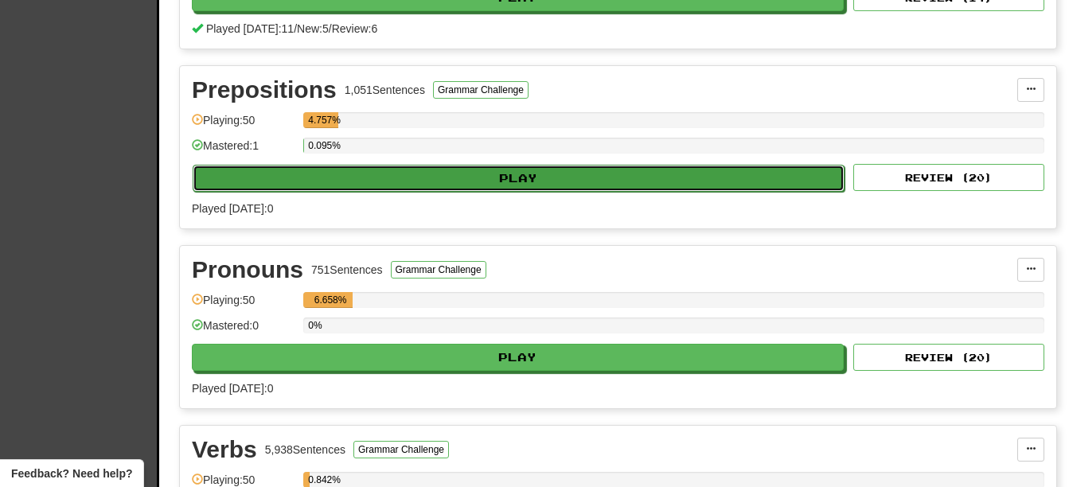
click at [521, 173] on button "Play" at bounding box center [519, 178] width 652 height 27
select select "**"
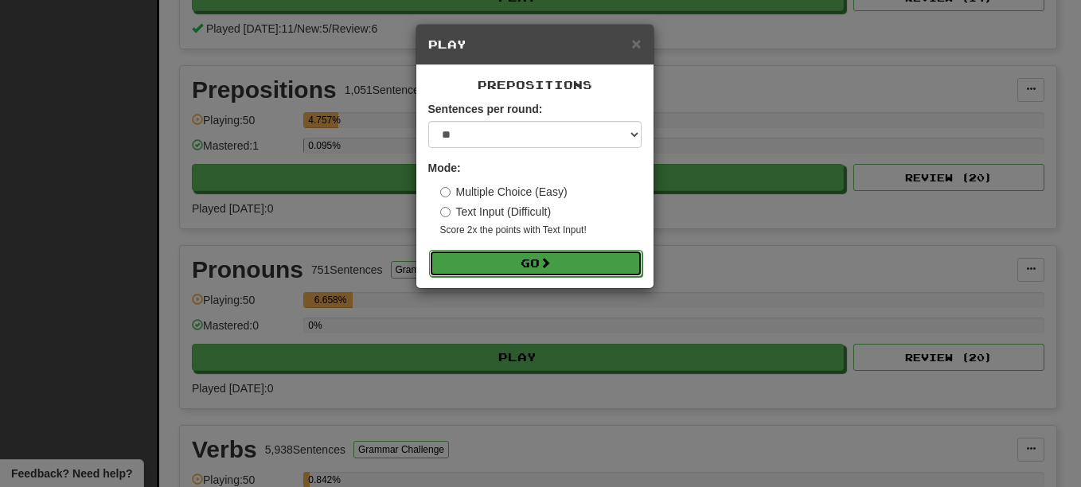
click at [551, 263] on span at bounding box center [545, 262] width 11 height 11
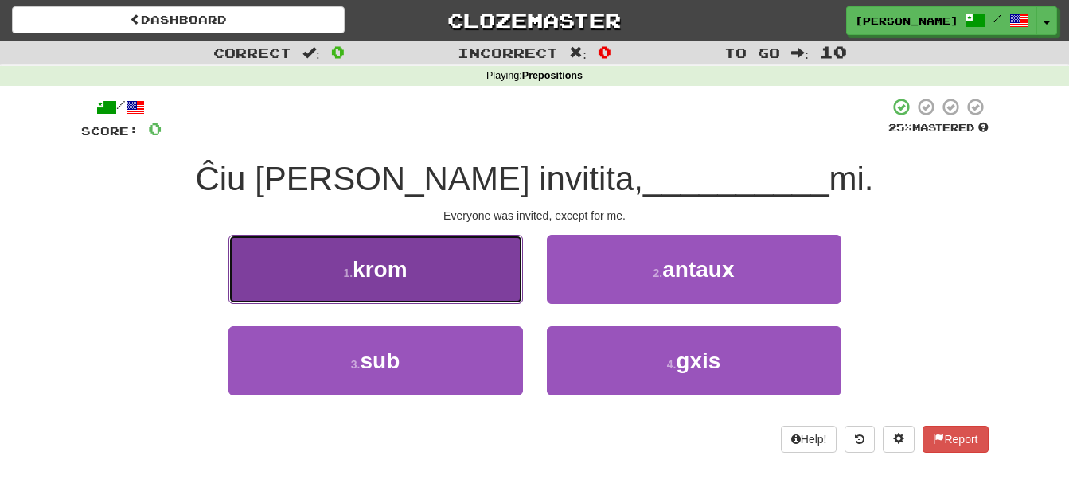
click at [481, 280] on button "1 . [PERSON_NAME]" at bounding box center [375, 269] width 294 height 69
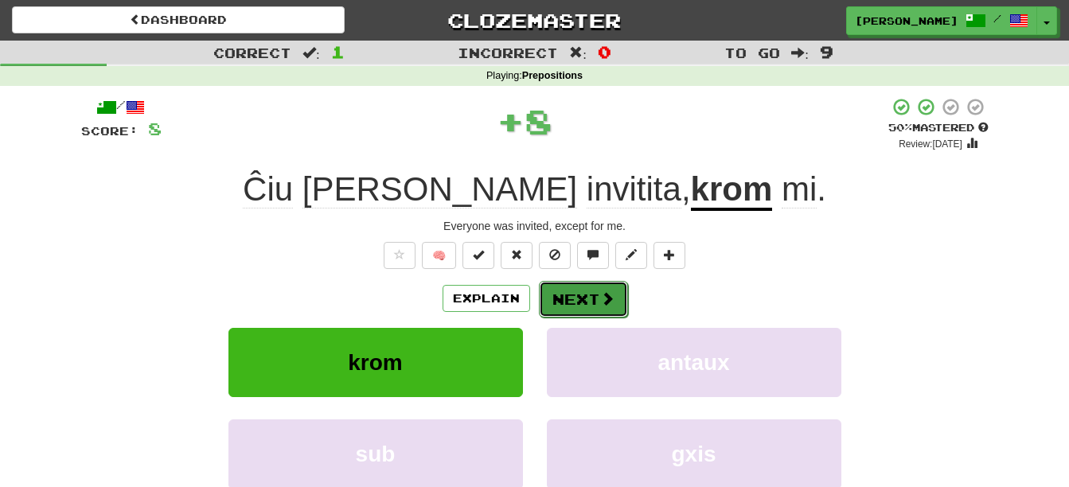
click at [588, 295] on button "Next" at bounding box center [583, 299] width 89 height 37
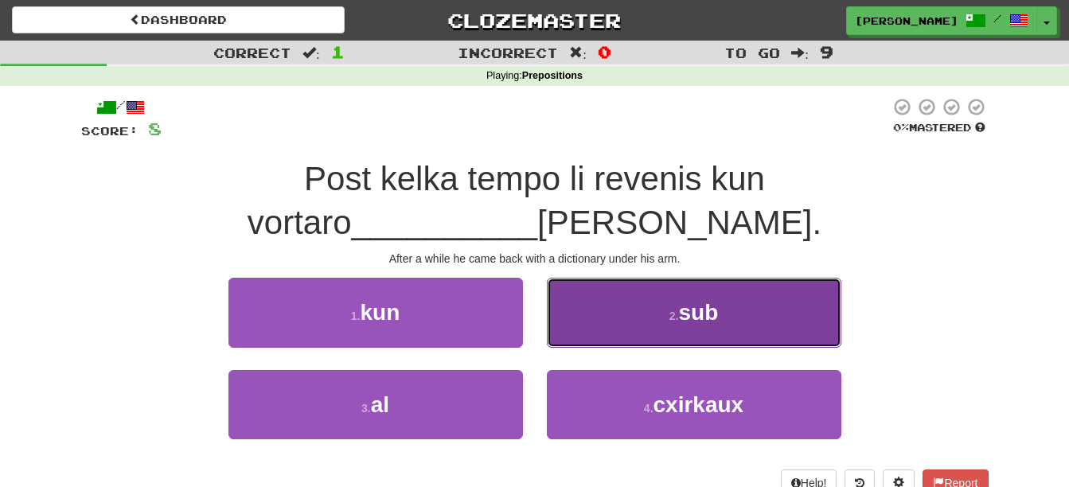
click at [712, 310] on span "sub" at bounding box center [698, 312] width 40 height 25
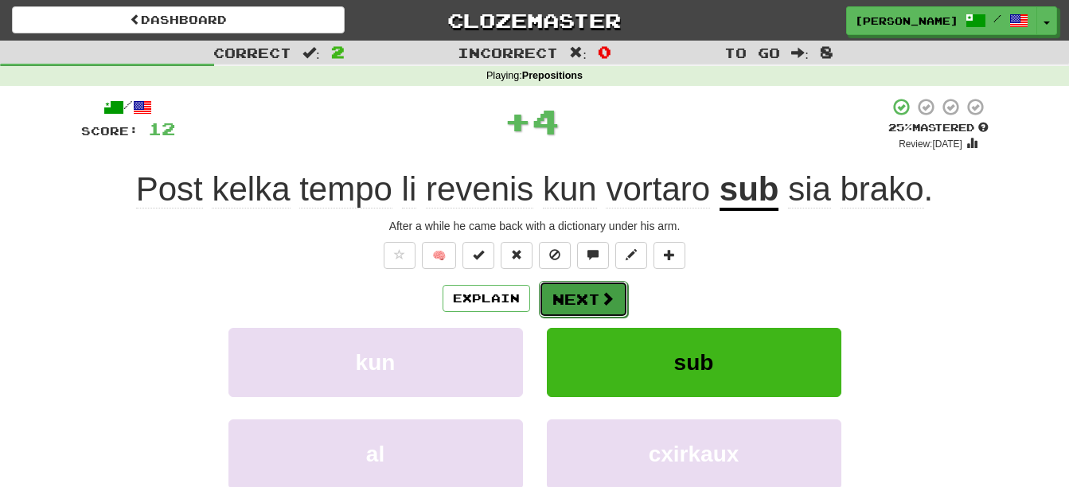
click at [600, 305] on span at bounding box center [607, 298] width 14 height 14
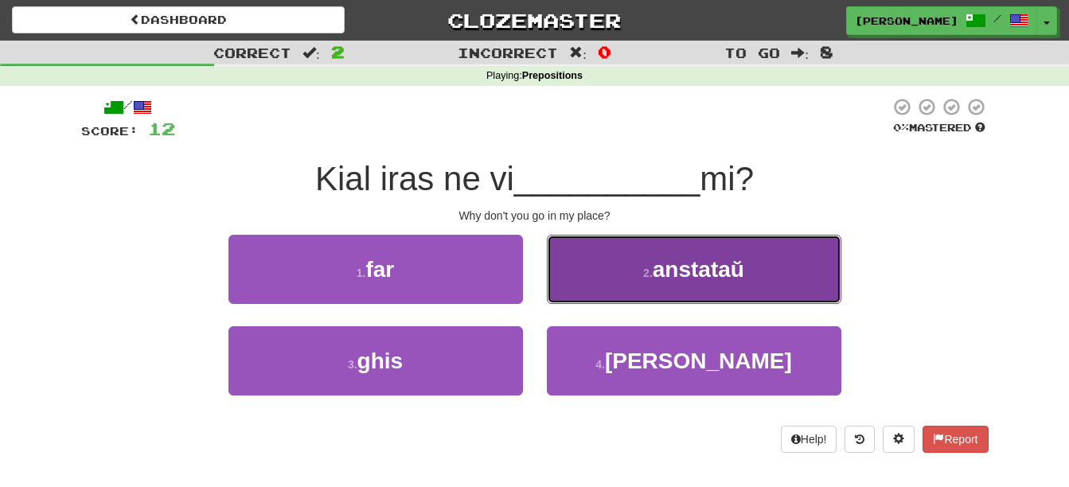
click at [705, 287] on button "2 . anstataŭ" at bounding box center [694, 269] width 294 height 69
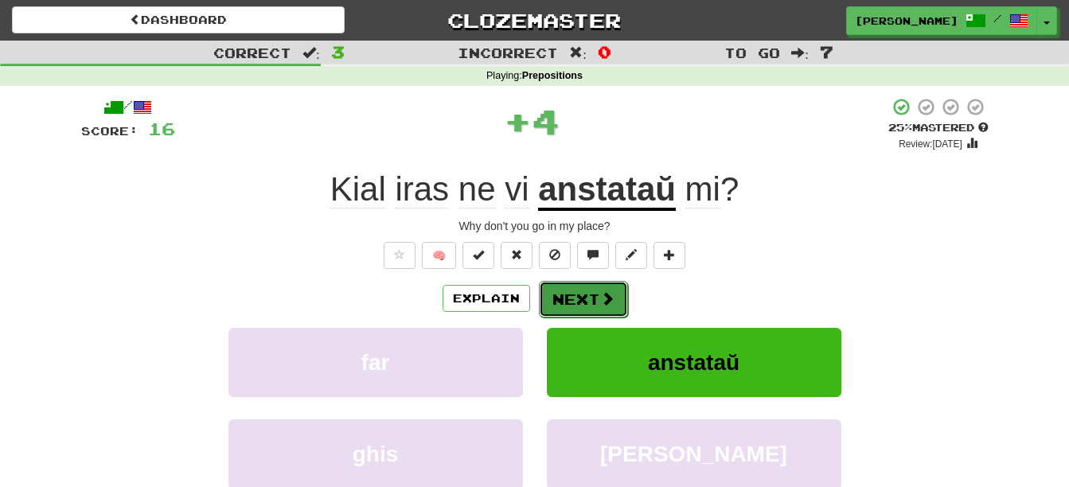
click at [572, 297] on button "Next" at bounding box center [583, 299] width 89 height 37
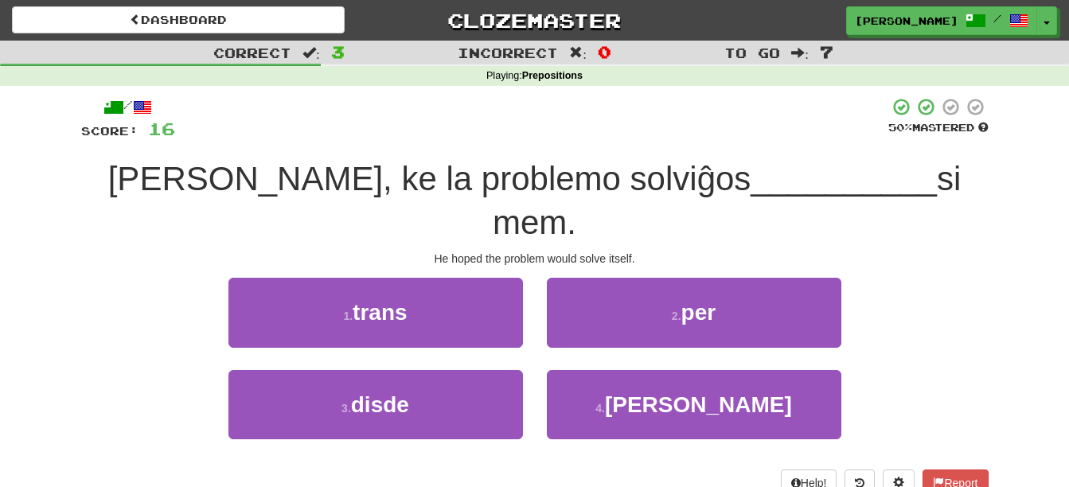
click at [701, 203] on div "/ Score: 16 50 % Mastered [PERSON_NAME], ke la problemo solviĝos __________ si …" at bounding box center [534, 296] width 907 height 399
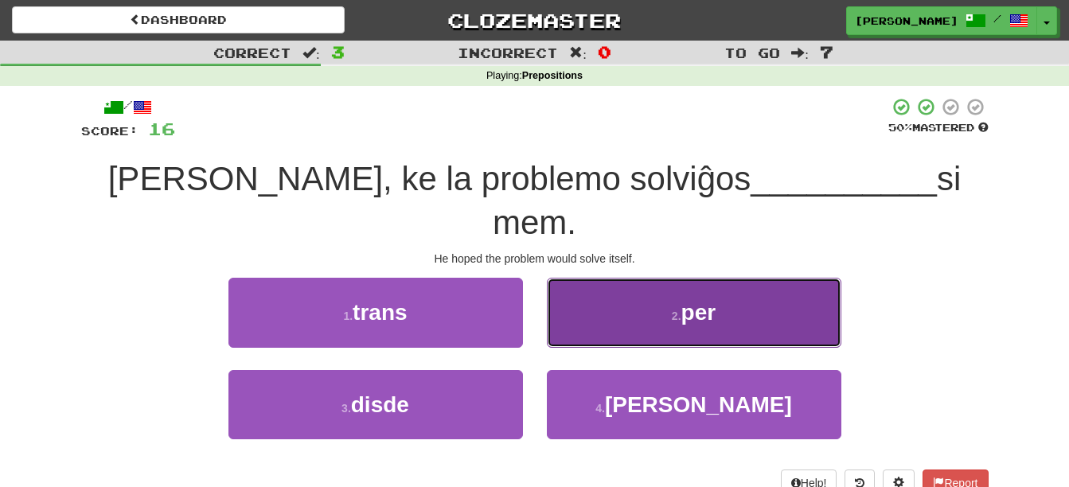
click at [705, 300] on span "per" at bounding box center [698, 312] width 35 height 25
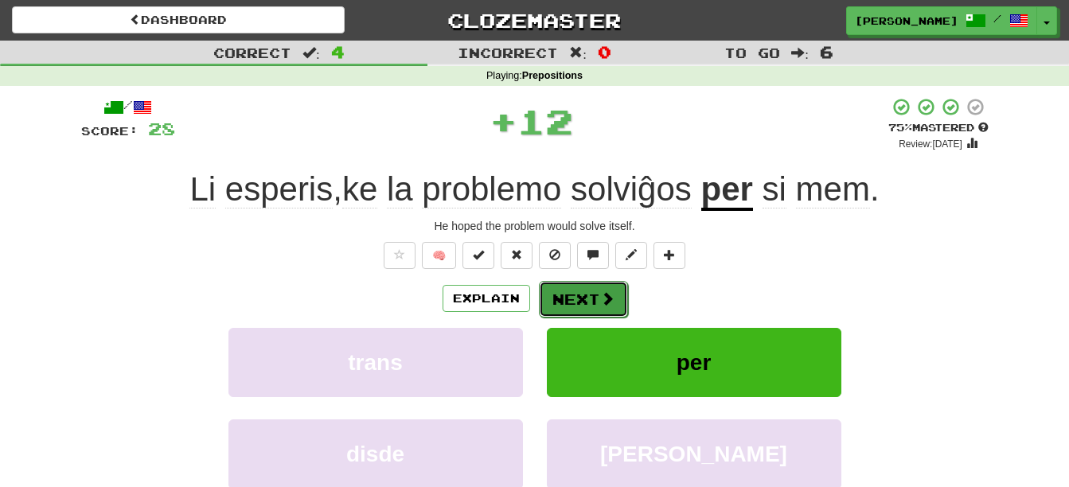
click at [572, 302] on button "Next" at bounding box center [583, 299] width 89 height 37
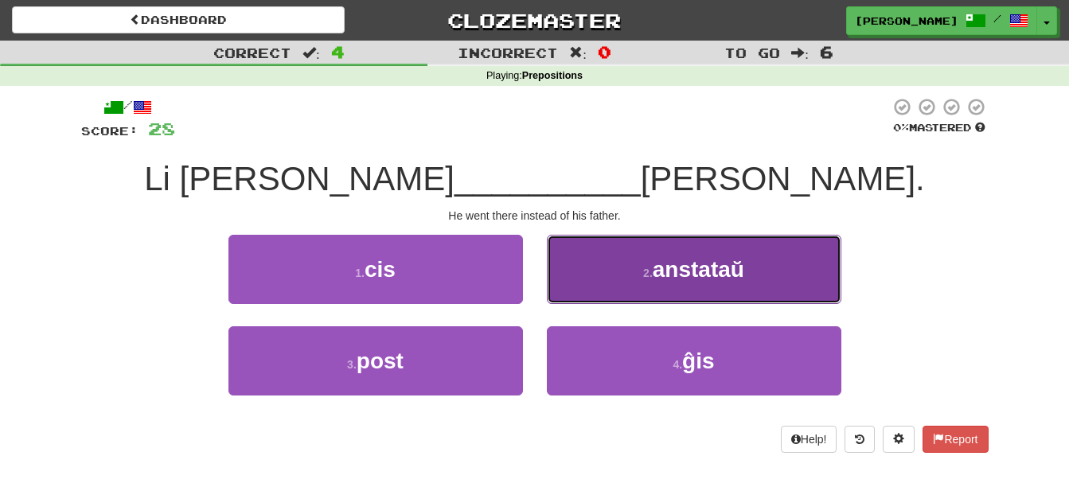
click at [755, 282] on button "2 . anstataŭ" at bounding box center [694, 269] width 294 height 69
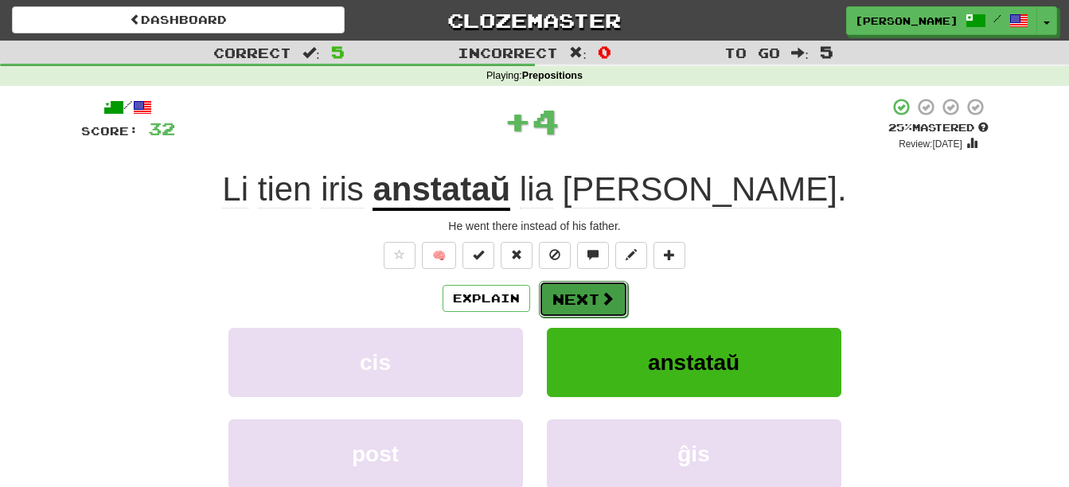
click at [575, 302] on button "Next" at bounding box center [583, 299] width 89 height 37
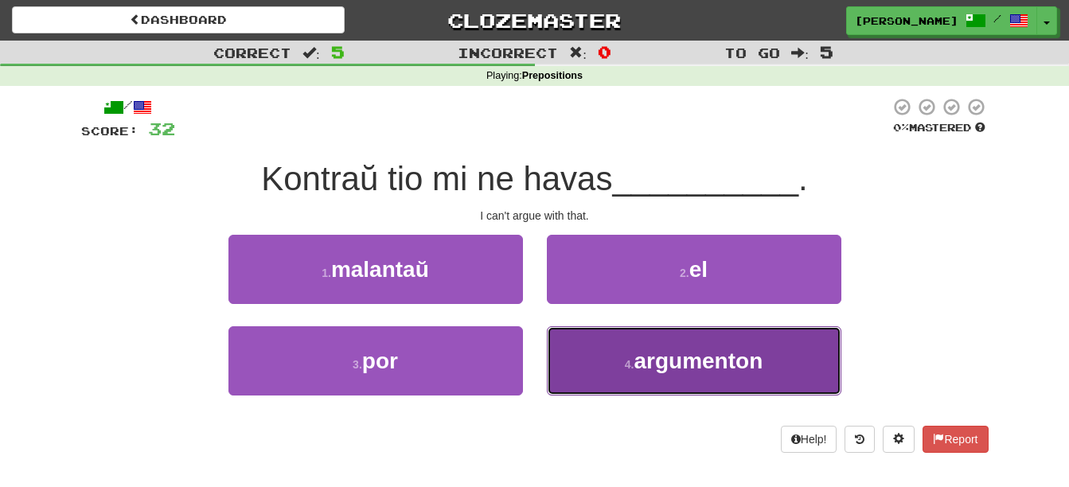
click at [754, 372] on span "argumenton" at bounding box center [698, 361] width 129 height 25
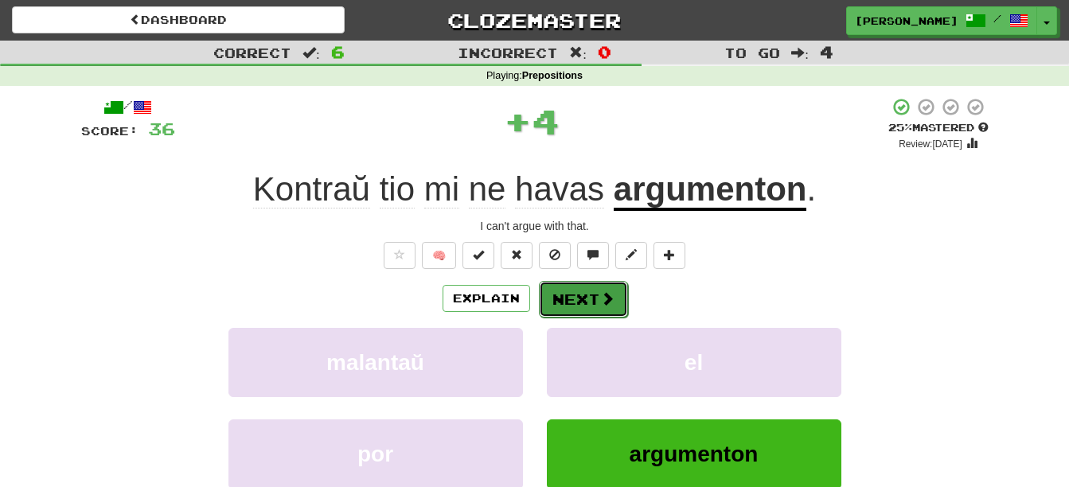
click at [602, 299] on span at bounding box center [607, 298] width 14 height 14
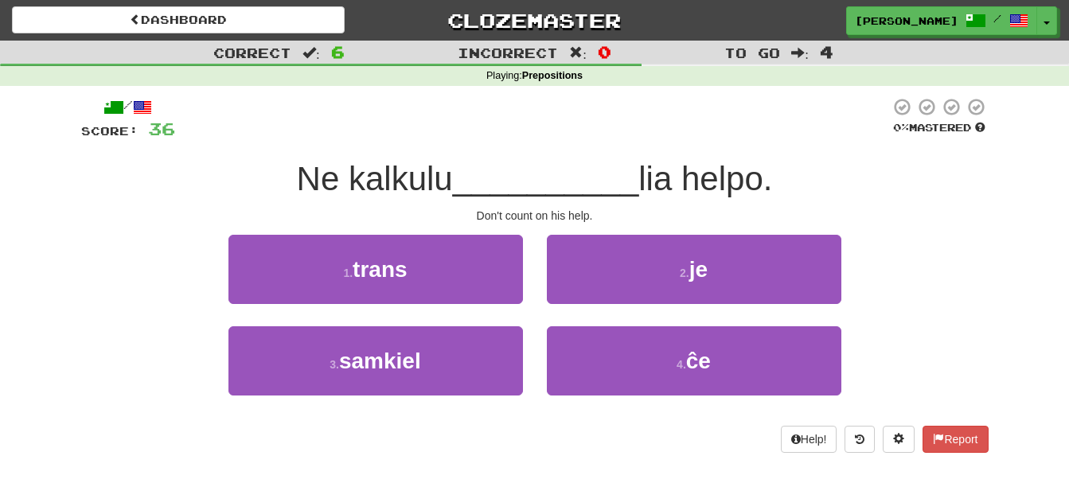
click at [730, 223] on div "Don't count on his help." at bounding box center [534, 216] width 907 height 16
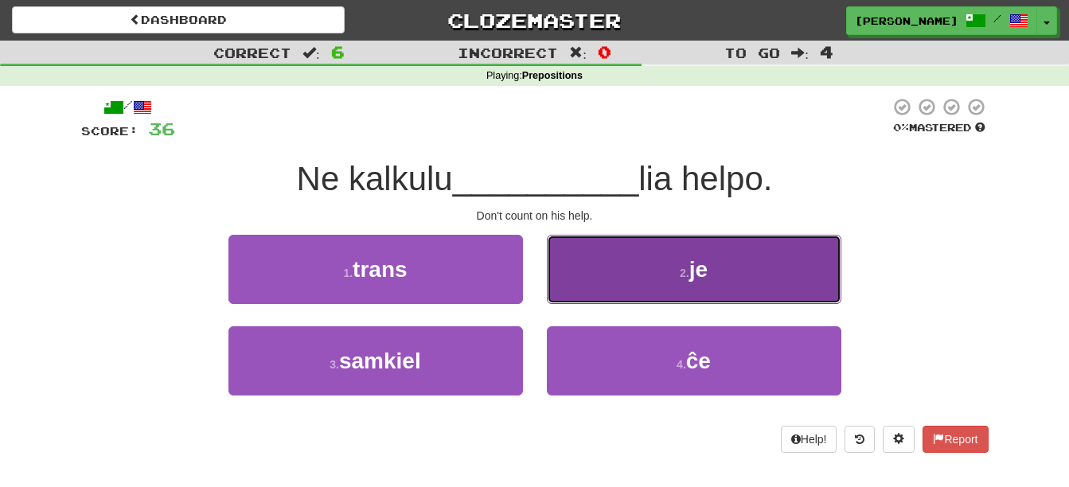
click at [727, 278] on button "2 . je" at bounding box center [694, 269] width 294 height 69
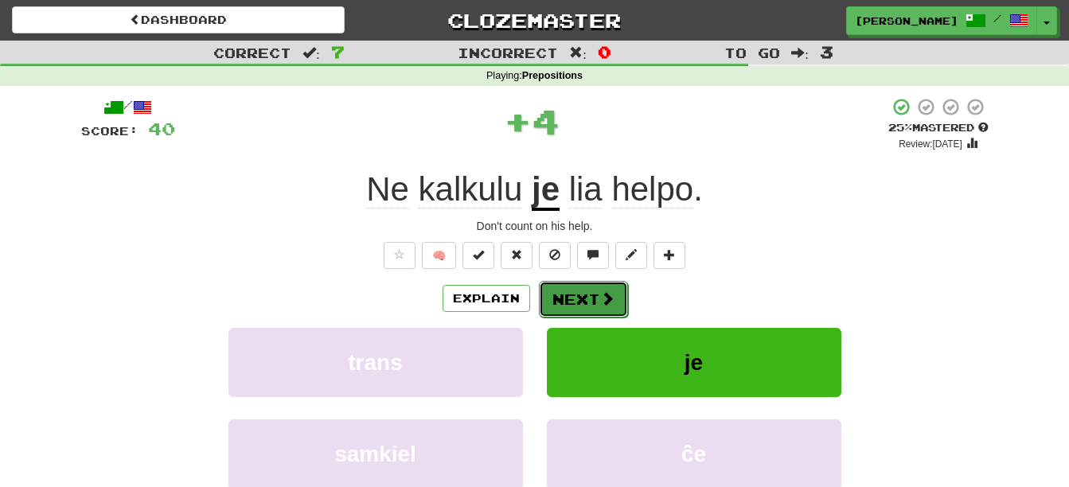
click at [579, 306] on button "Next" at bounding box center [583, 299] width 89 height 37
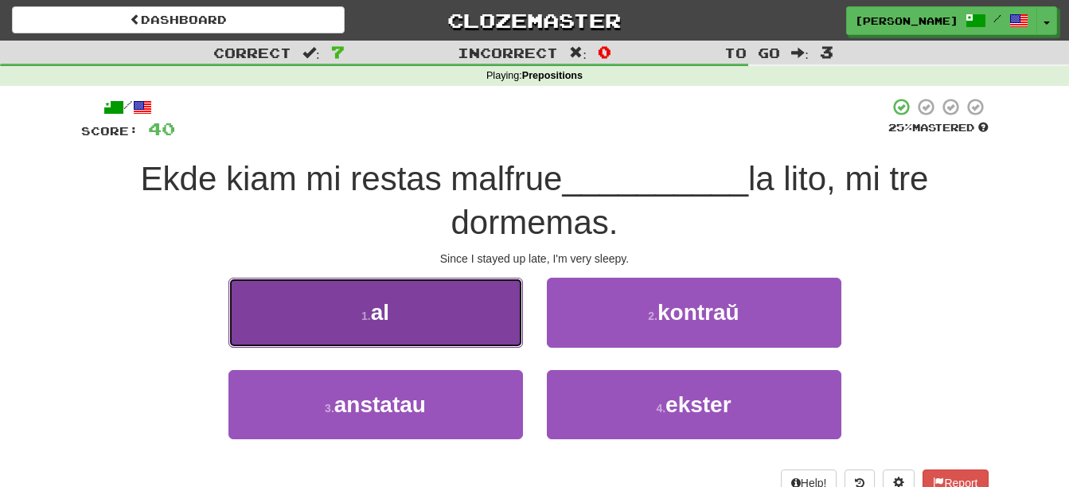
click at [467, 297] on button "1 . al" at bounding box center [375, 312] width 294 height 69
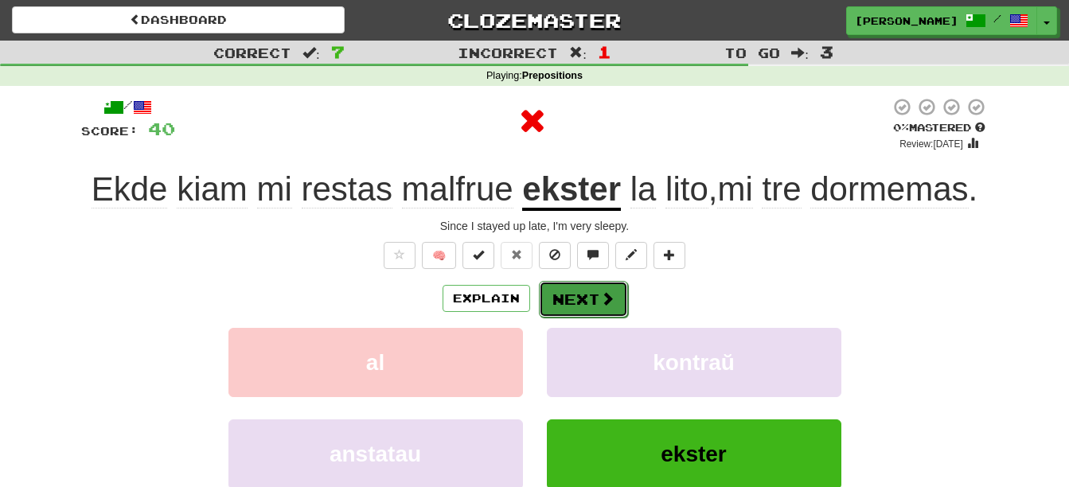
click at [612, 298] on span at bounding box center [607, 298] width 14 height 14
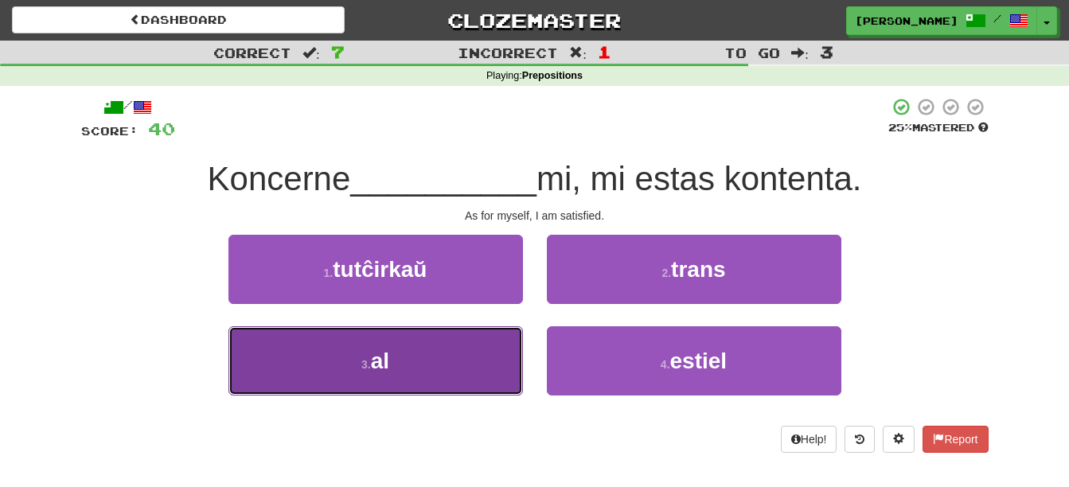
click at [450, 380] on button "3 . al" at bounding box center [375, 360] width 294 height 69
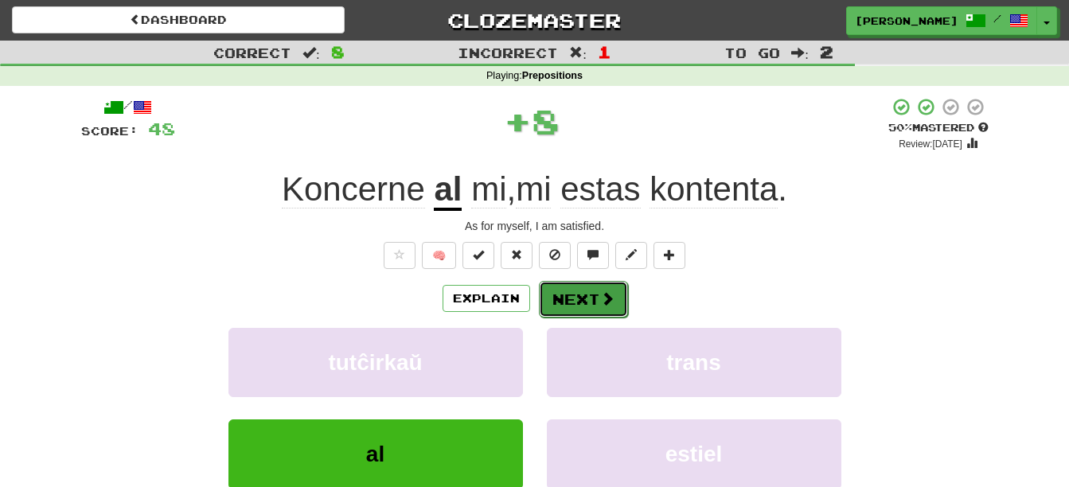
click at [591, 304] on button "Next" at bounding box center [583, 299] width 89 height 37
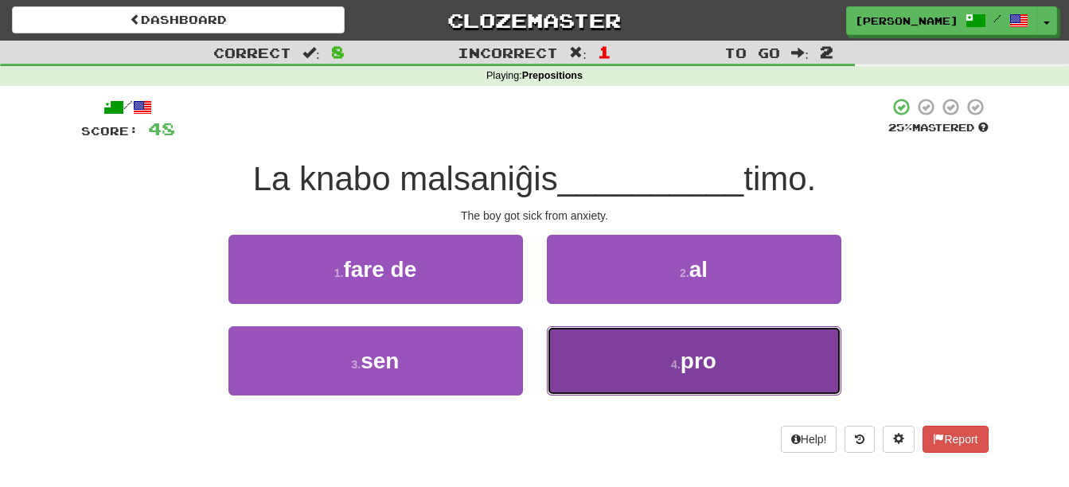
click at [650, 368] on button "4 . pro" at bounding box center [694, 360] width 294 height 69
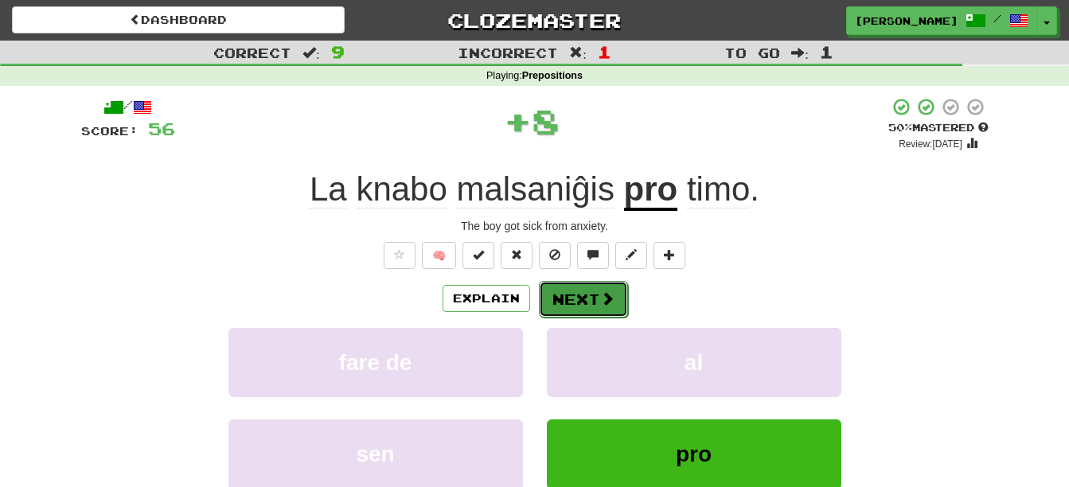
click at [576, 293] on button "Next" at bounding box center [583, 299] width 89 height 37
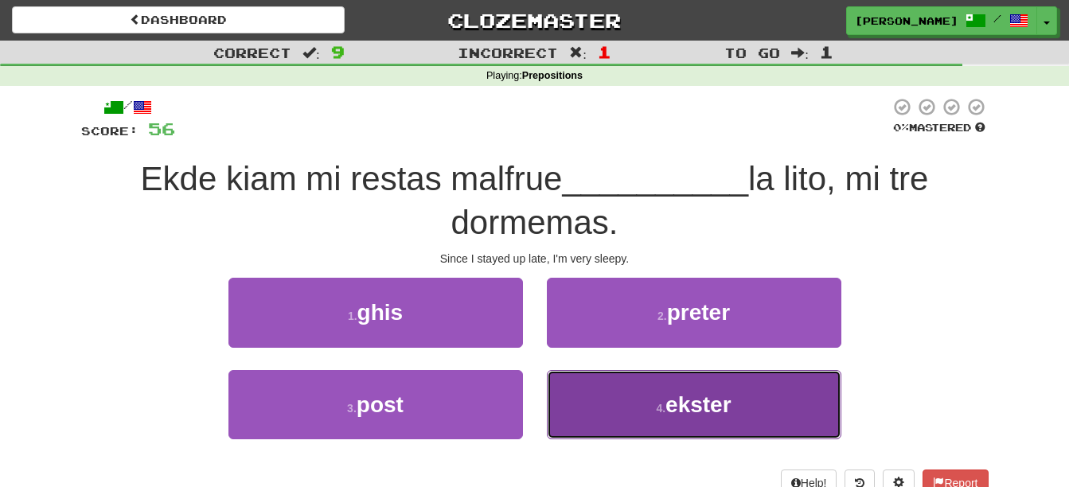
click at [698, 406] on span "ekster" at bounding box center [698, 404] width 66 height 25
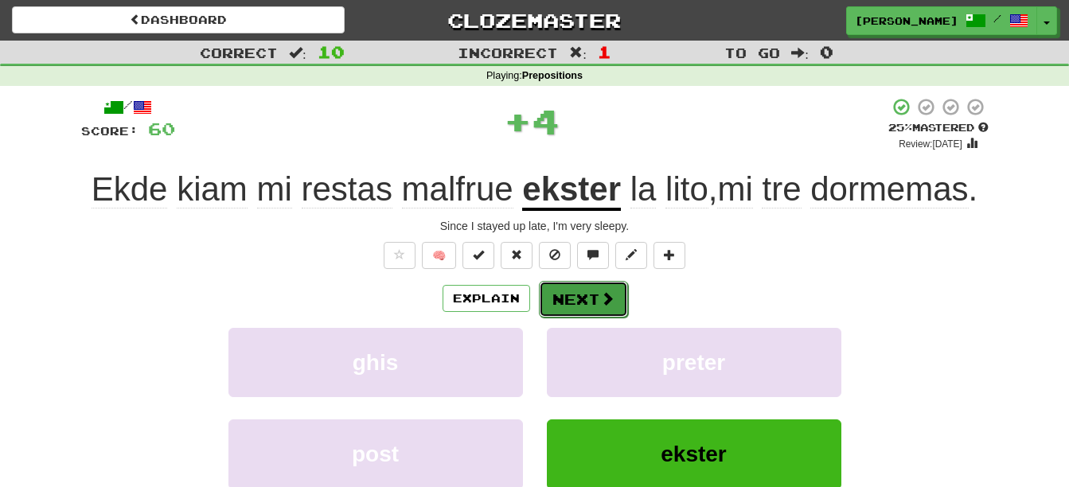
click at [607, 307] on button "Next" at bounding box center [583, 299] width 89 height 37
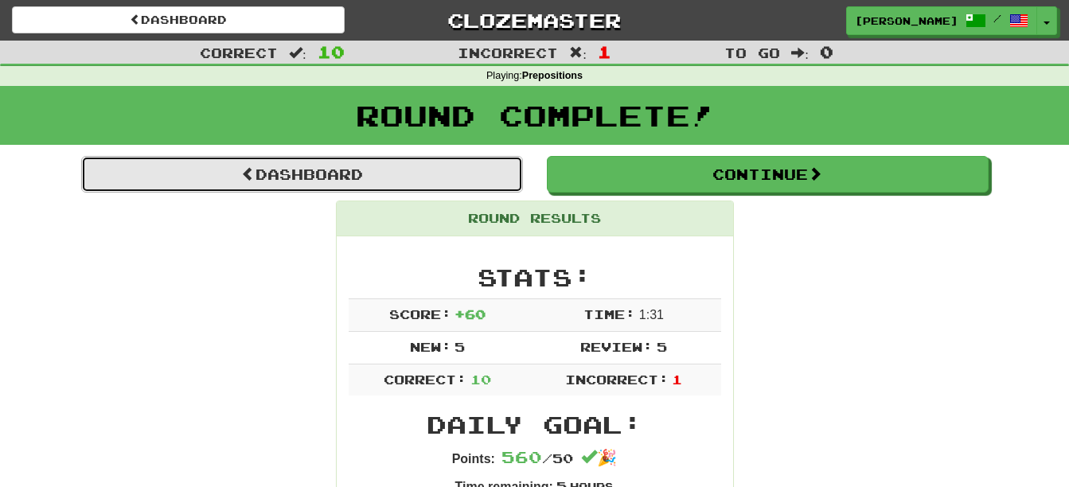
click at [435, 170] on link "Dashboard" at bounding box center [302, 174] width 442 height 37
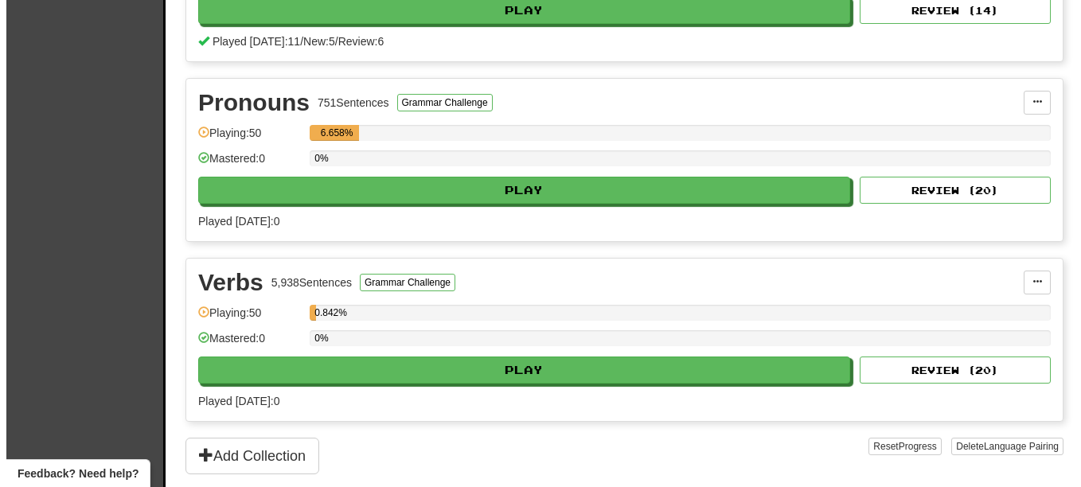
scroll to position [1923, 0]
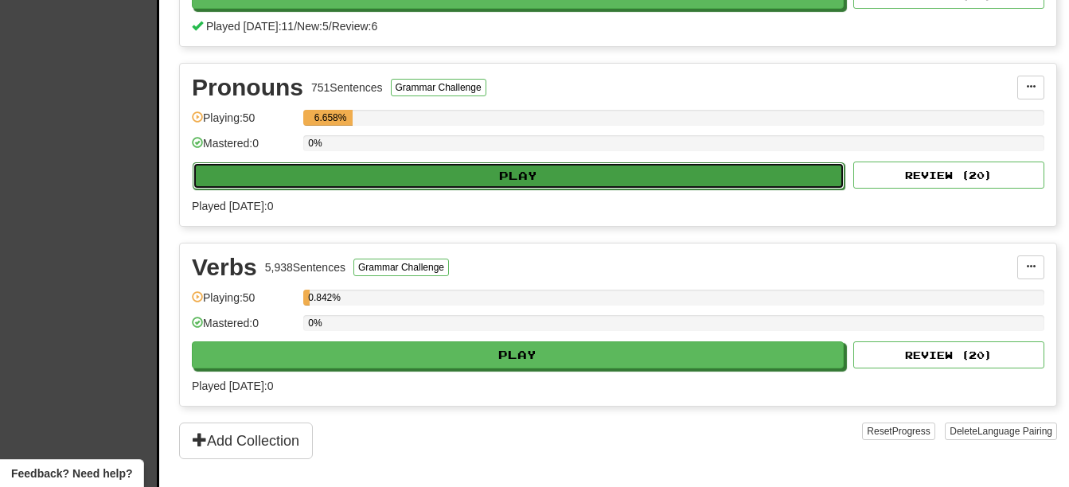
click at [468, 168] on button "Play" at bounding box center [519, 175] width 652 height 27
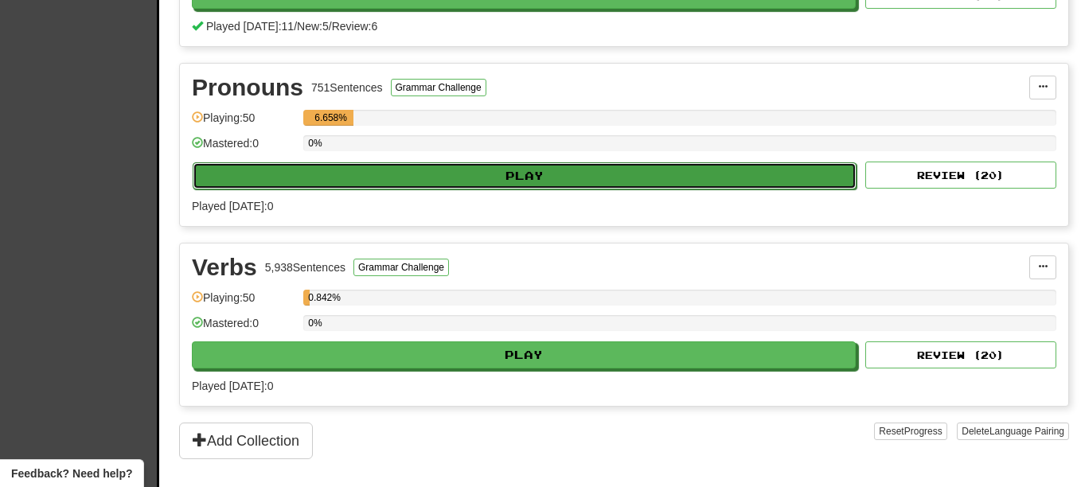
select select "**"
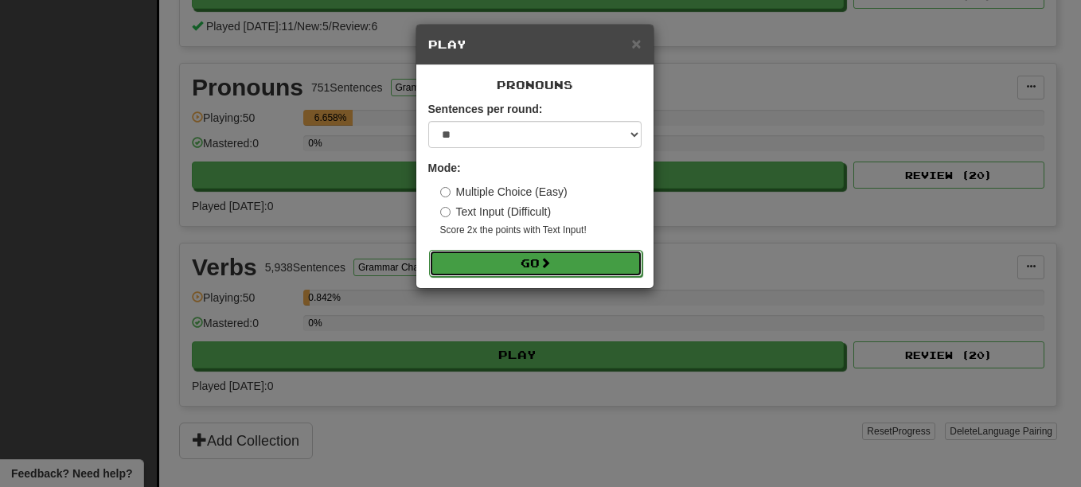
click at [548, 269] on button "Go" at bounding box center [535, 263] width 213 height 27
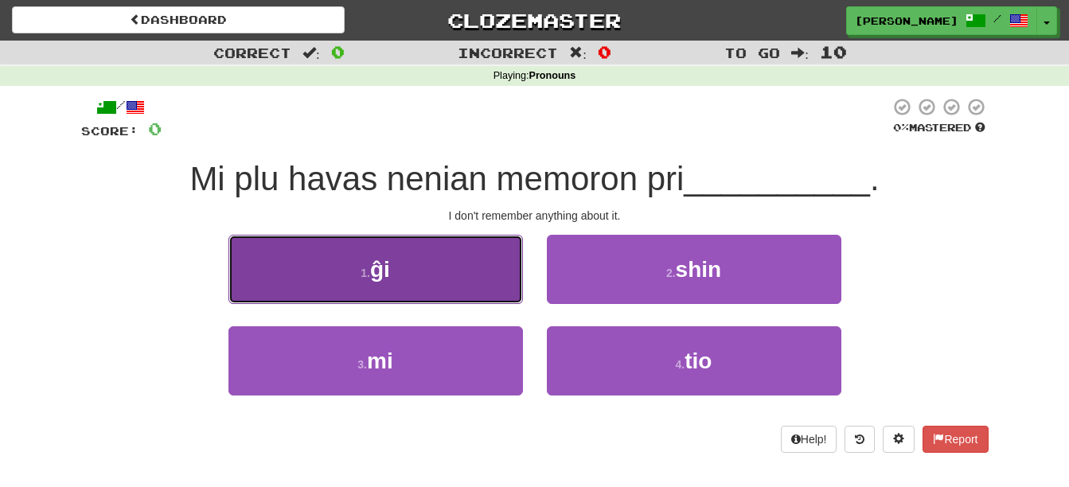
click at [435, 286] on button "1 . ĝi" at bounding box center [375, 269] width 294 height 69
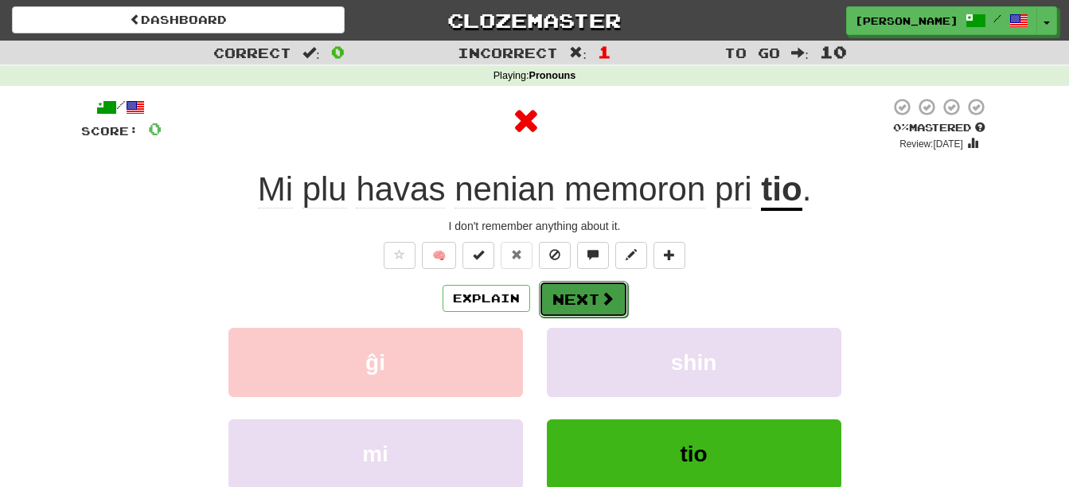
click at [579, 302] on button "Next" at bounding box center [583, 299] width 89 height 37
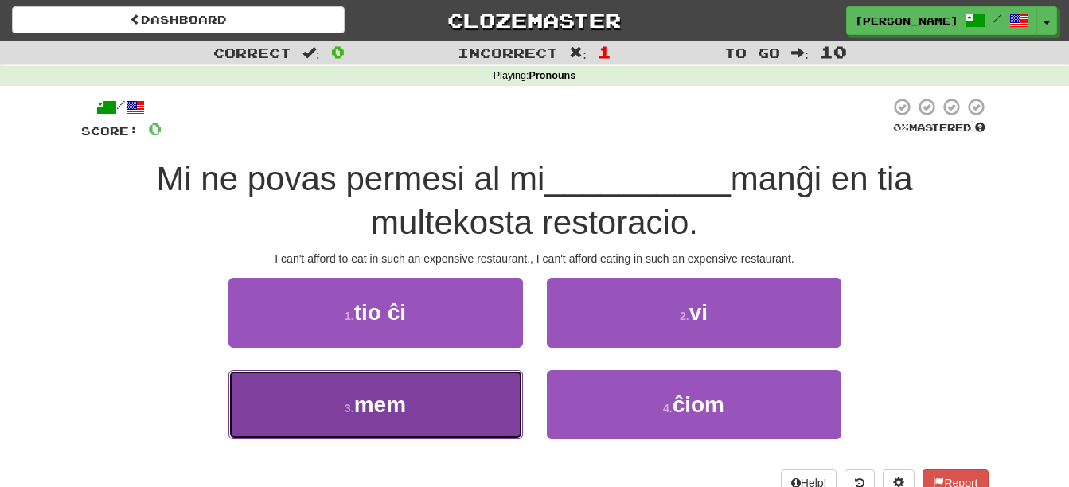
click at [379, 401] on span "mem" at bounding box center [380, 404] width 52 height 25
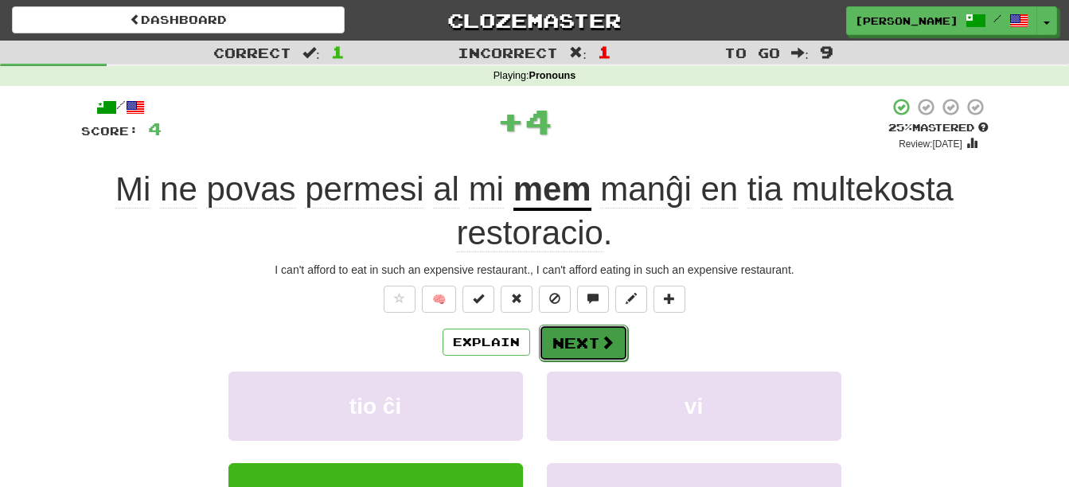
click at [564, 339] on button "Next" at bounding box center [583, 343] width 89 height 37
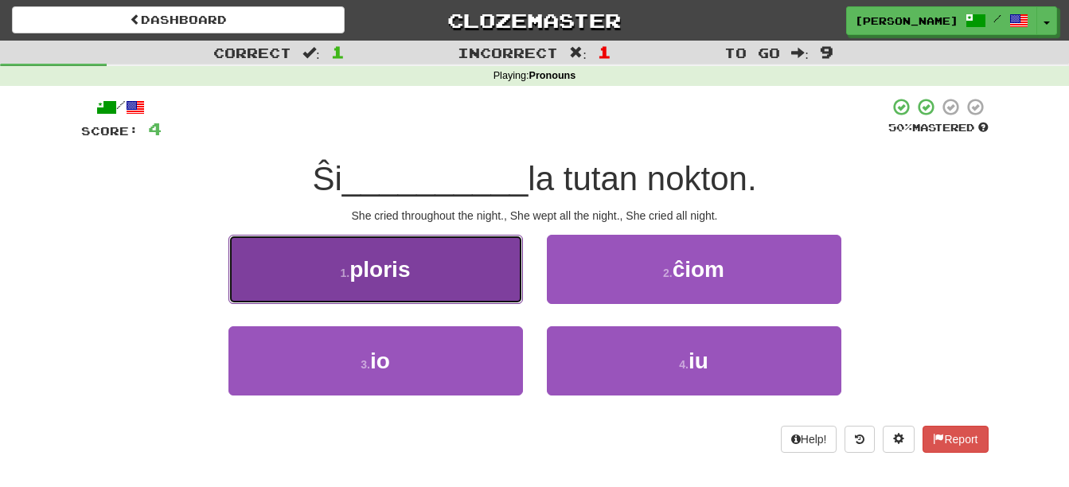
click at [439, 294] on button "1 . ploris" at bounding box center [375, 269] width 294 height 69
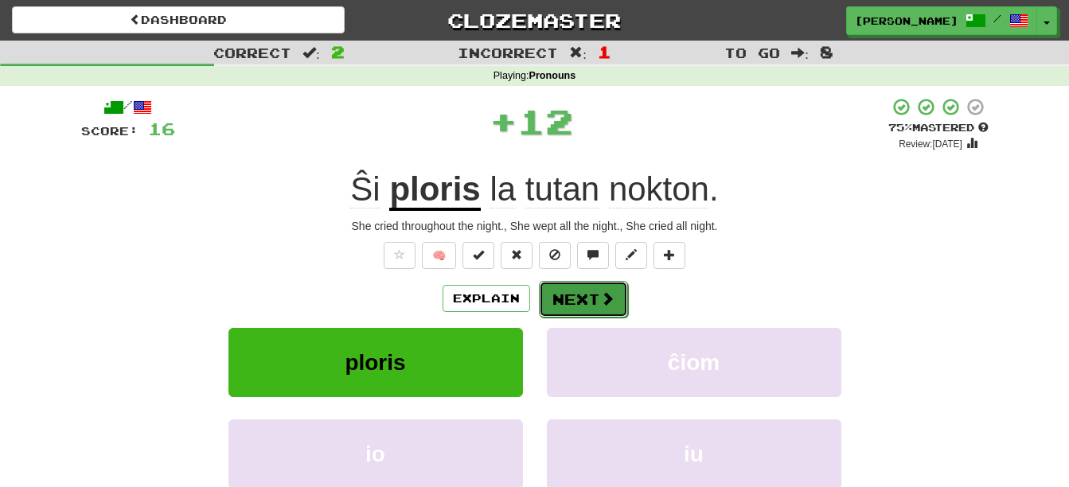
click at [563, 287] on button "Next" at bounding box center [583, 299] width 89 height 37
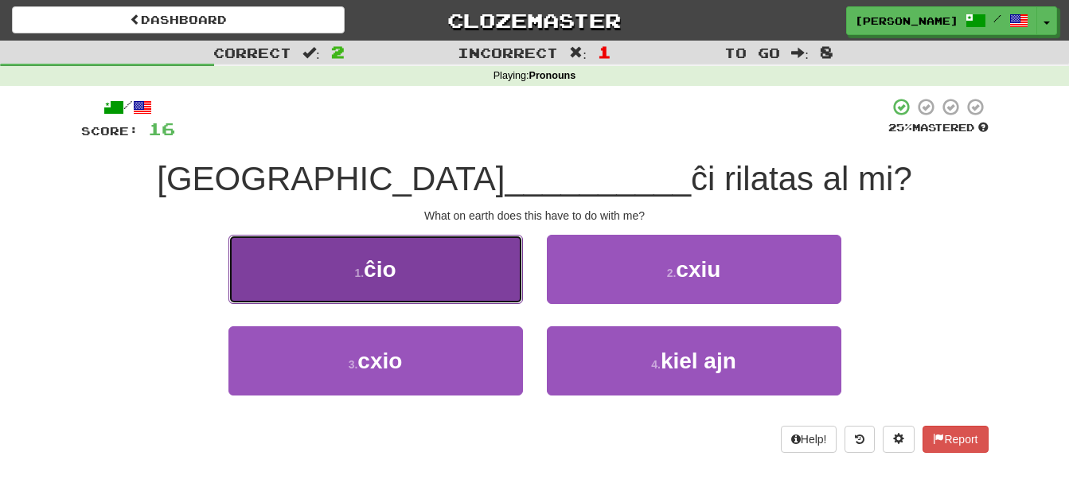
click at [424, 285] on button "1 . ĉio" at bounding box center [375, 269] width 294 height 69
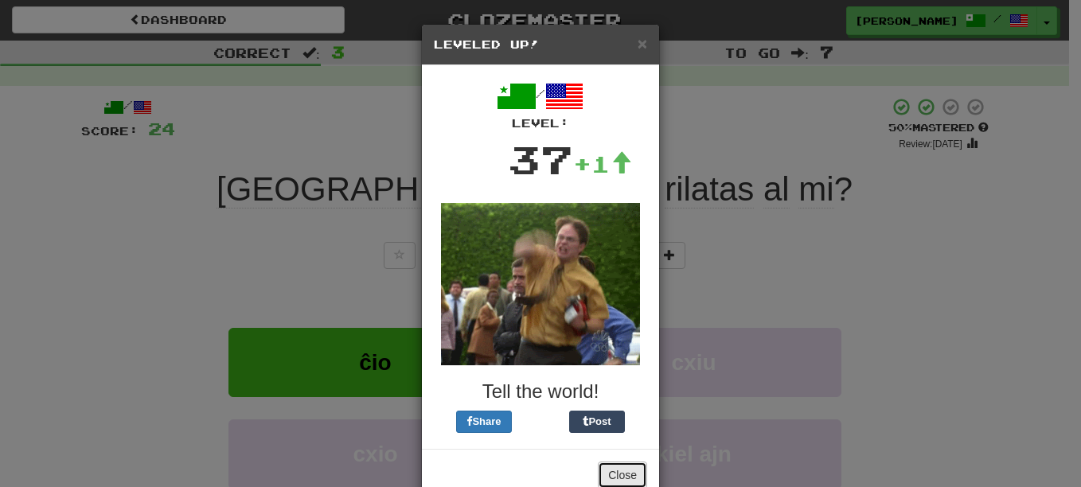
click at [619, 477] on button "Close" at bounding box center [622, 475] width 49 height 27
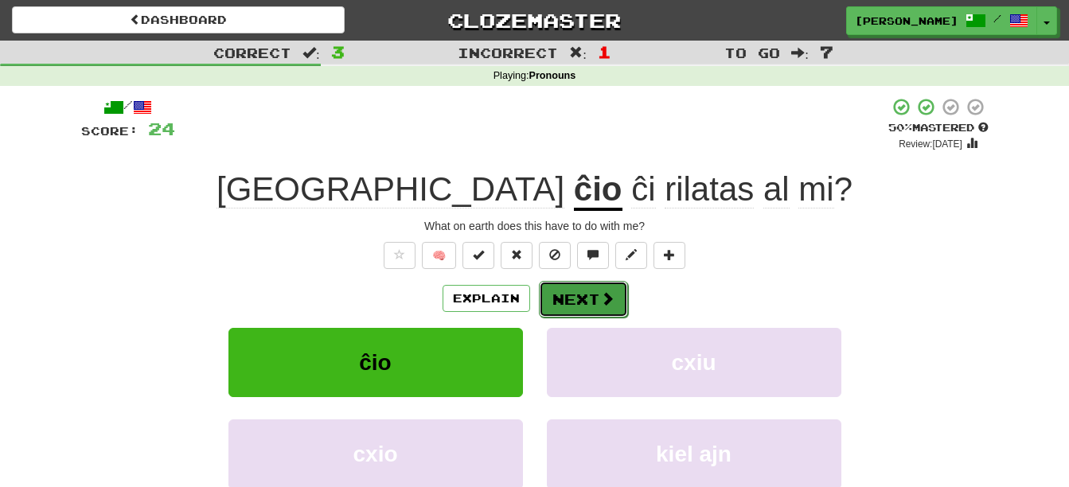
click at [575, 295] on button "Next" at bounding box center [583, 299] width 89 height 37
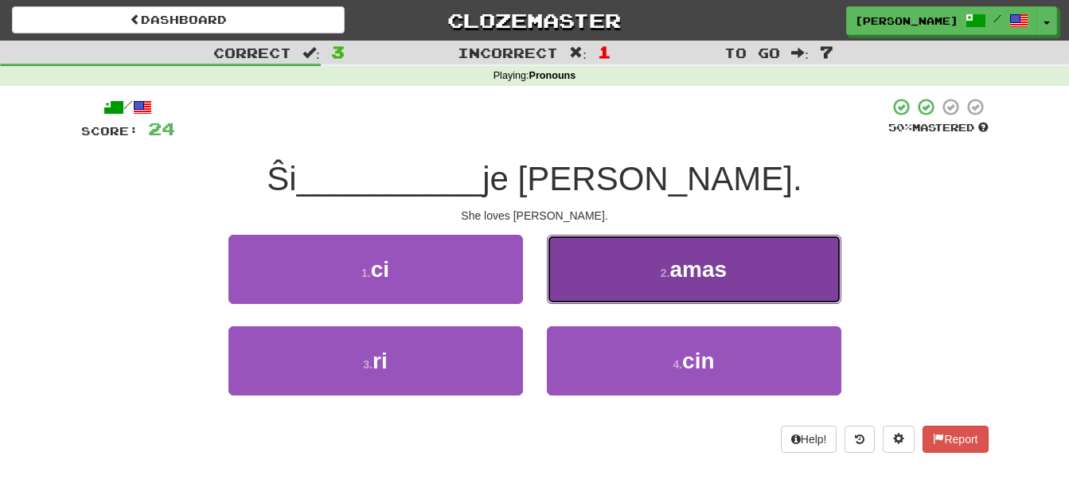
click at [586, 280] on button "2 . amas" at bounding box center [694, 269] width 294 height 69
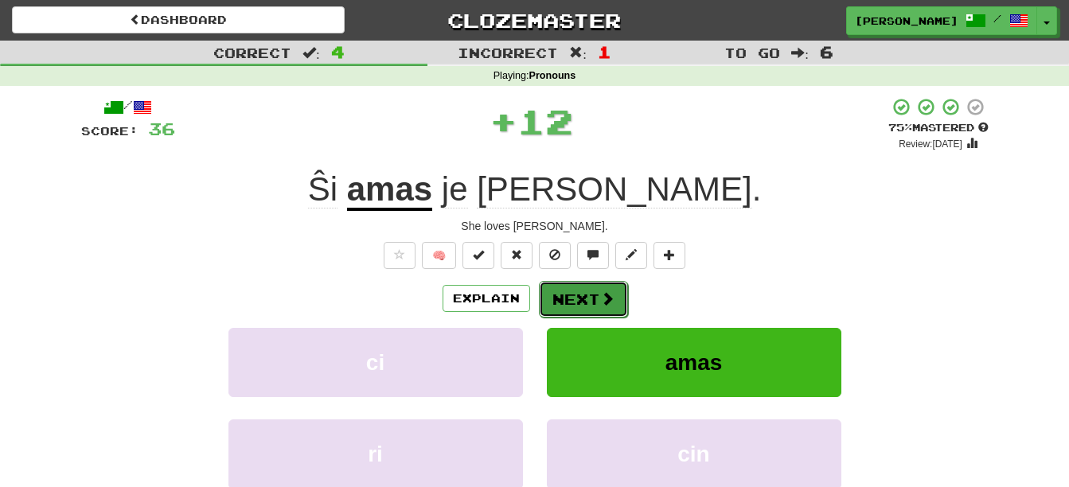
click at [576, 298] on button "Next" at bounding box center [583, 299] width 89 height 37
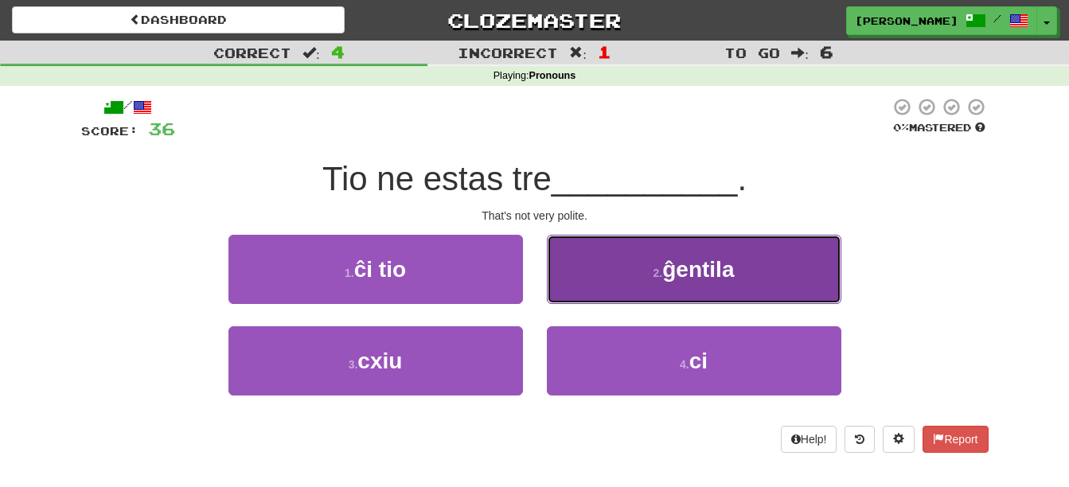
click at [610, 263] on button "2 . ĝentila" at bounding box center [694, 269] width 294 height 69
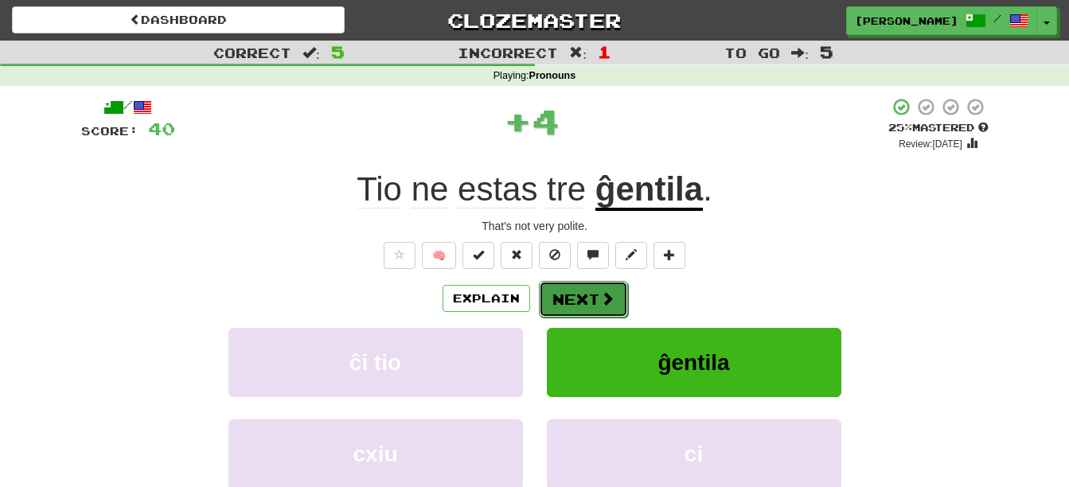
click at [595, 289] on button "Next" at bounding box center [583, 299] width 89 height 37
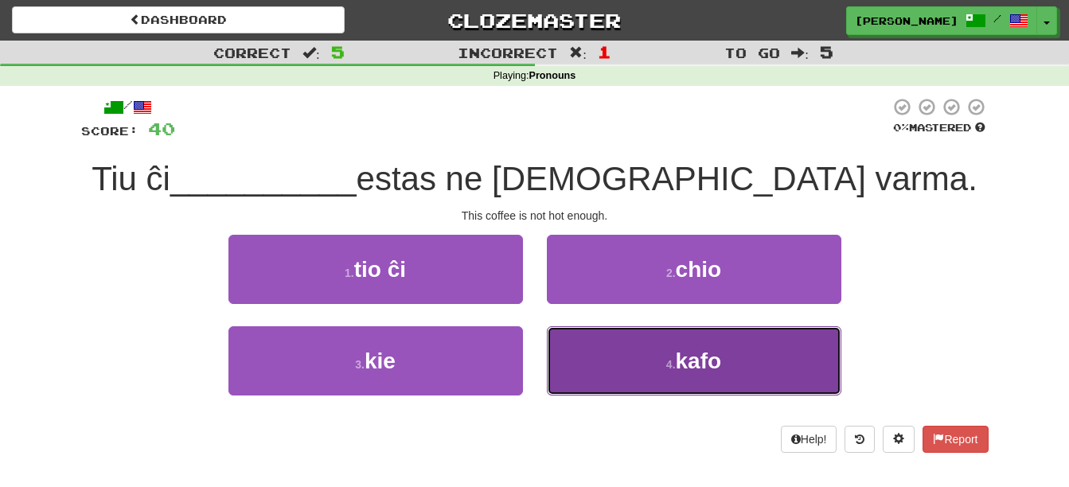
click at [788, 373] on button "4 . kafo" at bounding box center [694, 360] width 294 height 69
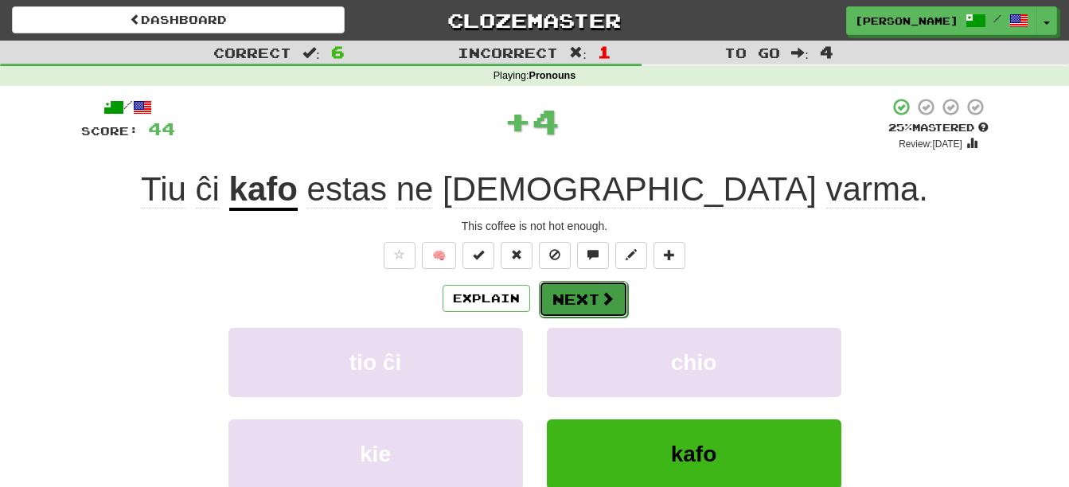
click at [601, 291] on span at bounding box center [607, 298] width 14 height 14
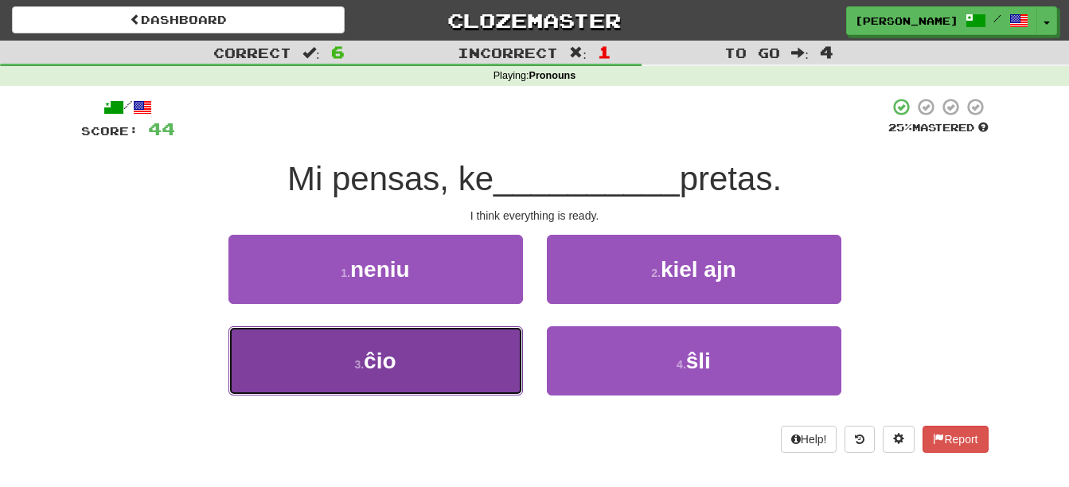
click at [361, 360] on small "3 ." at bounding box center [359, 364] width 10 height 13
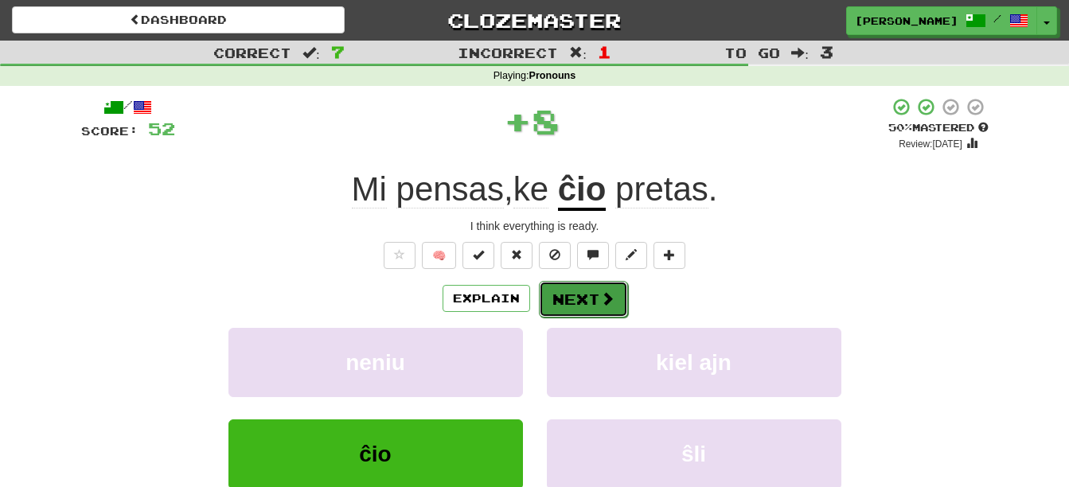
click at [575, 305] on button "Next" at bounding box center [583, 299] width 89 height 37
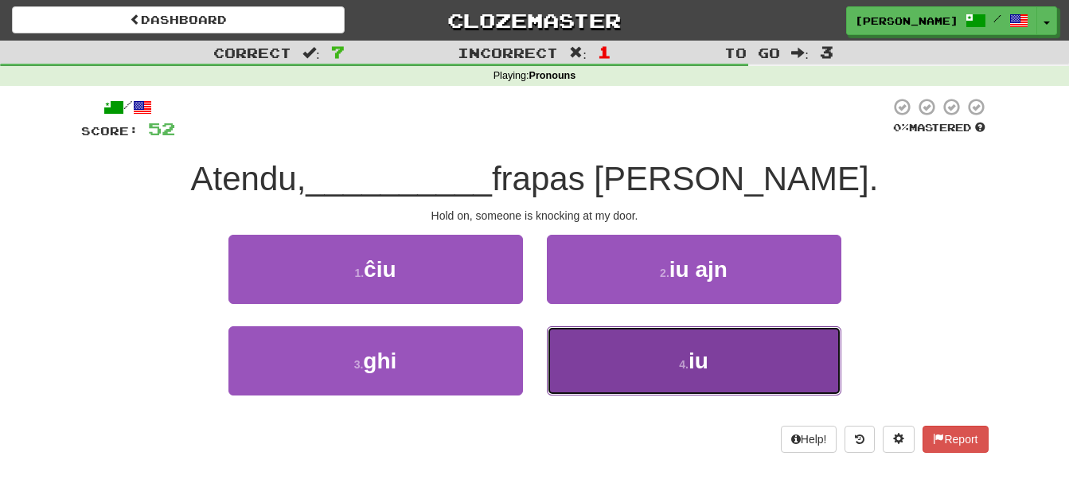
click at [654, 357] on button "4 . iu" at bounding box center [694, 360] width 294 height 69
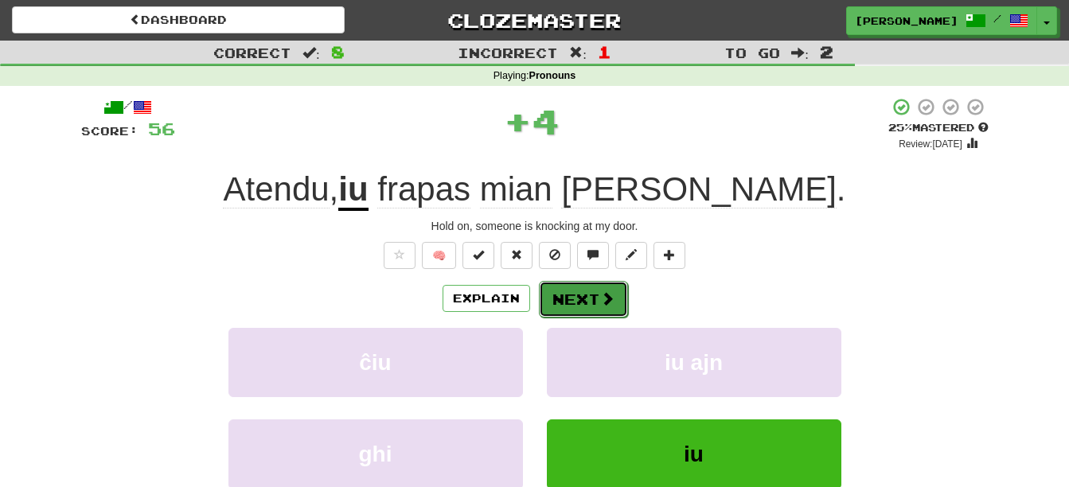
click at [579, 283] on button "Next" at bounding box center [583, 299] width 89 height 37
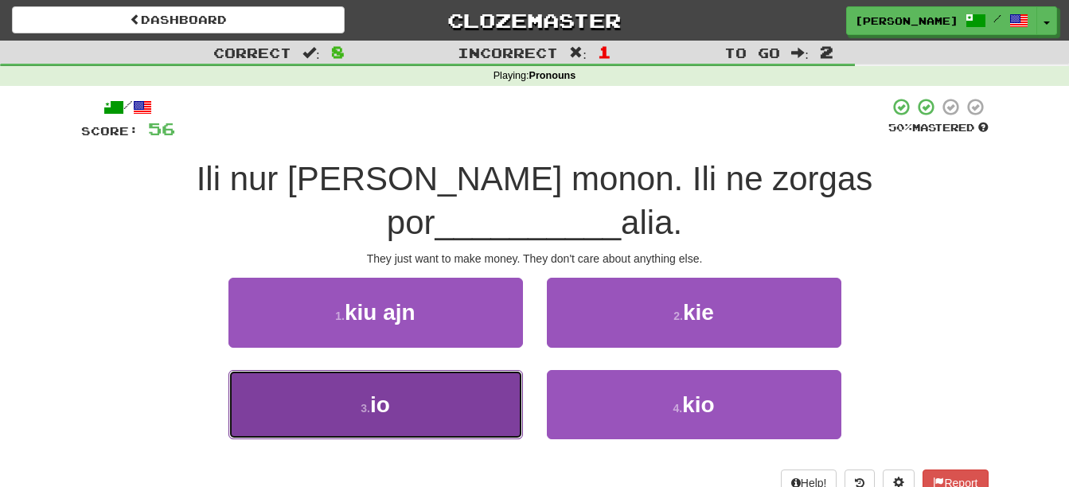
click at [368, 376] on button "3 . io" at bounding box center [375, 404] width 294 height 69
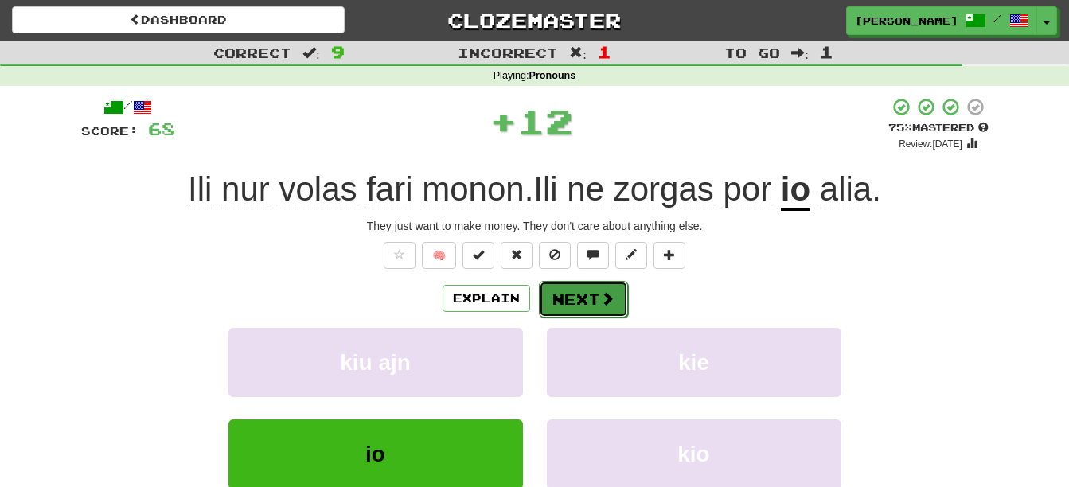
click at [580, 286] on button "Next" at bounding box center [583, 299] width 89 height 37
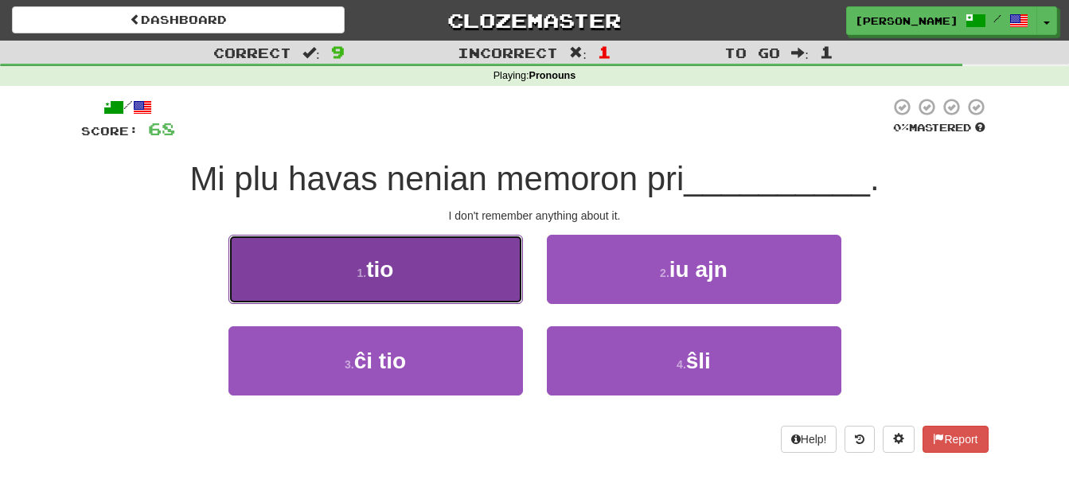
click at [443, 279] on button "1 . tio" at bounding box center [375, 269] width 294 height 69
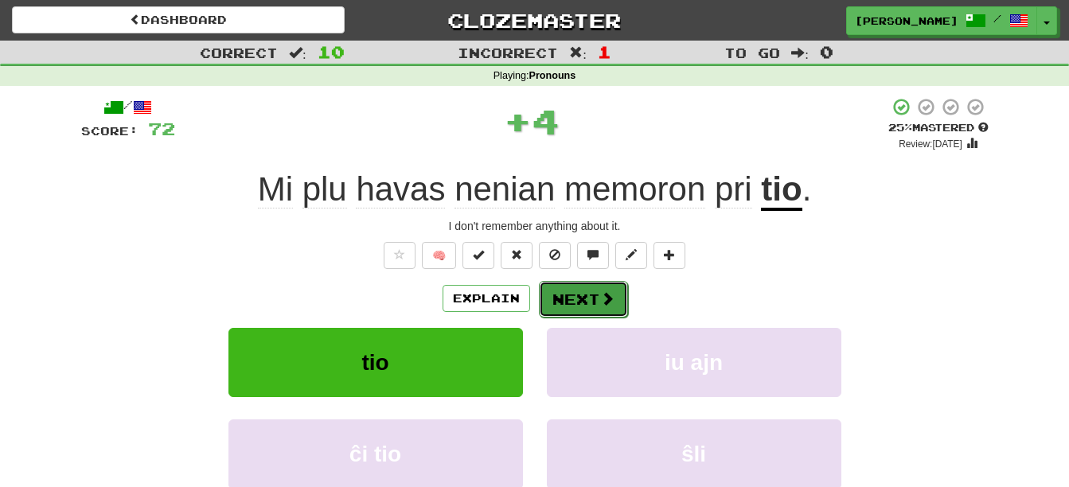
click at [611, 295] on span at bounding box center [607, 298] width 14 height 14
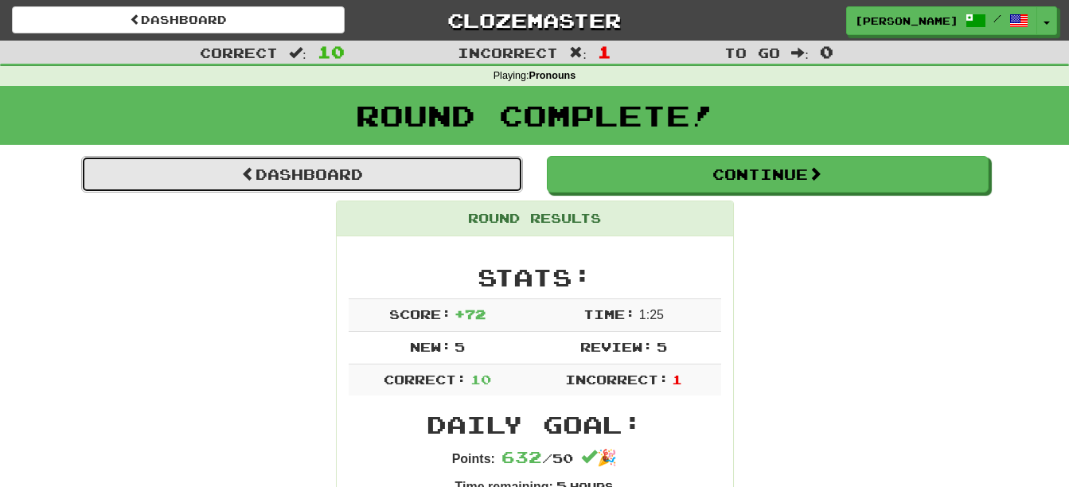
click at [392, 174] on link "Dashboard" at bounding box center [302, 174] width 442 height 37
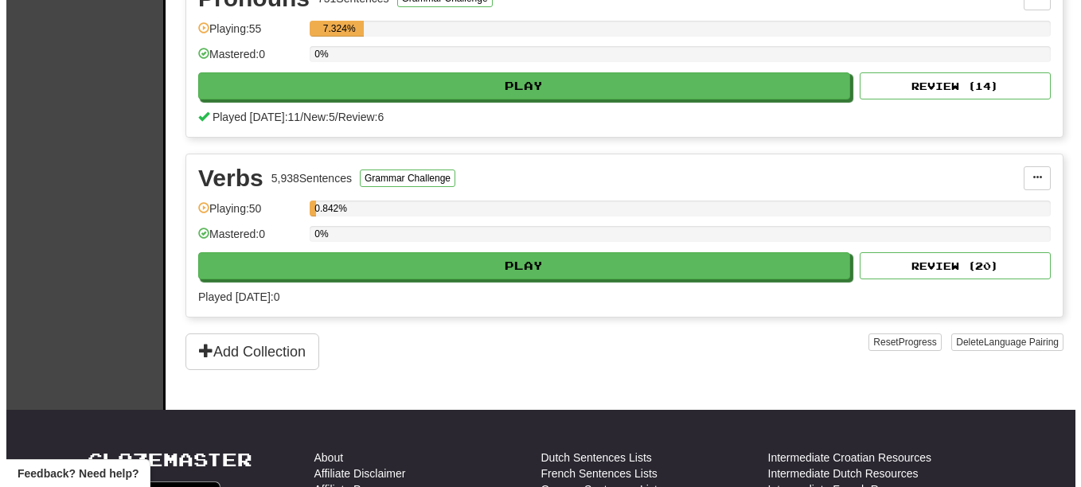
scroll to position [2027, 0]
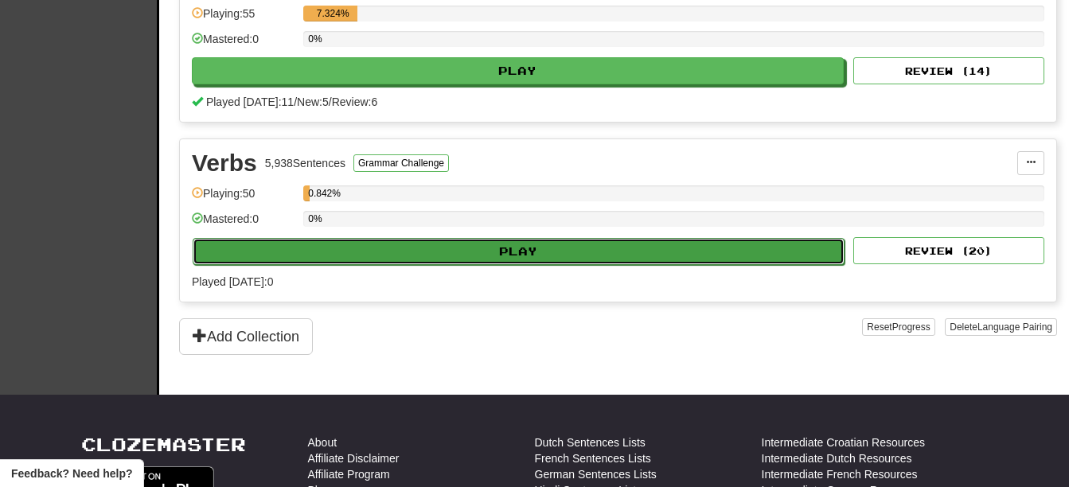
click at [513, 243] on button "Play" at bounding box center [519, 251] width 652 height 27
select select "**"
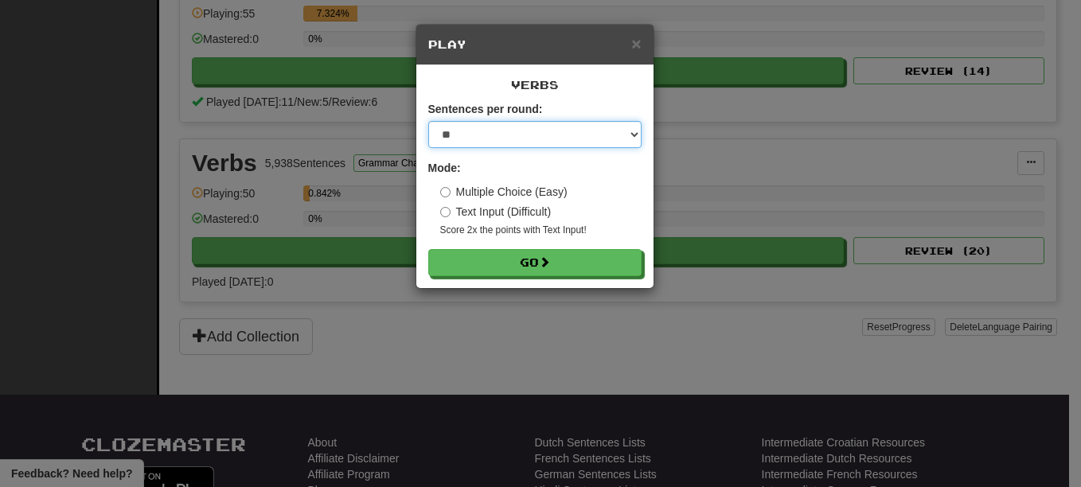
click at [636, 135] on select "* ** ** ** ** ** *** ********" at bounding box center [534, 134] width 213 height 27
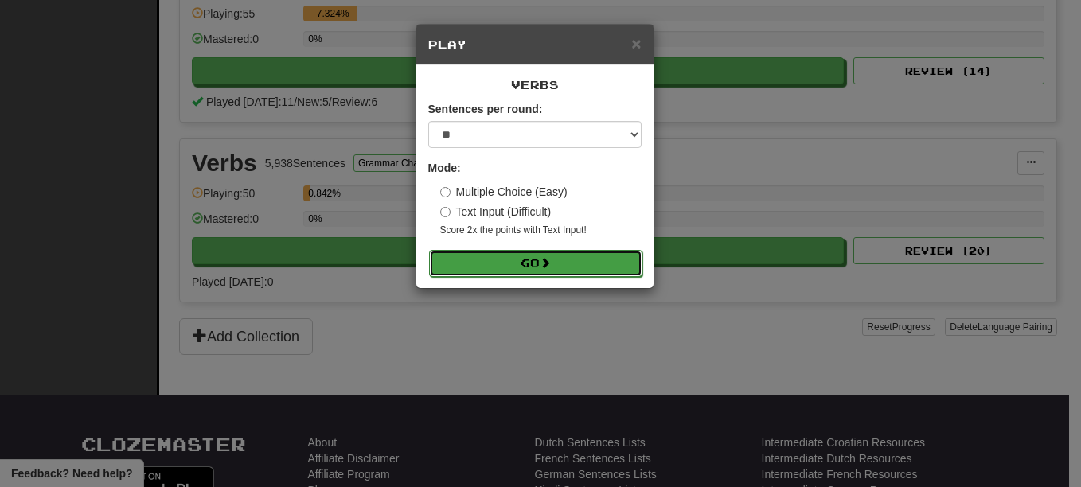
click at [575, 261] on button "Go" at bounding box center [535, 263] width 213 height 27
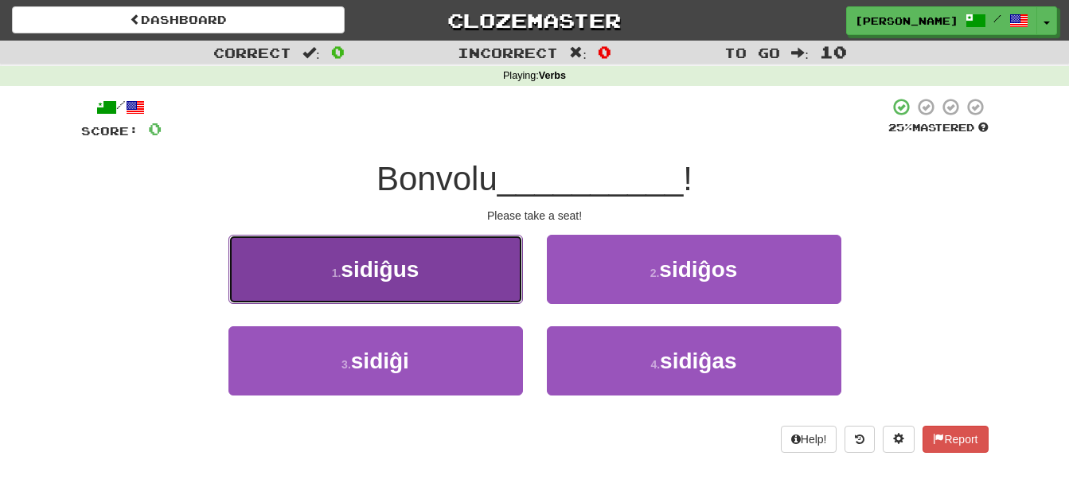
click at [463, 257] on button "1 . sidiĝus" at bounding box center [375, 269] width 294 height 69
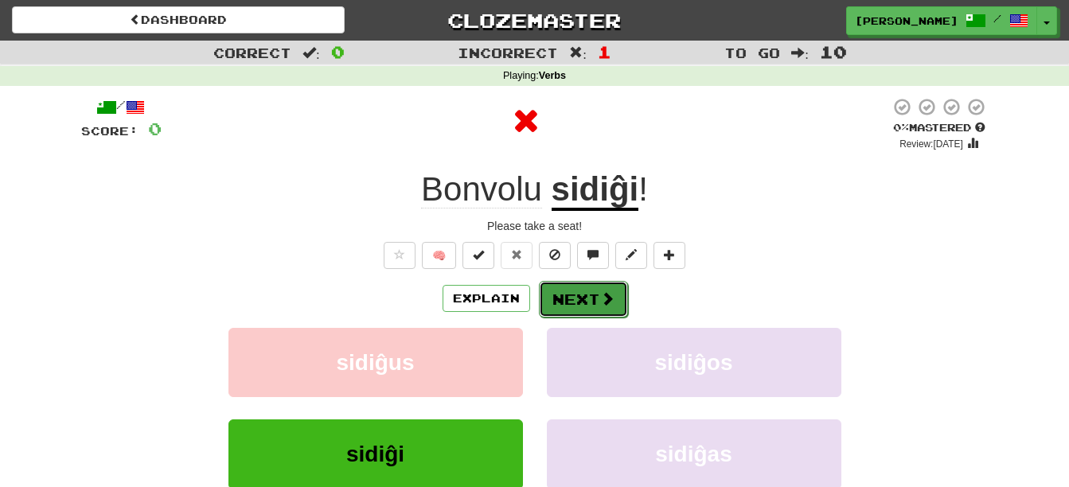
click at [600, 296] on span at bounding box center [607, 298] width 14 height 14
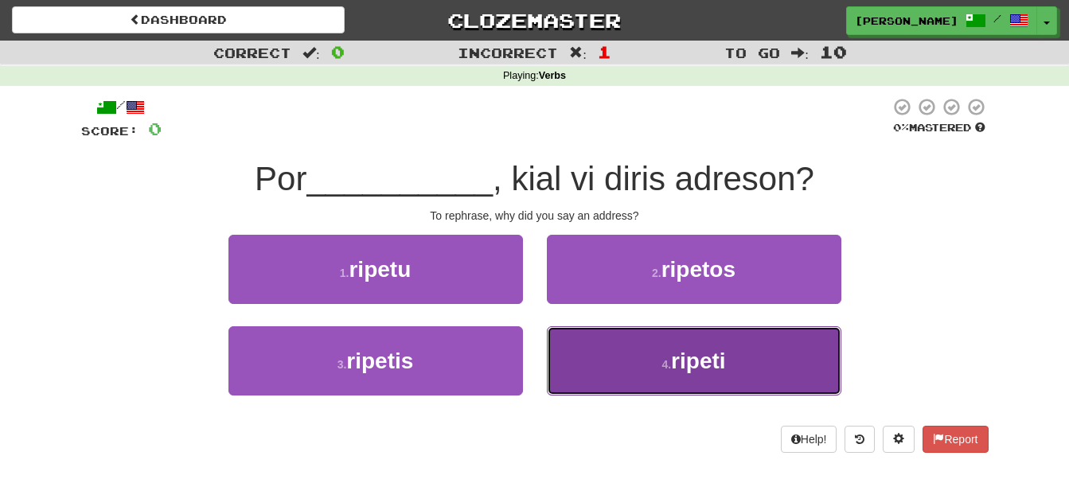
click at [585, 372] on button "4 . [GEOGRAPHIC_DATA]" at bounding box center [694, 360] width 294 height 69
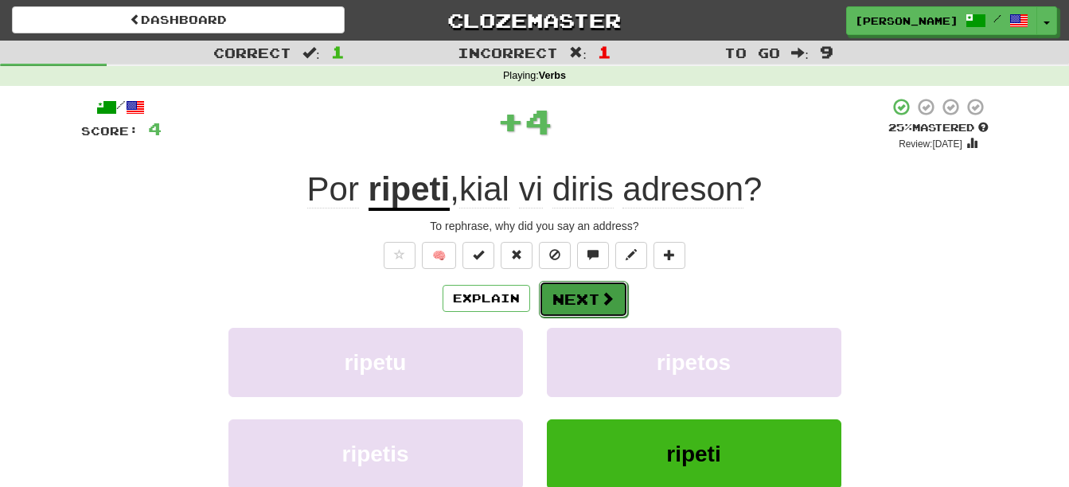
click at [588, 300] on button "Next" at bounding box center [583, 299] width 89 height 37
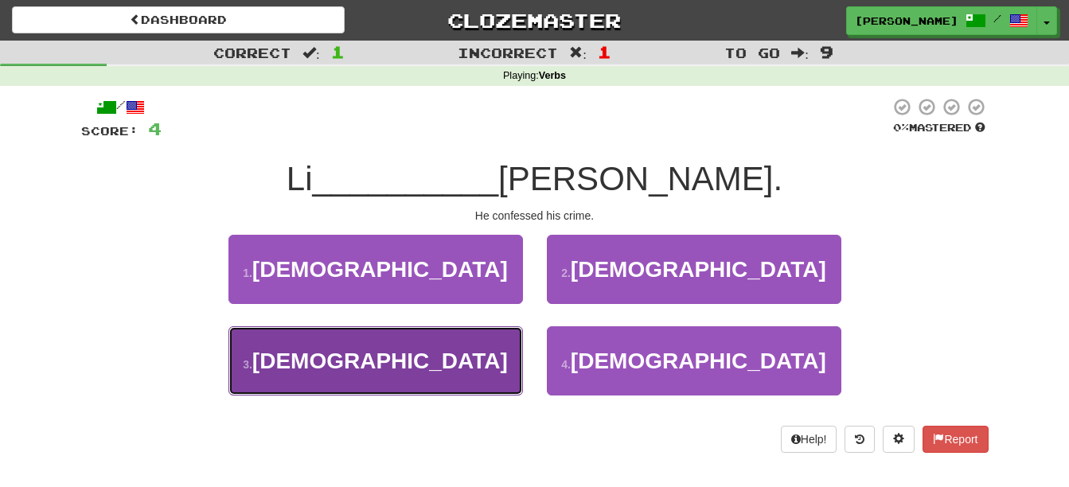
click at [457, 363] on button "3 . [DEMOGRAPHIC_DATA]" at bounding box center [375, 360] width 294 height 69
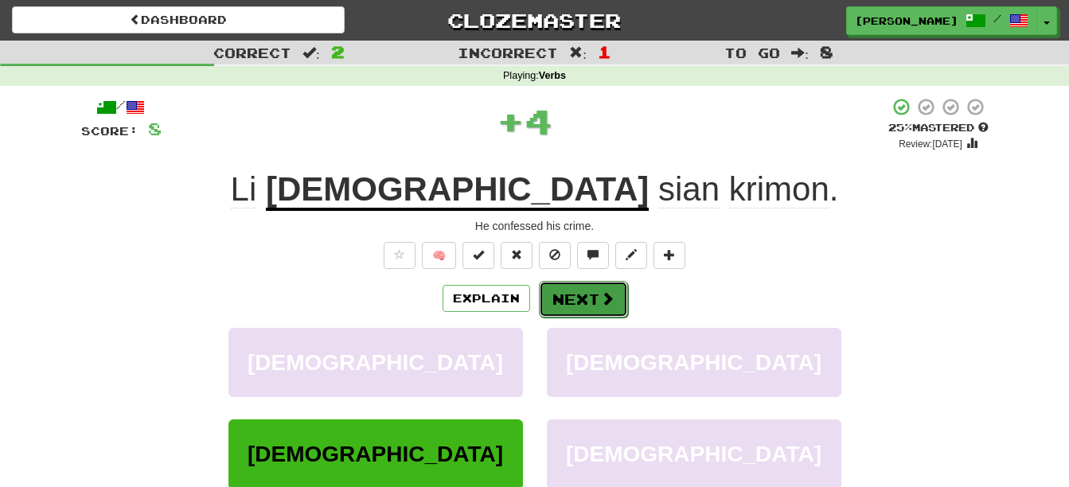
click at [596, 282] on button "Next" at bounding box center [583, 299] width 89 height 37
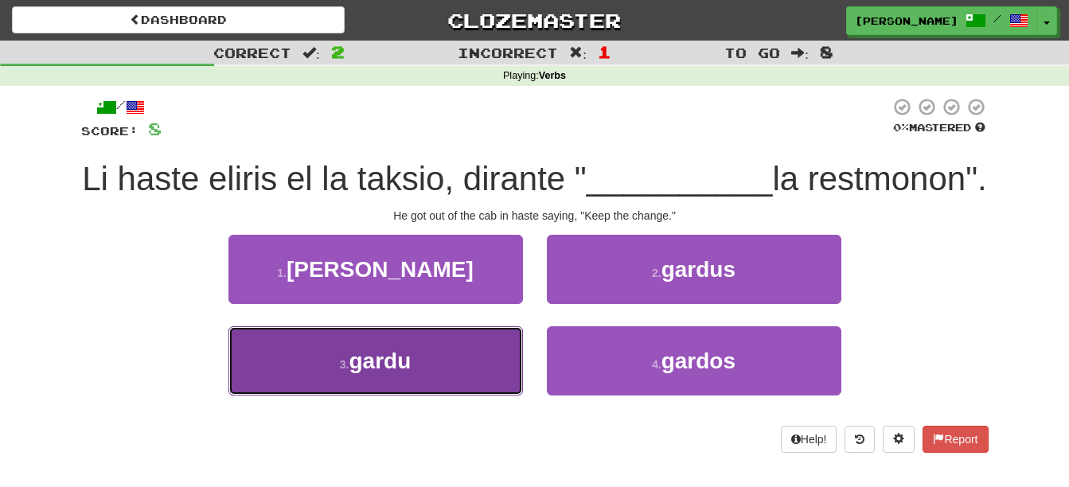
click at [452, 396] on button "3 . [GEOGRAPHIC_DATA]" at bounding box center [375, 360] width 294 height 69
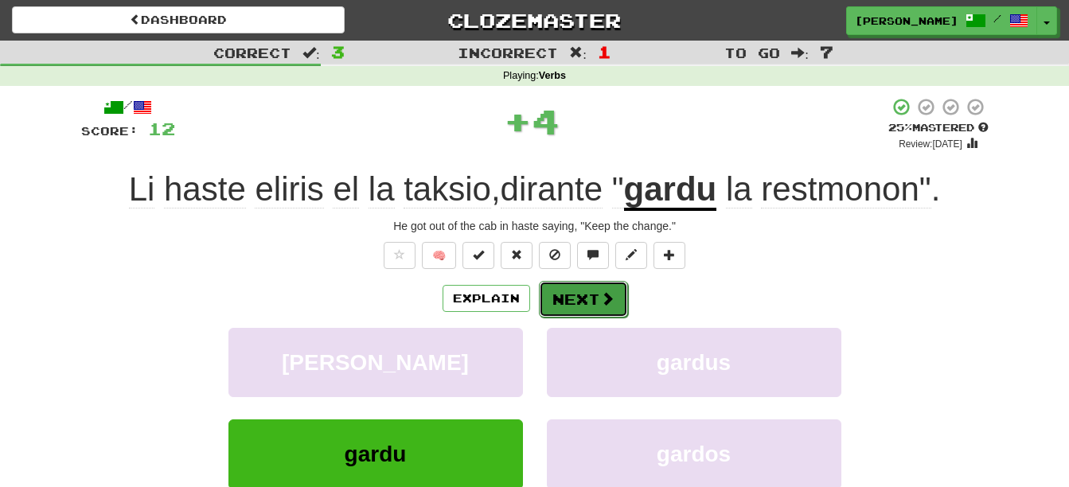
click at [575, 297] on button "Next" at bounding box center [583, 299] width 89 height 37
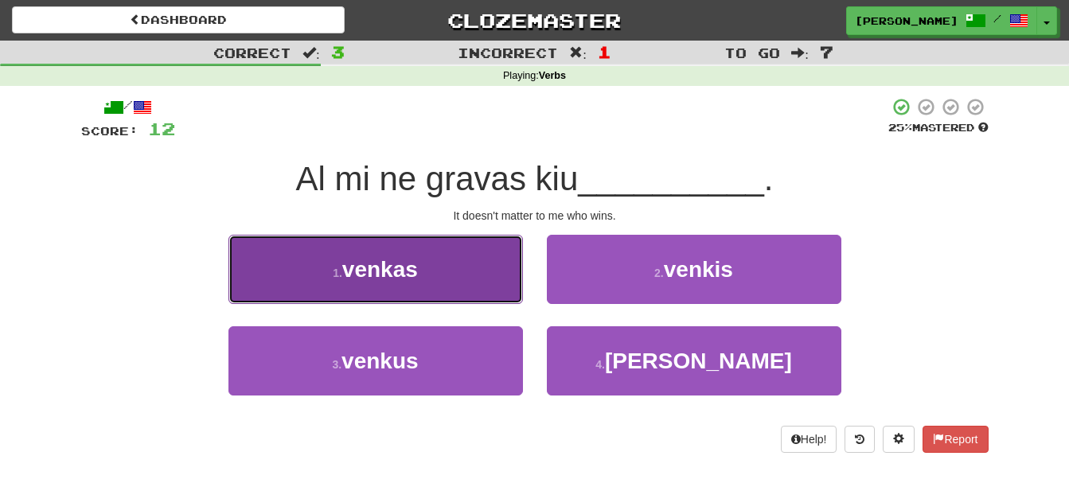
click at [455, 290] on button "1 . [GEOGRAPHIC_DATA]" at bounding box center [375, 269] width 294 height 69
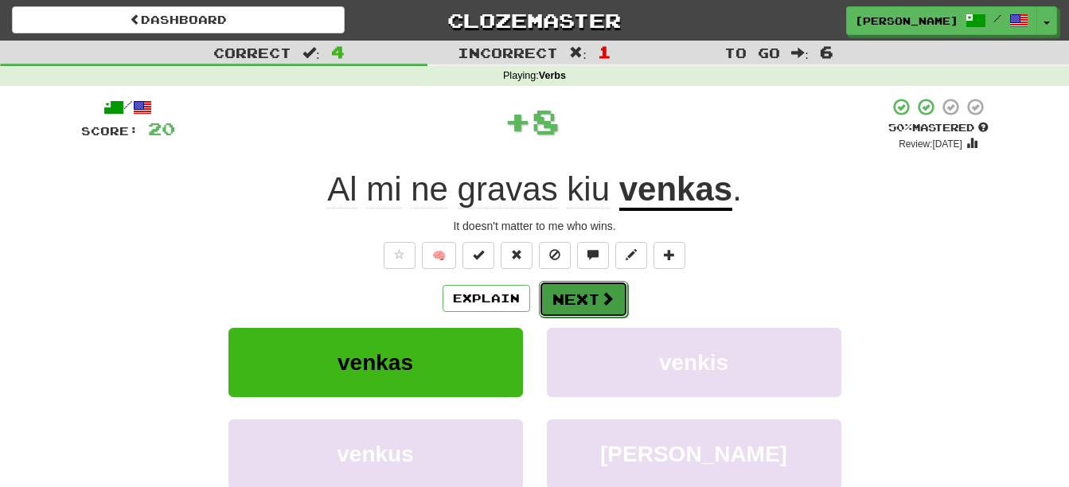
click at [561, 283] on button "Next" at bounding box center [583, 299] width 89 height 37
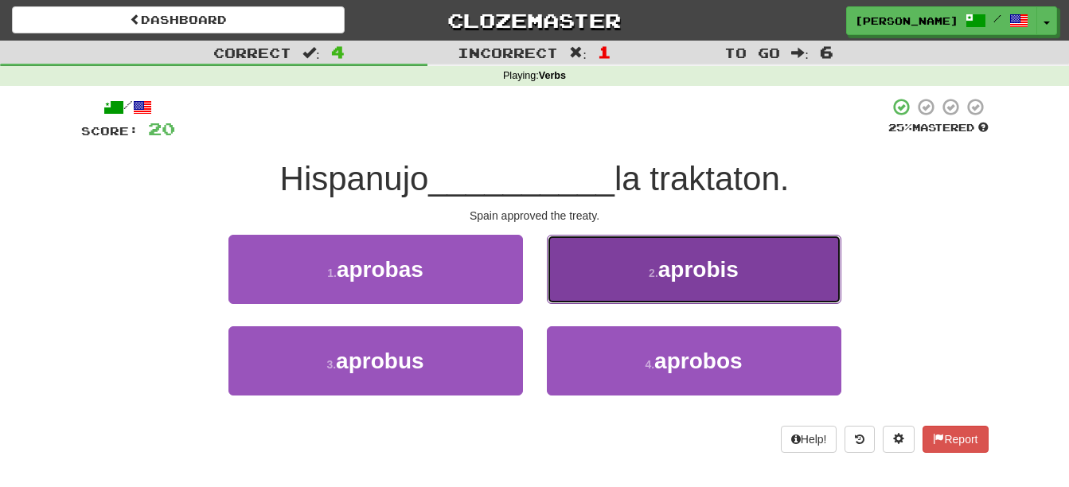
click at [617, 291] on button "2 . aprobis" at bounding box center [694, 269] width 294 height 69
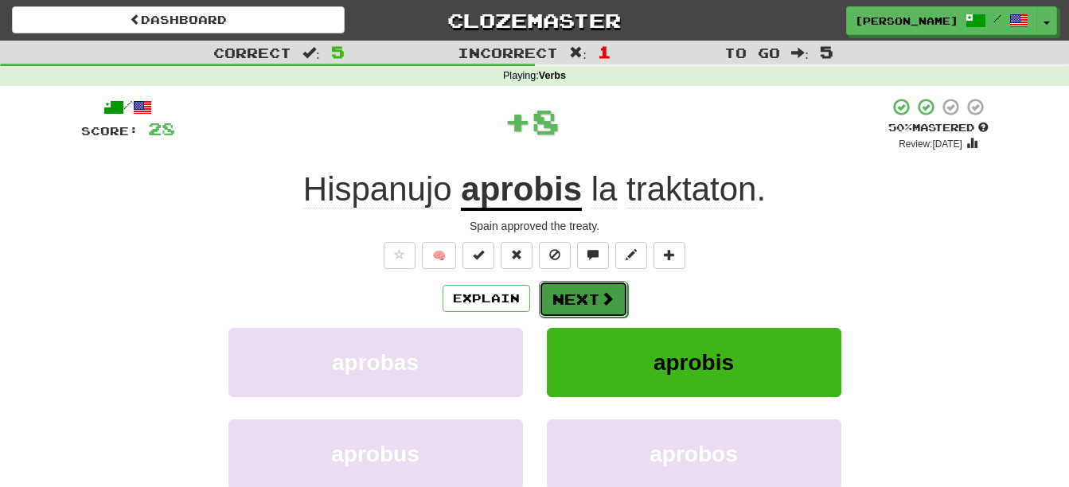
click at [597, 291] on button "Next" at bounding box center [583, 299] width 89 height 37
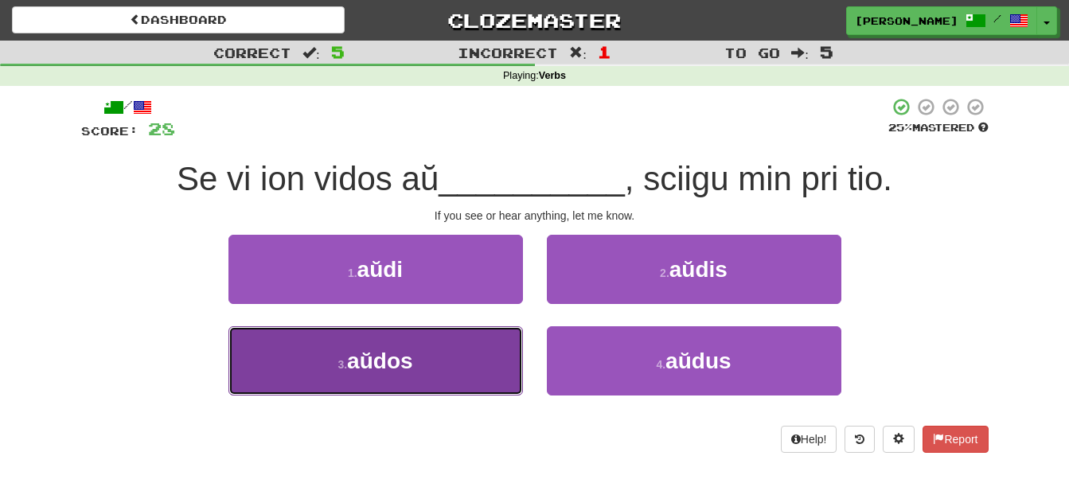
click at [448, 359] on button "3 . aŭdos" at bounding box center [375, 360] width 294 height 69
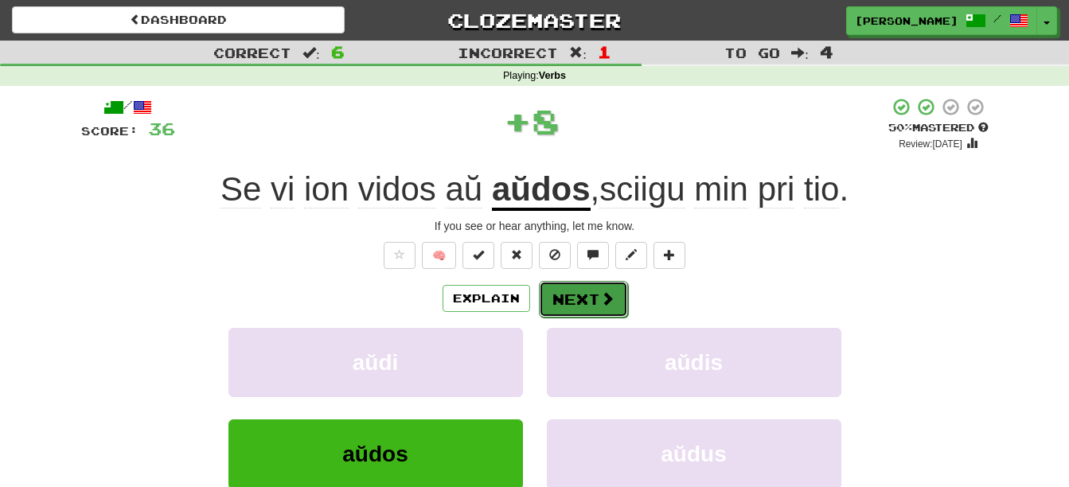
click at [566, 289] on button "Next" at bounding box center [583, 299] width 89 height 37
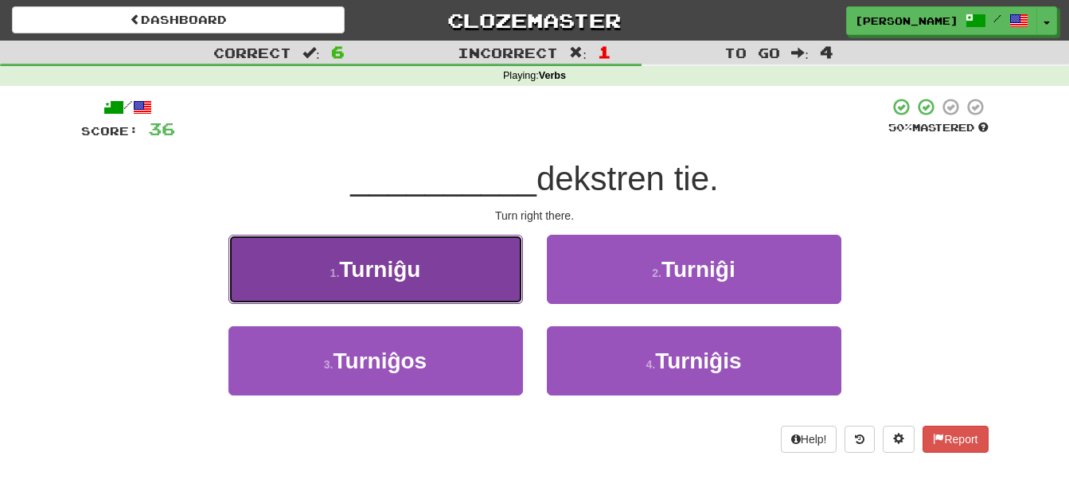
click at [435, 272] on button "1 . Turniĝu" at bounding box center [375, 269] width 294 height 69
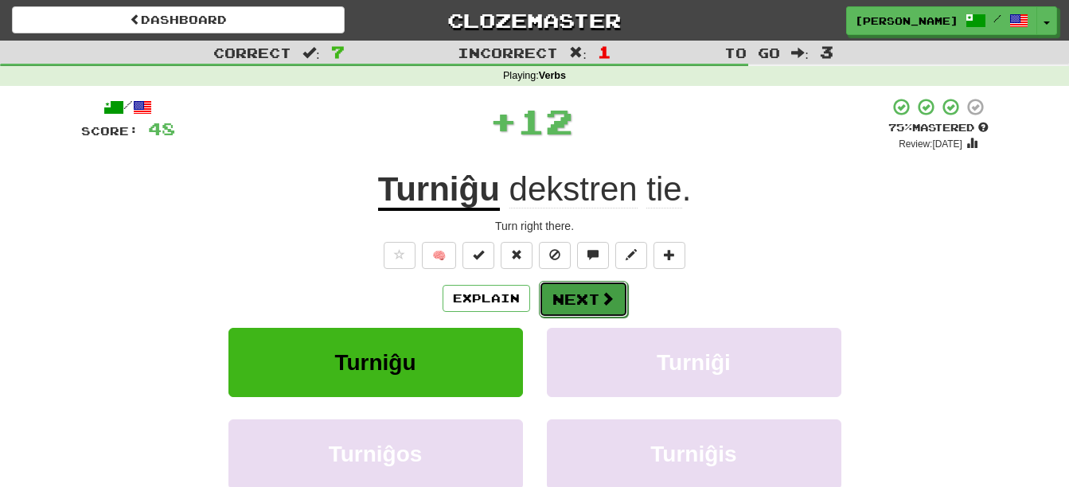
click at [563, 288] on button "Next" at bounding box center [583, 299] width 89 height 37
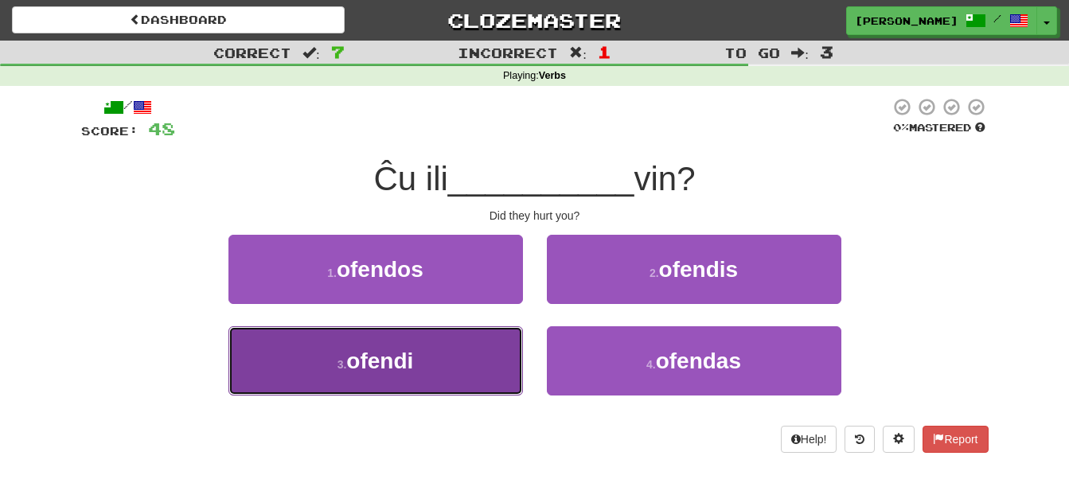
click at [400, 362] on span "ofendi" at bounding box center [379, 361] width 67 height 25
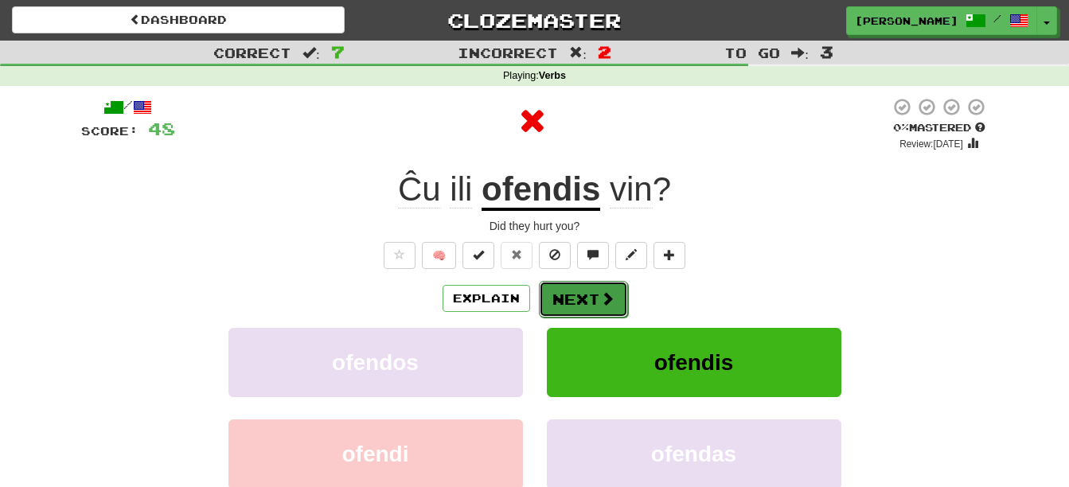
click at [562, 310] on button "Next" at bounding box center [583, 299] width 89 height 37
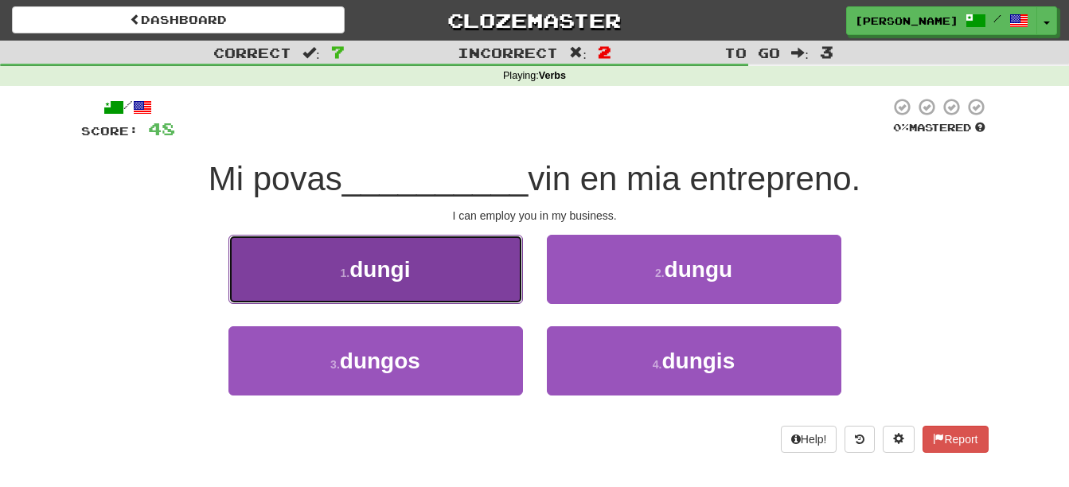
click at [470, 272] on button "1 . dungi" at bounding box center [375, 269] width 294 height 69
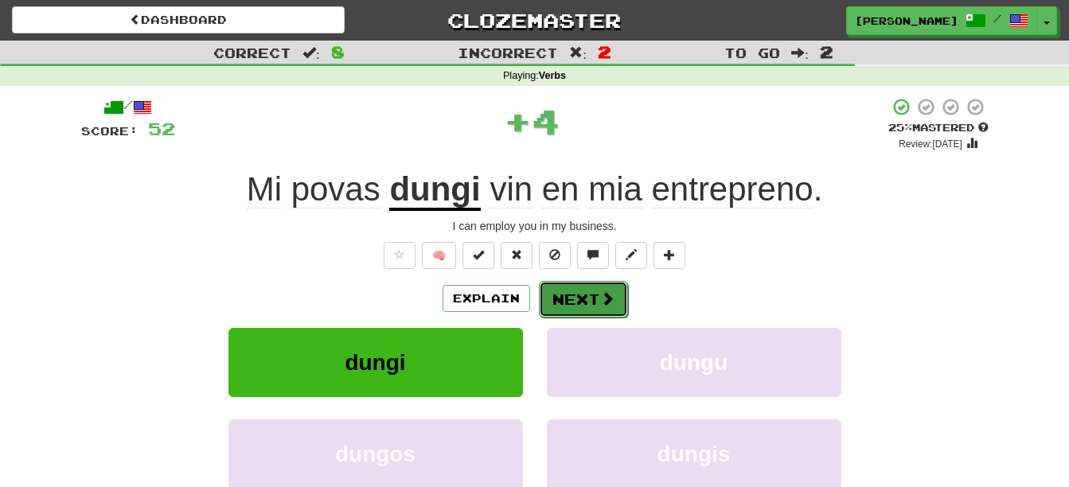
click at [588, 293] on button "Next" at bounding box center [583, 299] width 89 height 37
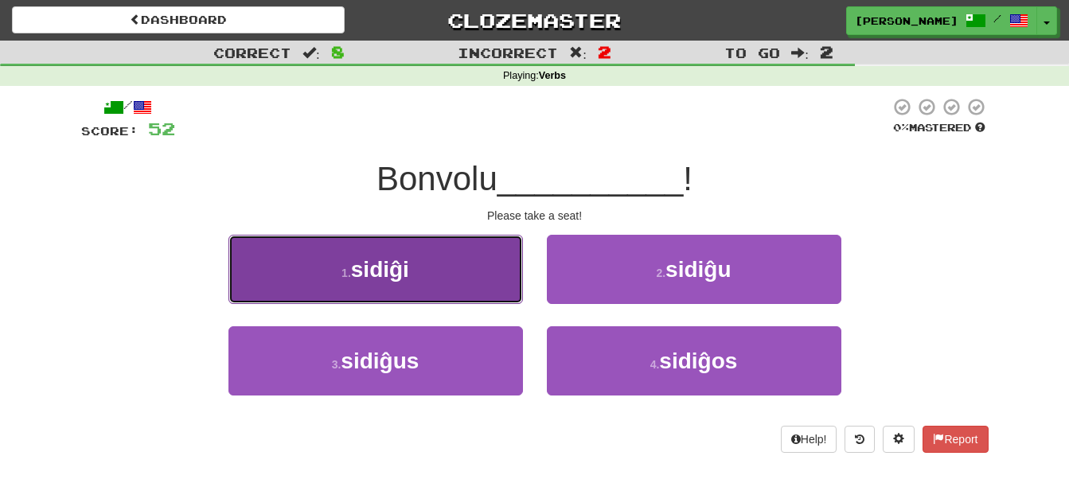
click at [461, 261] on button "1 . sidiĝi" at bounding box center [375, 269] width 294 height 69
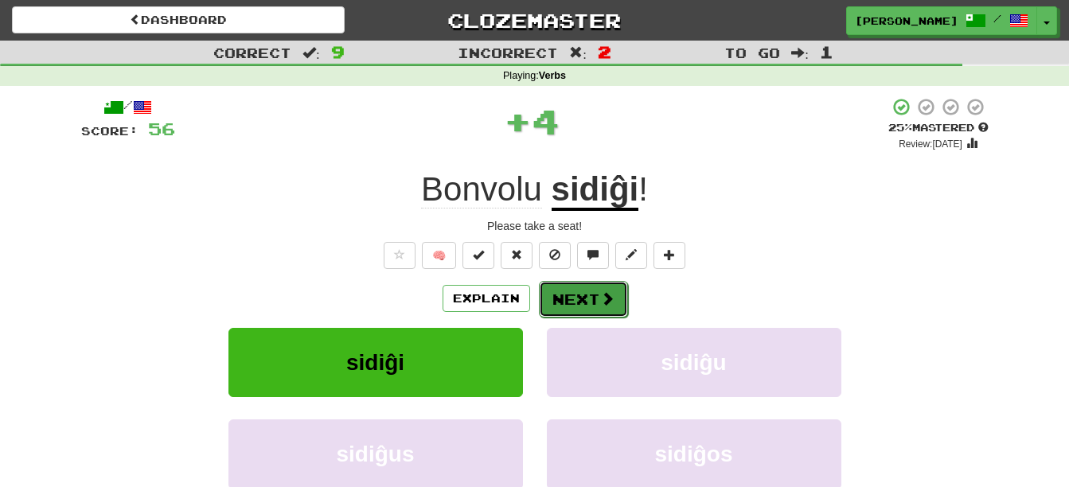
click at [573, 296] on button "Next" at bounding box center [583, 299] width 89 height 37
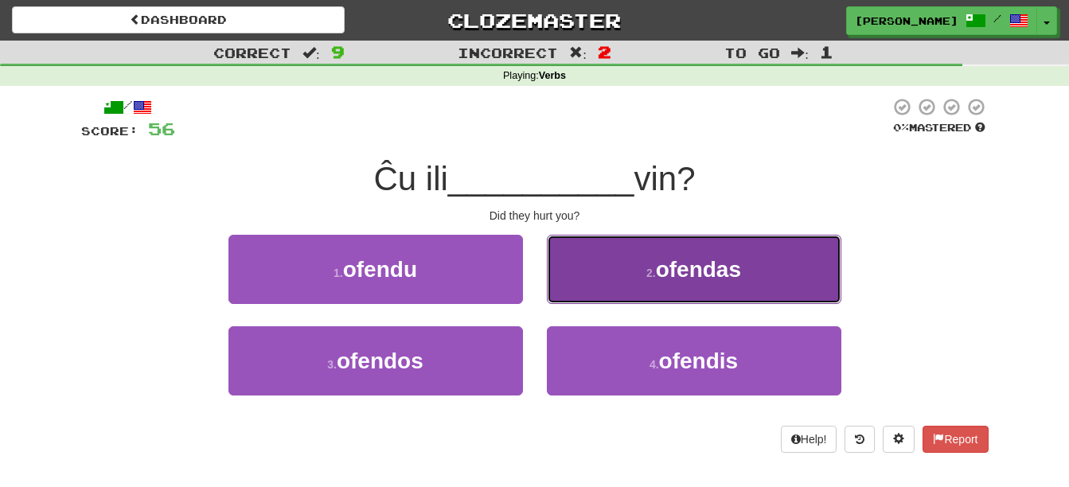
click at [630, 279] on button "2 . ofendas" at bounding box center [694, 269] width 294 height 69
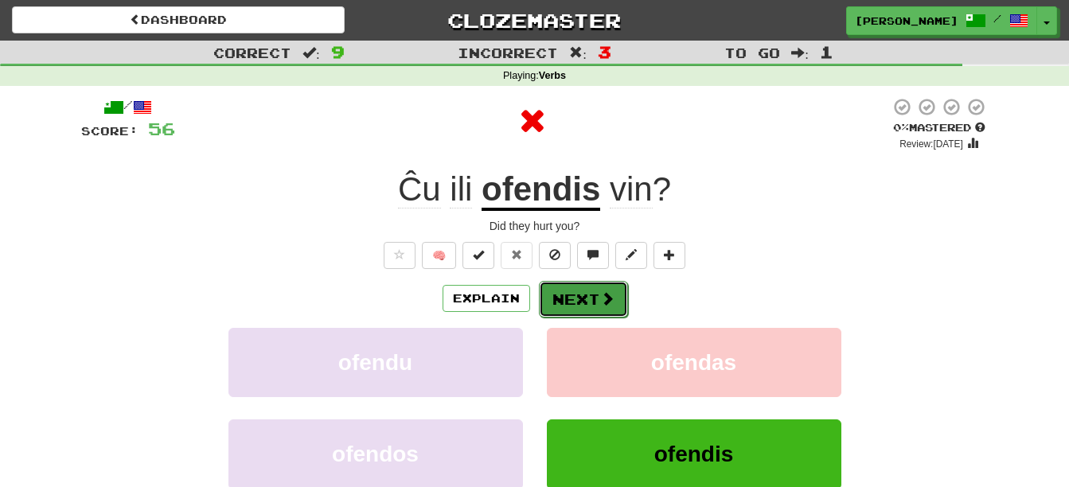
click at [597, 297] on button "Next" at bounding box center [583, 299] width 89 height 37
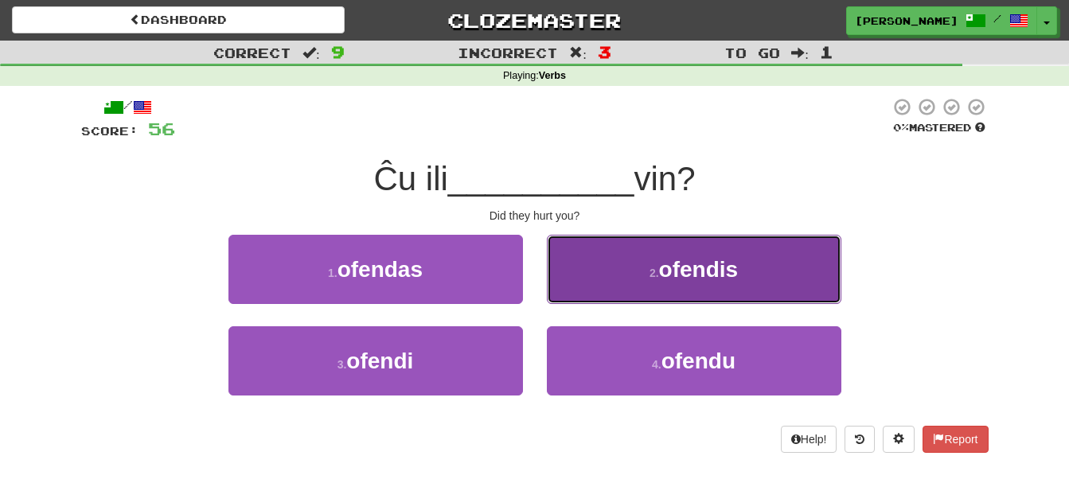
click at [619, 289] on button "2 . ofendis" at bounding box center [694, 269] width 294 height 69
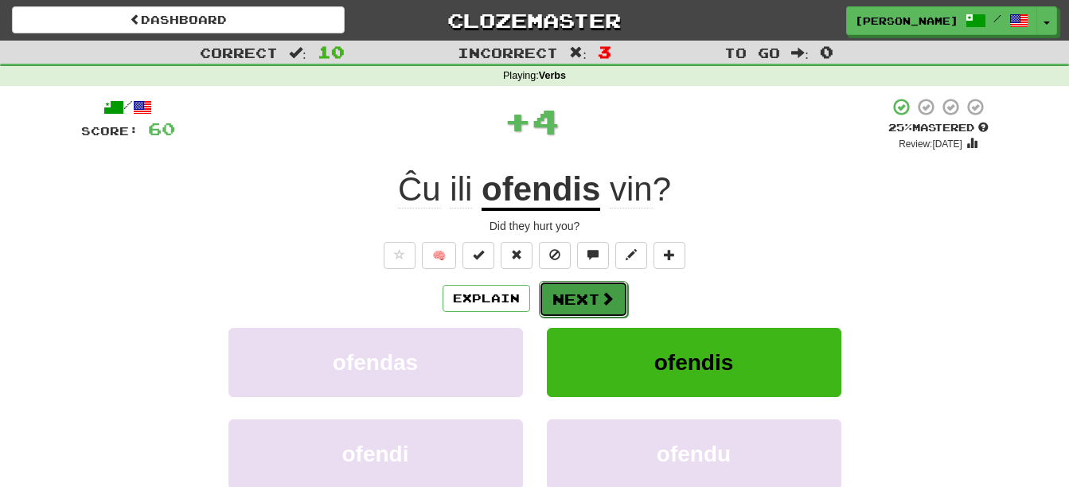
click at [600, 294] on span at bounding box center [607, 298] width 14 height 14
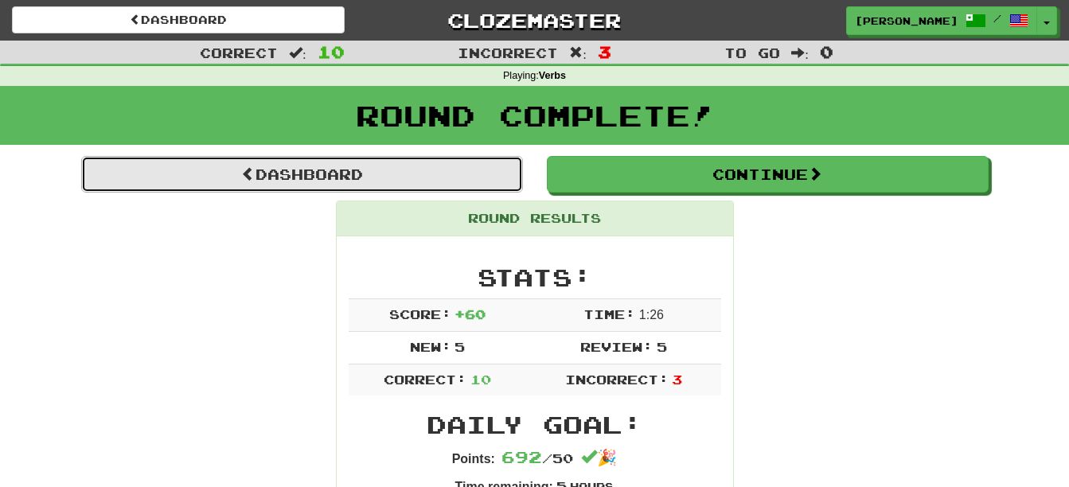
click at [421, 167] on link "Dashboard" at bounding box center [302, 174] width 442 height 37
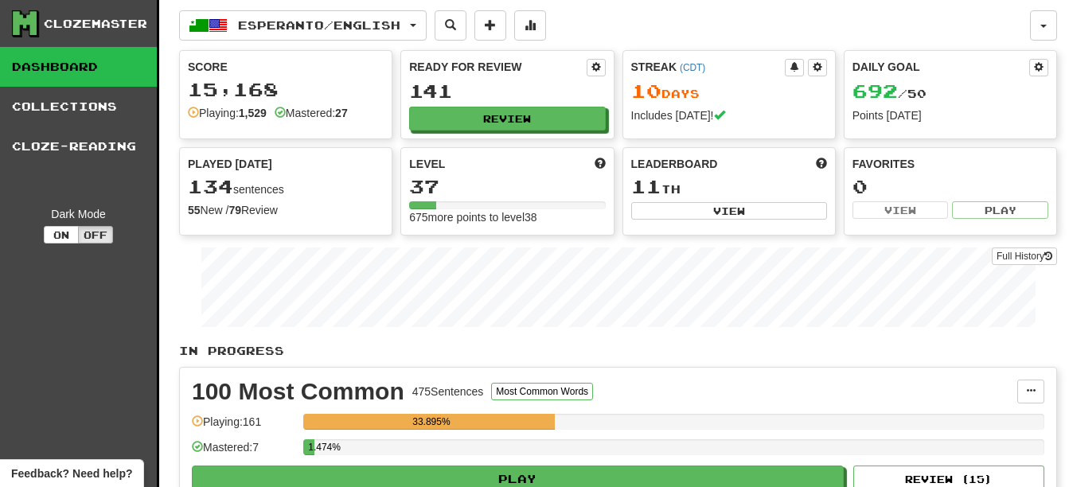
click at [891, 158] on div "Favorites" at bounding box center [950, 164] width 196 height 16
click at [1037, 30] on button "button" at bounding box center [1043, 25] width 27 height 30
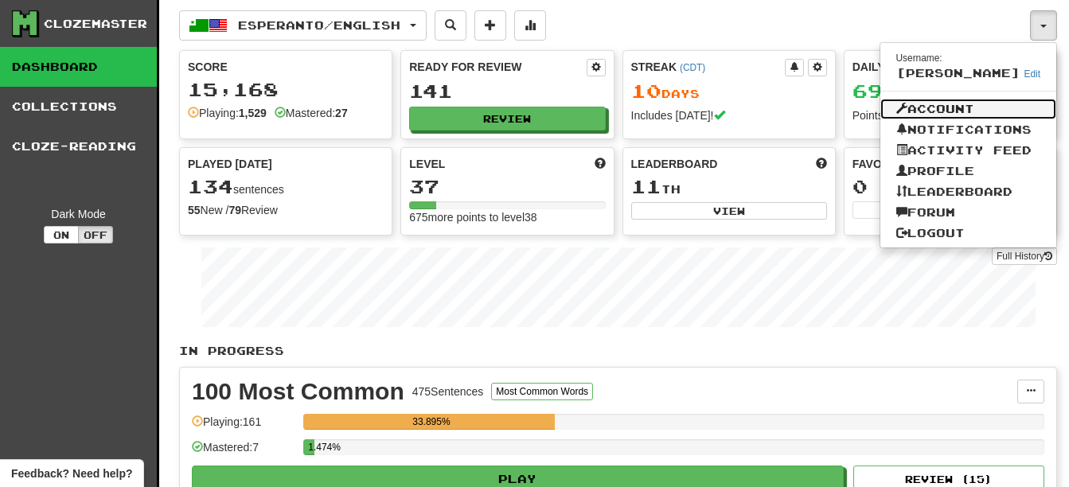
click at [964, 103] on link "Account" at bounding box center [968, 109] width 177 height 21
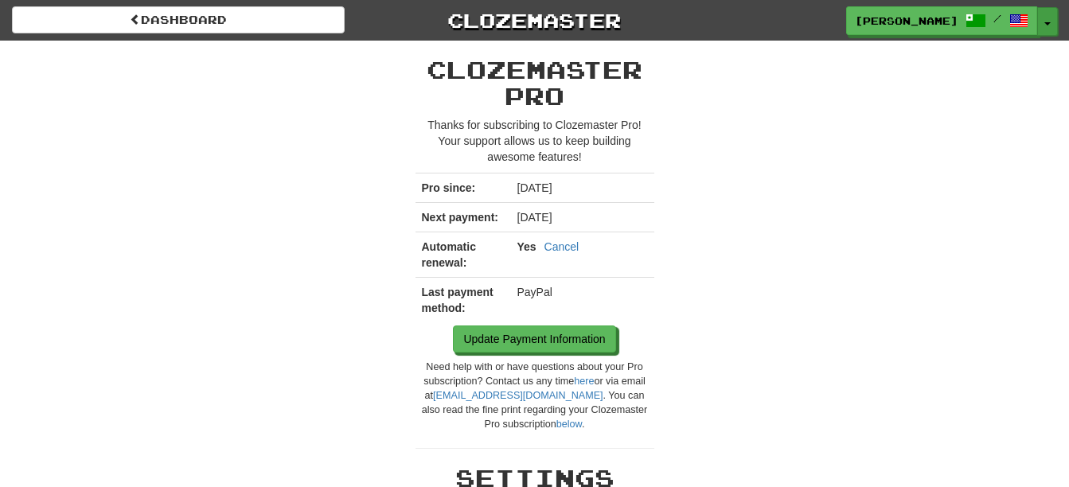
click at [1047, 21] on button "Toggle Dropdown" at bounding box center [1047, 21] width 21 height 29
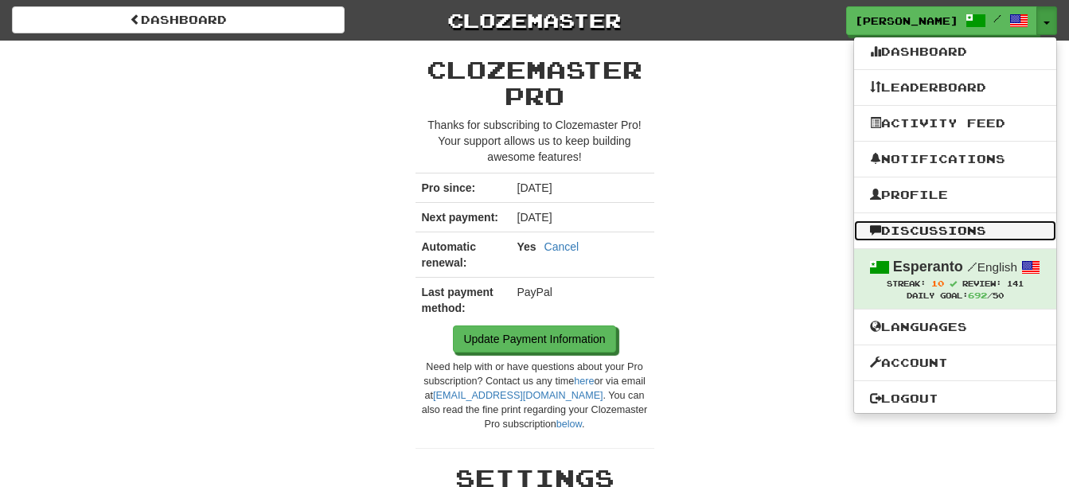
click at [956, 225] on link "Discussions" at bounding box center [955, 230] width 202 height 21
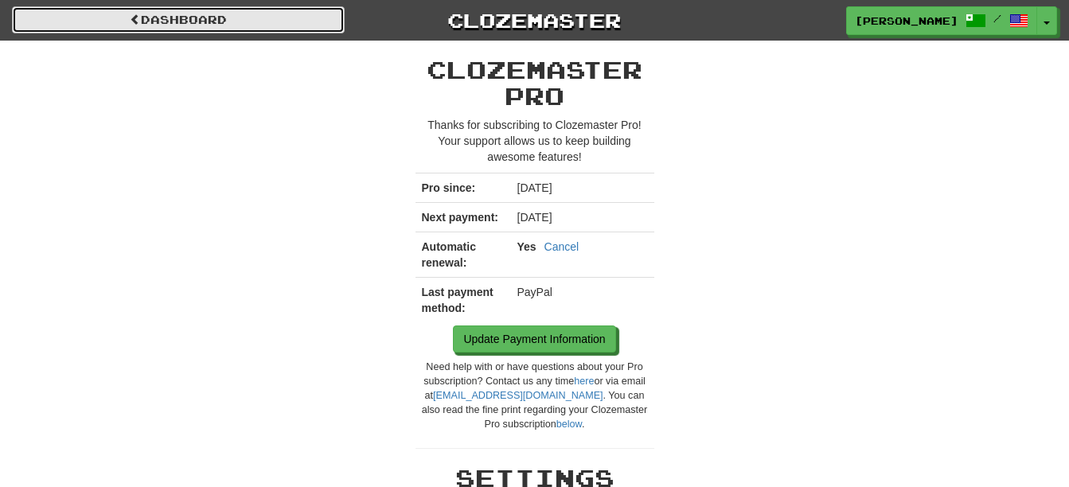
click at [194, 19] on link "Dashboard" at bounding box center [178, 19] width 333 height 27
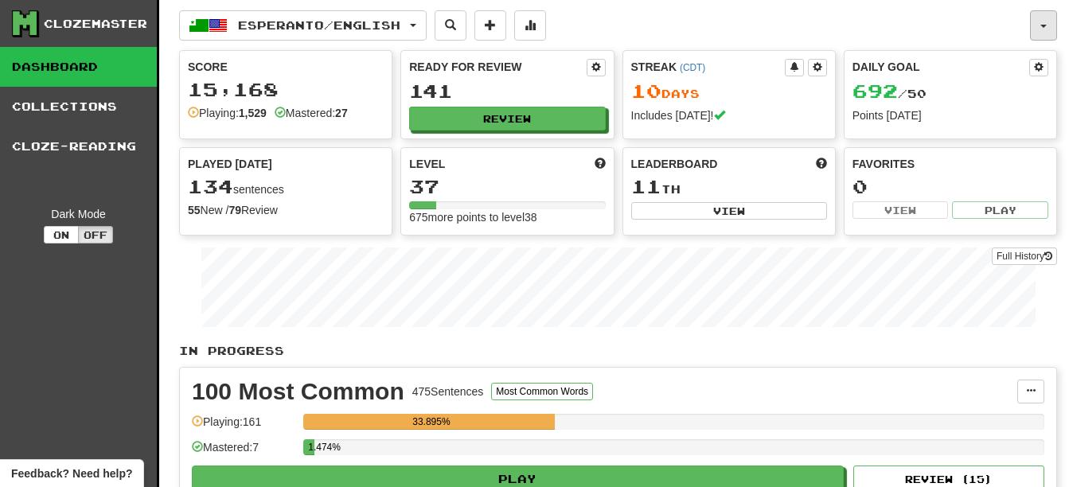
click at [1043, 22] on button "button" at bounding box center [1043, 25] width 27 height 30
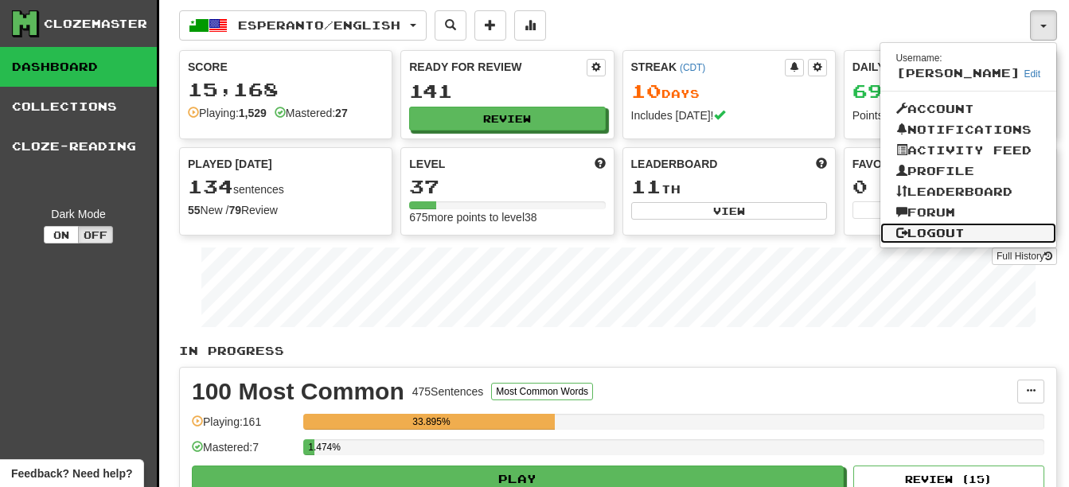
click at [938, 232] on link "Logout" at bounding box center [968, 233] width 177 height 21
